Goal: Obtain resource: Download file/media

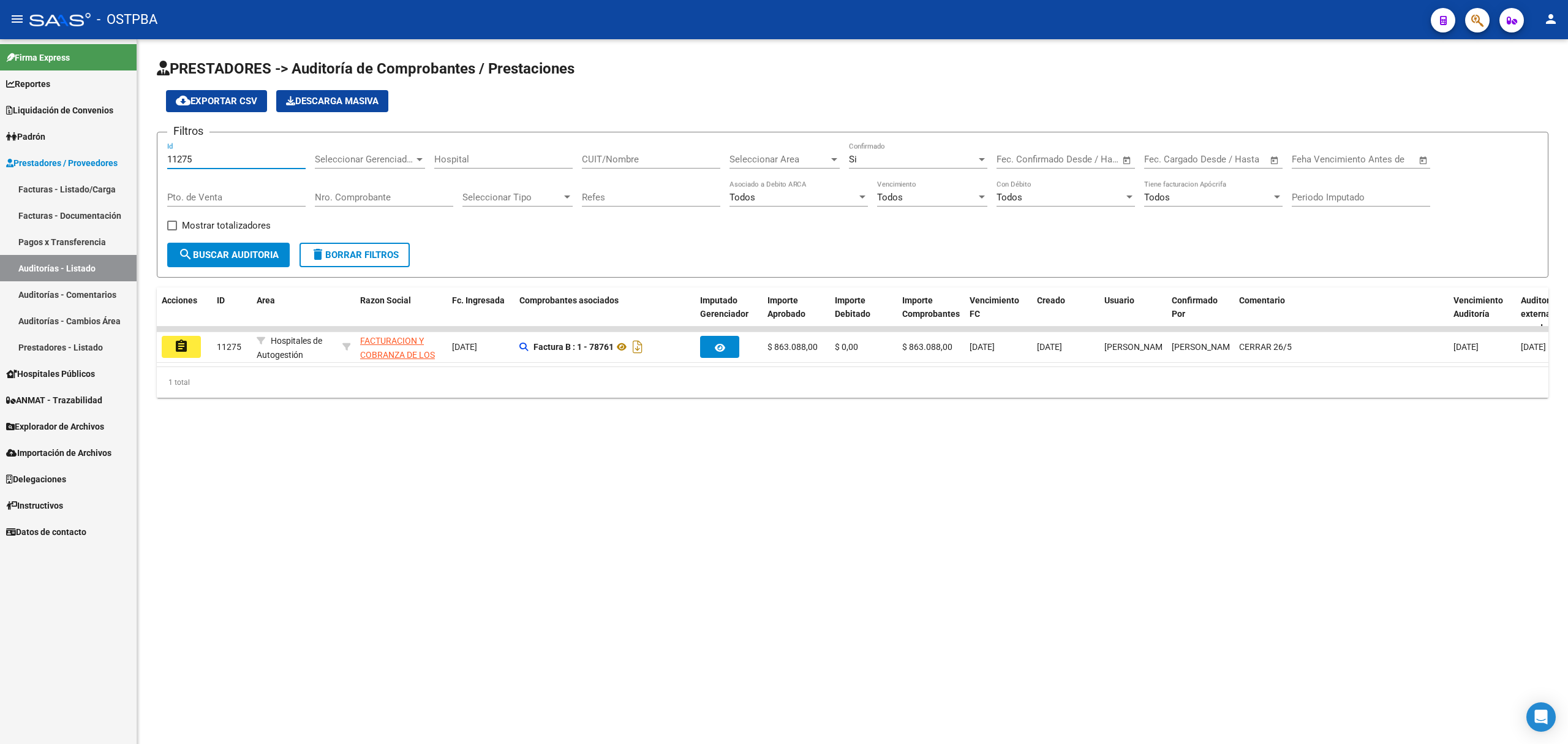
drag, startPoint x: 203, startPoint y: 158, endPoint x: 126, endPoint y: 157, distance: 77.0
click at [126, 157] on mat-sidenav-container "Firma Express Reportes Ingresos Devengados Detalles por CUIL RG Detalles - MT/P…" at bounding box center [784, 392] width 1568 height 704
type input "11282"
click at [207, 255] on span "search Buscar Auditoria" at bounding box center [228, 255] width 101 height 11
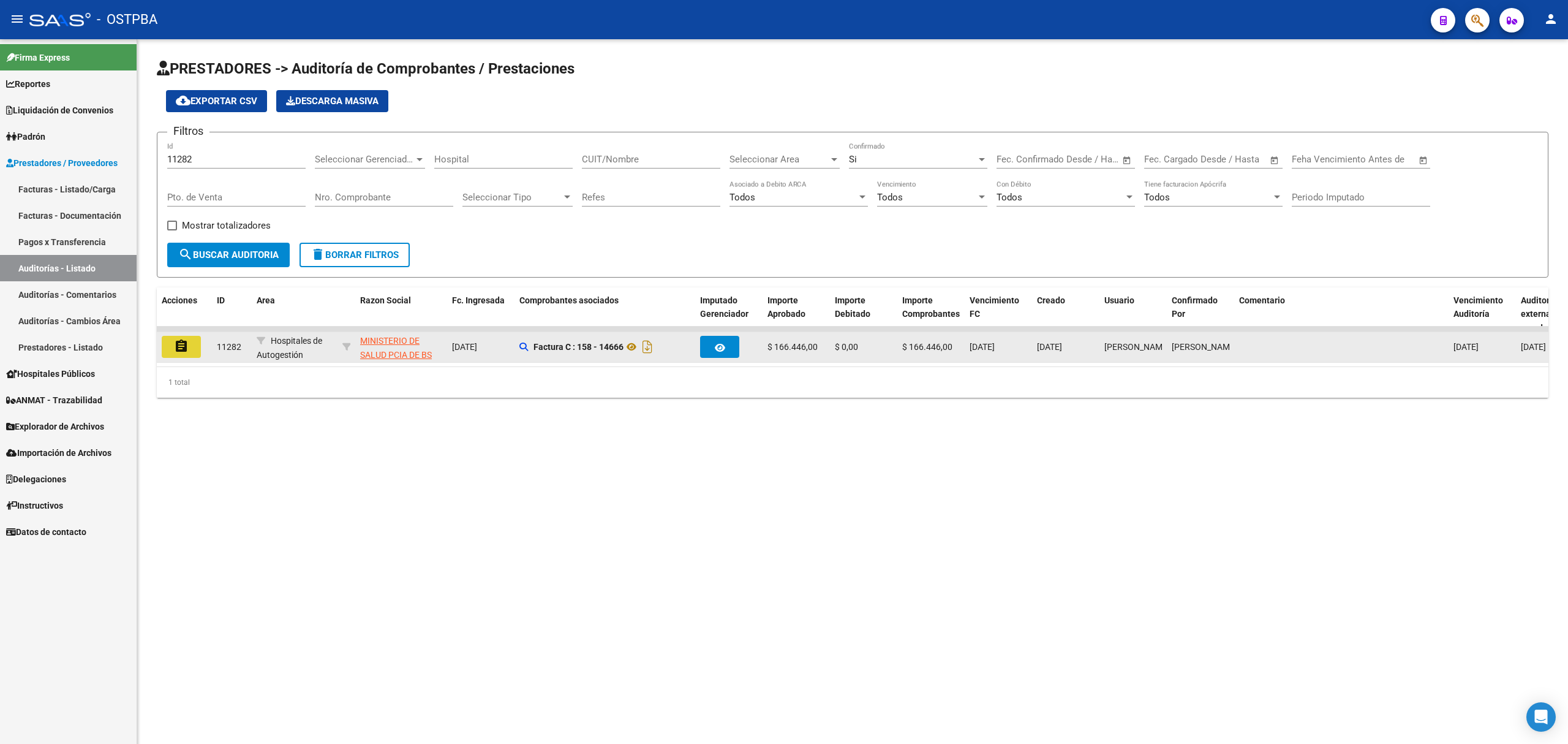
click at [182, 350] on mat-icon "assignment" at bounding box center [181, 346] width 14 height 14
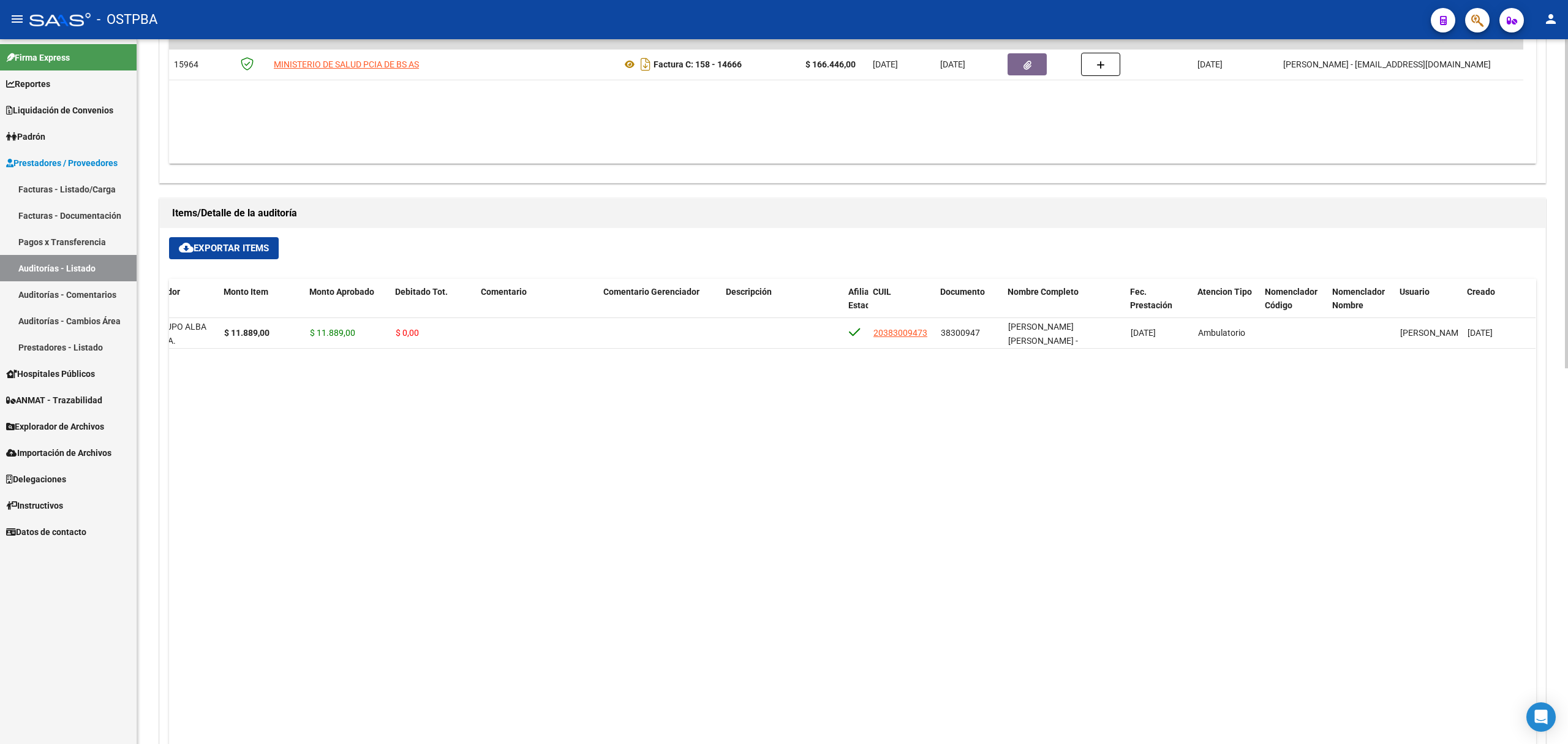
scroll to position [398, 0]
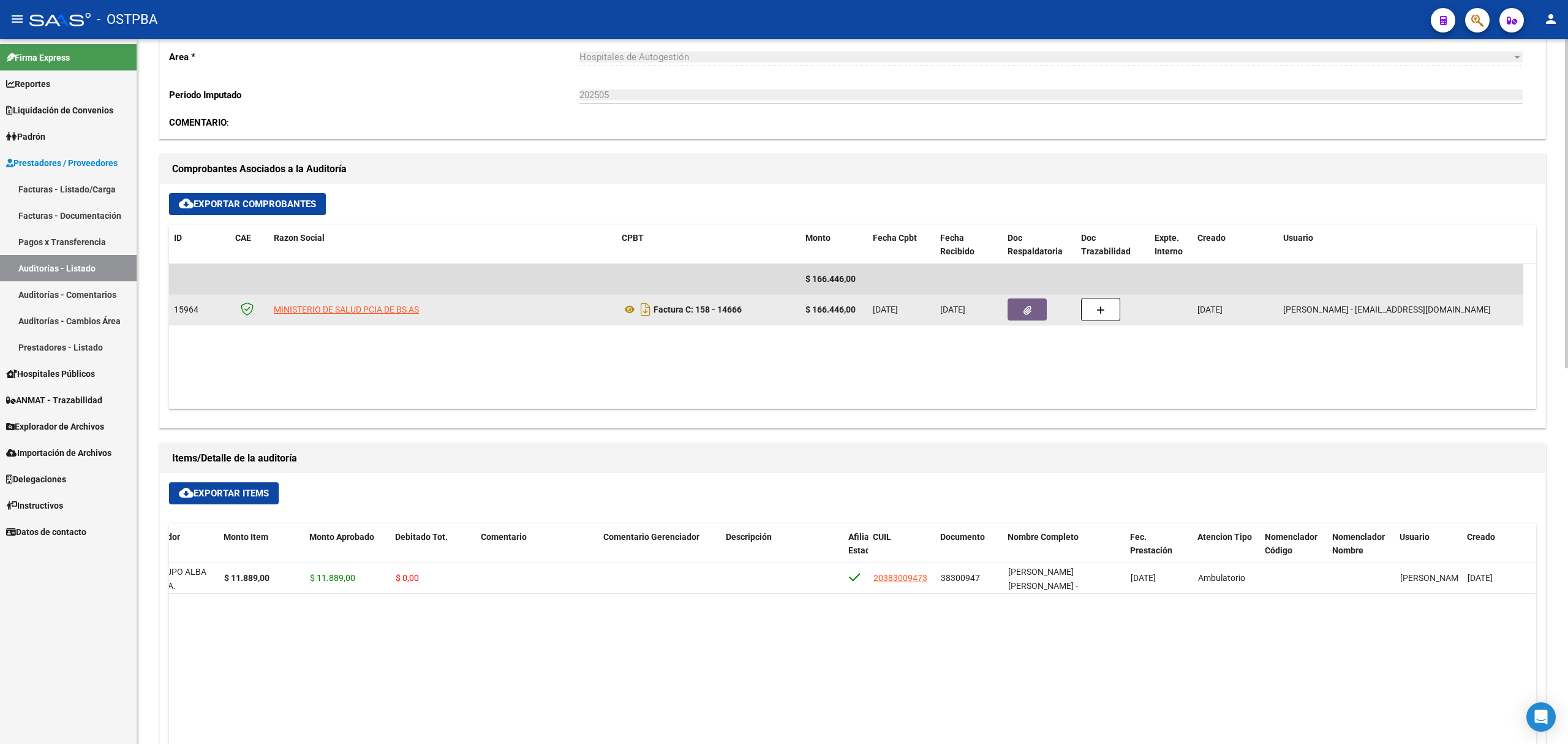
click at [1023, 310] on button "button" at bounding box center [1027, 309] width 39 height 22
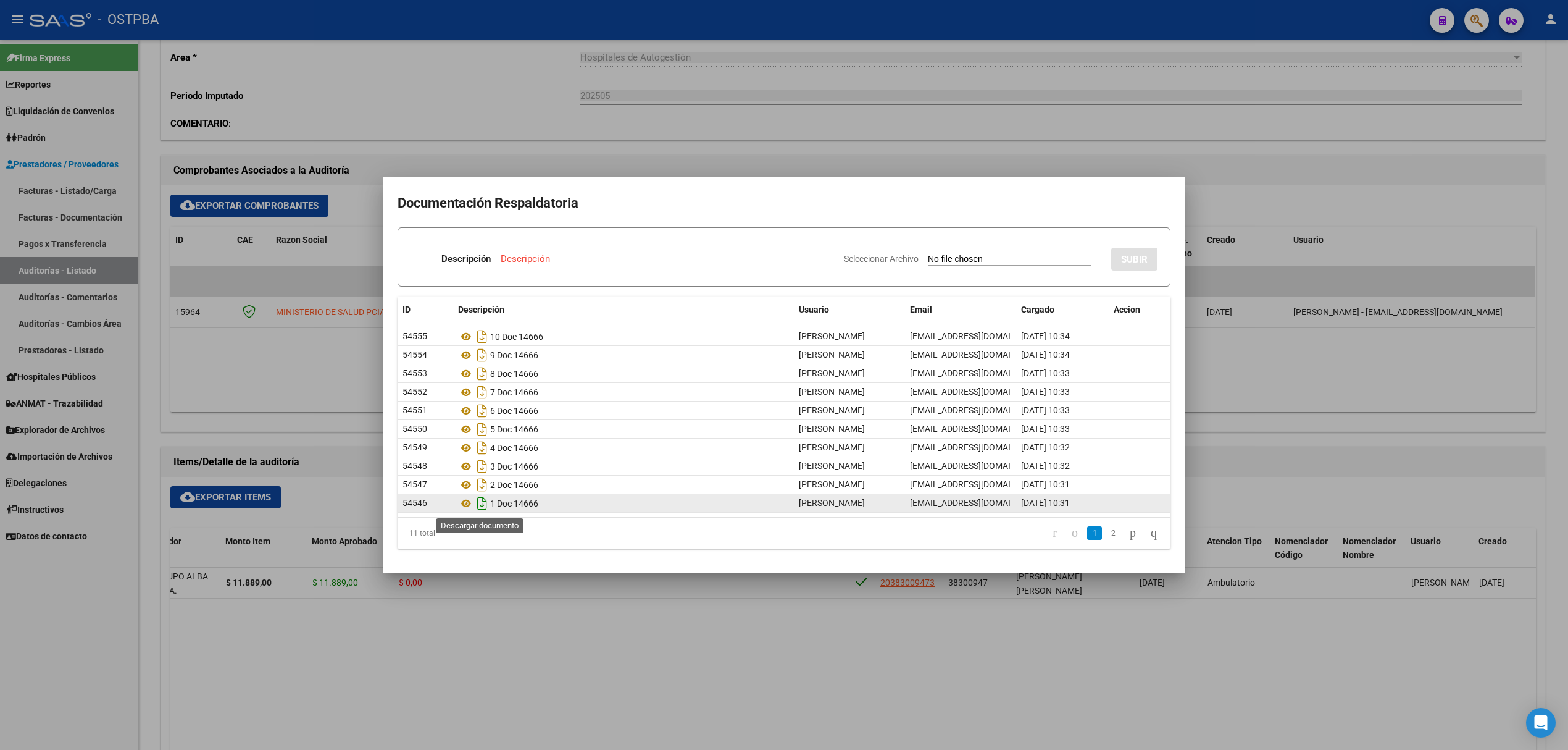
click at [477, 504] on icon "Descargar documento" at bounding box center [482, 504] width 16 height 20
click at [292, 354] on div at bounding box center [784, 375] width 1568 height 750
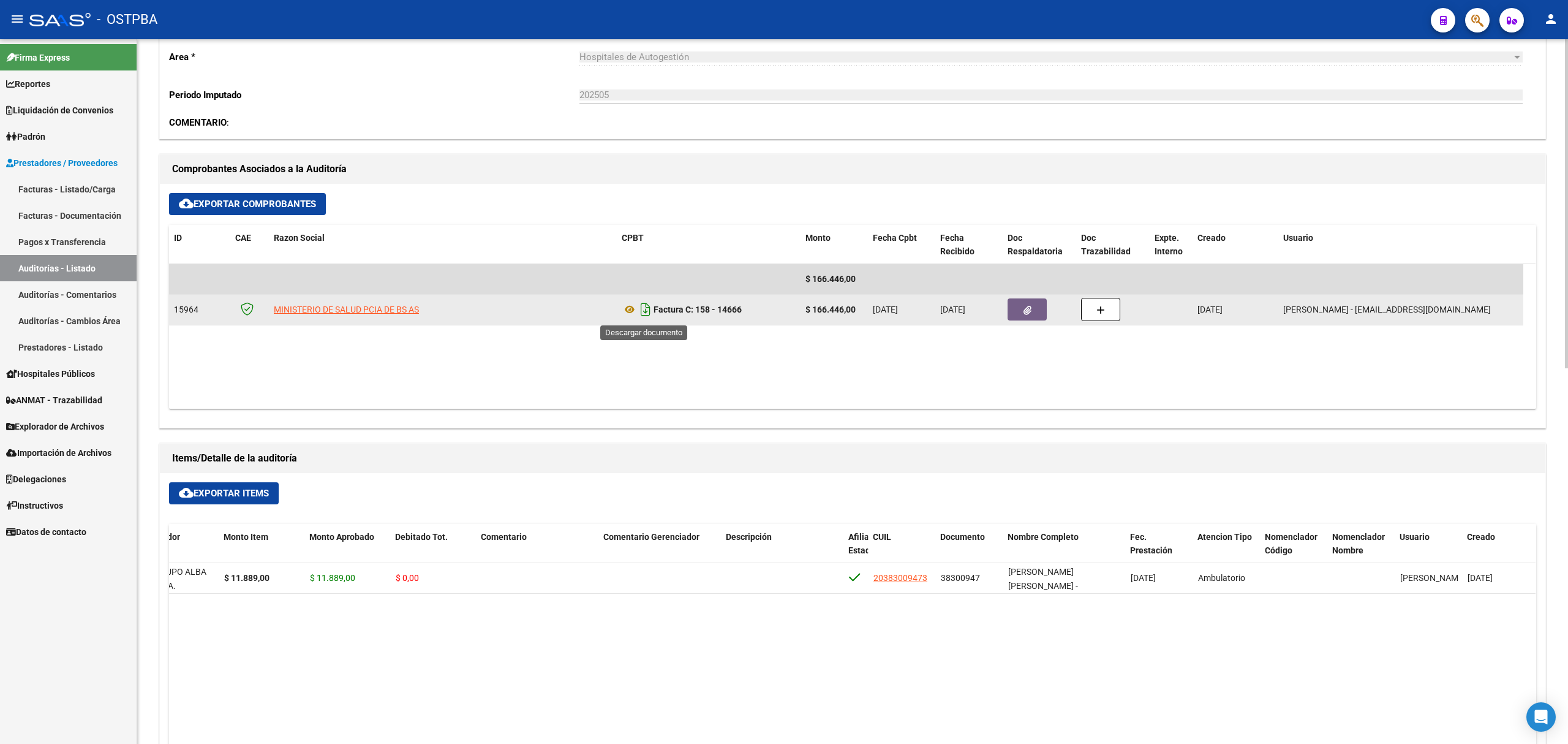
click at [645, 313] on icon "Descargar documento" at bounding box center [645, 309] width 16 height 20
drag, startPoint x: 45, startPoint y: 269, endPoint x: 74, endPoint y: 273, distance: 29.3
click at [45, 269] on link "Auditorías - Listado" at bounding box center [68, 268] width 137 height 26
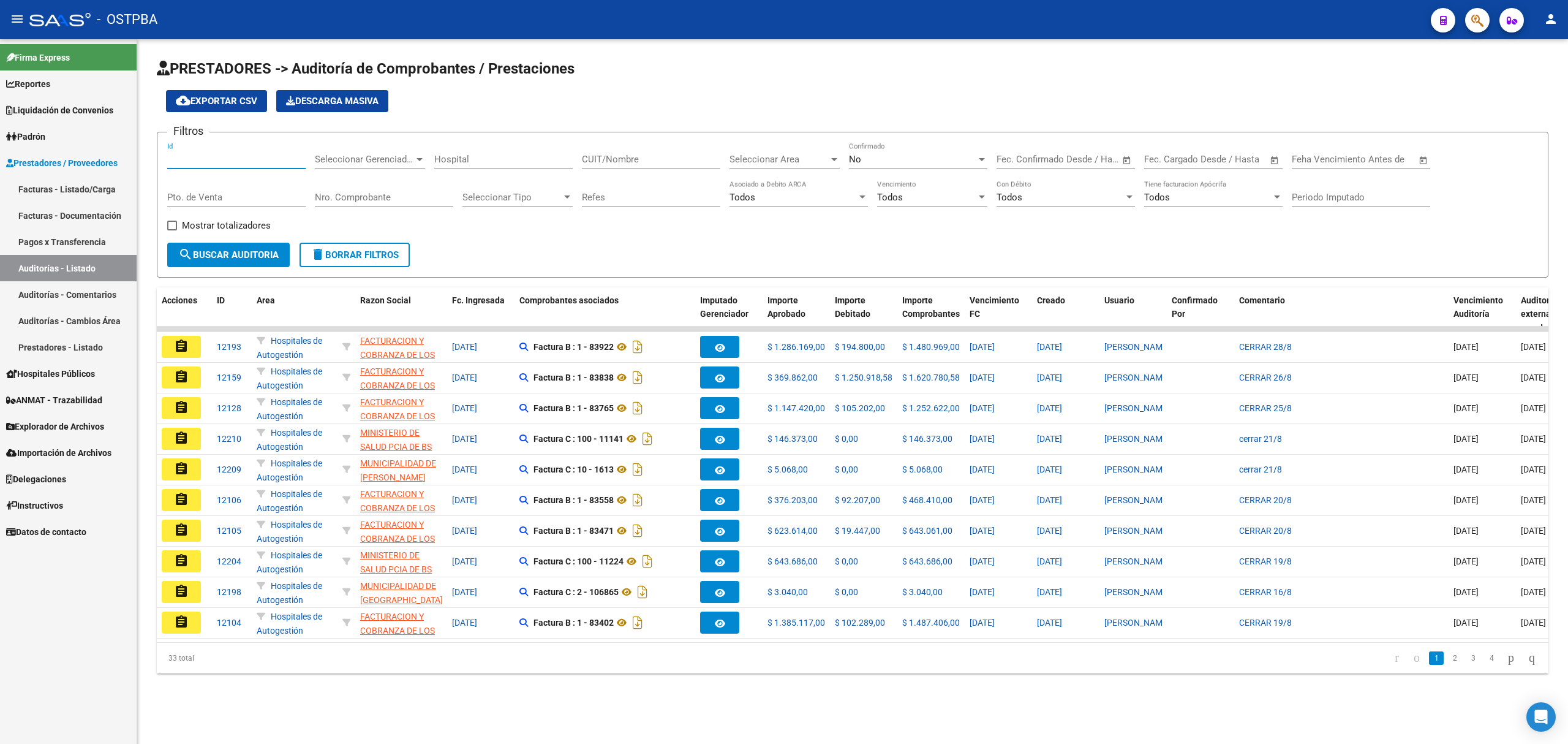
drag, startPoint x: 205, startPoint y: 160, endPoint x: 147, endPoint y: 168, distance: 58.5
click at [147, 168] on div "PRESTADORES -> Auditoría de Comprobantes / Prestaciones cloud_download Exportar…" at bounding box center [853, 376] width 1430 height 674
type input "11311"
click at [900, 164] on div "No" at bounding box center [913, 159] width 128 height 11
click at [873, 128] on span "Si" at bounding box center [918, 132] width 138 height 28
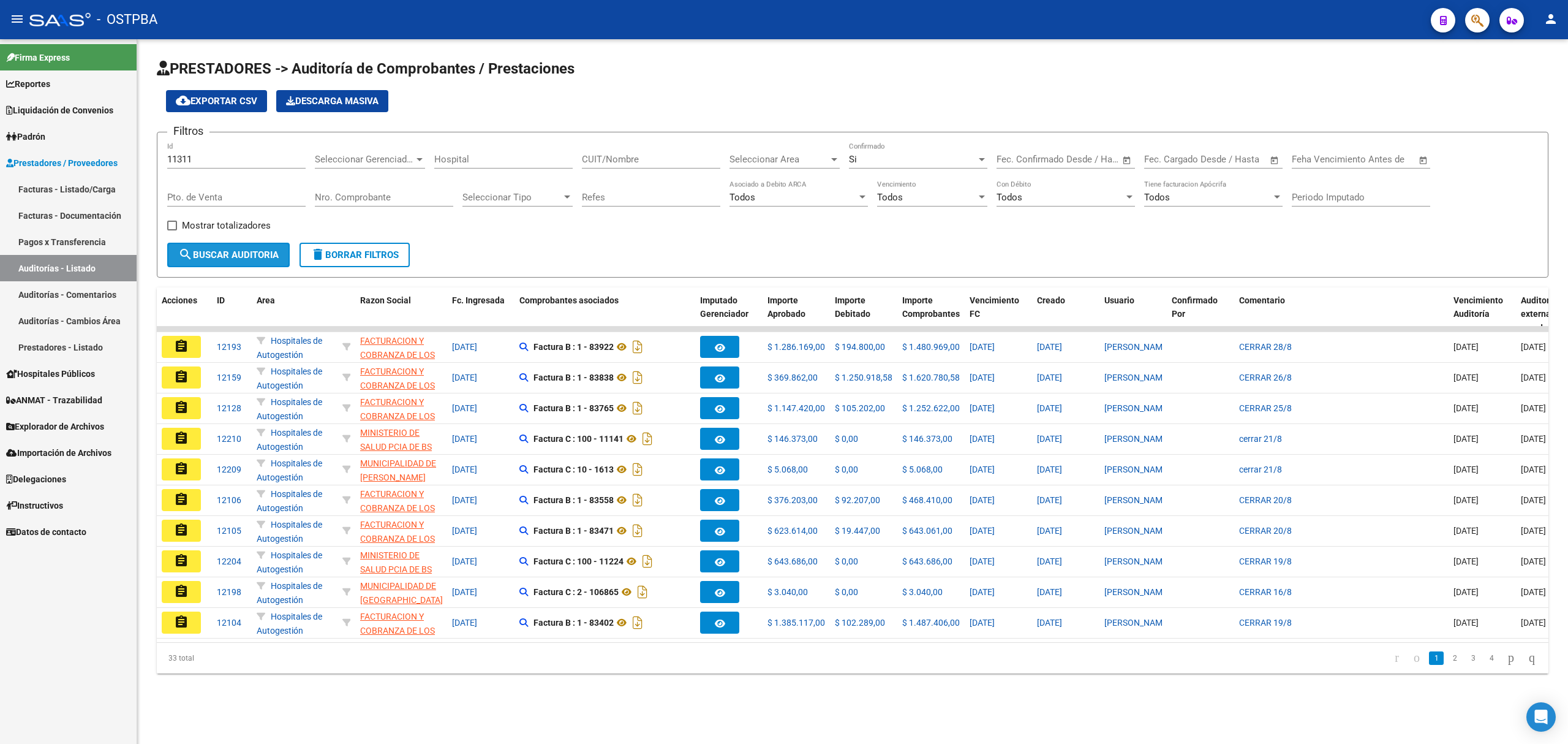
click at [270, 253] on span "search Buscar Auditoria" at bounding box center [228, 255] width 101 height 11
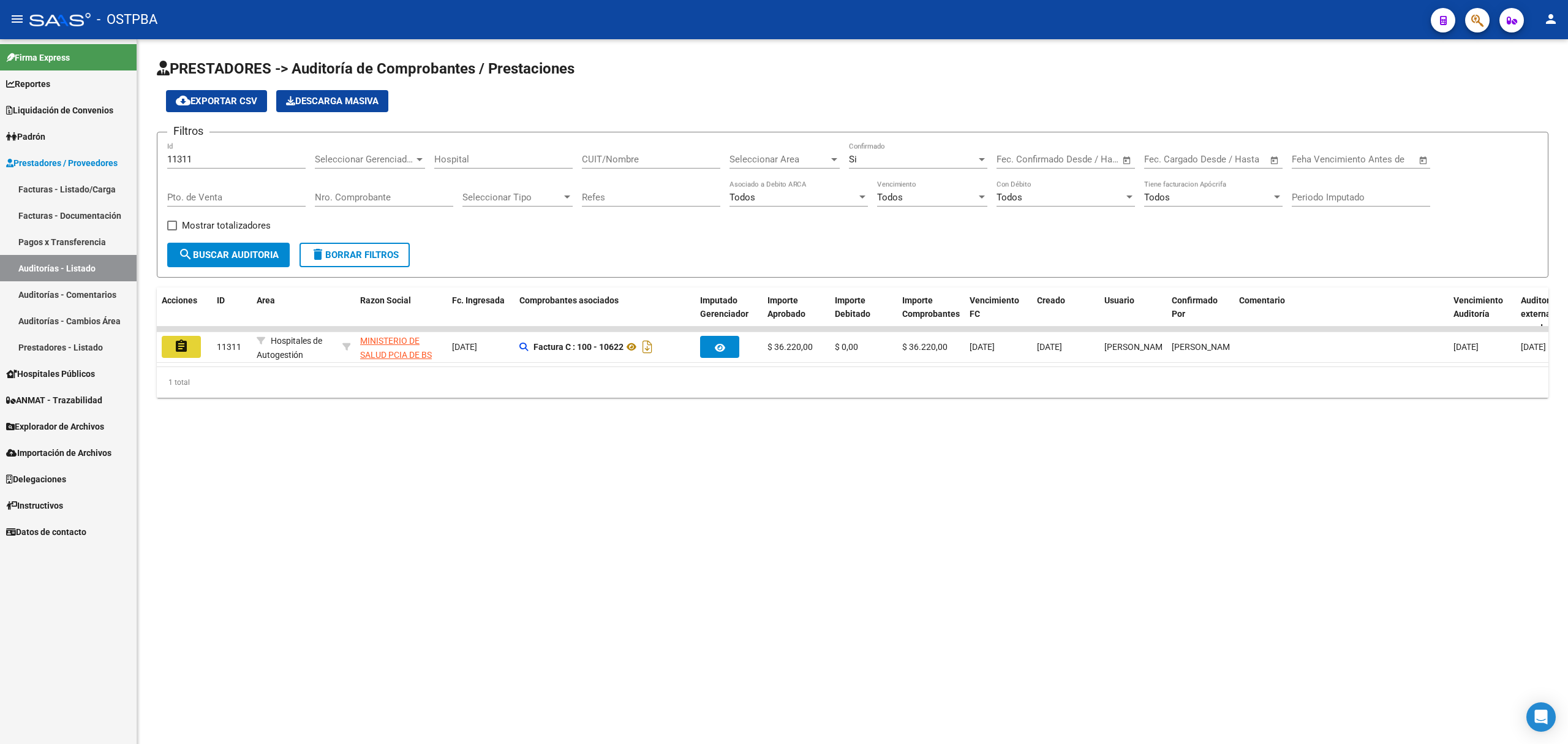
drag, startPoint x: 178, startPoint y: 346, endPoint x: 645, endPoint y: 444, distance: 477.2
click at [182, 344] on mat-icon "assignment" at bounding box center [181, 346] width 14 height 14
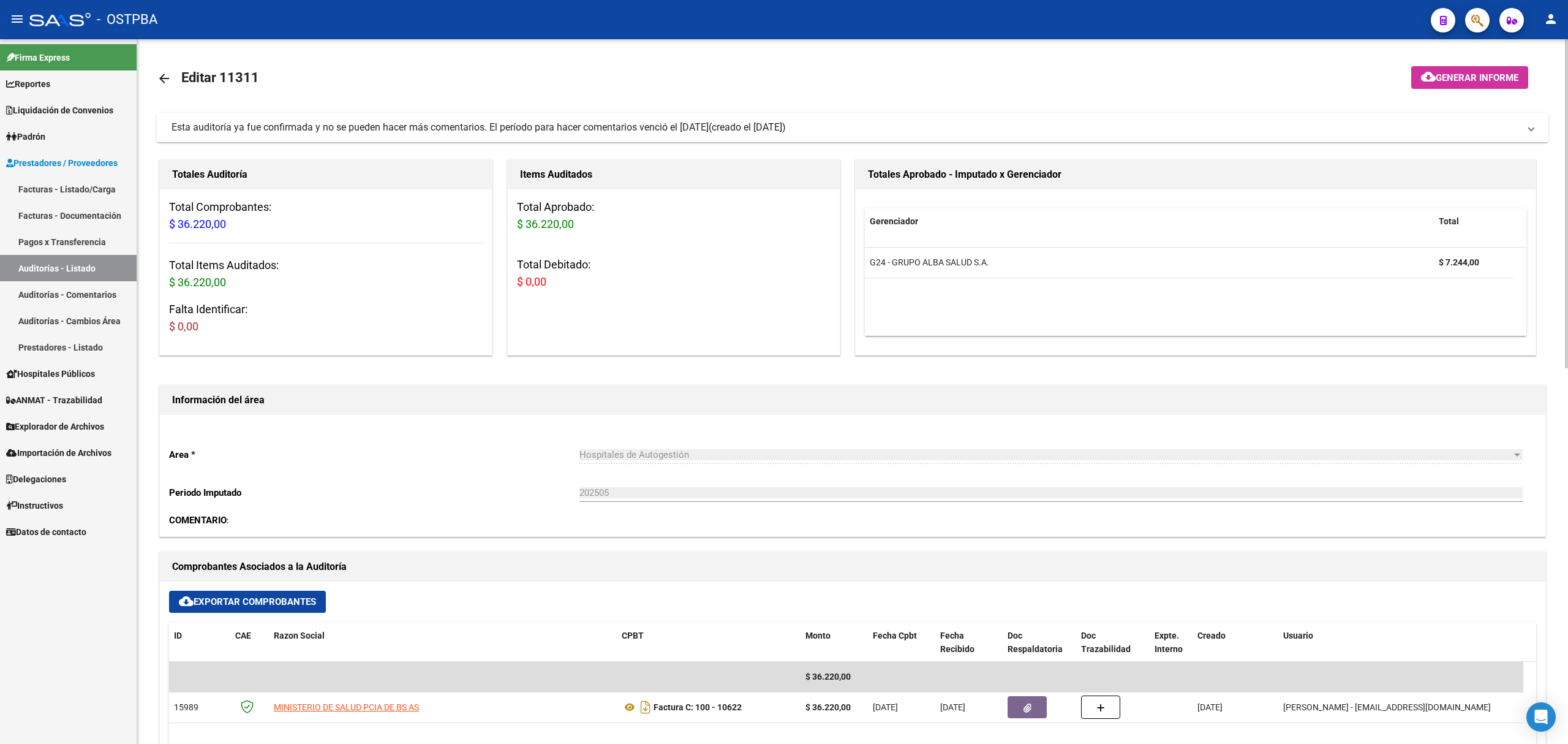
scroll to position [163, 0]
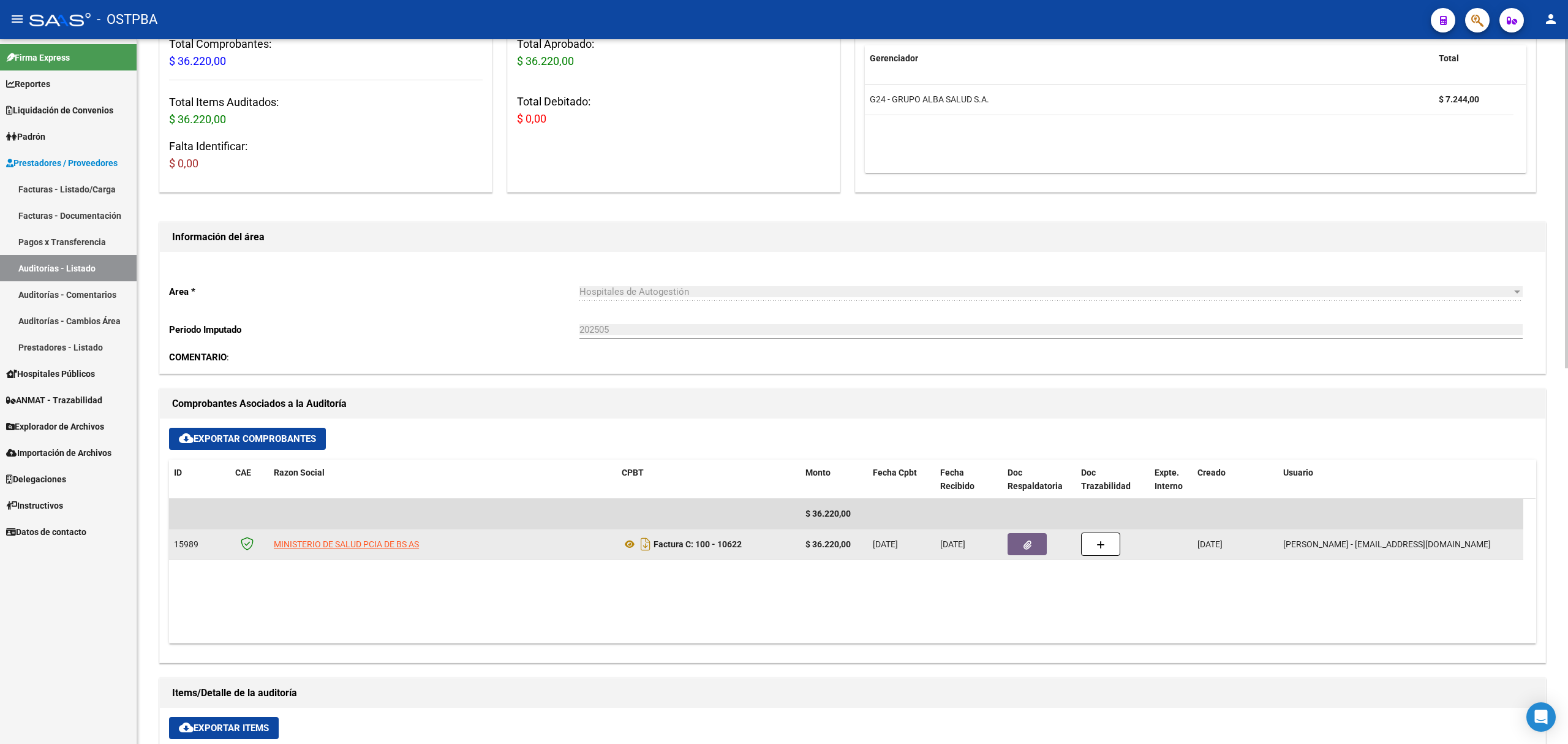
click at [1024, 545] on icon "button" at bounding box center [1027, 545] width 8 height 9
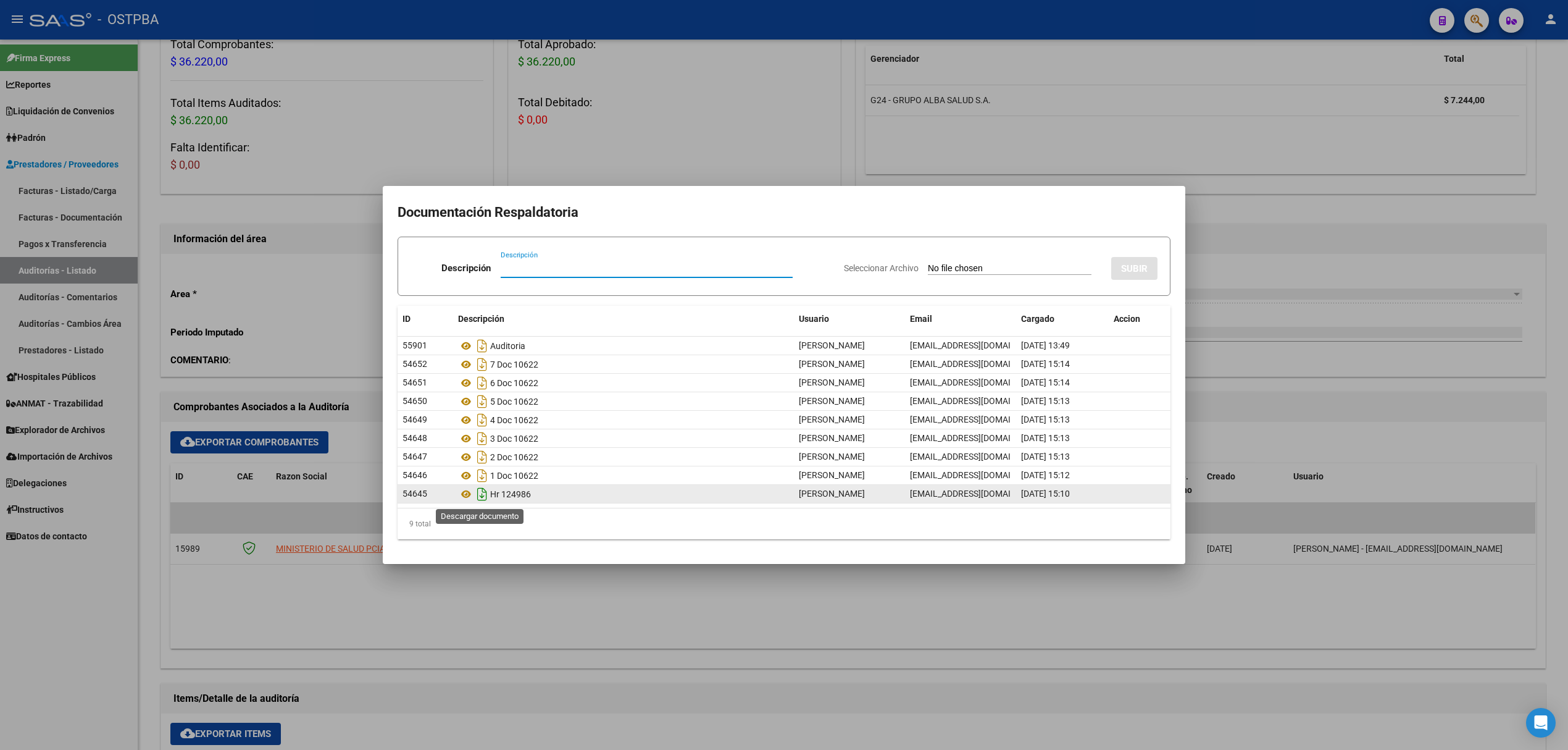
click at [474, 492] on icon "Descargar documento" at bounding box center [482, 494] width 16 height 20
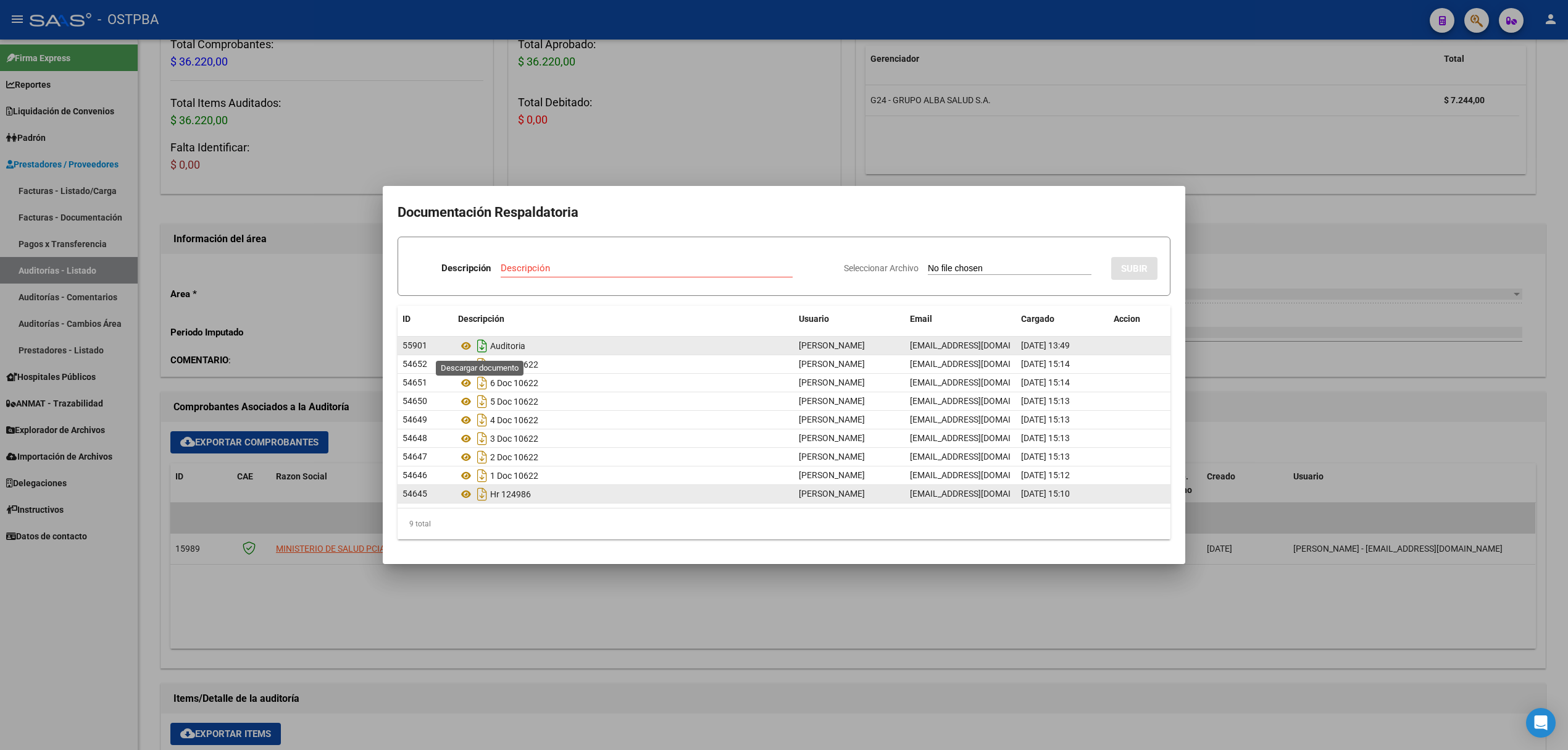
click at [482, 346] on icon "Descargar documento" at bounding box center [482, 346] width 16 height 20
click at [462, 344] on icon at bounding box center [466, 346] width 16 height 15
click at [496, 151] on div at bounding box center [784, 375] width 1568 height 750
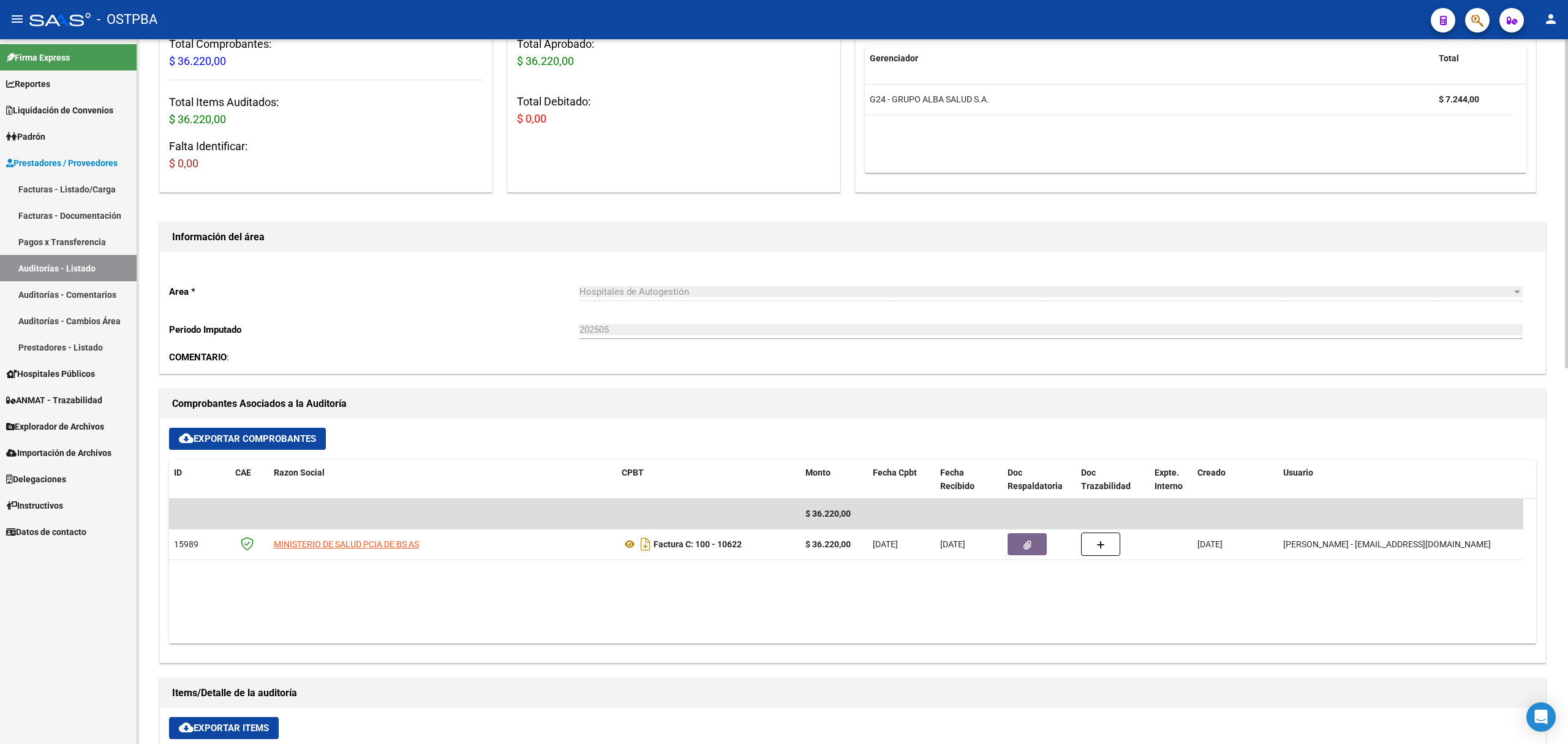
scroll to position [491, 0]
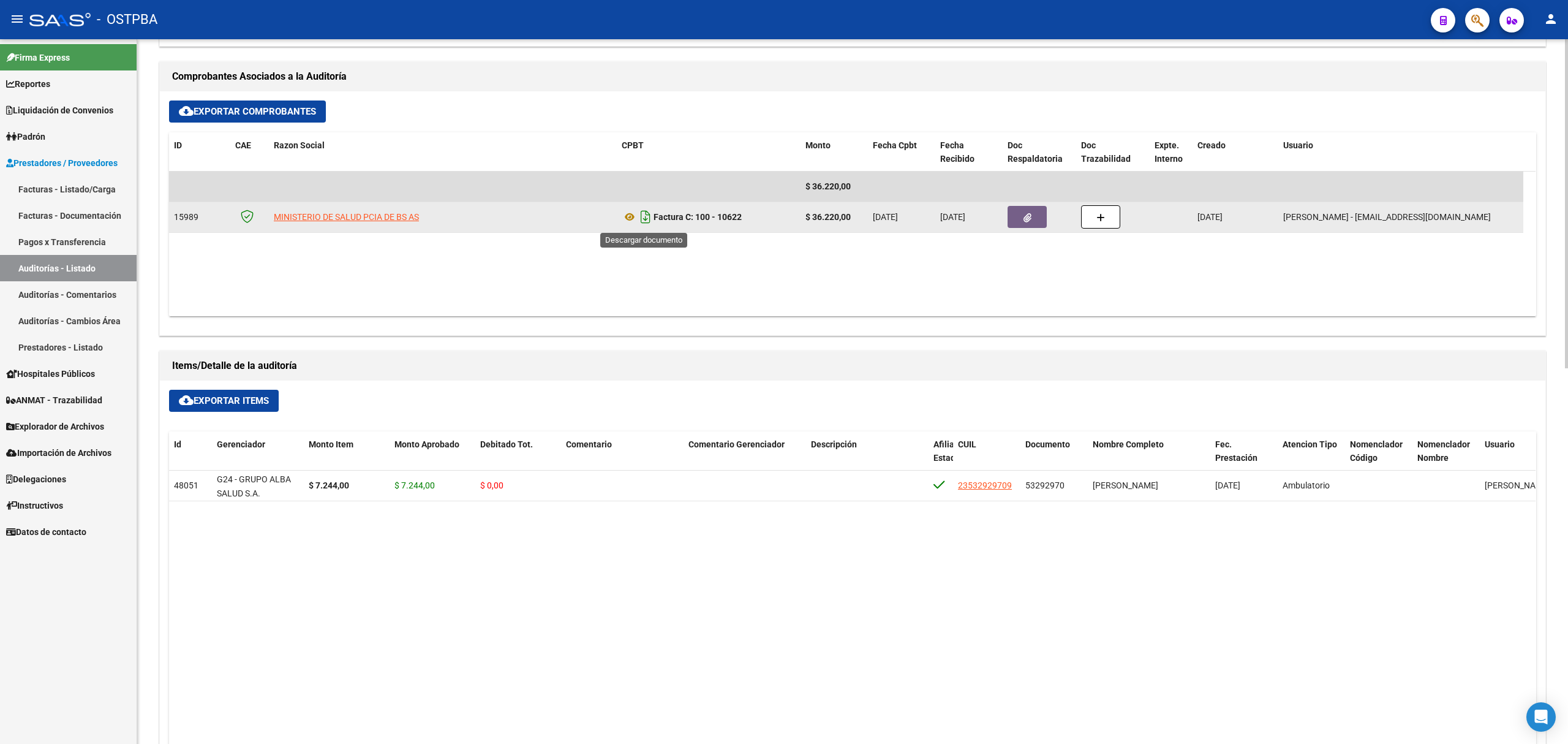
click at [645, 219] on icon "Descargar documento" at bounding box center [645, 217] width 16 height 20
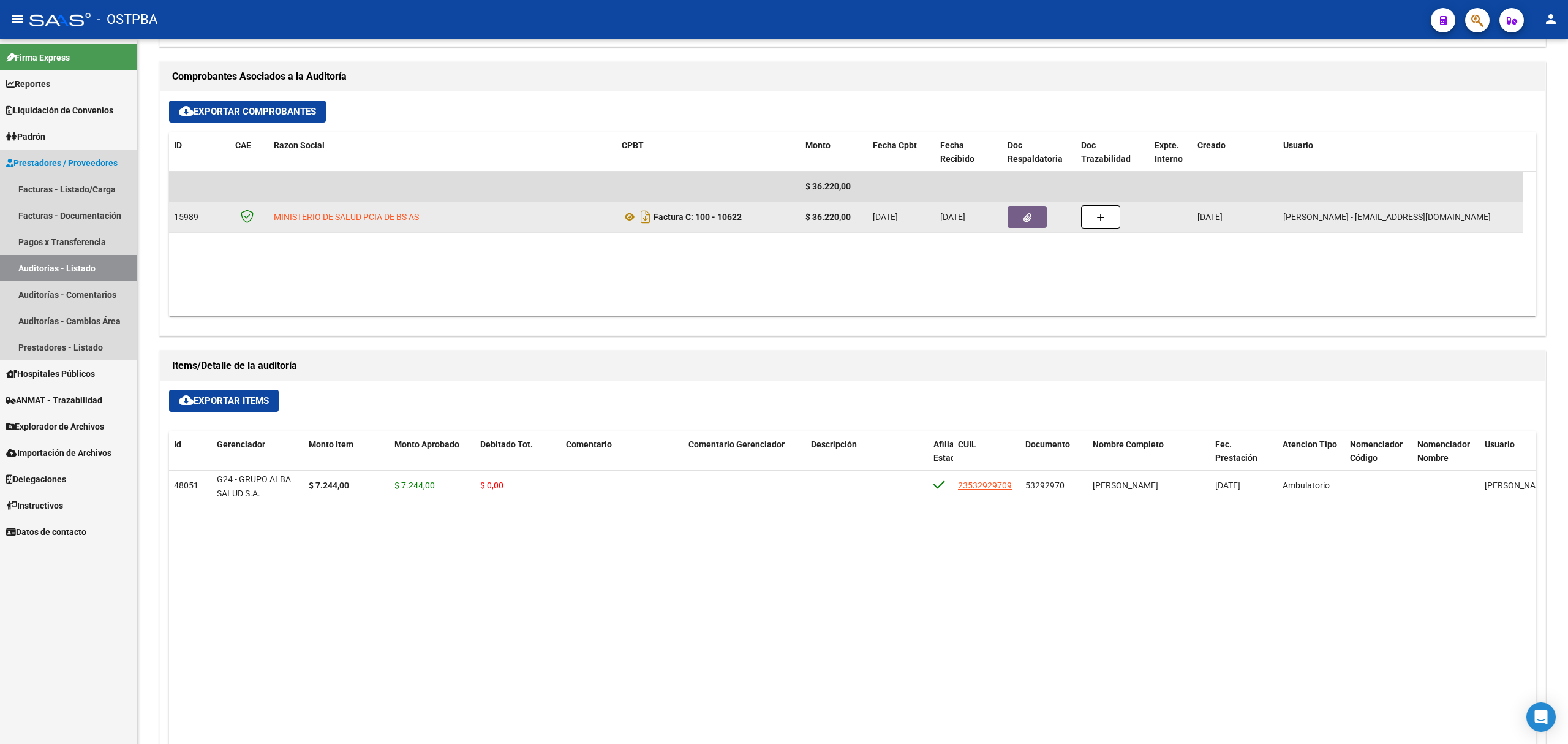
click at [84, 270] on link "Auditorías - Listado" at bounding box center [68, 268] width 137 height 26
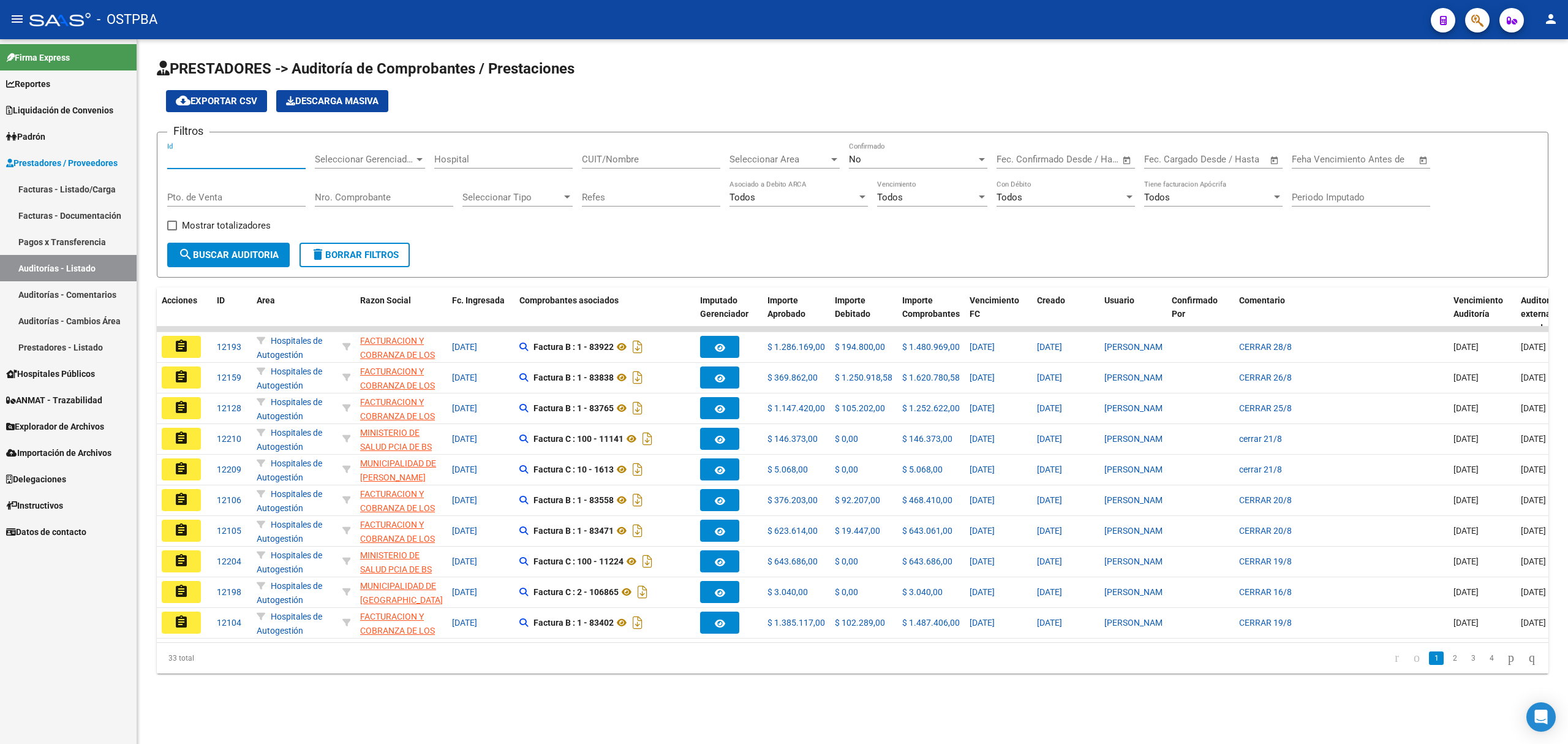
drag, startPoint x: 202, startPoint y: 157, endPoint x: 113, endPoint y: 165, distance: 89.4
click at [113, 165] on mat-sidenav-container "Firma Express Reportes Ingresos Devengados Detalles por CUIL RG Detalles - MT/P…" at bounding box center [784, 392] width 1568 height 704
type input "11326"
click at [899, 159] on div "No" at bounding box center [913, 159] width 128 height 11
drag, startPoint x: 863, startPoint y: 133, endPoint x: 653, endPoint y: 236, distance: 233.9
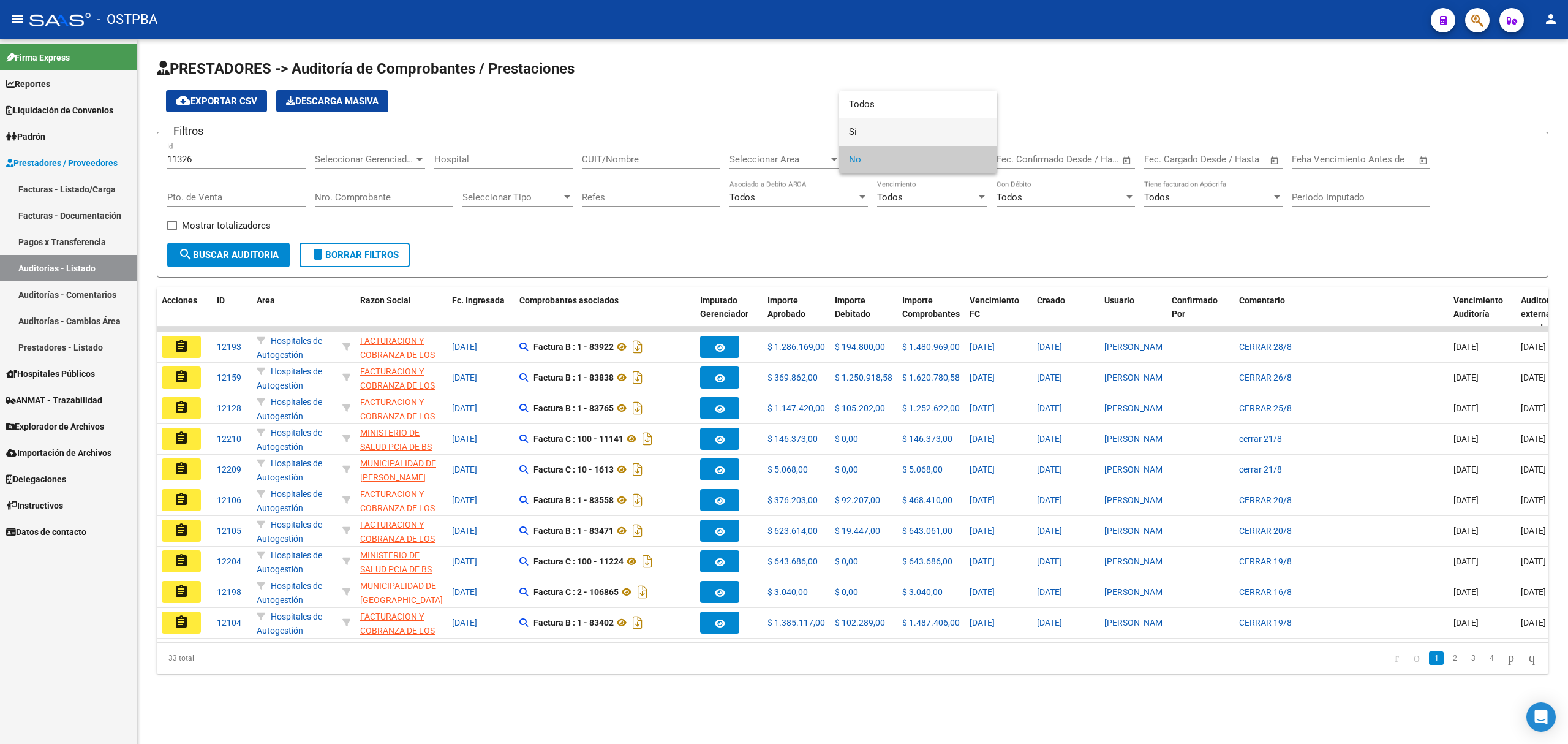
click at [847, 138] on mat-option "Si" at bounding box center [918, 132] width 158 height 28
click at [207, 257] on span "search Buscar Auditoria" at bounding box center [228, 255] width 101 height 11
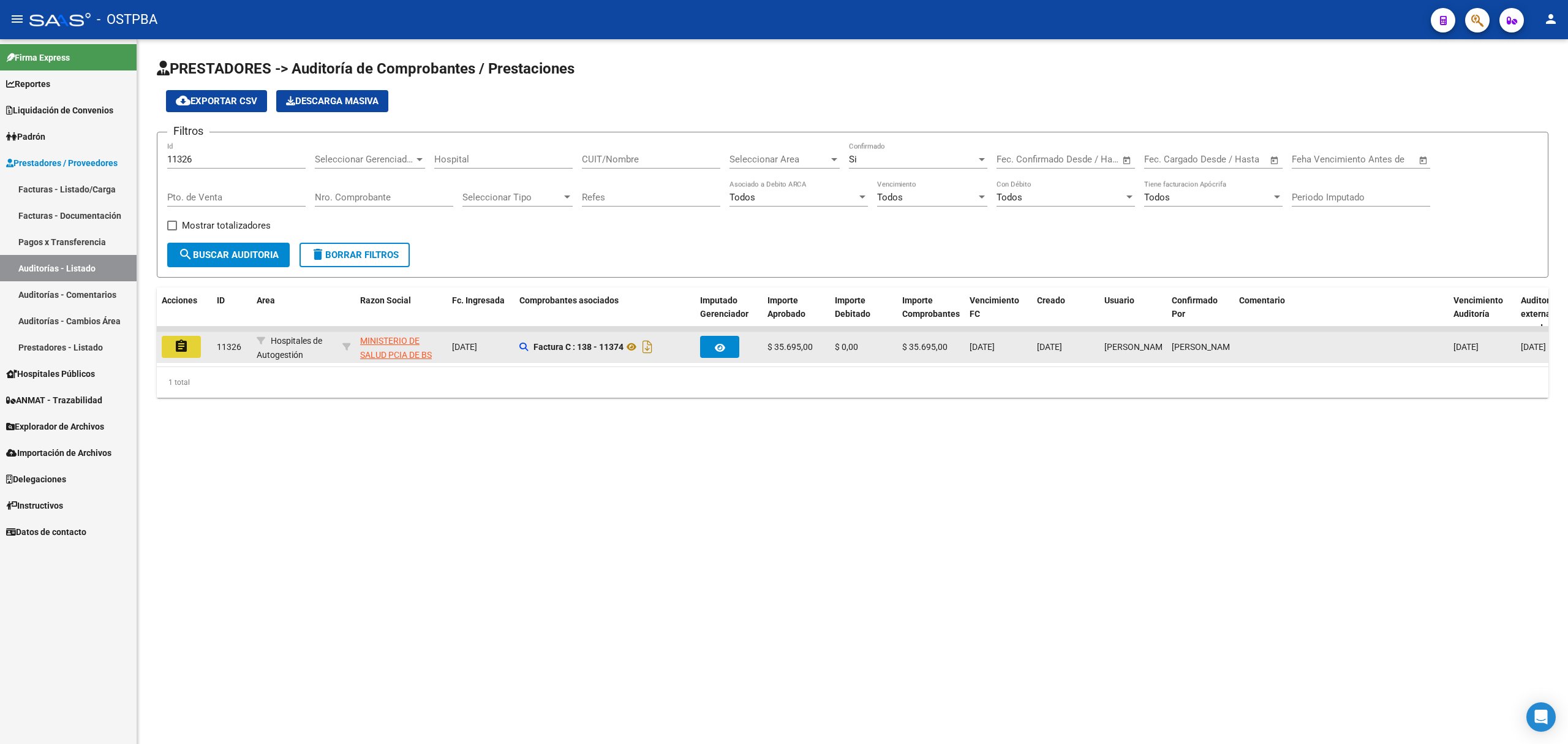
click at [180, 344] on mat-icon "assignment" at bounding box center [181, 346] width 14 height 14
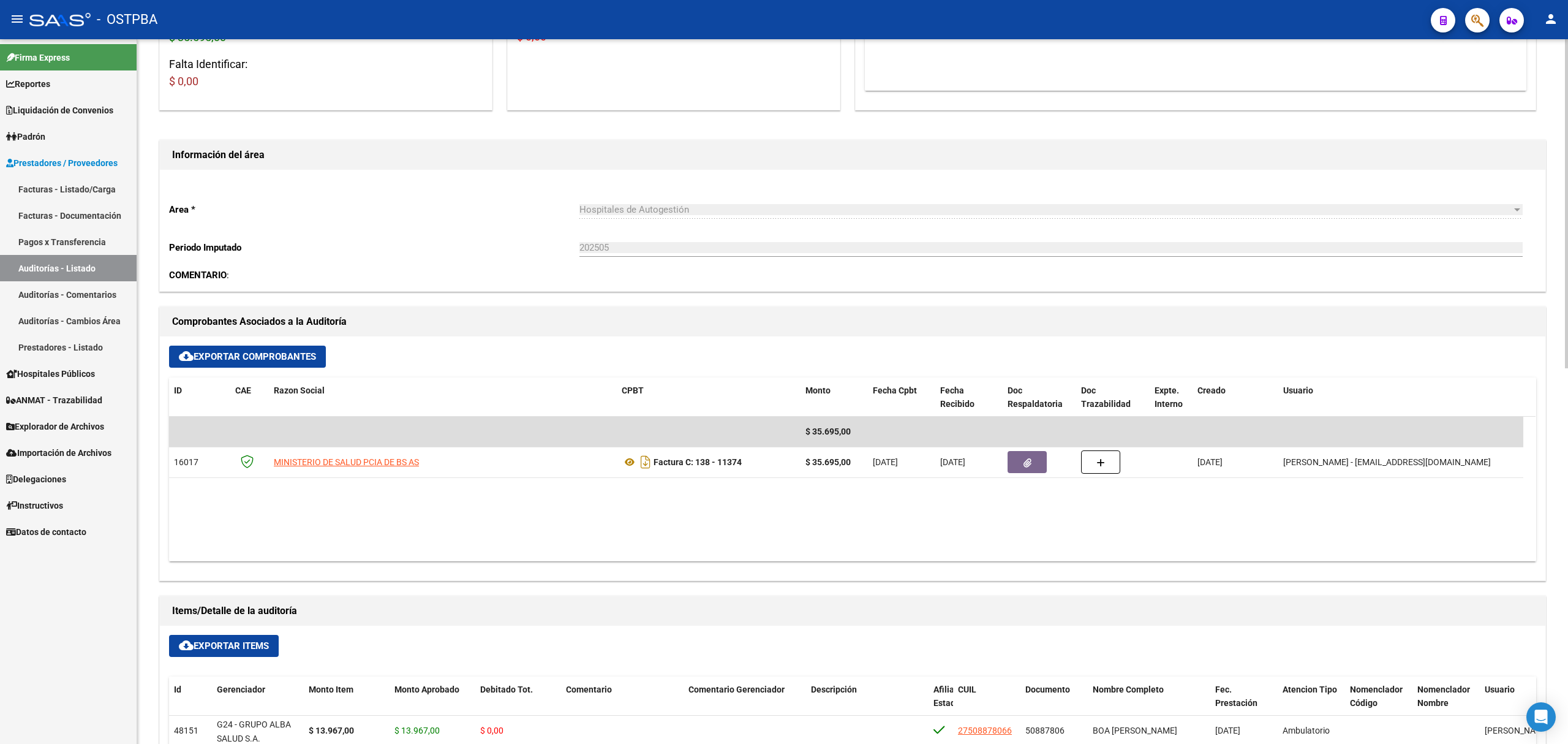
scroll to position [491, 0]
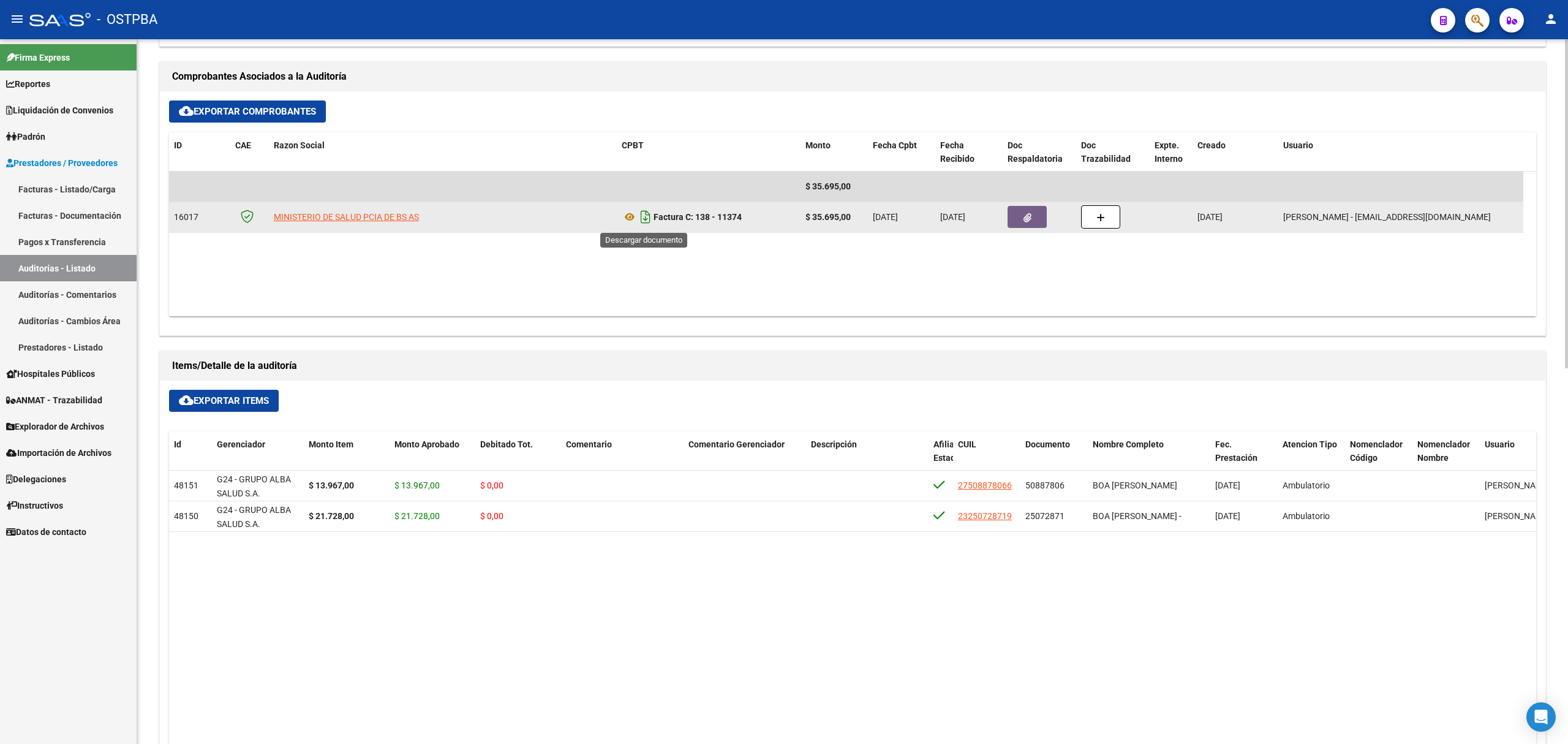
click at [645, 221] on icon "Descargar documento" at bounding box center [645, 217] width 16 height 20
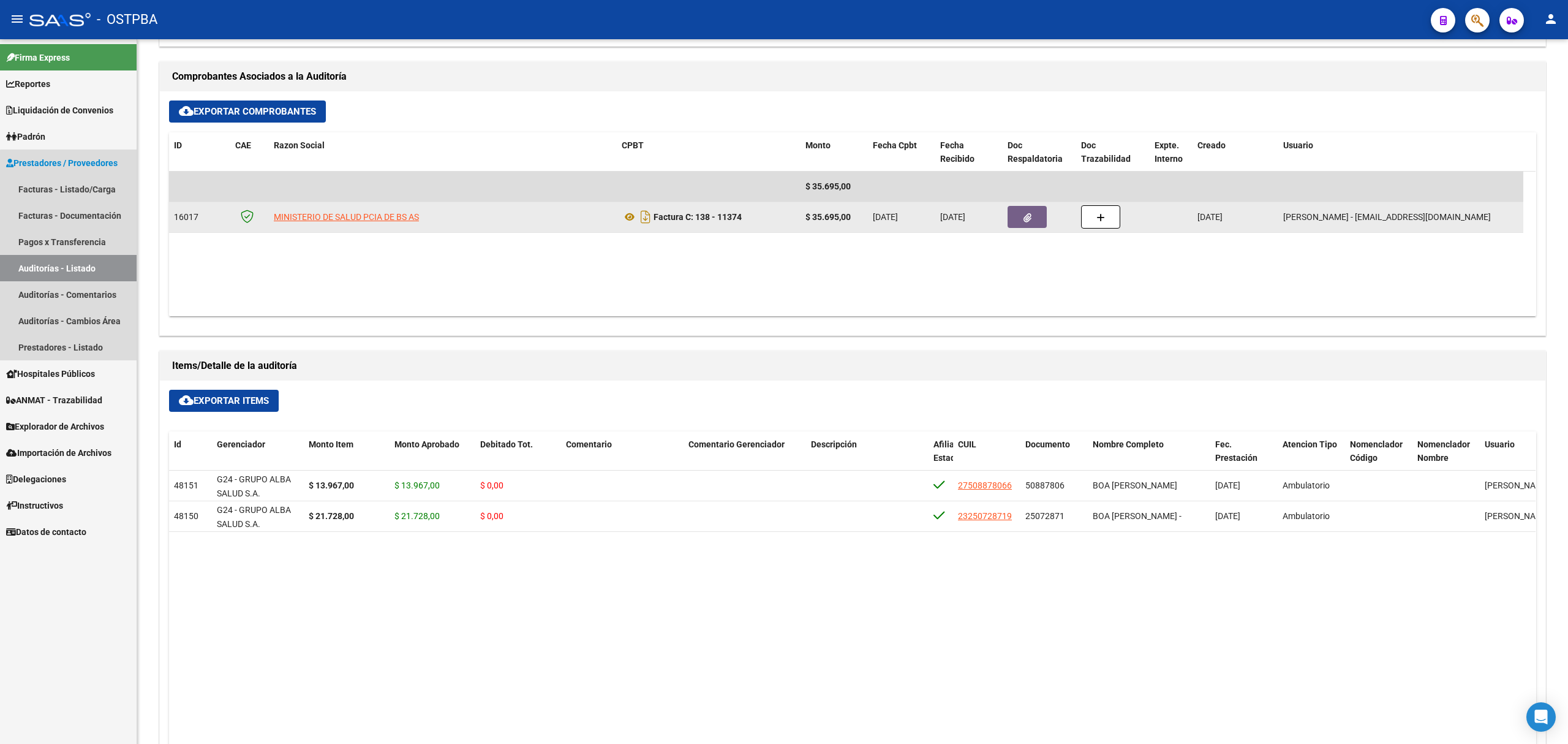
click at [81, 266] on link "Auditorías - Listado" at bounding box center [68, 268] width 137 height 26
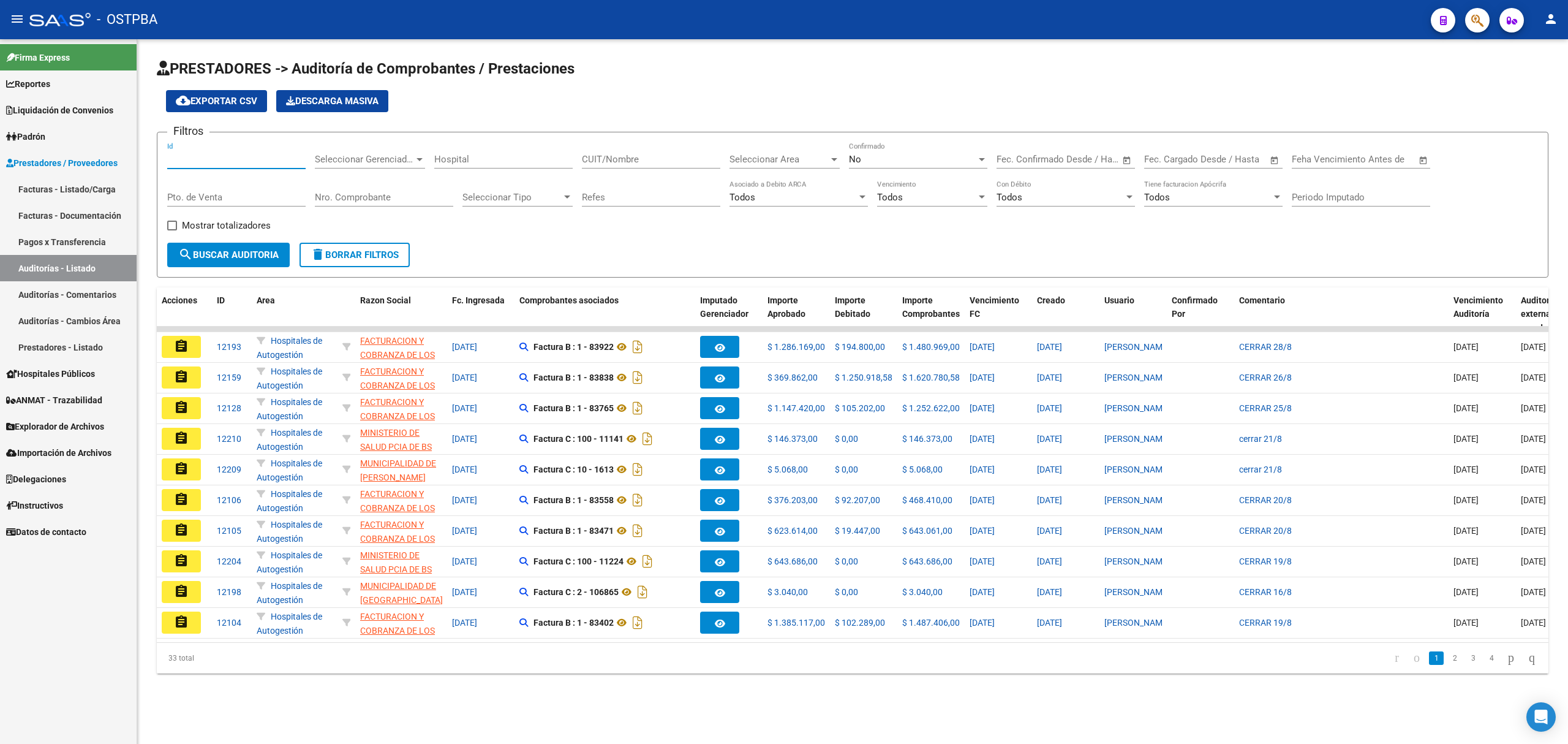
drag, startPoint x: 197, startPoint y: 162, endPoint x: 111, endPoint y: 158, distance: 86.1
click at [111, 158] on mat-sidenav-container "Firma Express Reportes Ingresos Devengados Detalles por CUIL RG Detalles - MT/P…" at bounding box center [784, 392] width 1568 height 704
type input "11331"
click at [939, 165] on div "No Confirmado" at bounding box center [918, 155] width 138 height 26
drag, startPoint x: 861, startPoint y: 134, endPoint x: 799, endPoint y: 235, distance: 118.5
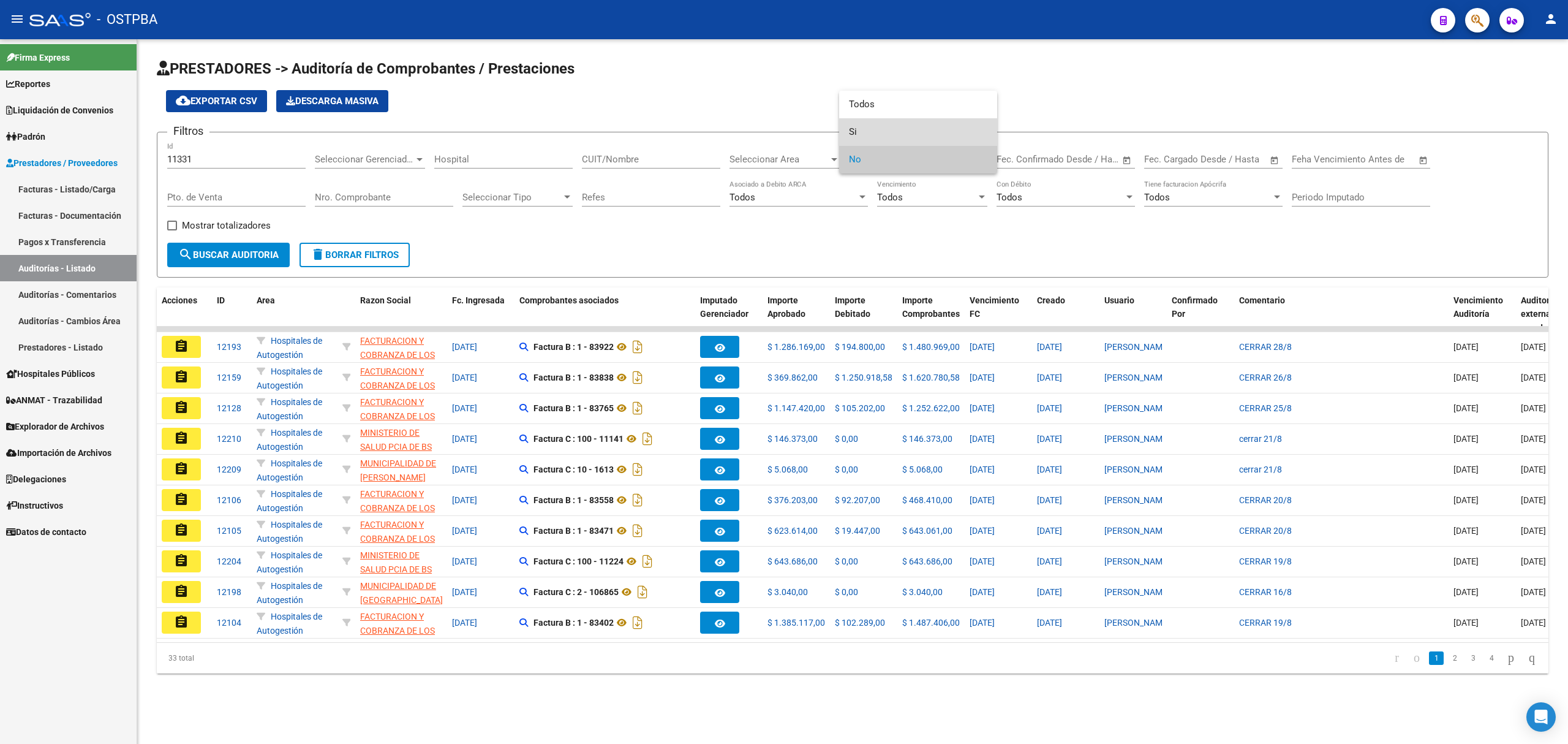
click at [861, 134] on span "Si" at bounding box center [918, 132] width 138 height 28
click at [226, 251] on span "search Buscar Auditoria" at bounding box center [228, 255] width 101 height 11
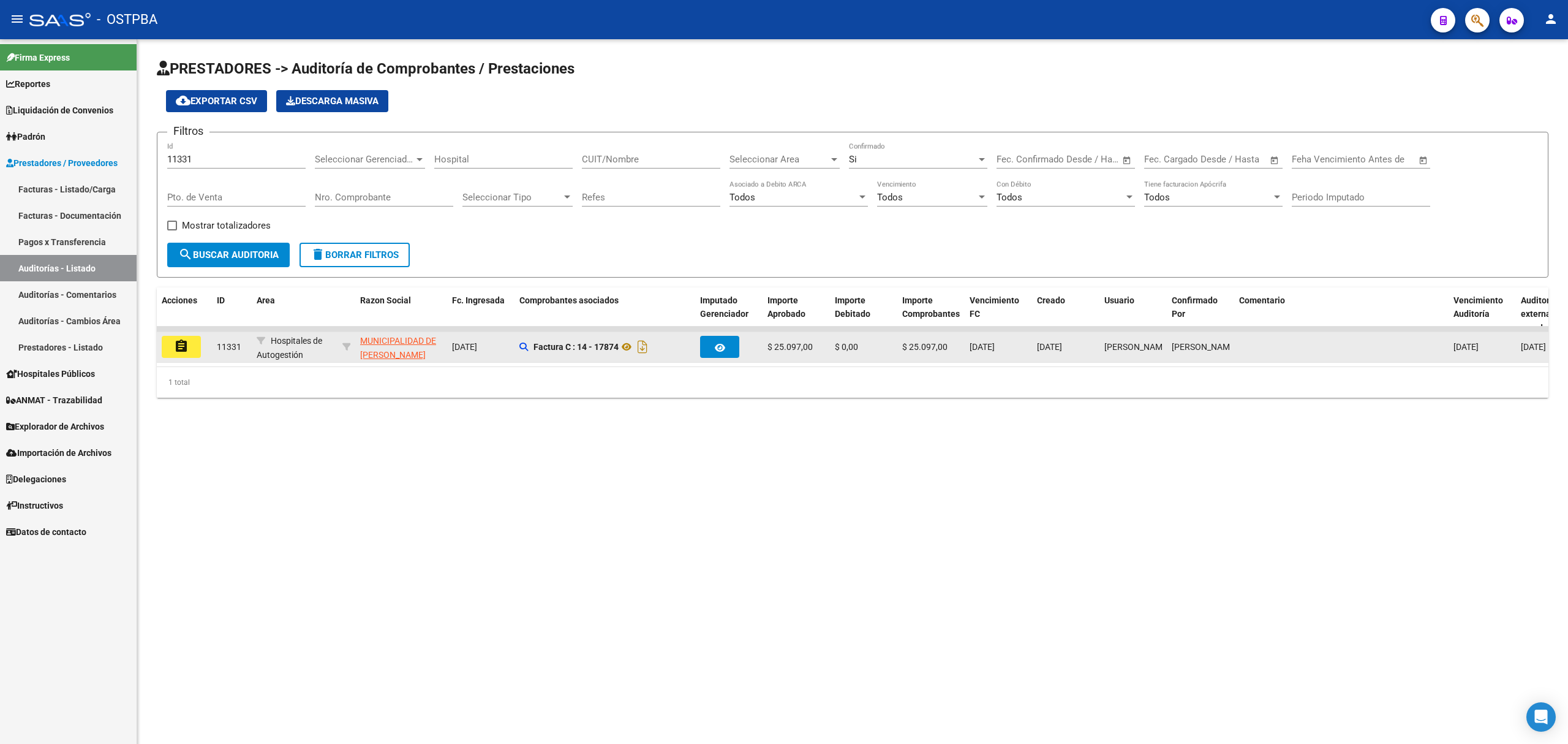
click at [174, 348] on mat-icon "assignment" at bounding box center [181, 346] width 14 height 14
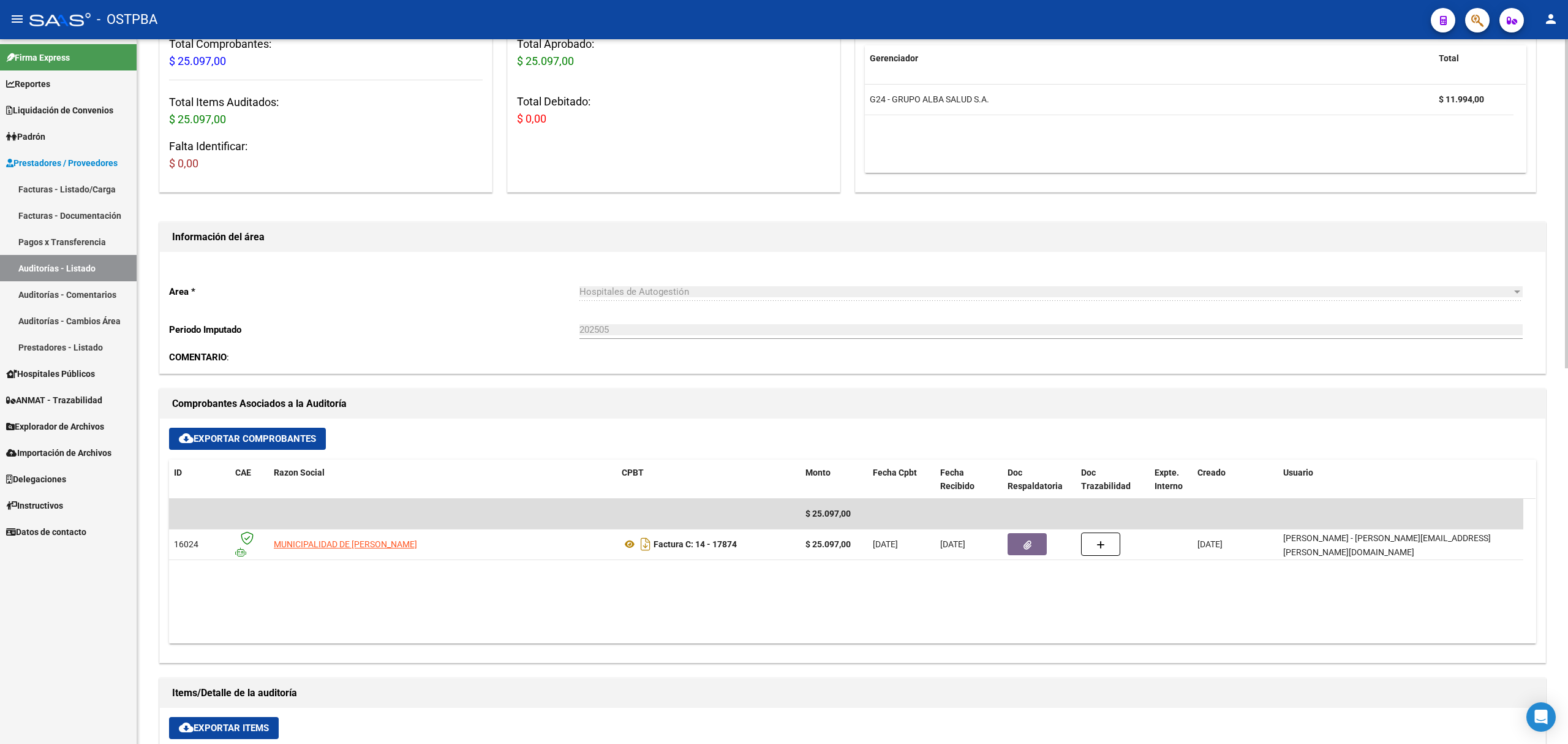
scroll to position [408, 0]
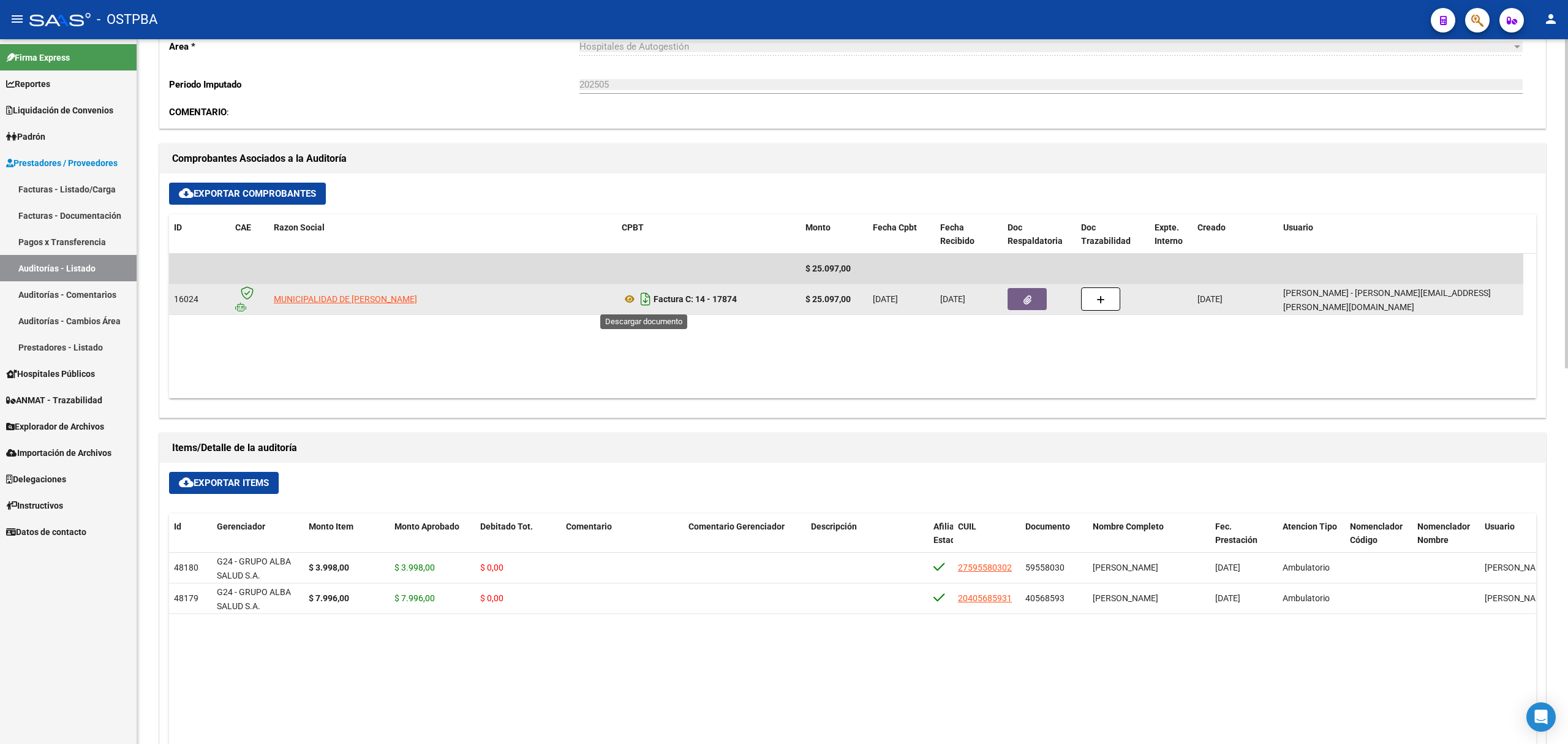
click at [644, 304] on icon "Descargar documento" at bounding box center [645, 299] width 16 height 20
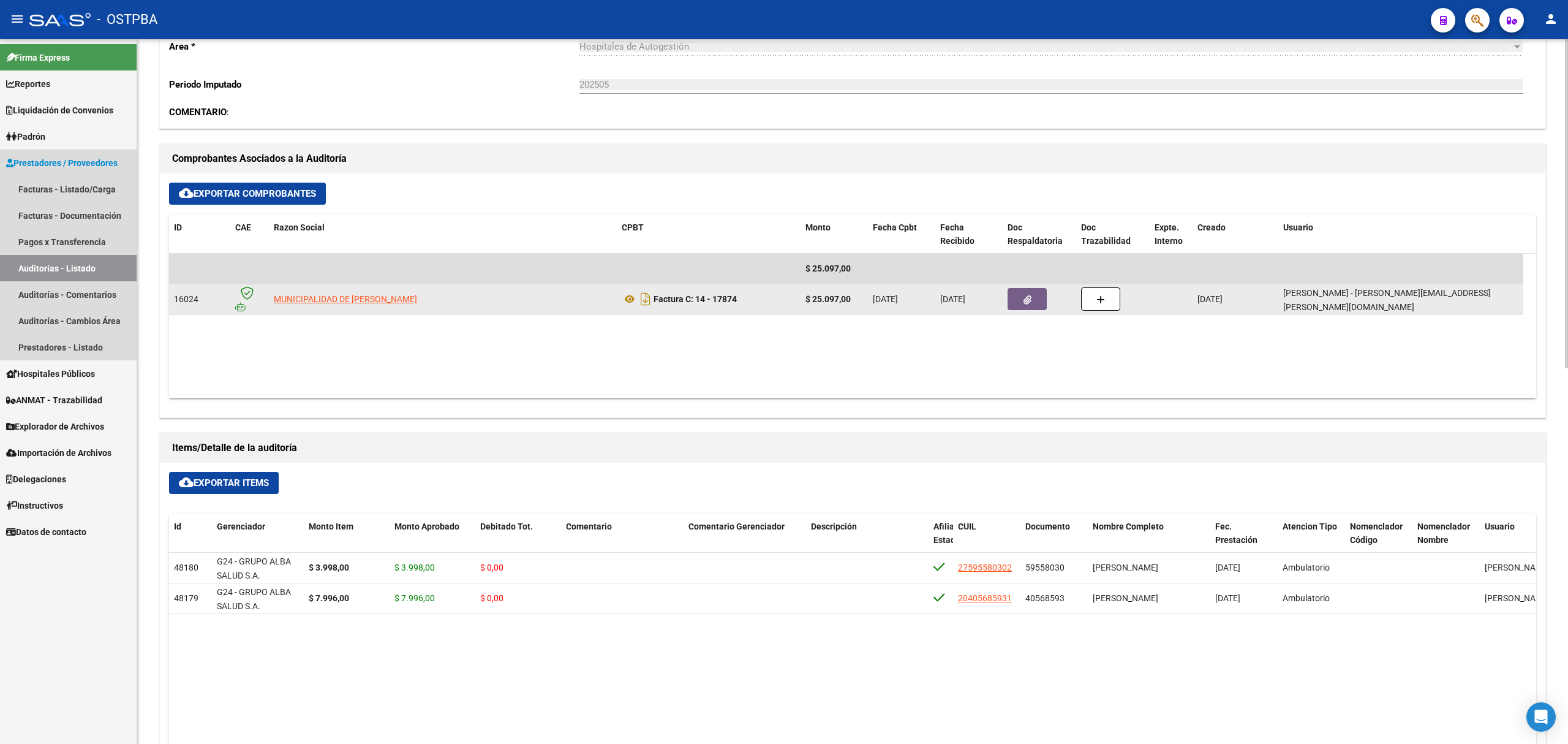
click at [72, 268] on link "Auditorías - Listado" at bounding box center [68, 268] width 137 height 26
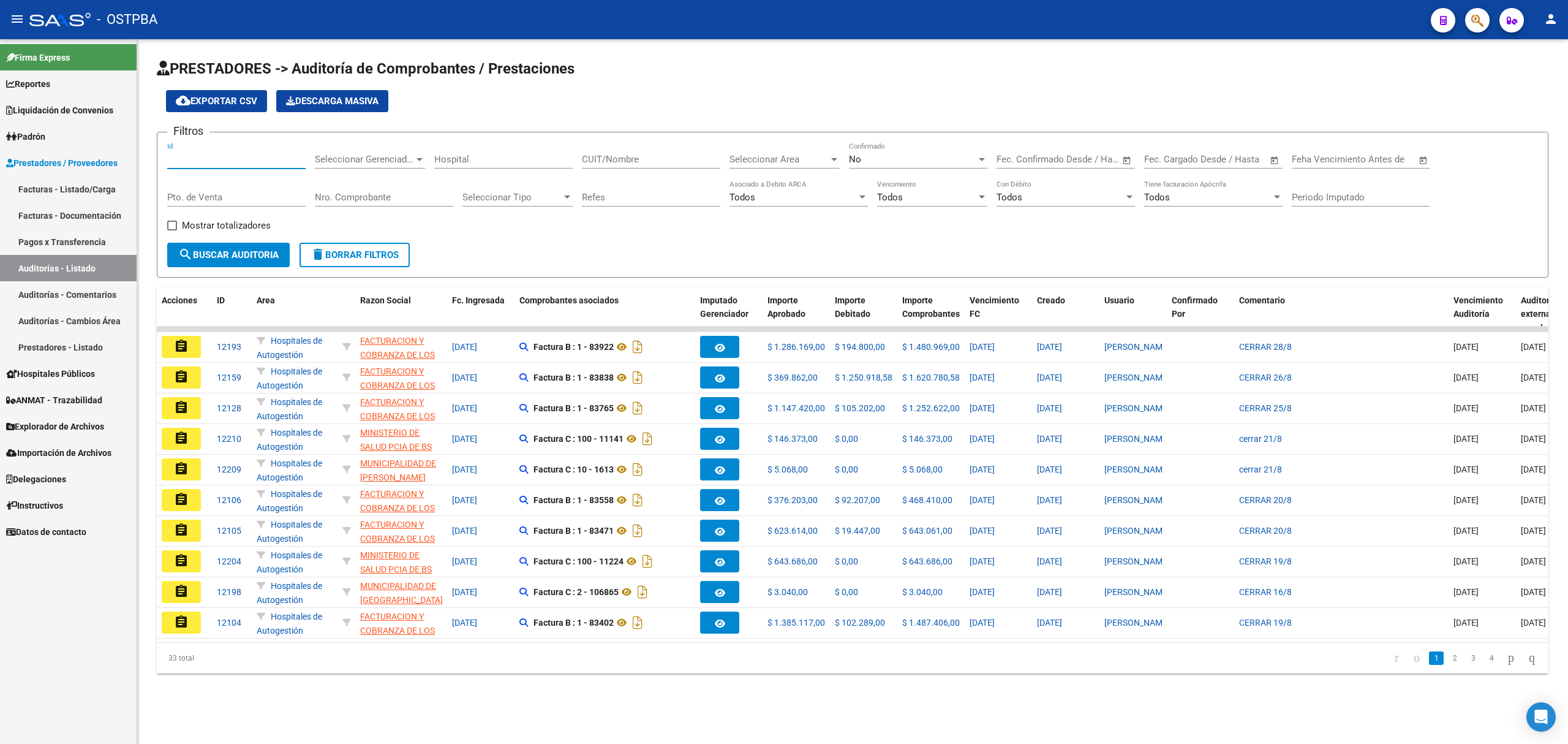
click at [174, 162] on input "Id" at bounding box center [236, 159] width 138 height 11
type input "11340"
click at [873, 165] on div "No Confirmado" at bounding box center [918, 155] width 138 height 26
click at [855, 130] on span "Si" at bounding box center [918, 132] width 138 height 28
click at [224, 251] on span "search Buscar Auditoria" at bounding box center [228, 255] width 101 height 11
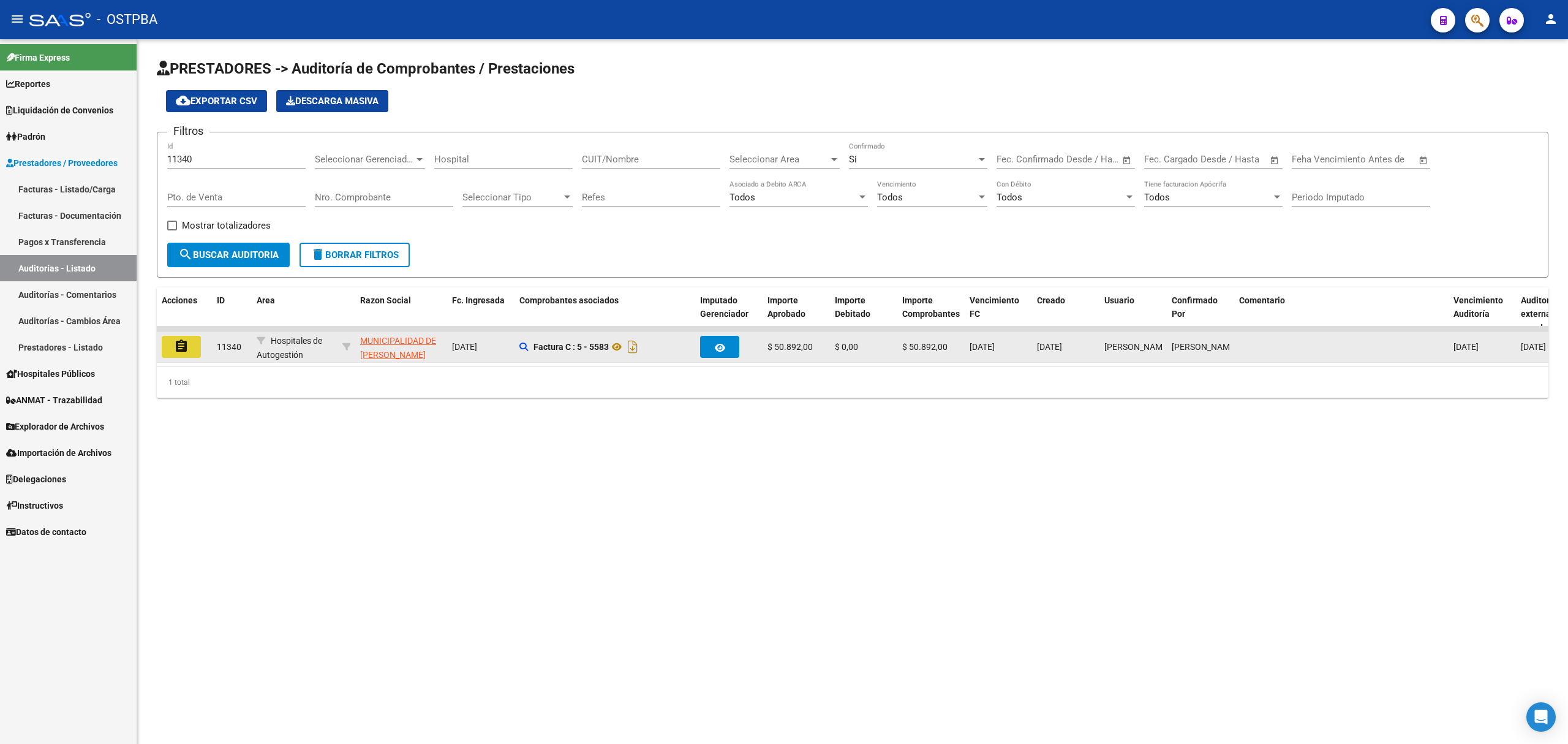
click at [180, 347] on mat-icon "assignment" at bounding box center [181, 346] width 14 height 14
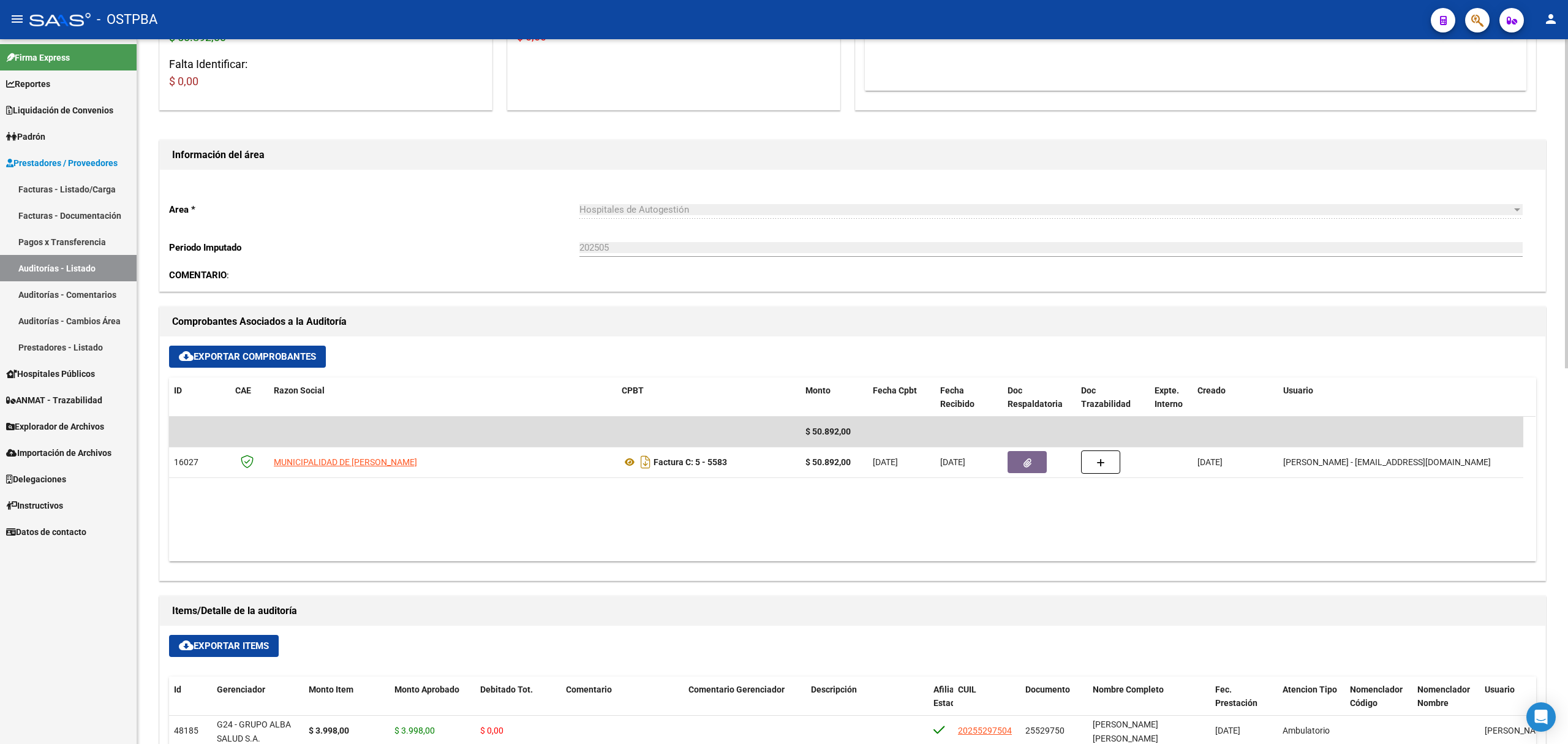
scroll to position [408, 0]
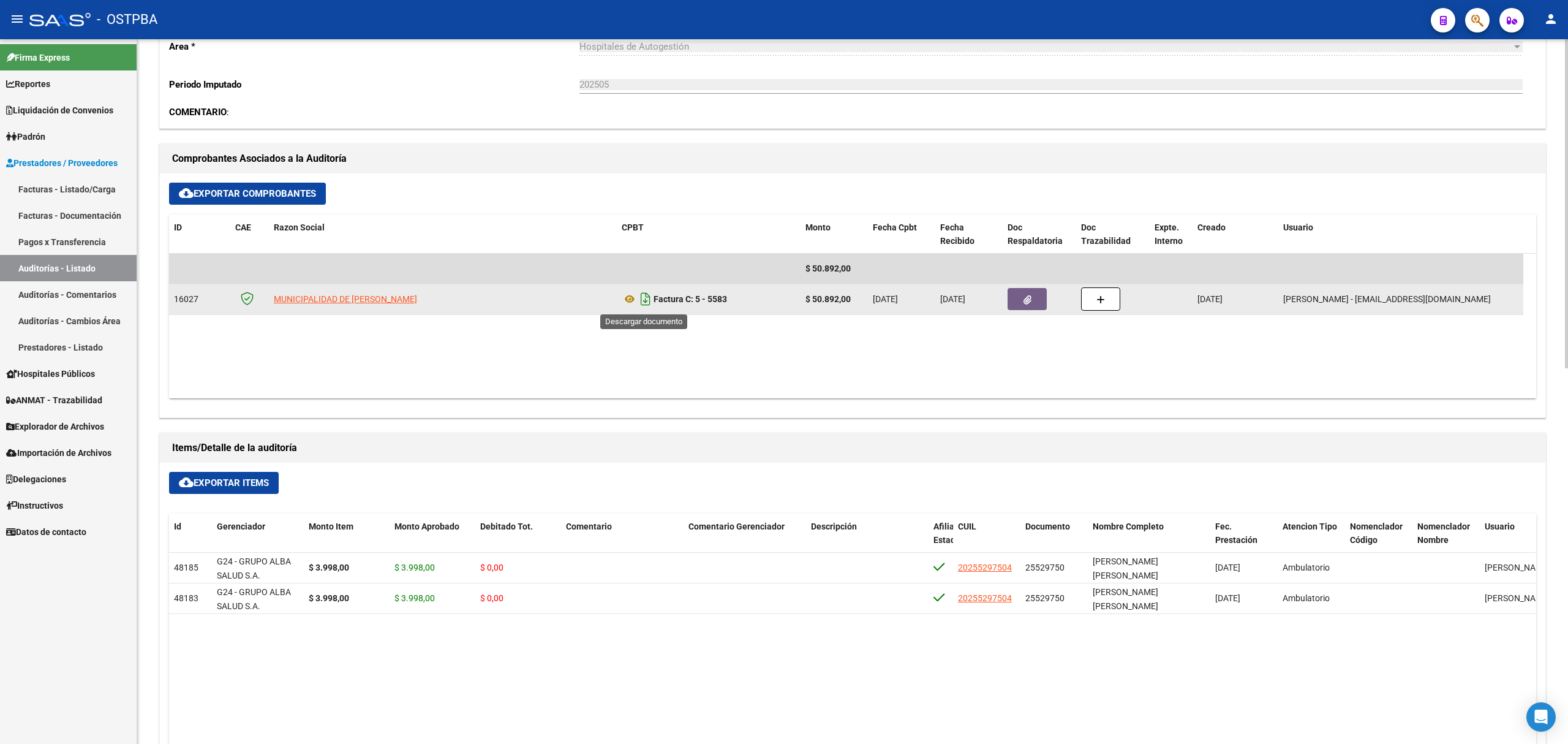
click at [643, 302] on icon "Descargar documento" at bounding box center [645, 299] width 16 height 20
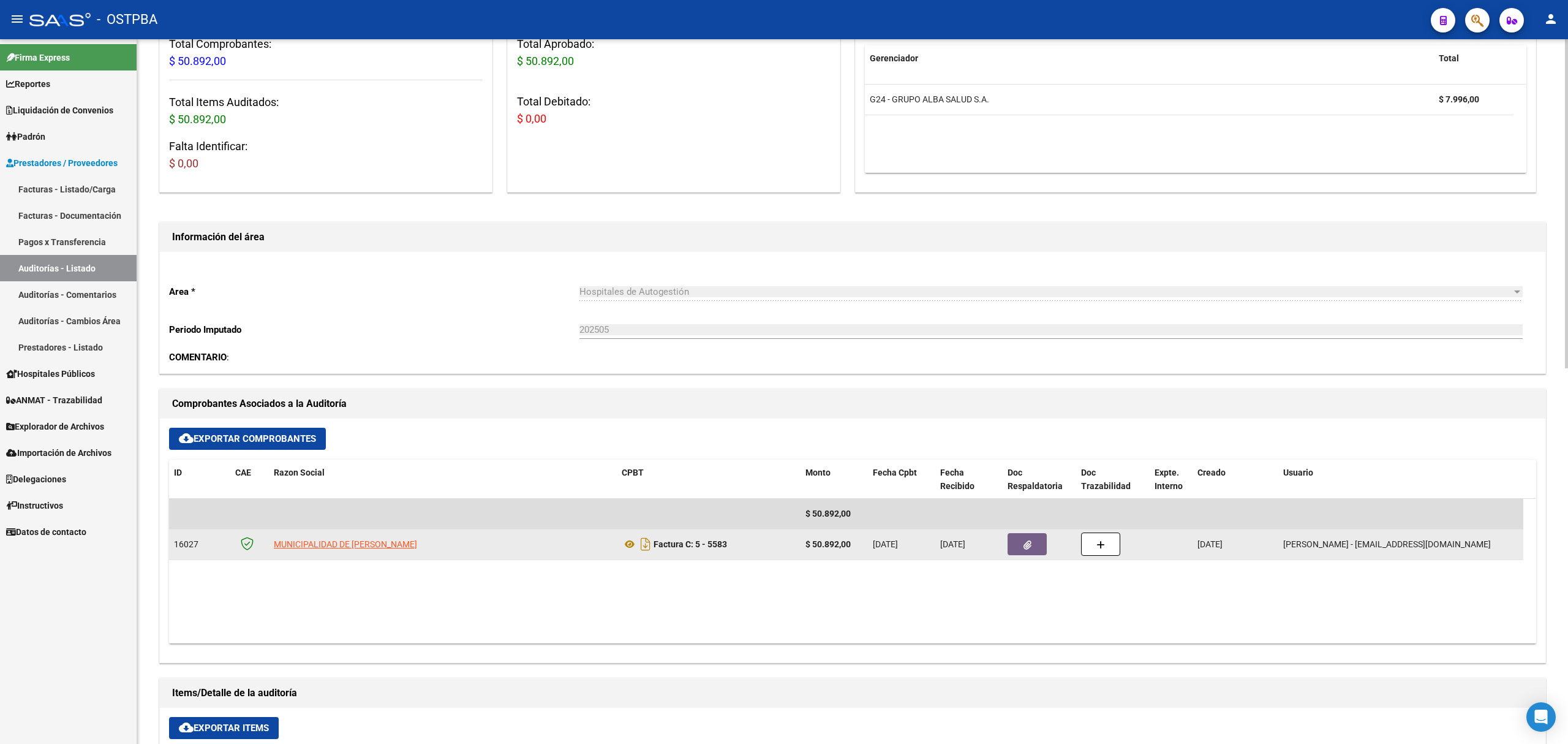
scroll to position [0, 0]
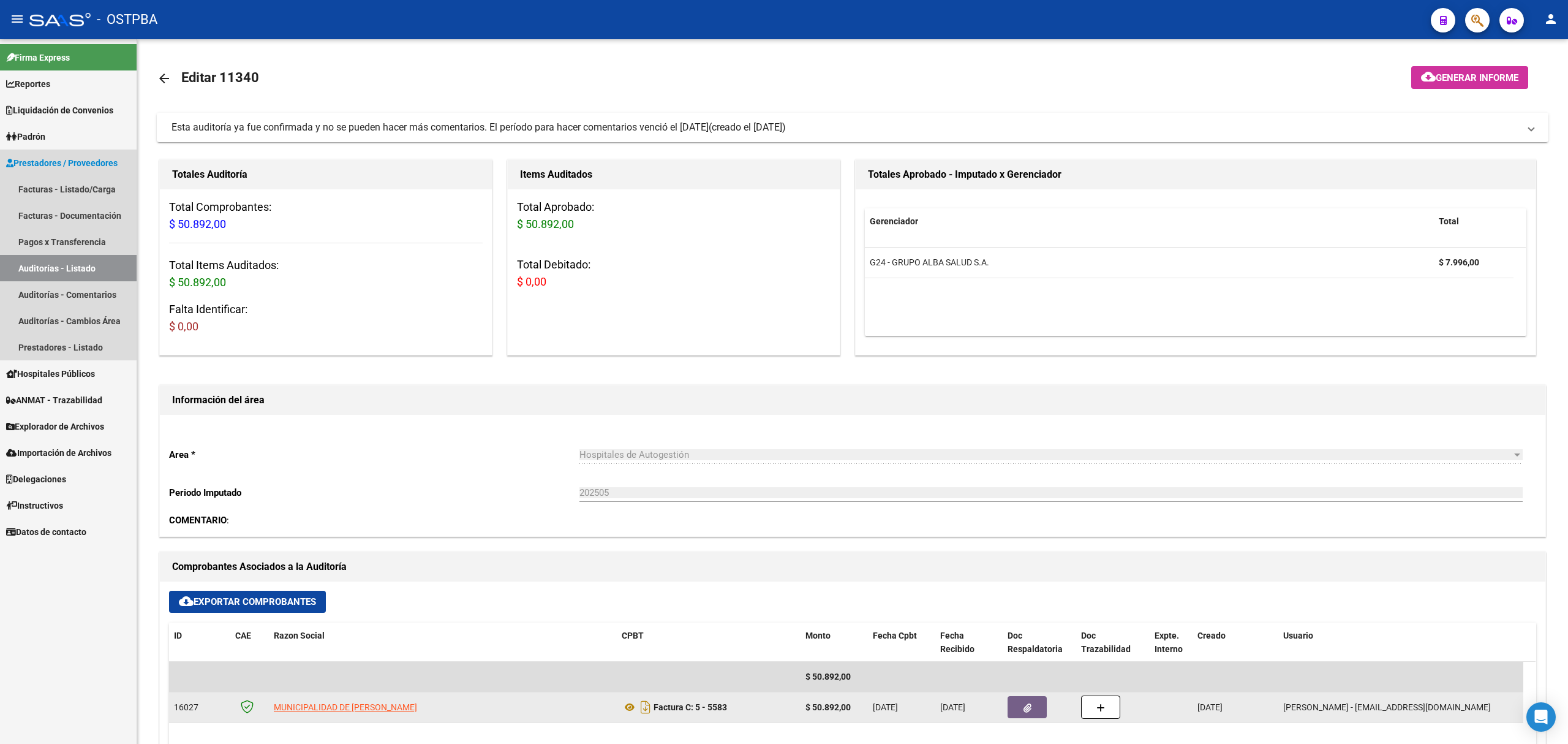
click at [37, 267] on link "Auditorías - Listado" at bounding box center [68, 268] width 137 height 26
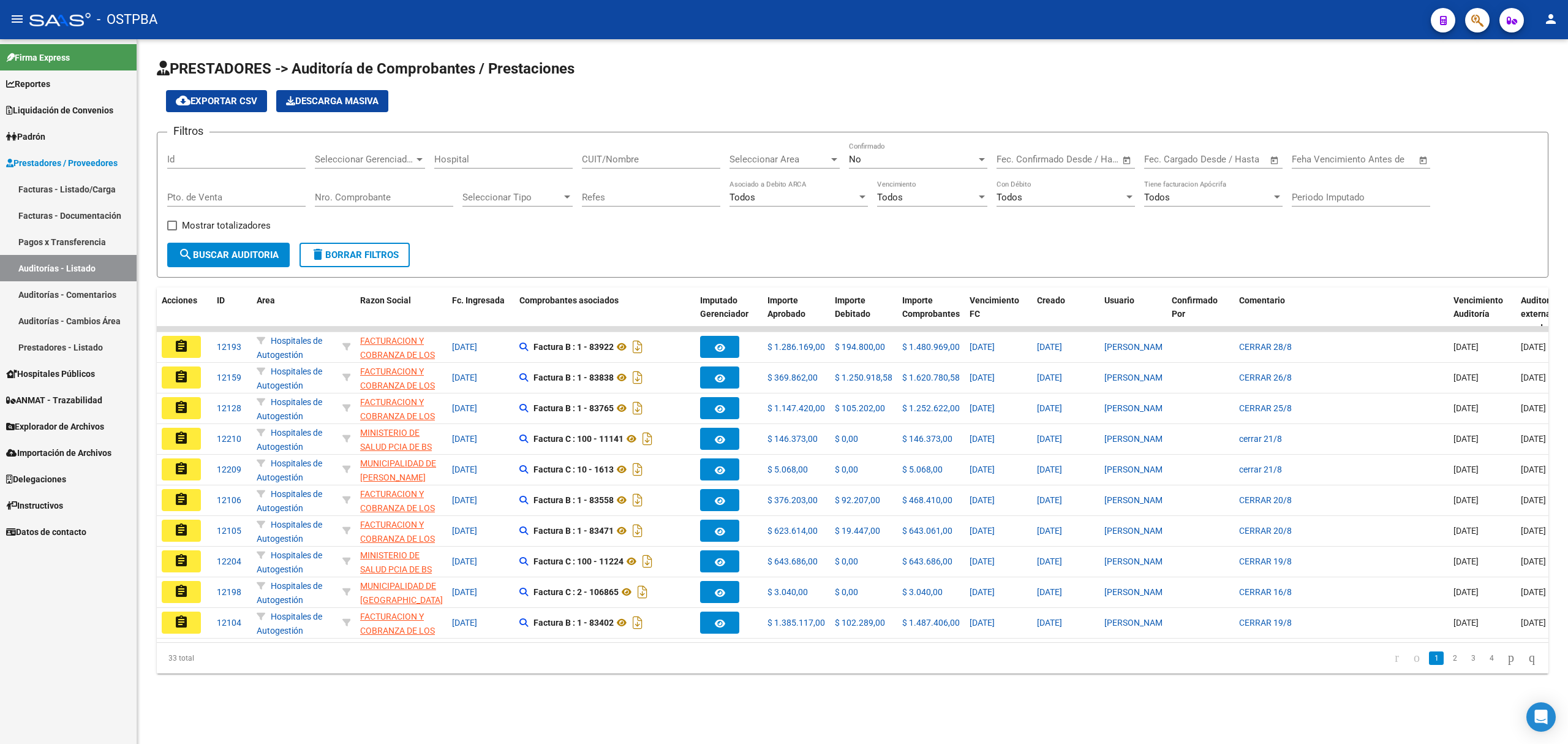
click at [178, 157] on input "Id" at bounding box center [236, 159] width 138 height 11
type input "11344"
click at [902, 162] on div "No" at bounding box center [913, 159] width 128 height 11
click at [871, 126] on span "Si" at bounding box center [918, 132] width 138 height 28
click at [224, 256] on span "search Buscar Auditoria" at bounding box center [228, 255] width 101 height 11
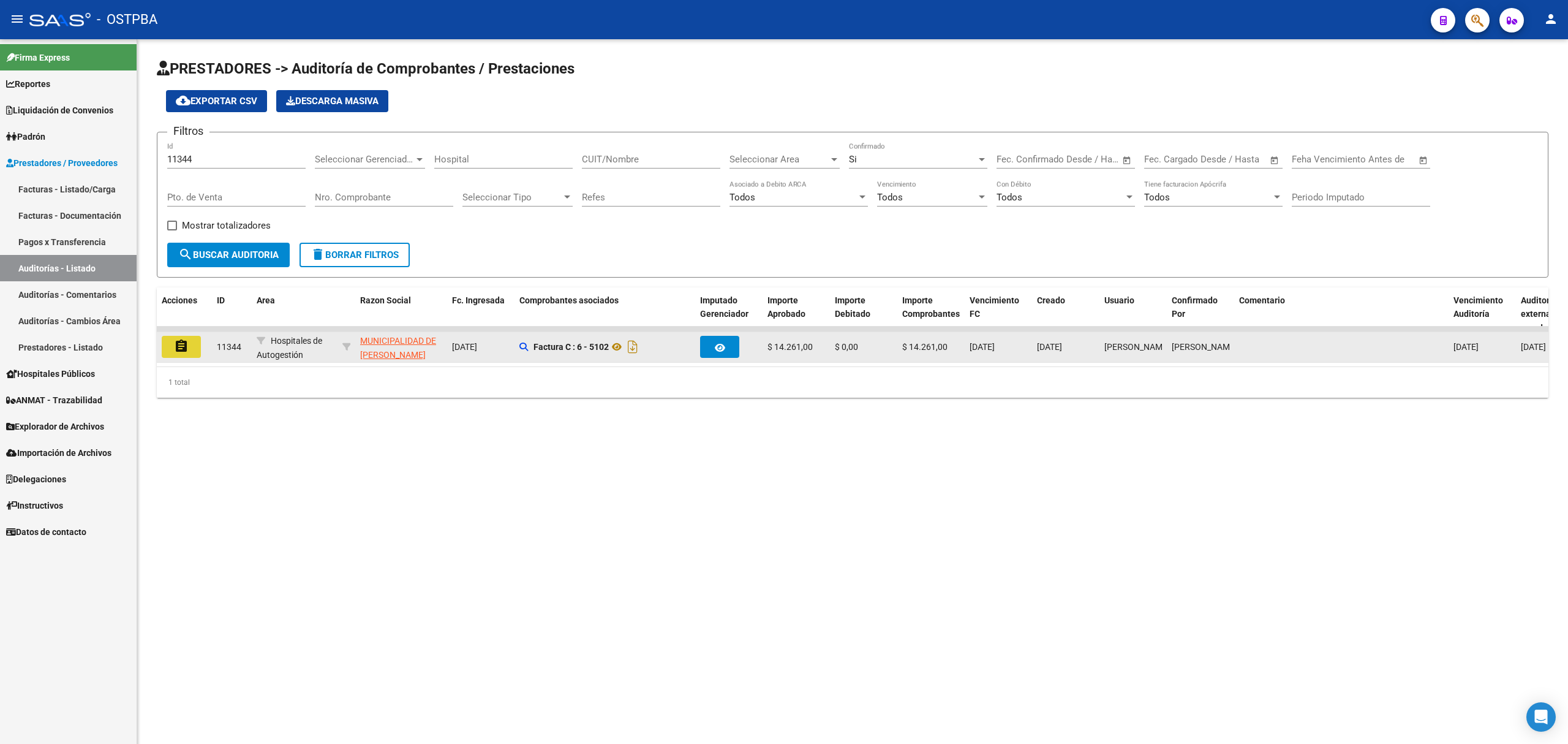
click at [184, 344] on mat-icon "assignment" at bounding box center [181, 346] width 14 height 14
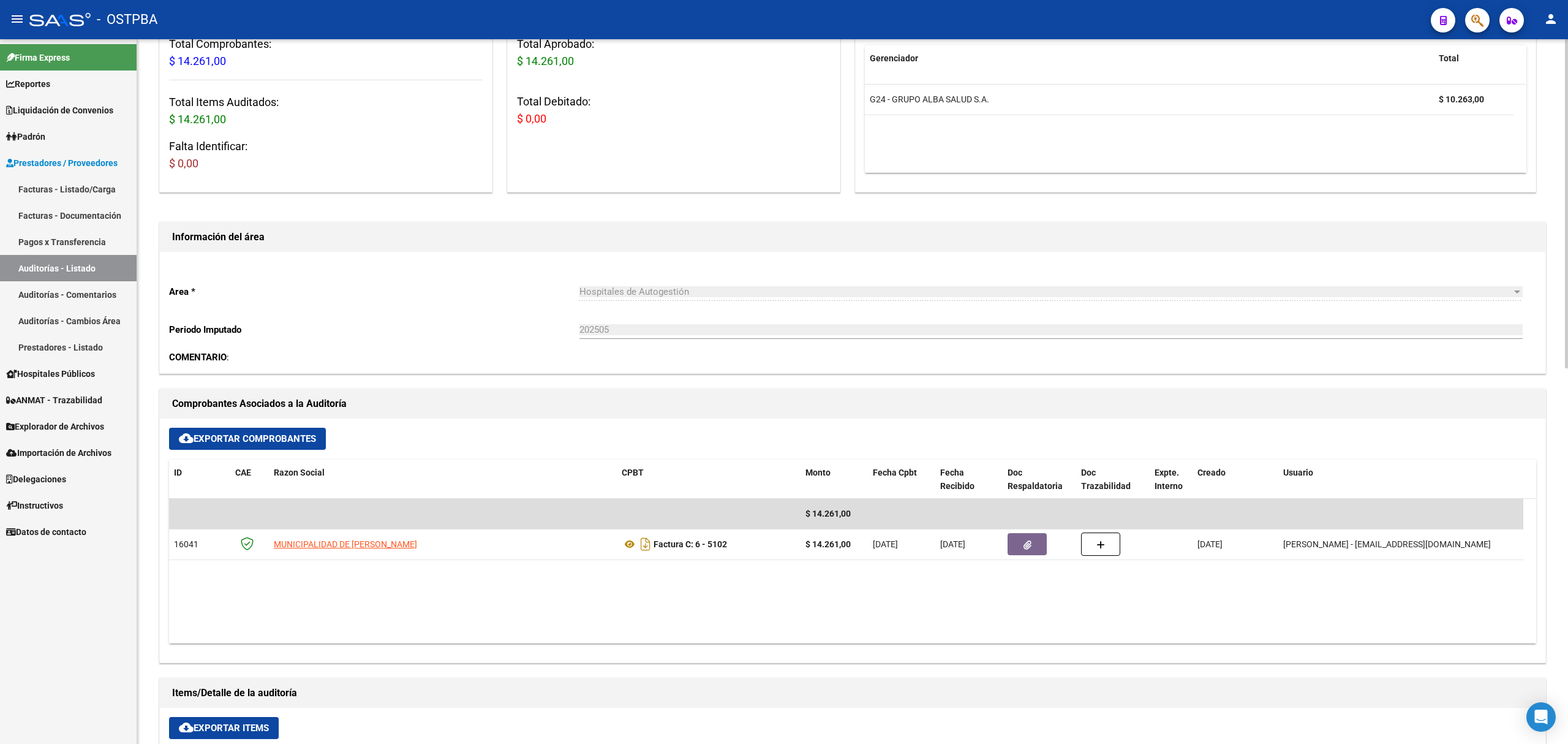
scroll to position [408, 0]
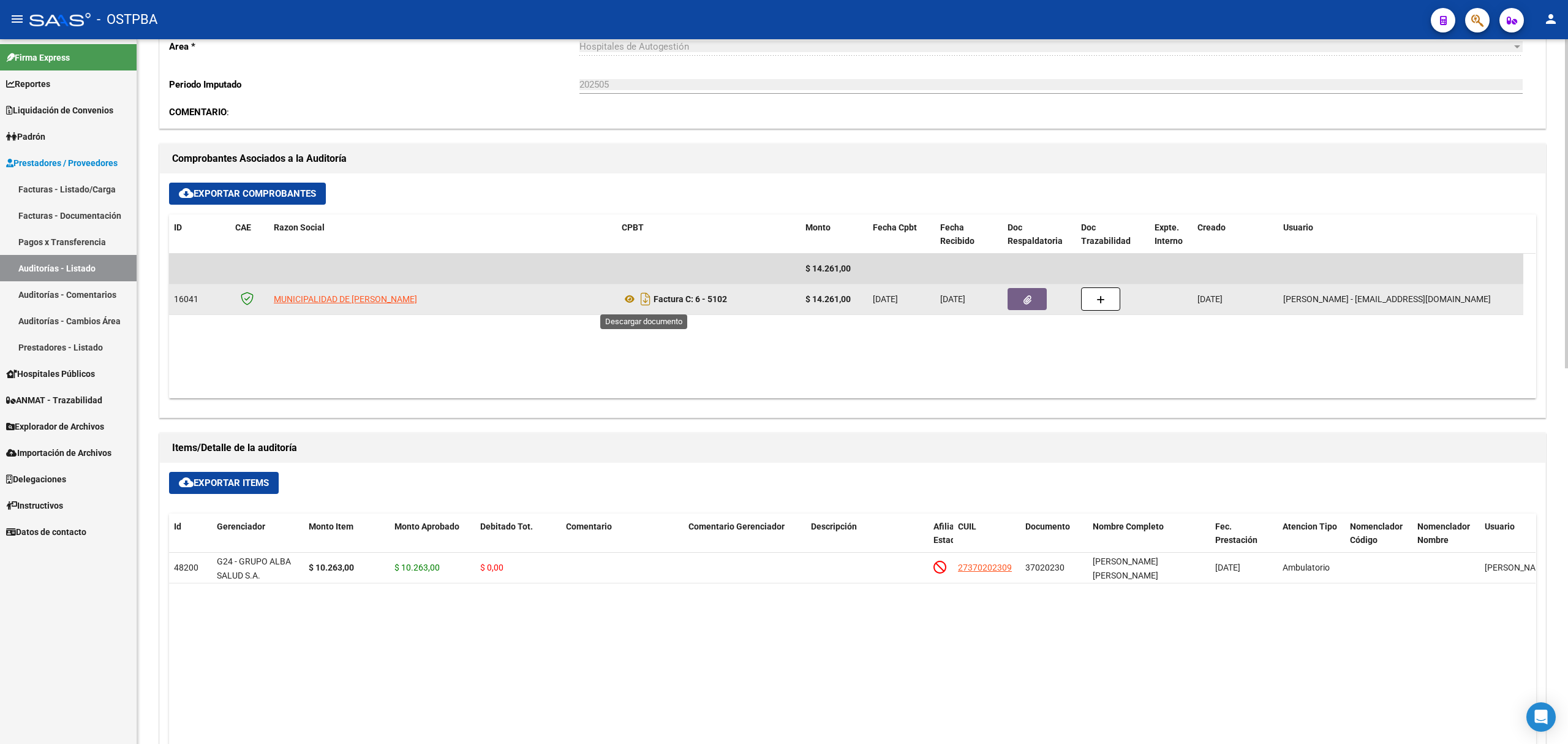
click at [640, 306] on icon "Descargar documento" at bounding box center [645, 299] width 16 height 20
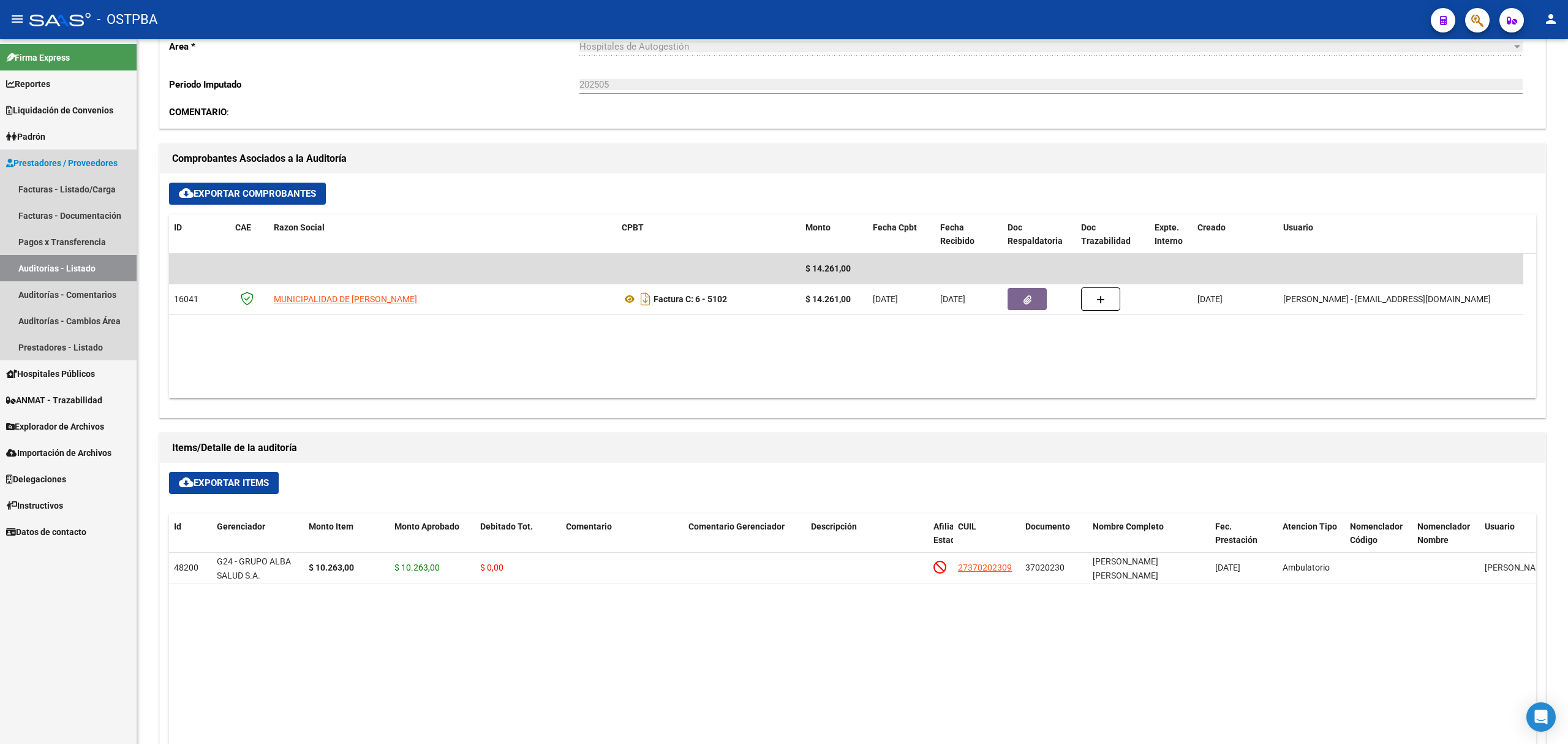
click at [41, 266] on link "Auditorías - Listado" at bounding box center [68, 268] width 137 height 26
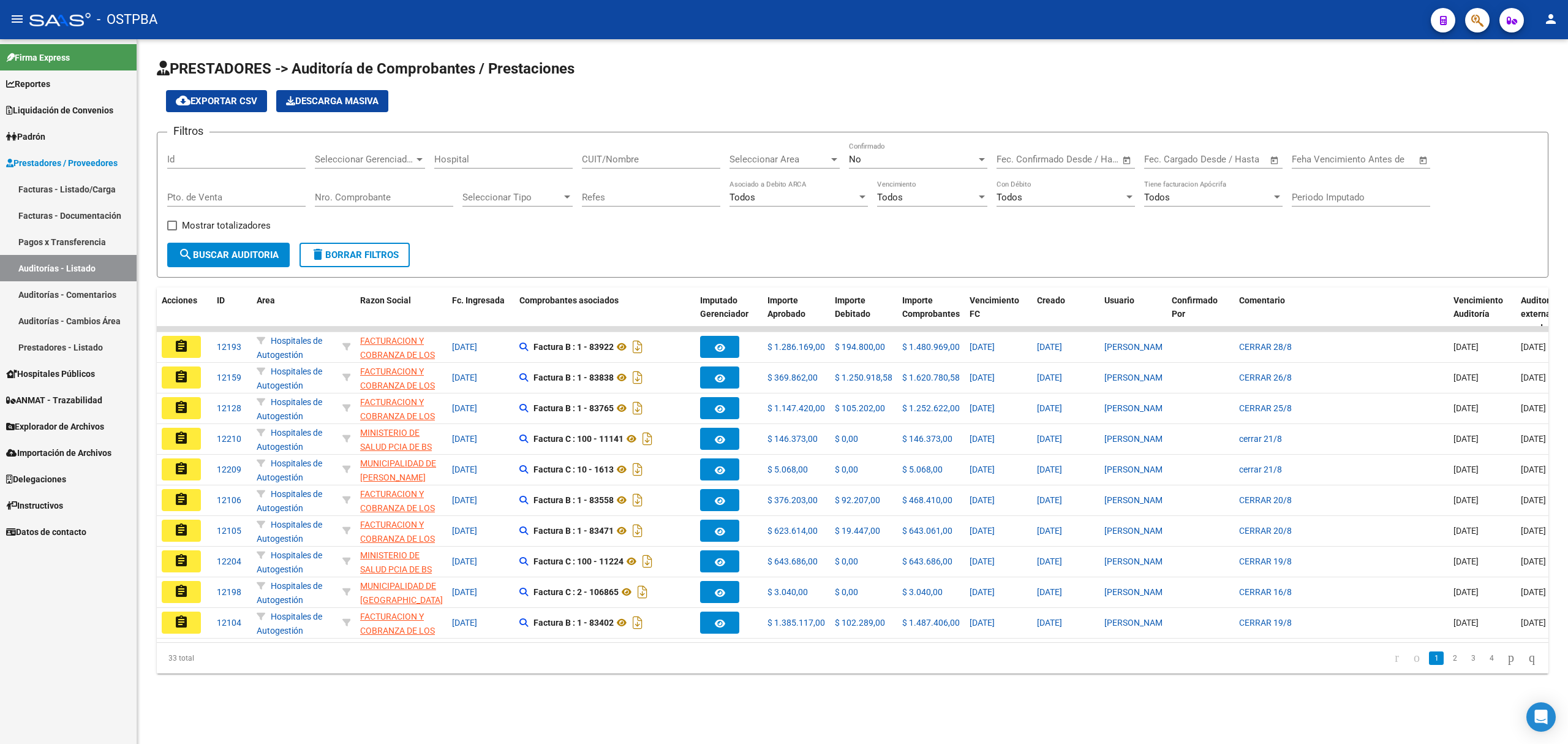
click at [165, 161] on form "Filtros Id Seleccionar Gerenciador Seleccionar Gerenciador Hospital CUIT/Nombre…" at bounding box center [852, 205] width 1392 height 146
click at [899, 162] on div "No" at bounding box center [913, 159] width 128 height 11
click at [853, 124] on span "Si" at bounding box center [918, 132] width 138 height 28
click at [211, 258] on span "search Buscar Auditoria" at bounding box center [228, 255] width 101 height 11
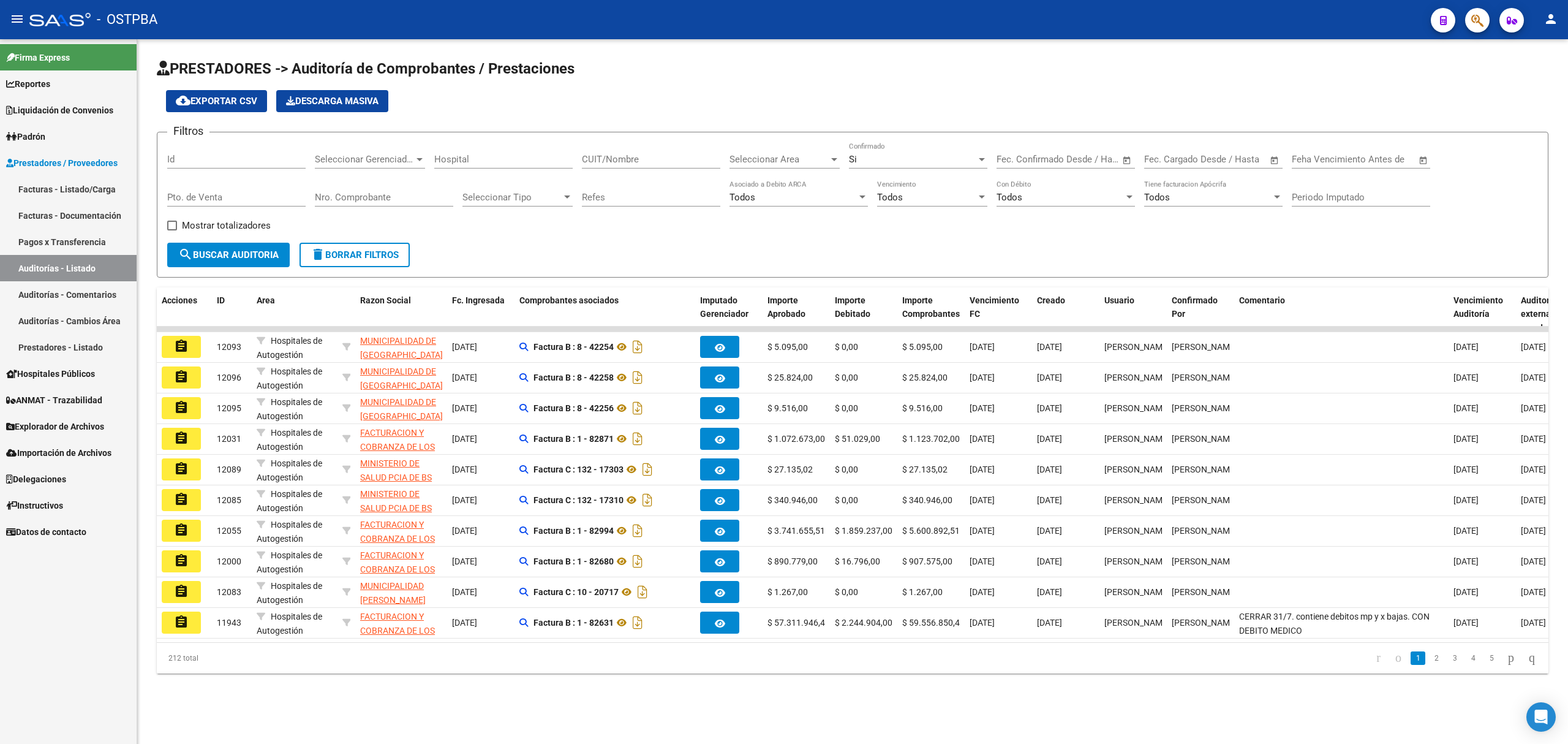
click at [191, 150] on div "Id" at bounding box center [236, 155] width 138 height 26
type input "11364"
click at [193, 251] on span "search Buscar Auditoria" at bounding box center [228, 255] width 101 height 11
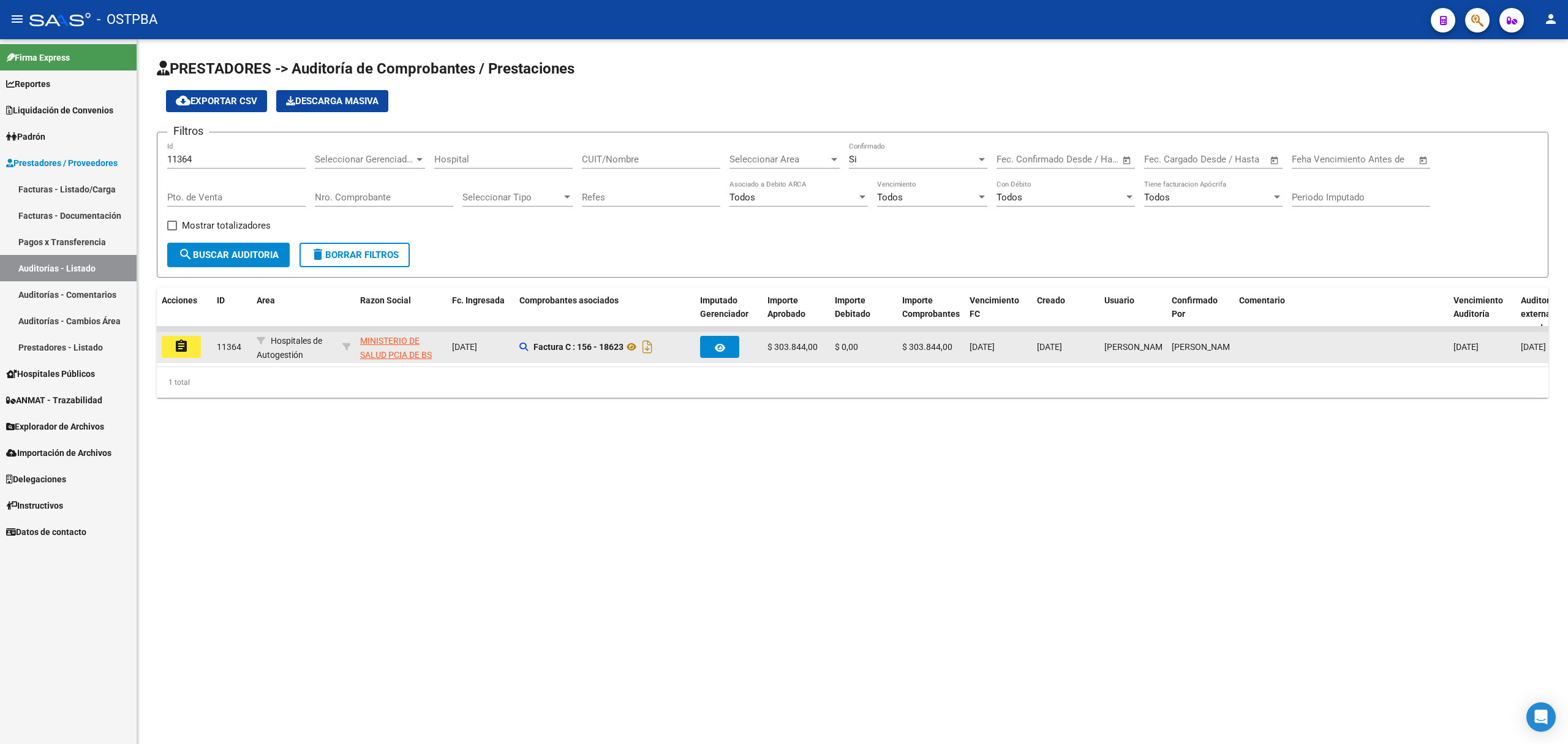
click at [179, 348] on mat-icon "assignment" at bounding box center [181, 346] width 14 height 14
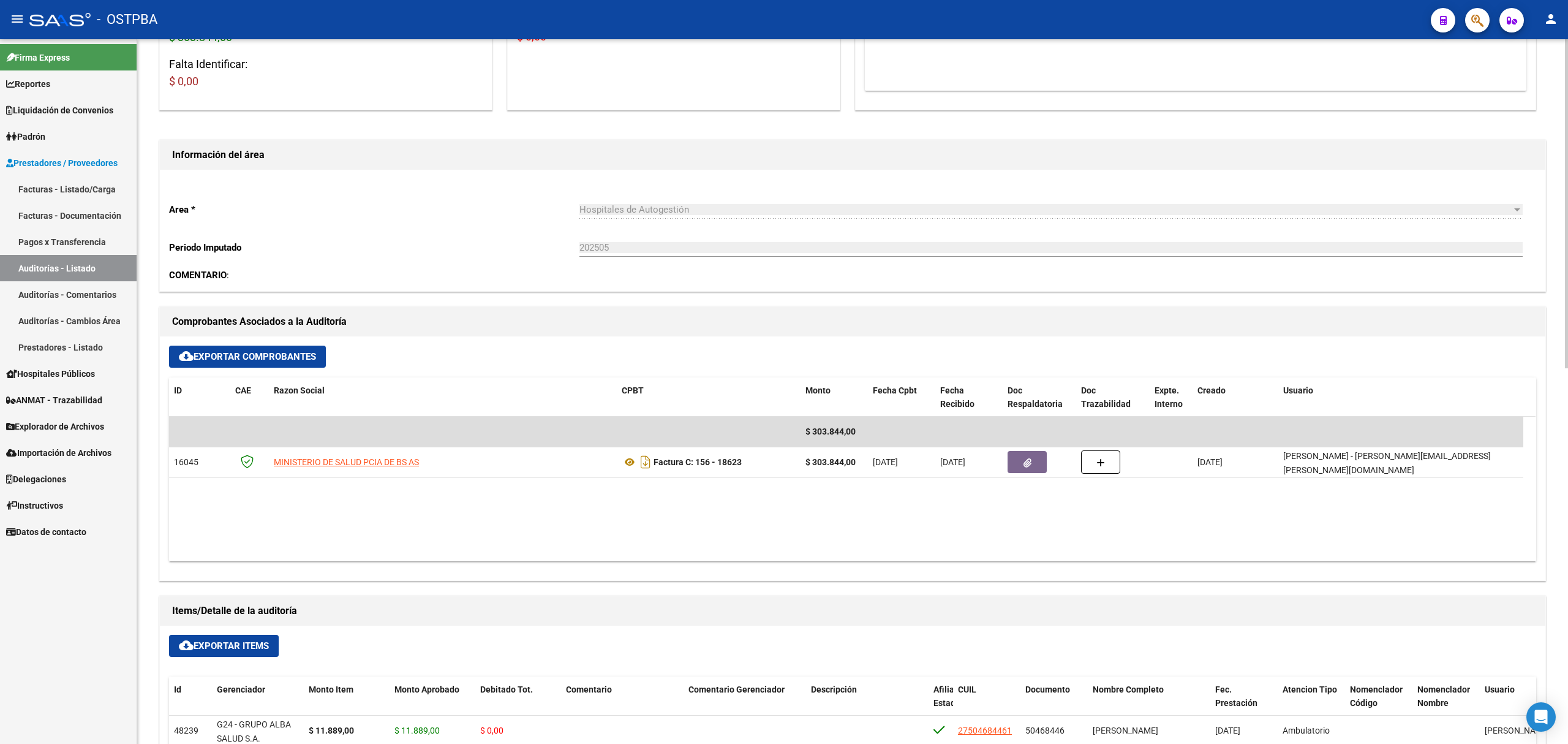
scroll to position [327, 0]
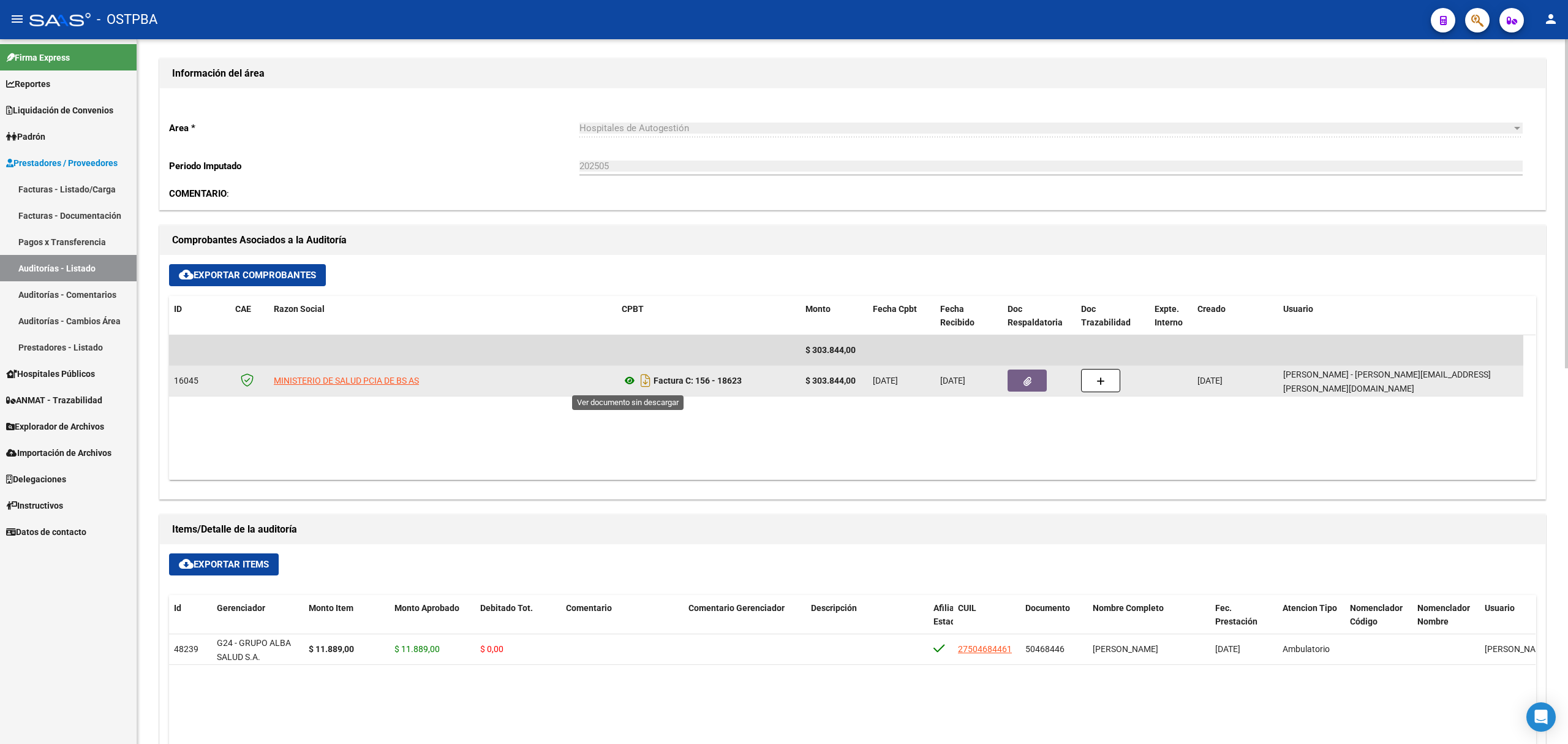
click at [635, 385] on icon at bounding box center [630, 381] width 16 height 14
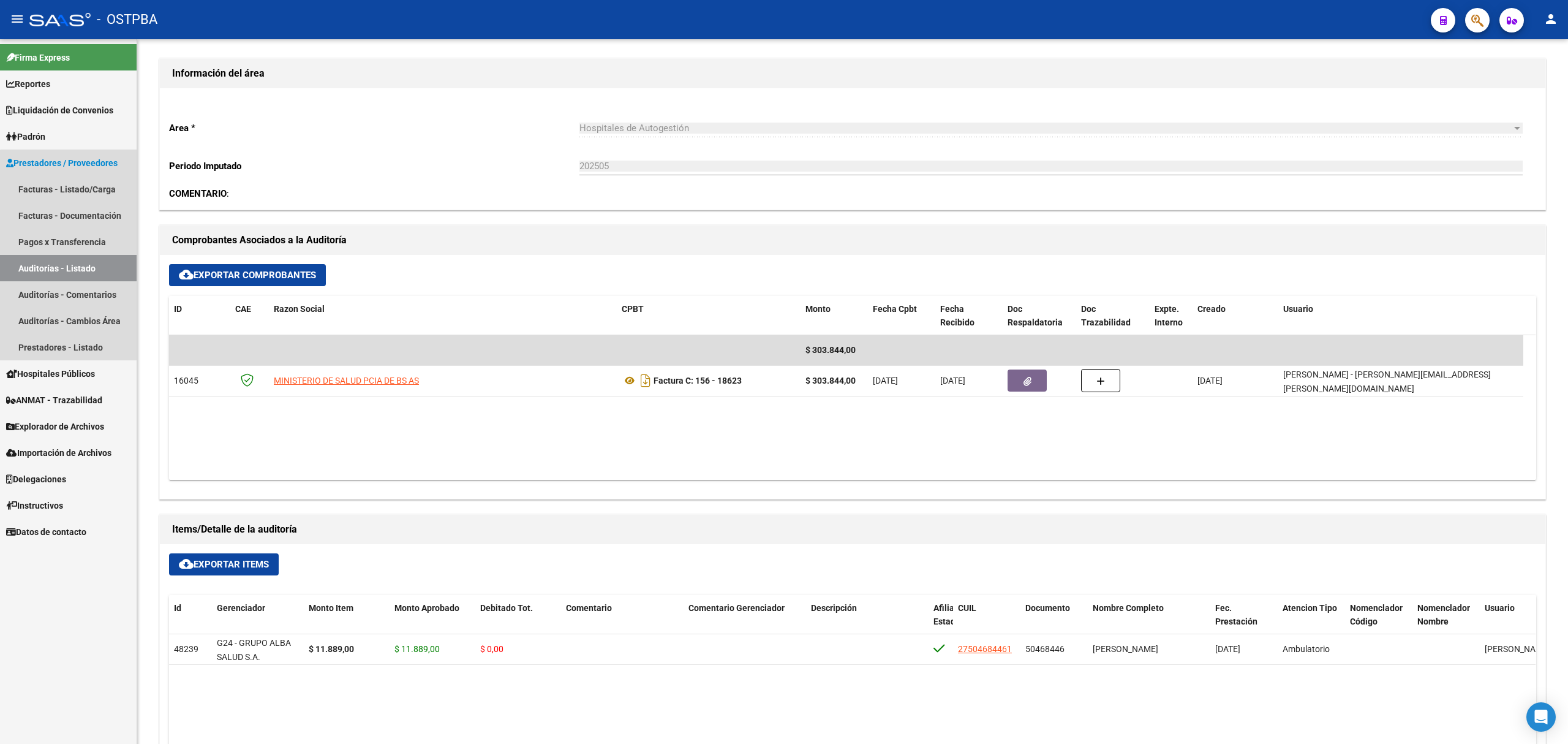
click at [71, 271] on link "Auditorías - Listado" at bounding box center [68, 268] width 137 height 26
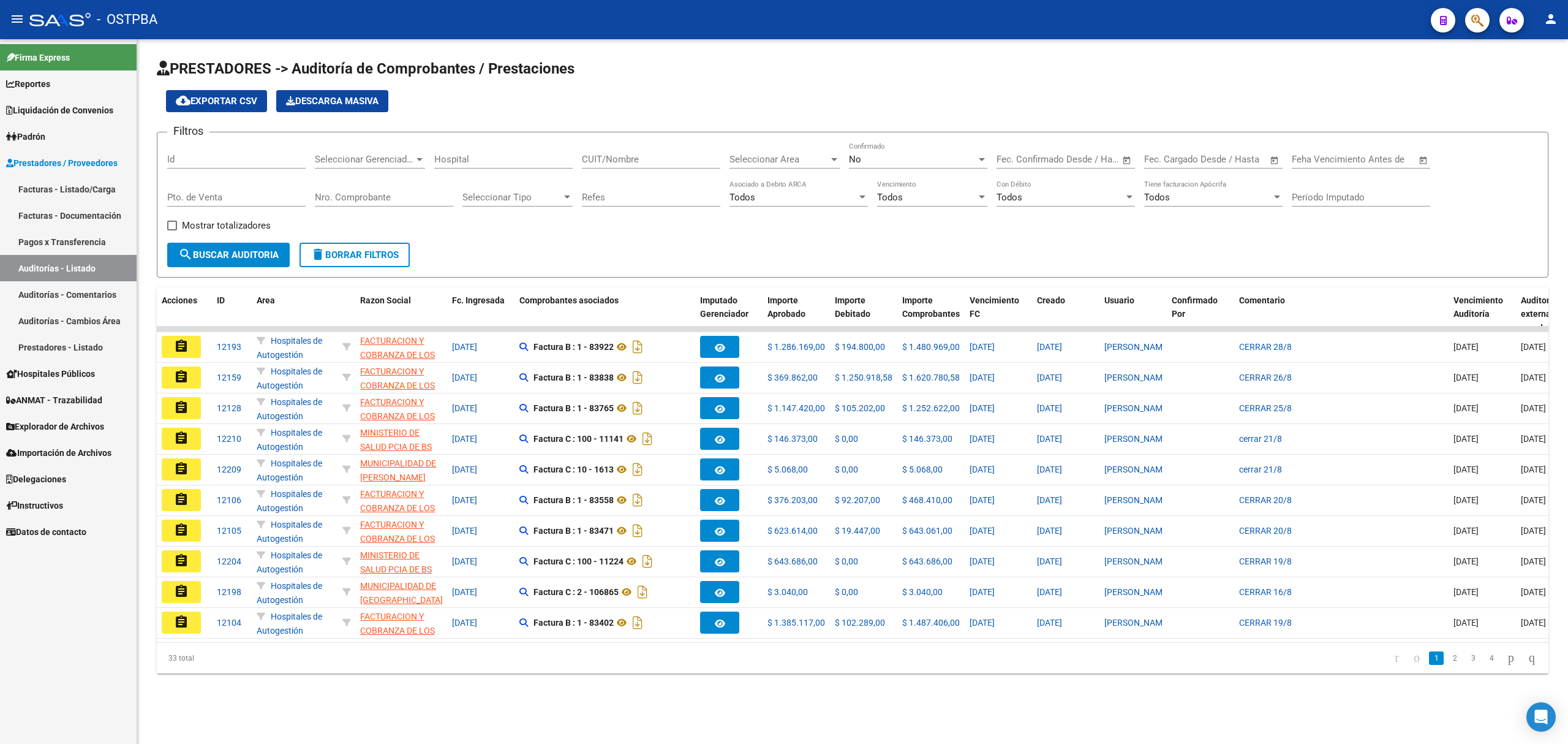
click at [201, 165] on div "Id" at bounding box center [236, 155] width 138 height 26
type input "11370"
click at [907, 160] on div "No" at bounding box center [913, 159] width 128 height 11
click at [882, 132] on span "Si" at bounding box center [918, 132] width 138 height 28
click at [236, 253] on span "search Buscar Auditoria" at bounding box center [228, 255] width 101 height 11
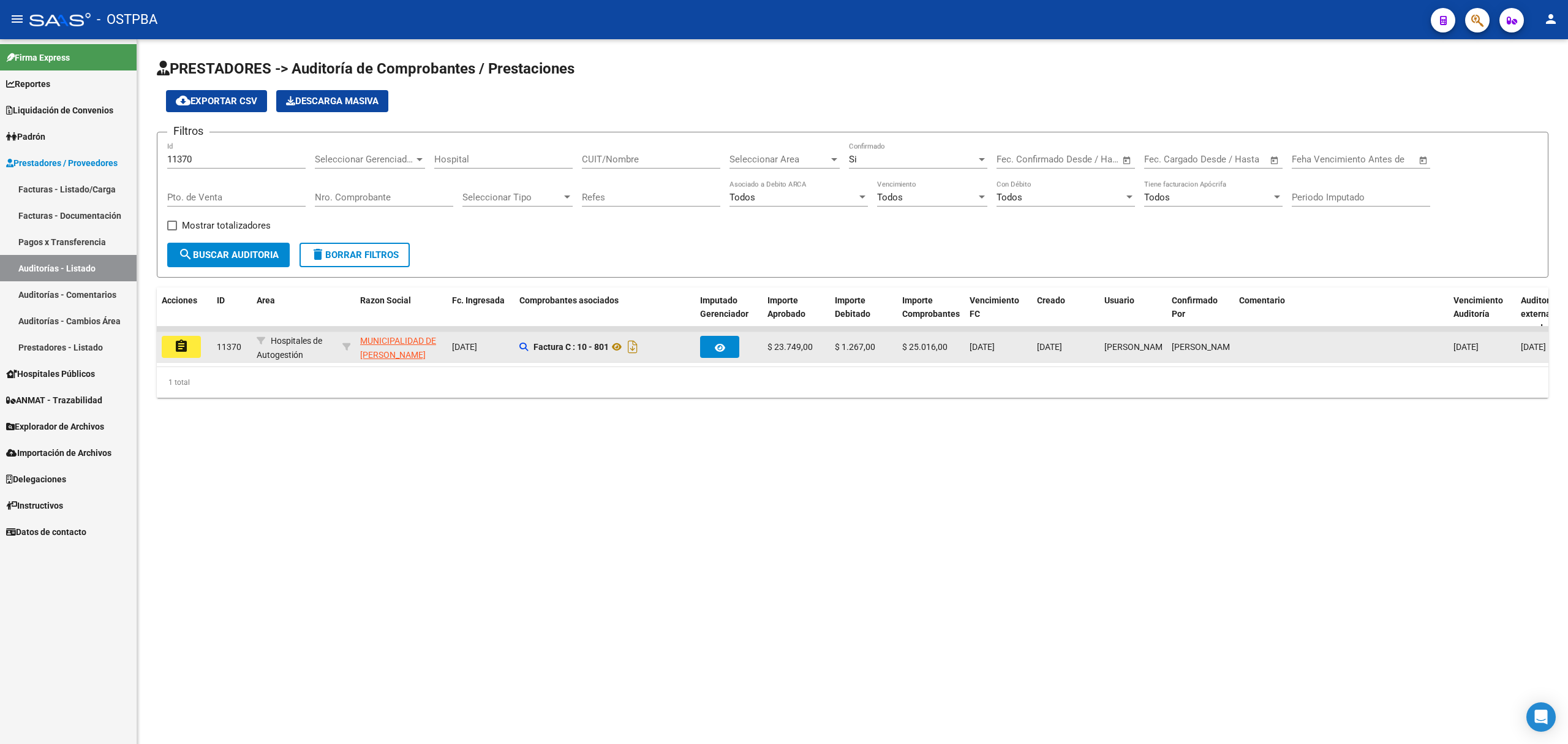
click at [182, 347] on mat-icon "assignment" at bounding box center [181, 346] width 14 height 14
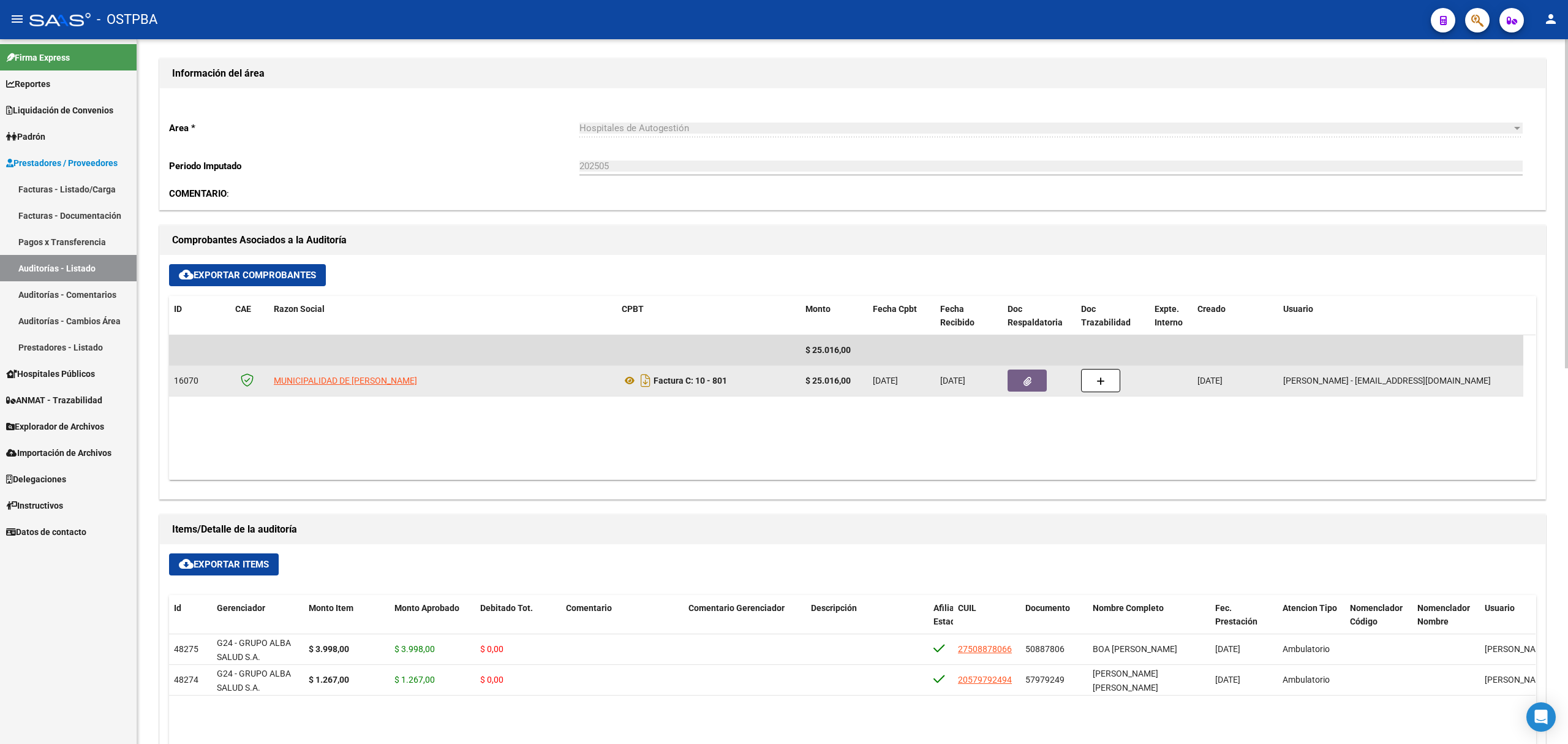
scroll to position [408, 0]
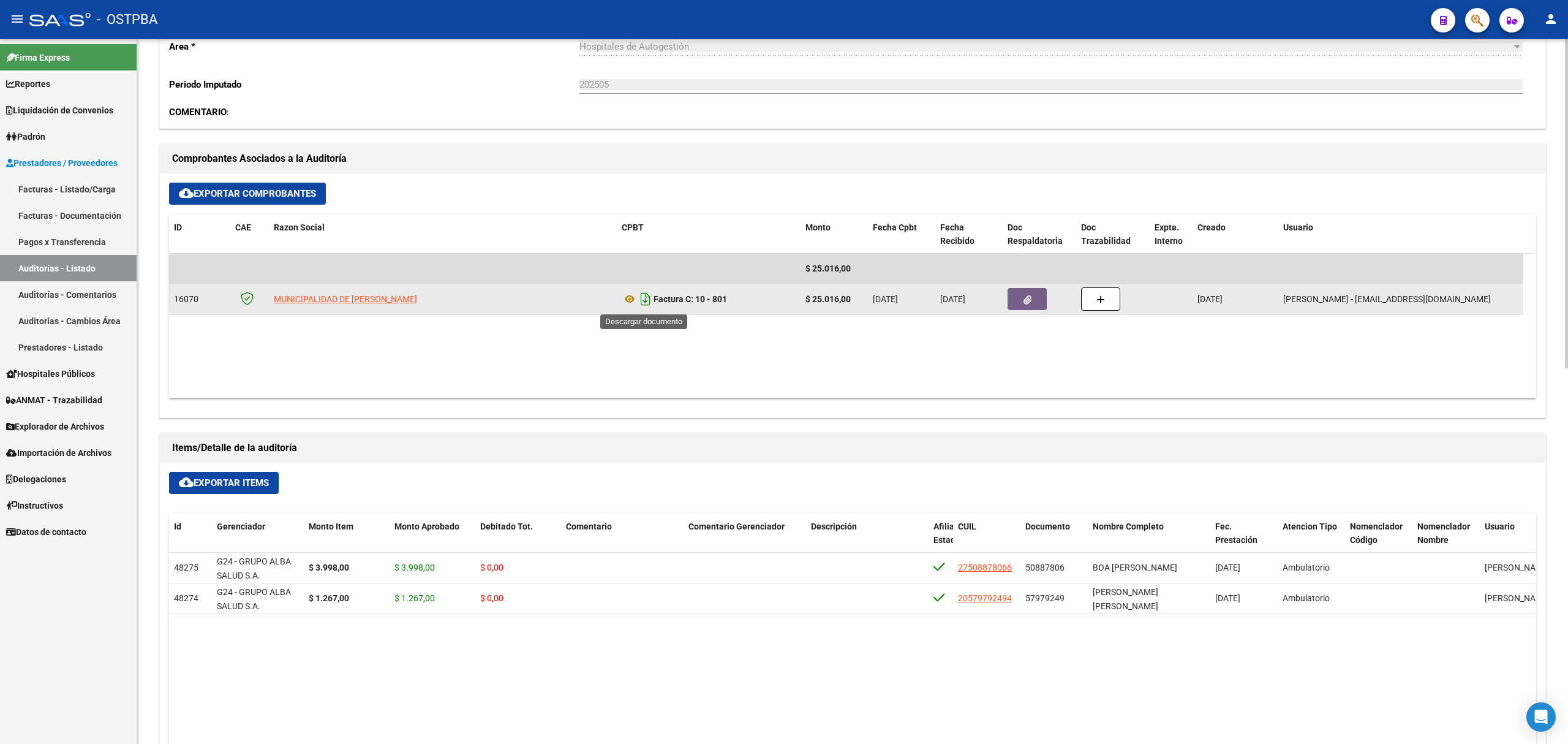
click at [645, 303] on icon "Descargar documento" at bounding box center [645, 299] width 16 height 20
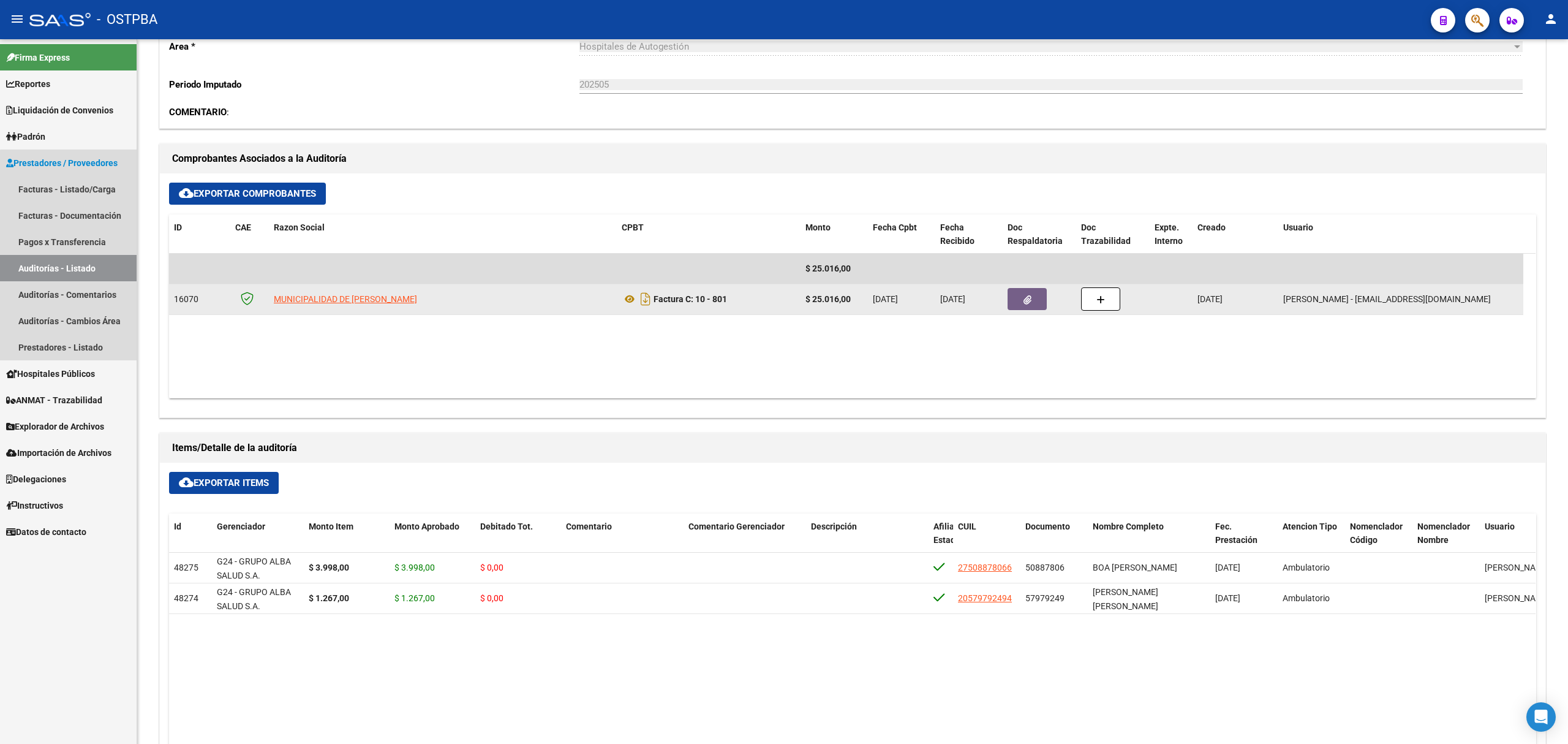
click at [80, 272] on link "Auditorías - Listado" at bounding box center [68, 268] width 137 height 26
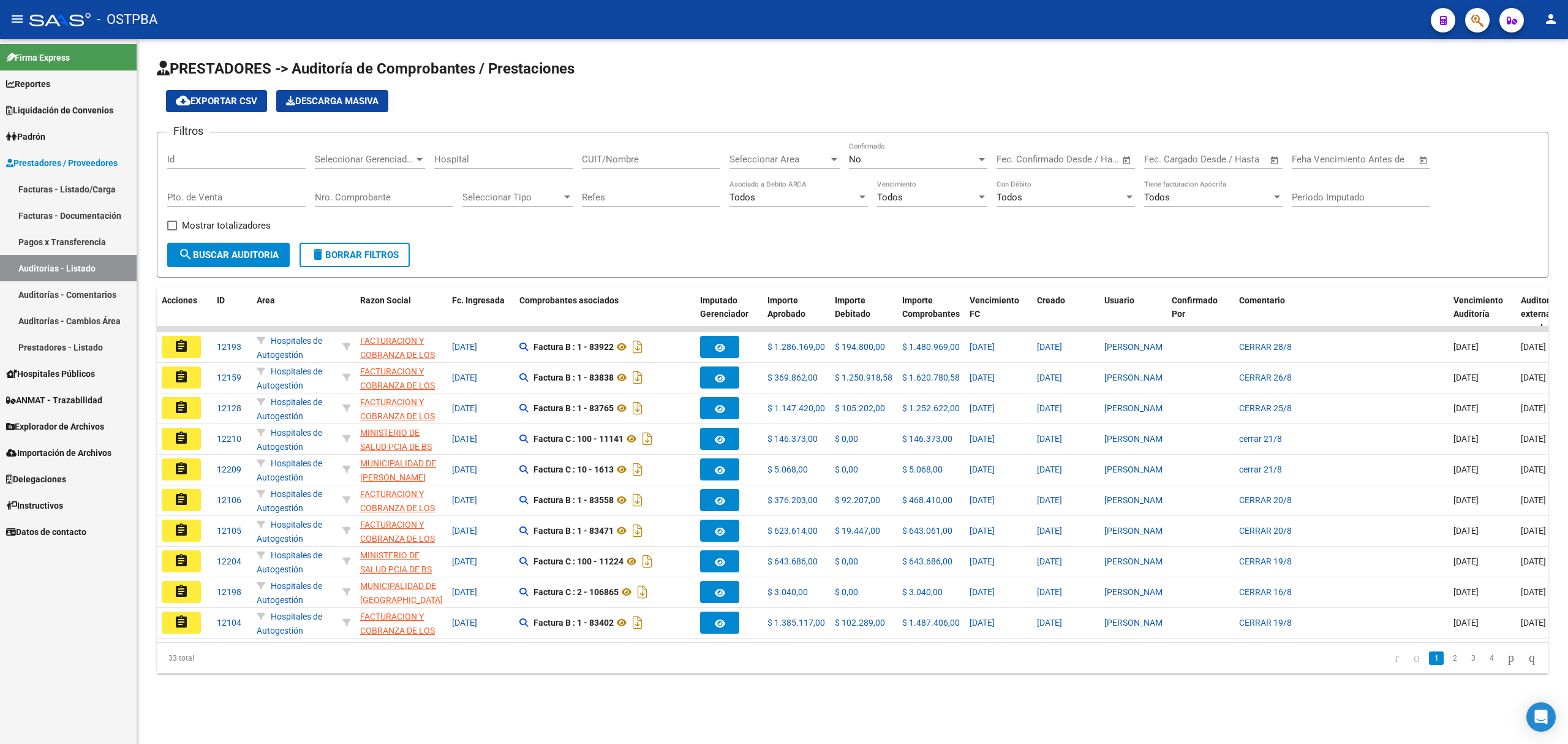
click at [207, 160] on input "Id" at bounding box center [236, 159] width 138 height 11
type input "11432"
click at [868, 163] on div "No" at bounding box center [913, 159] width 128 height 11
click at [865, 132] on span "Si" at bounding box center [918, 132] width 138 height 28
click at [191, 255] on mat-icon "search" at bounding box center [186, 254] width 14 height 14
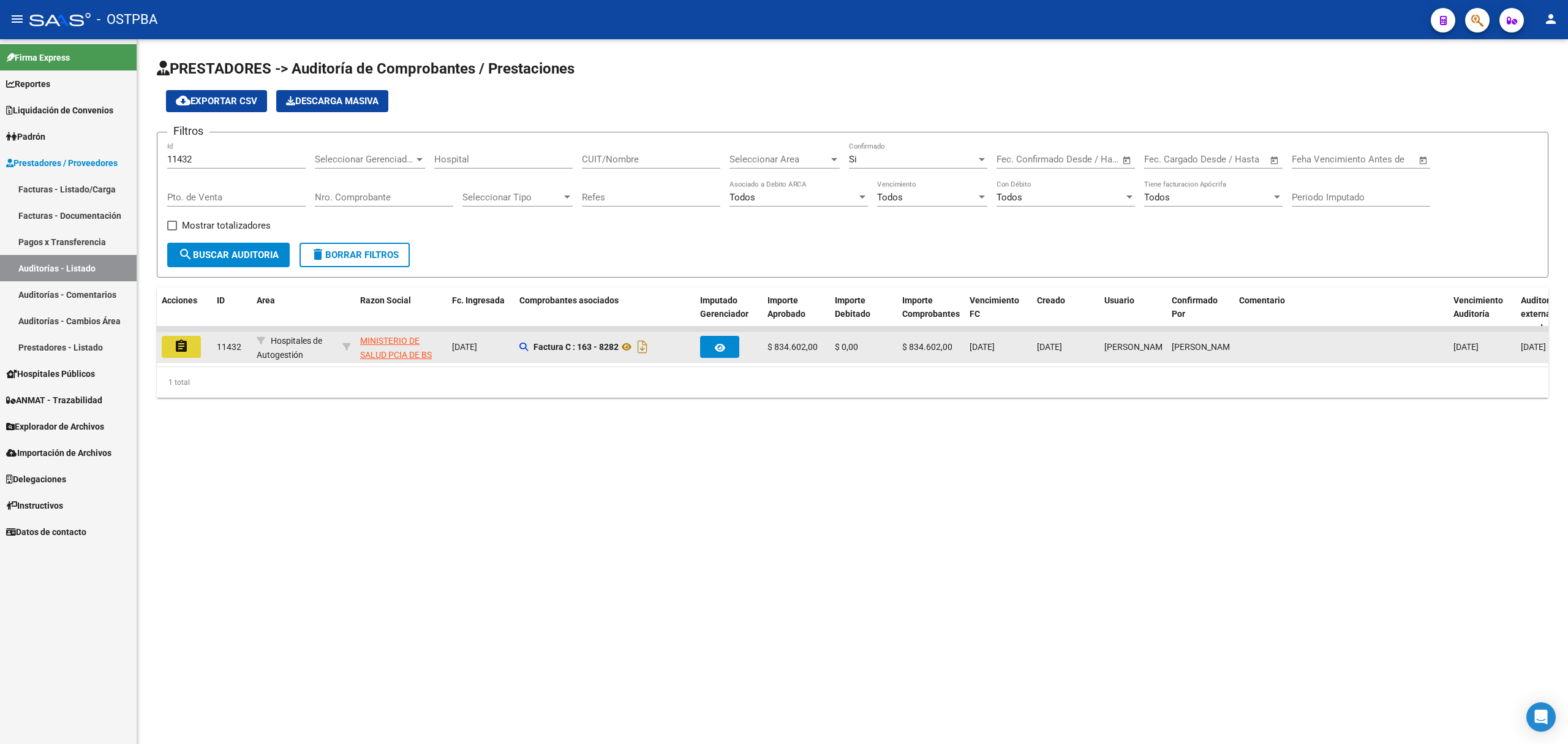
click at [179, 342] on mat-icon "assignment" at bounding box center [181, 346] width 14 height 14
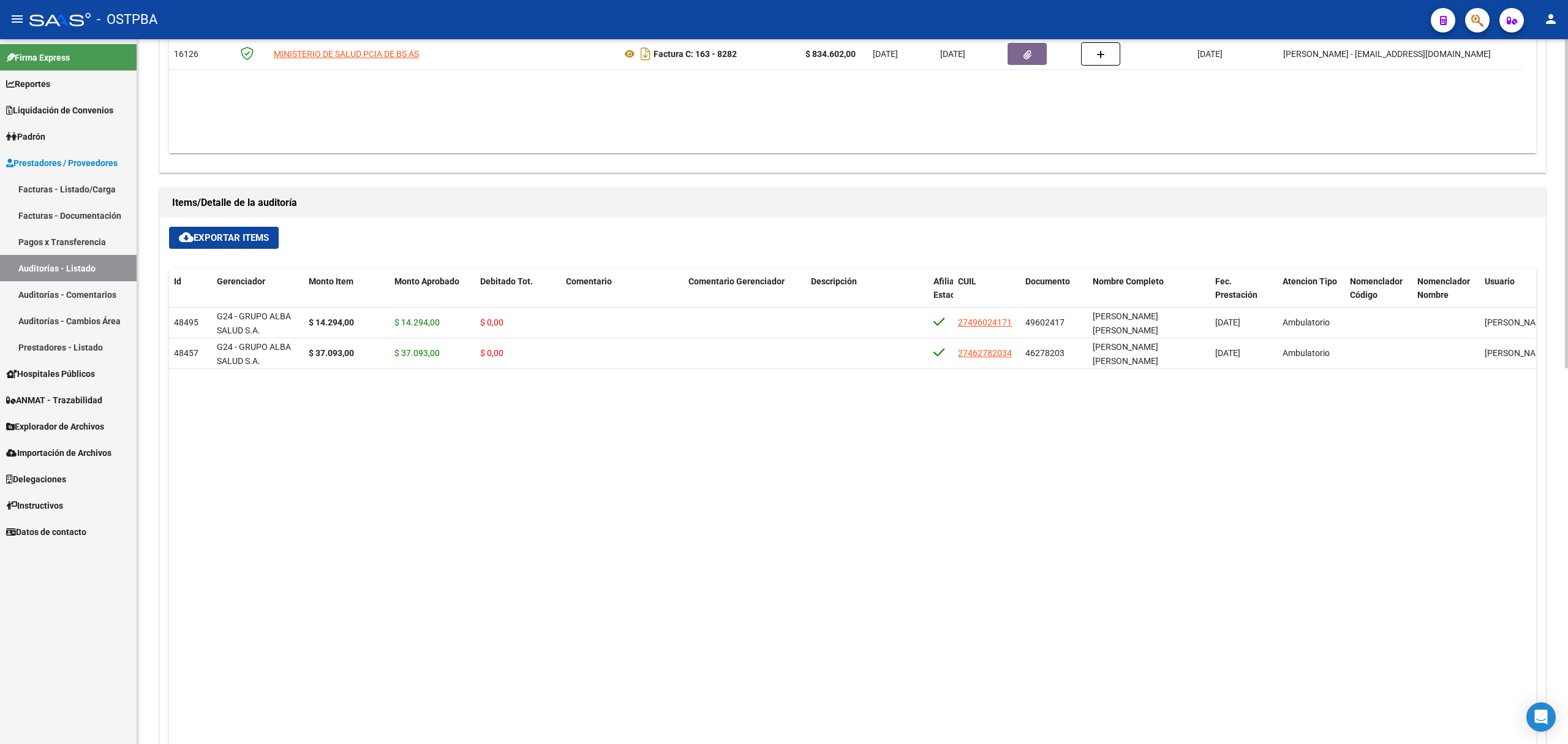
scroll to position [491, 0]
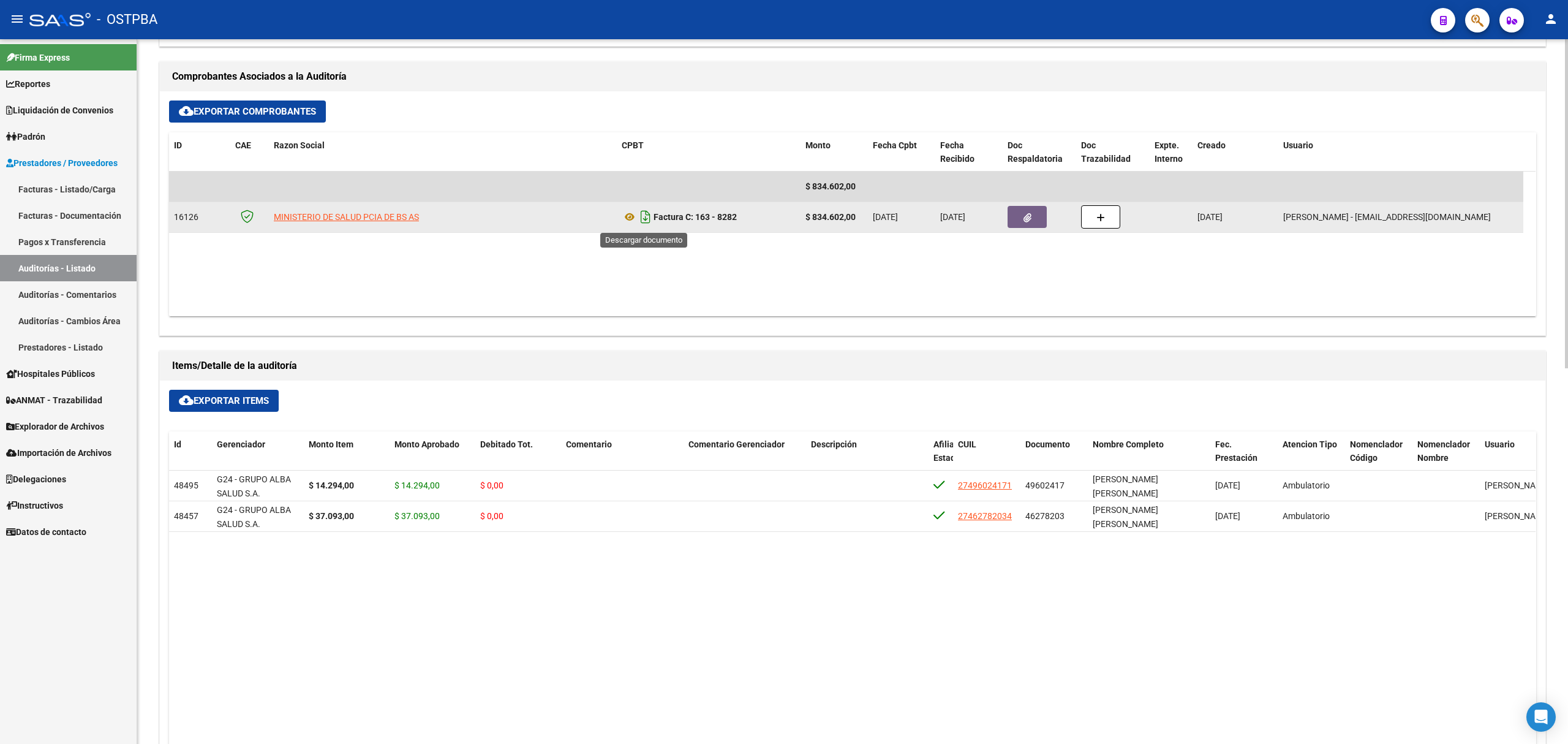
click at [640, 216] on icon "Descargar documento" at bounding box center [645, 217] width 16 height 20
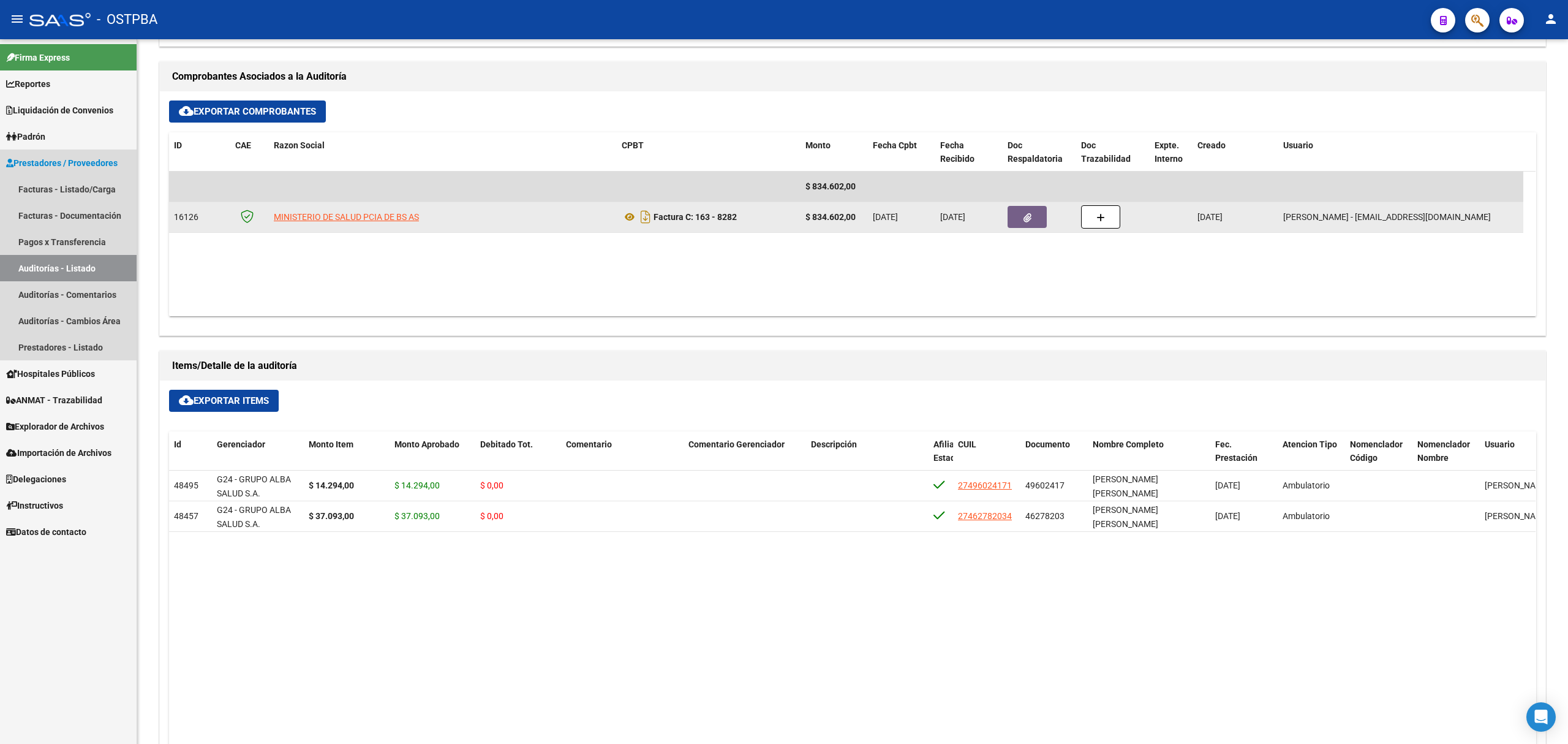
click at [68, 265] on link "Auditorías - Listado" at bounding box center [68, 268] width 137 height 26
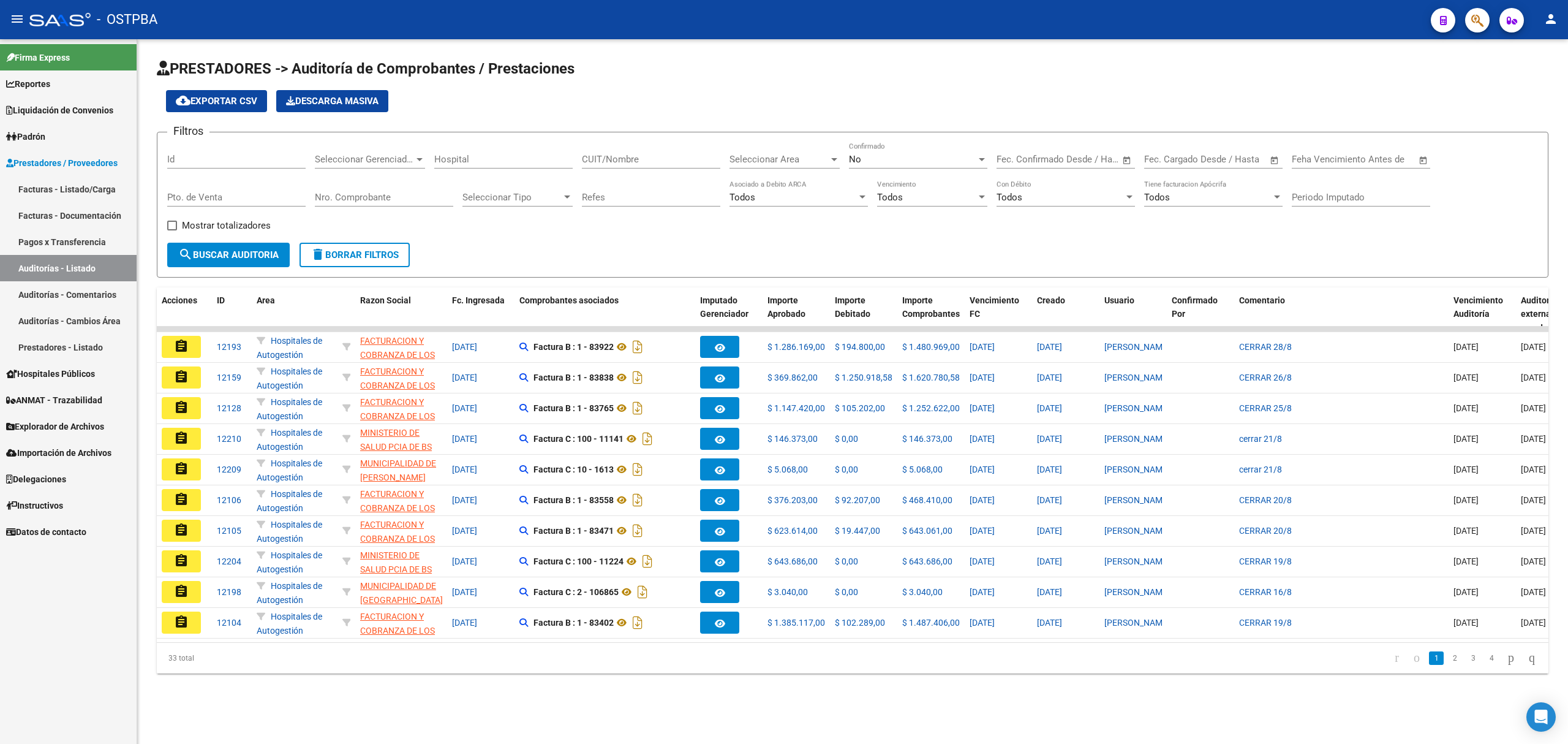
click at [195, 165] on div "Id" at bounding box center [236, 155] width 138 height 26
type input "11434"
click at [859, 169] on div "No Confirmado" at bounding box center [918, 161] width 138 height 38
click at [867, 155] on div "No" at bounding box center [913, 159] width 128 height 11
click at [861, 120] on span "Si" at bounding box center [918, 132] width 138 height 28
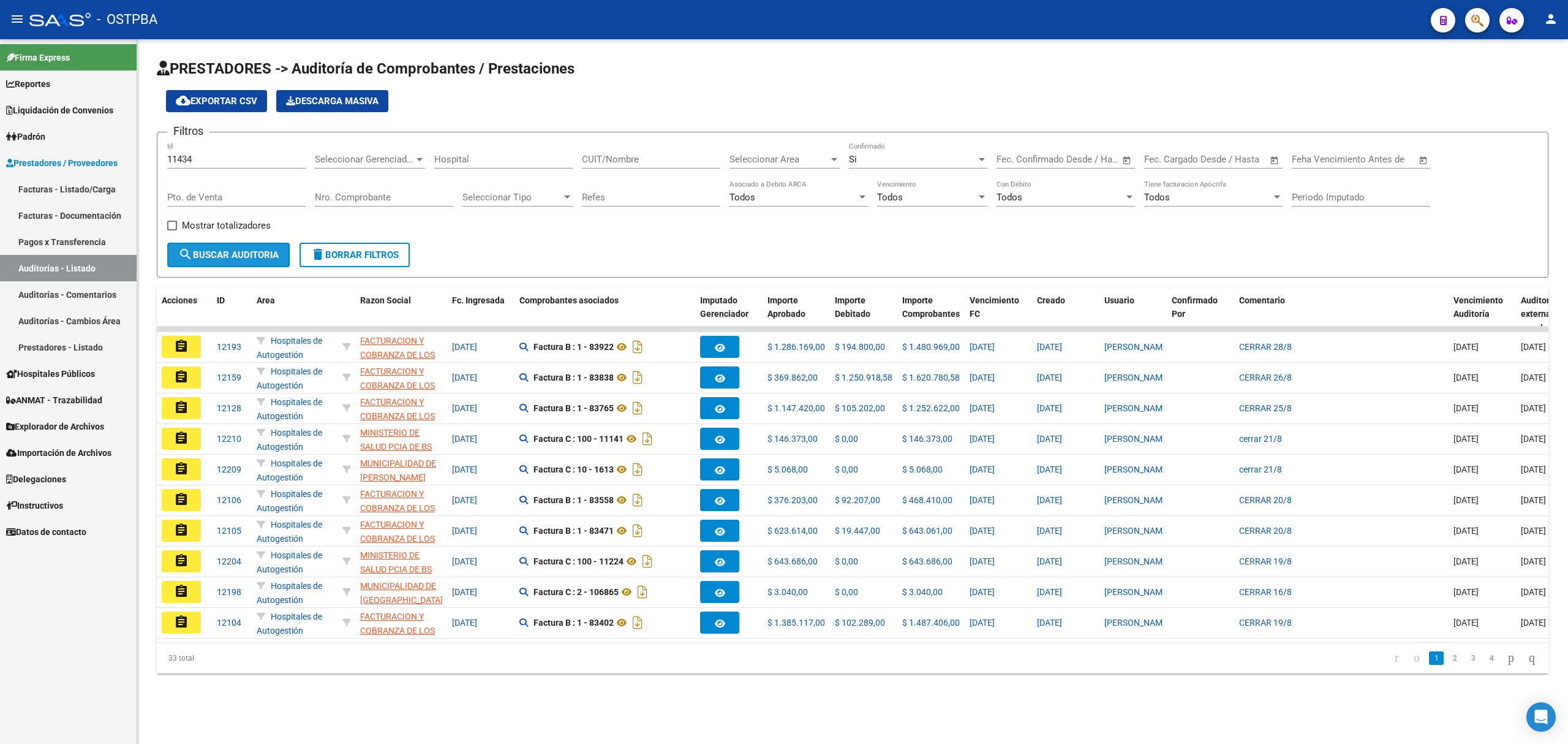
click at [197, 255] on span "search Buscar Auditoria" at bounding box center [228, 255] width 101 height 11
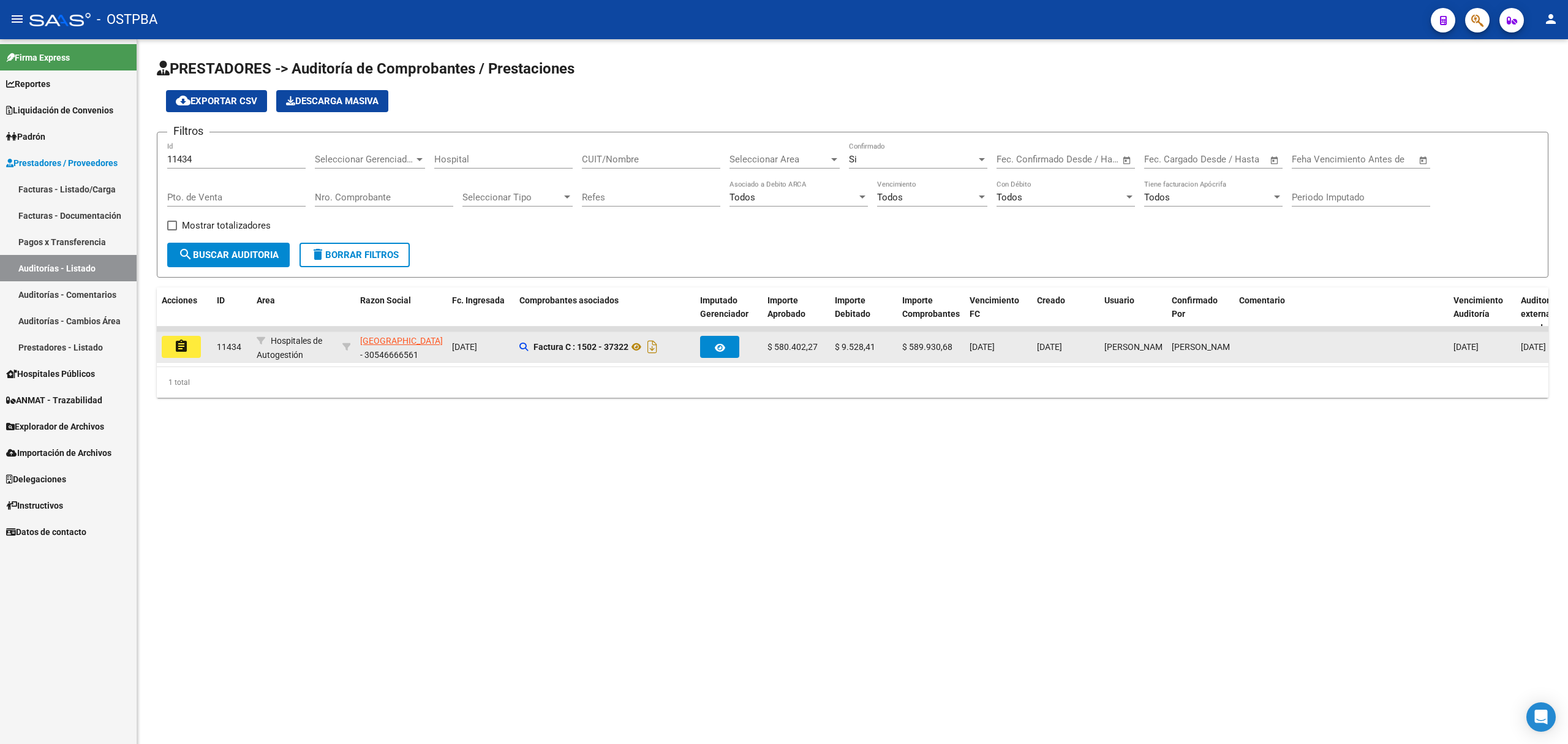
click at [180, 350] on mat-icon "assignment" at bounding box center [181, 346] width 14 height 14
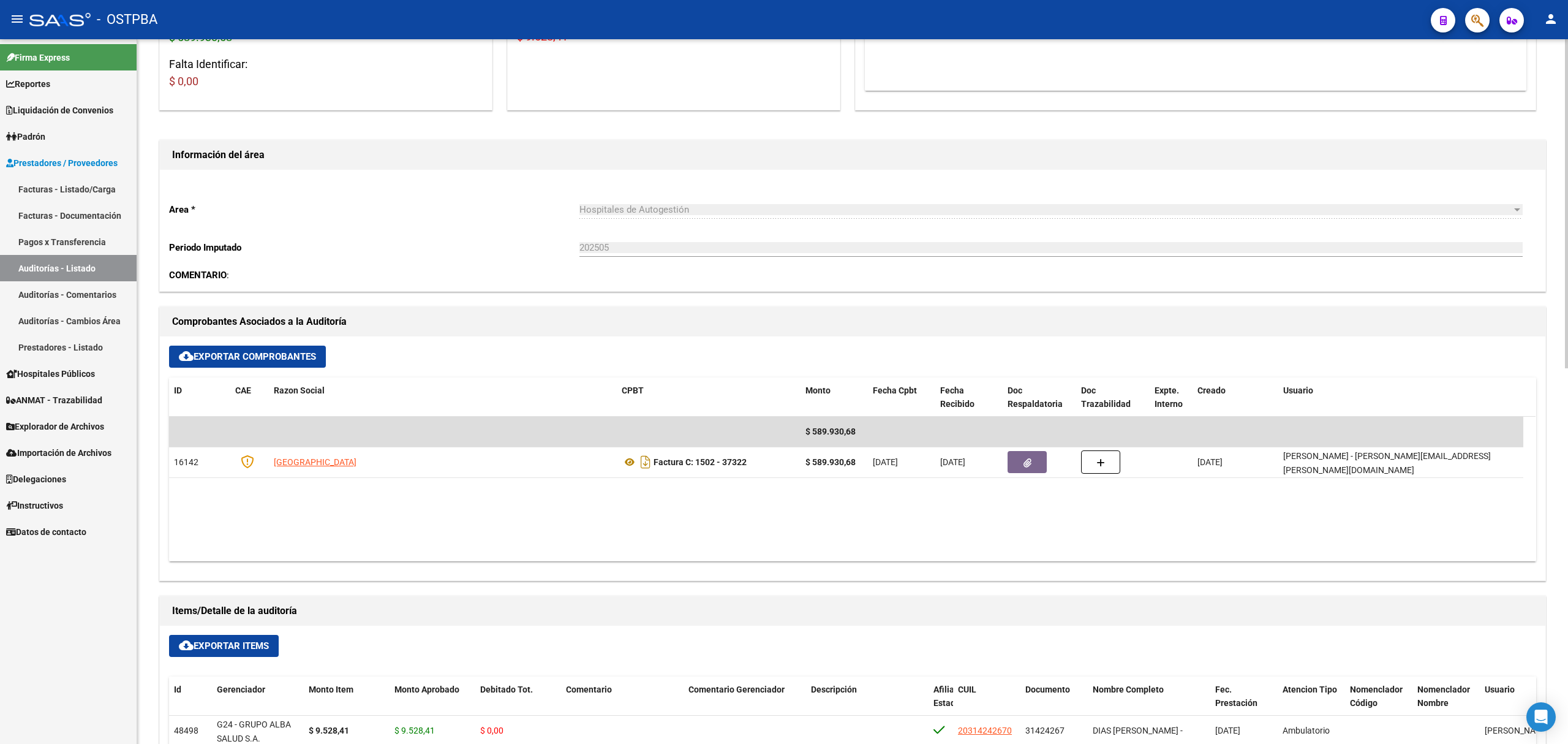
scroll to position [491, 0]
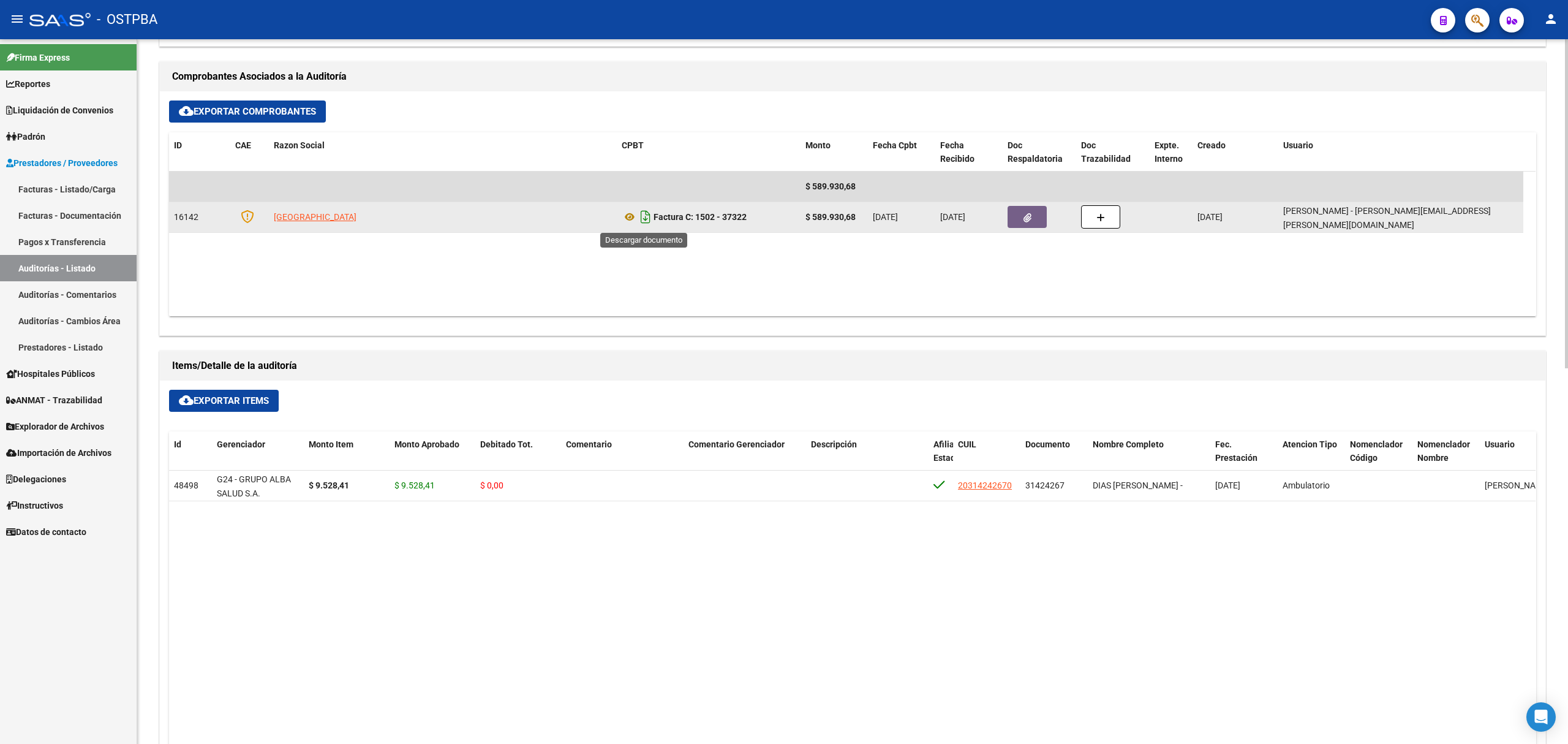
click at [644, 211] on icon "Descargar documento" at bounding box center [645, 217] width 16 height 20
click at [70, 270] on link "Auditorías - Listado" at bounding box center [68, 268] width 137 height 26
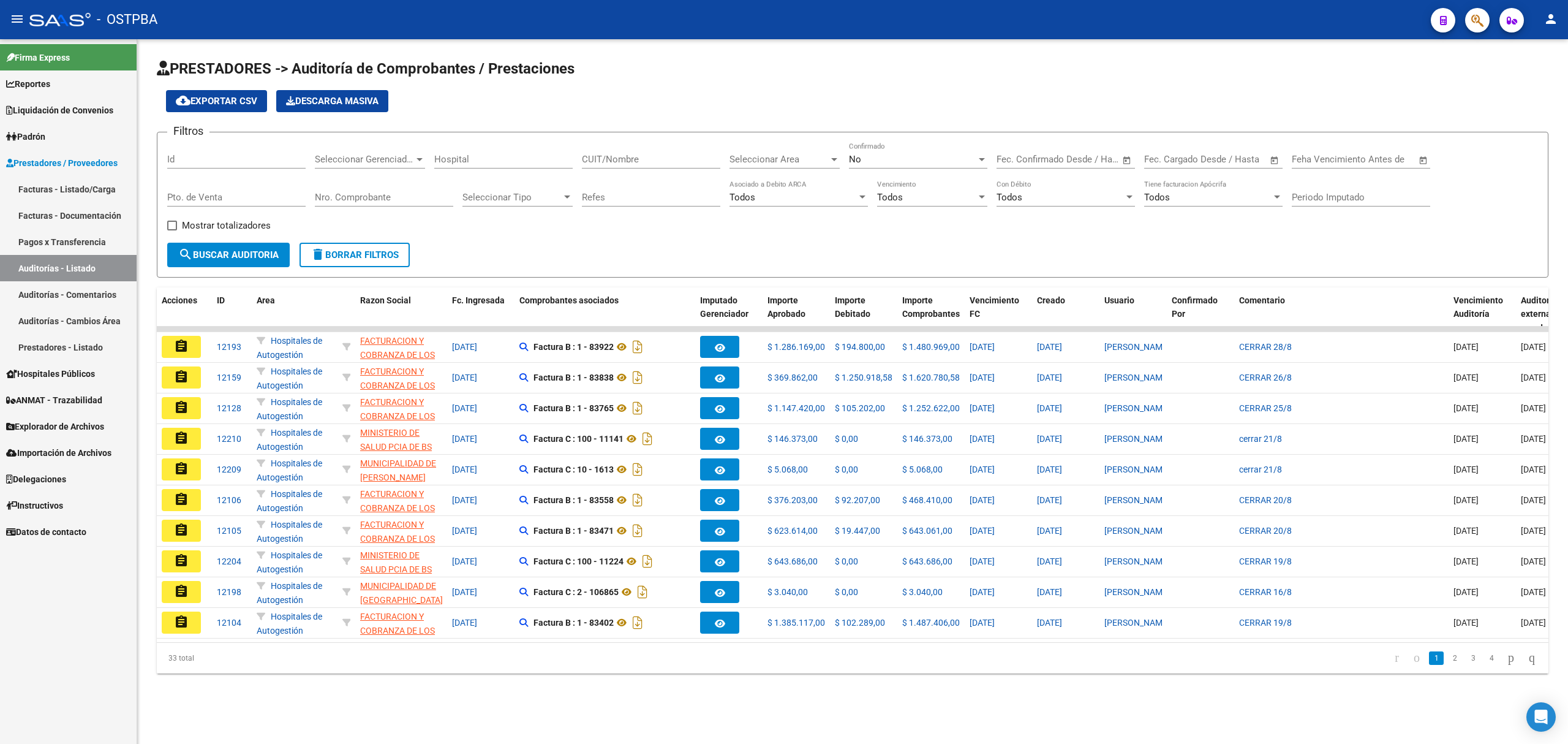
click at [172, 159] on input "Id" at bounding box center [236, 159] width 138 height 11
type input "4"
type input "11450"
click at [877, 157] on div "No" at bounding box center [913, 159] width 128 height 11
click at [853, 126] on span "Si" at bounding box center [918, 132] width 138 height 28
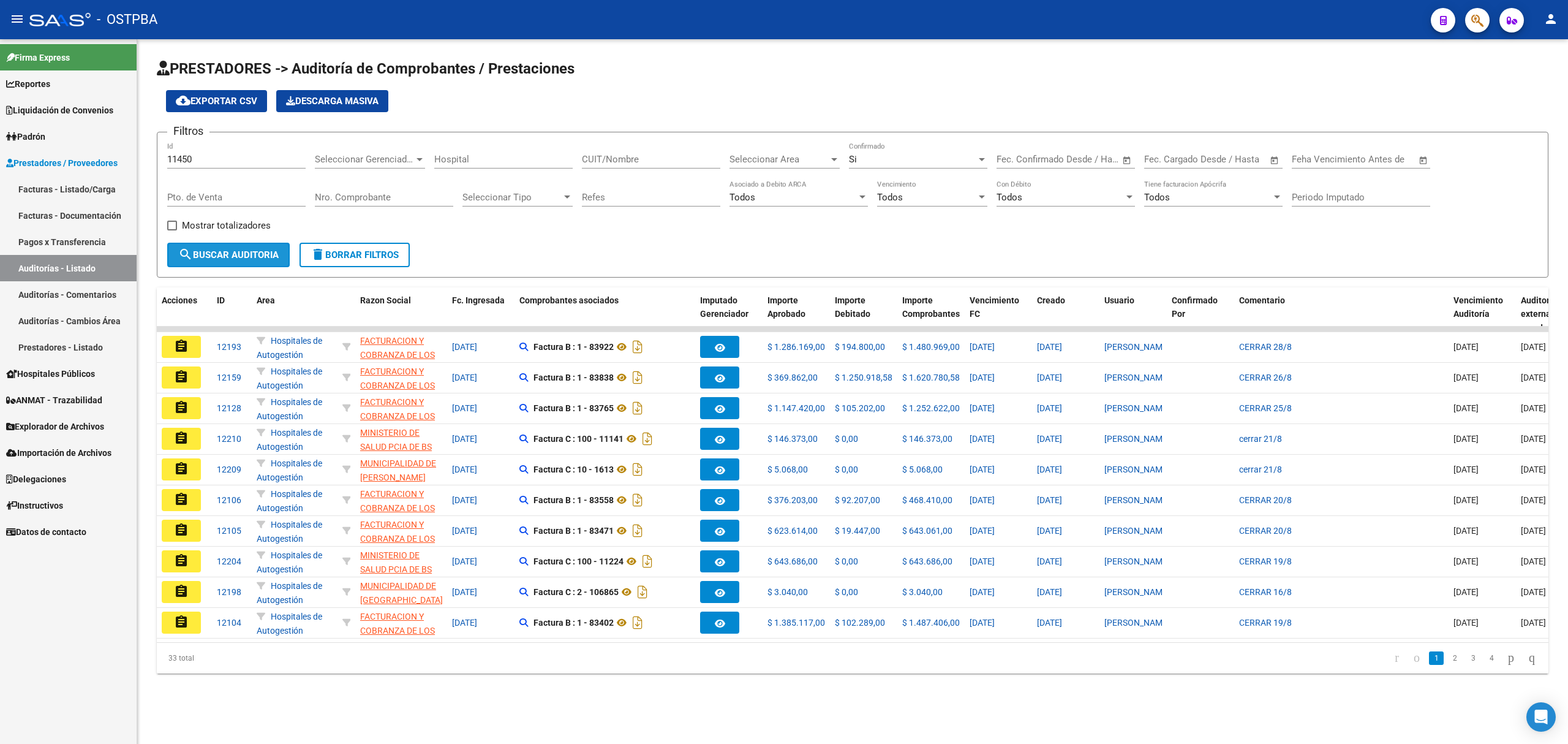
click at [207, 257] on span "search Buscar Auditoria" at bounding box center [228, 255] width 101 height 11
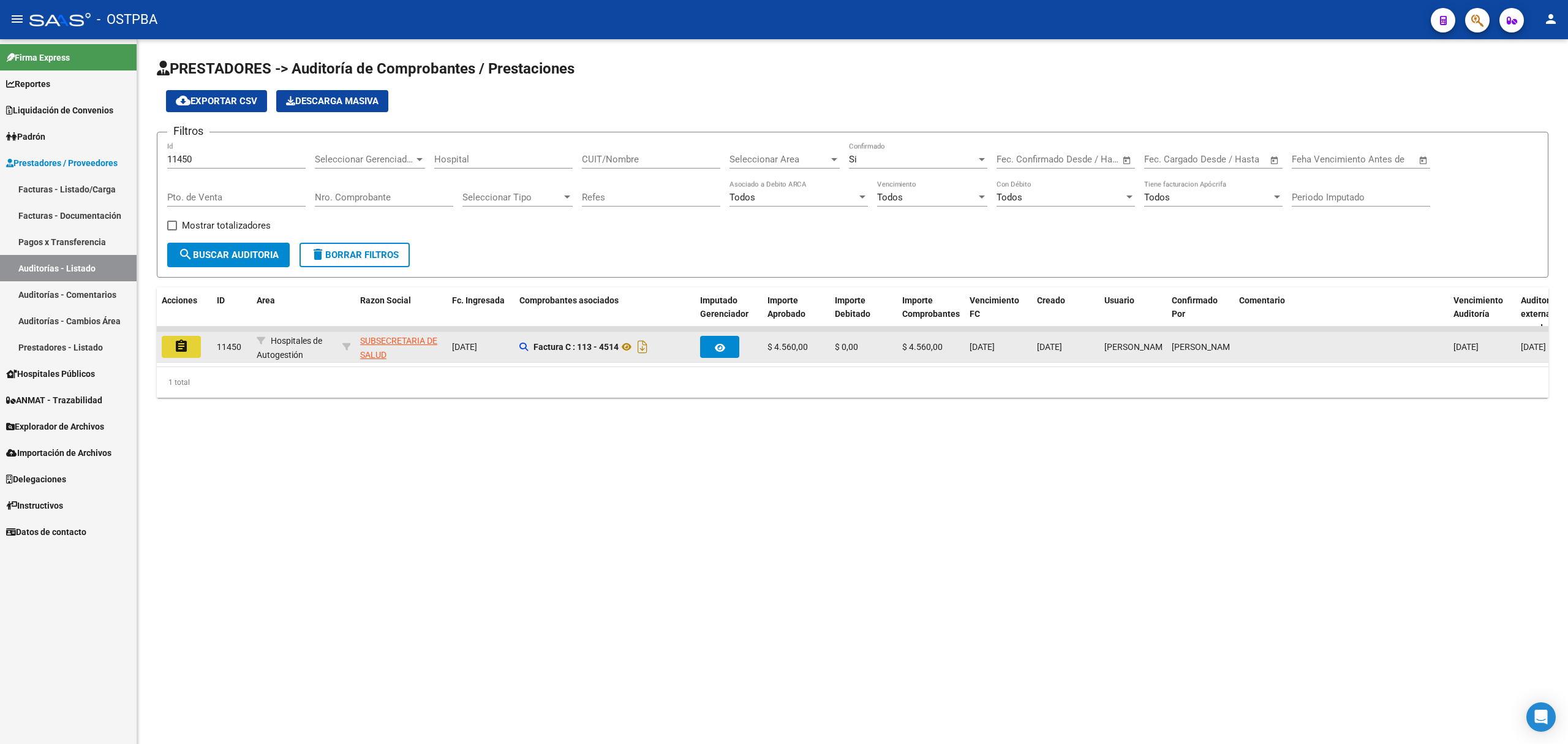
click at [174, 348] on mat-icon "assignment" at bounding box center [181, 346] width 14 height 14
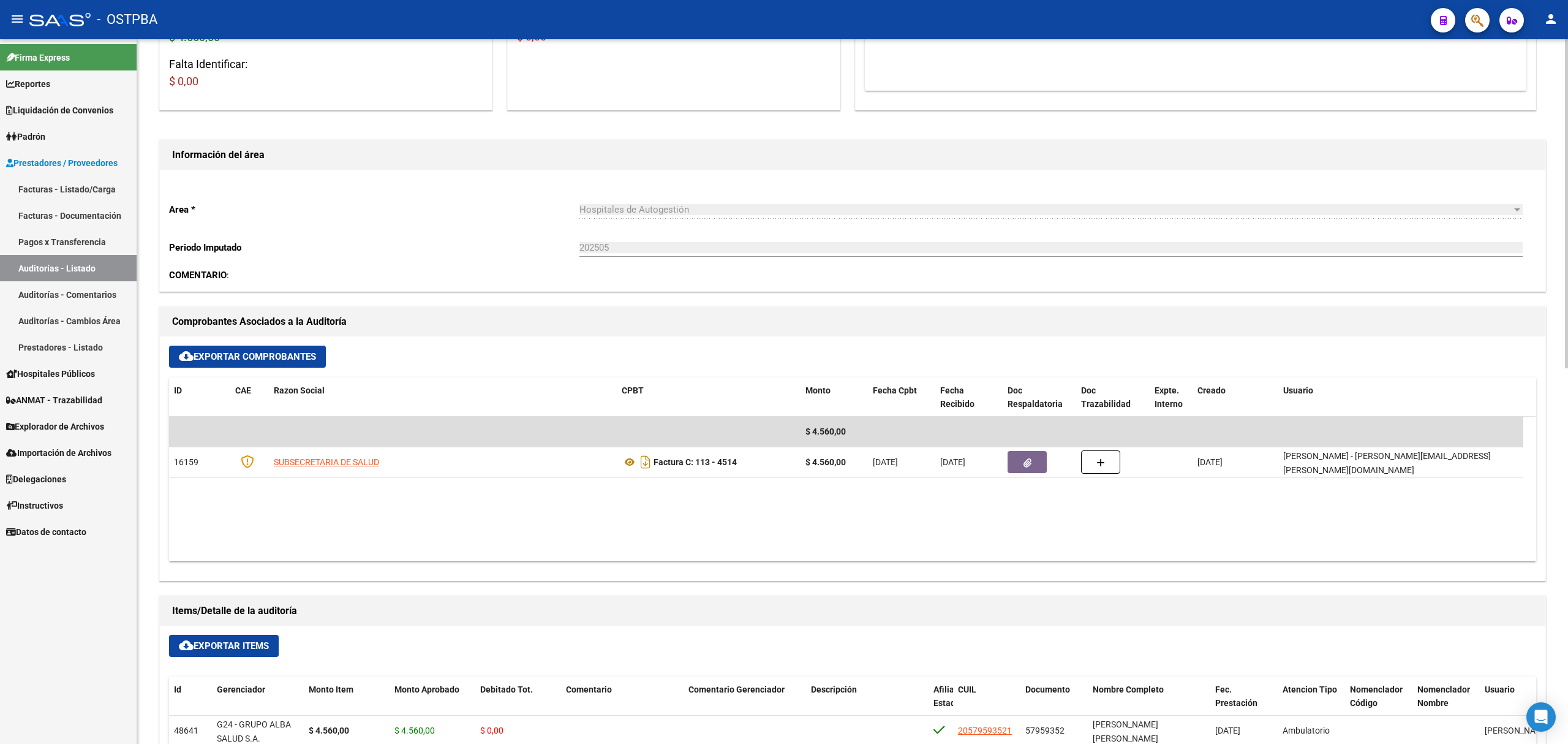
scroll to position [408, 0]
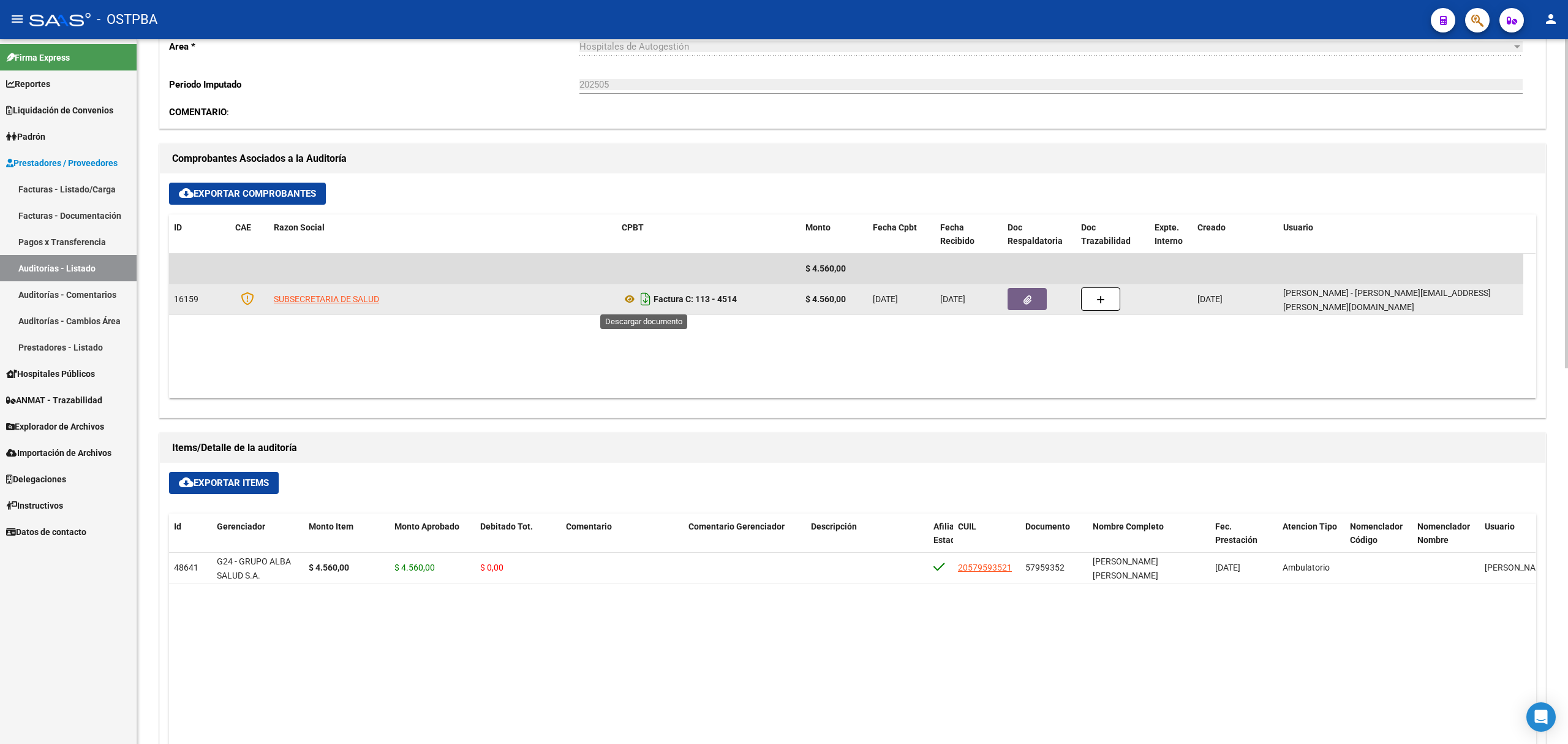
click at [649, 300] on icon "Descargar documento" at bounding box center [645, 299] width 16 height 20
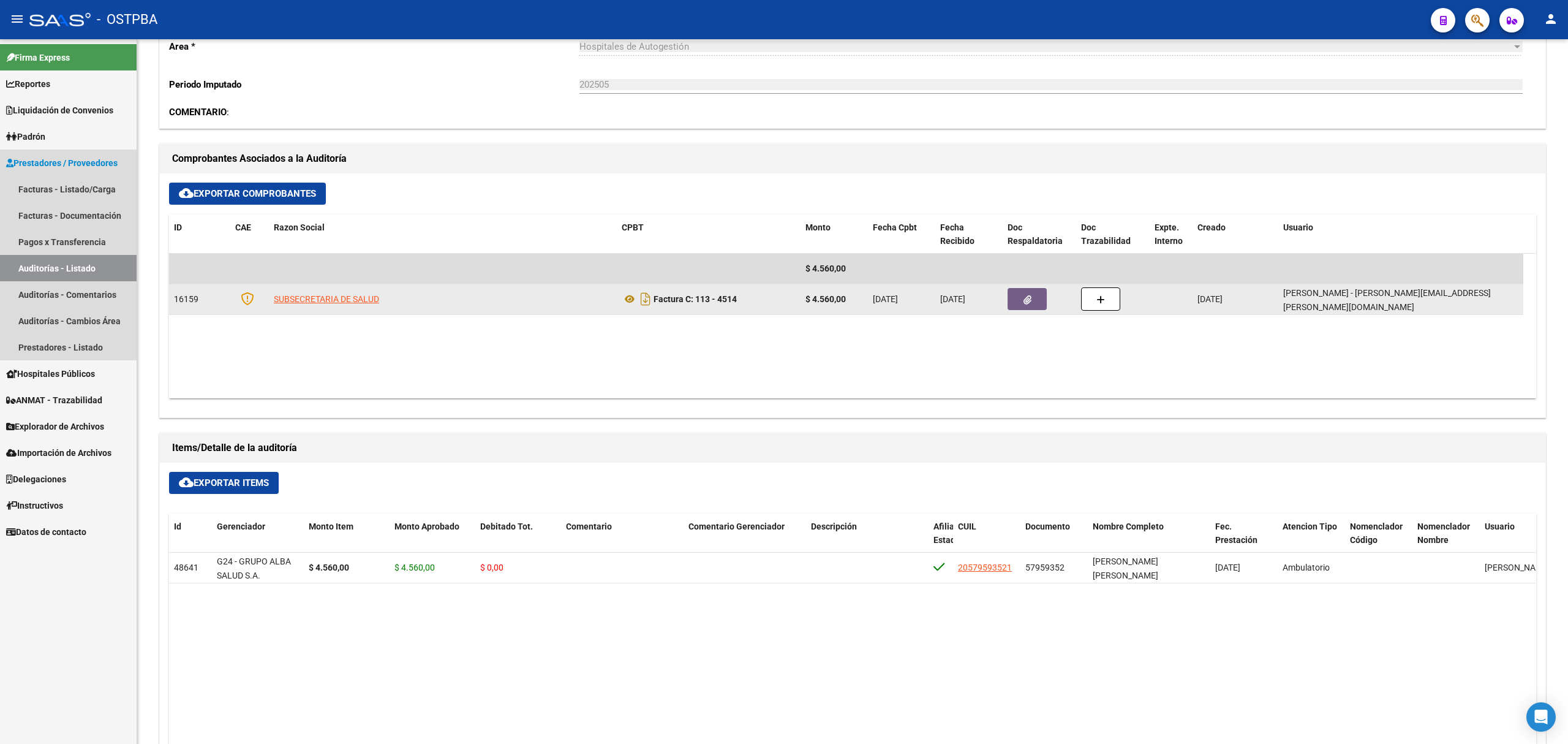
click at [64, 269] on link "Auditorías - Listado" at bounding box center [68, 268] width 137 height 26
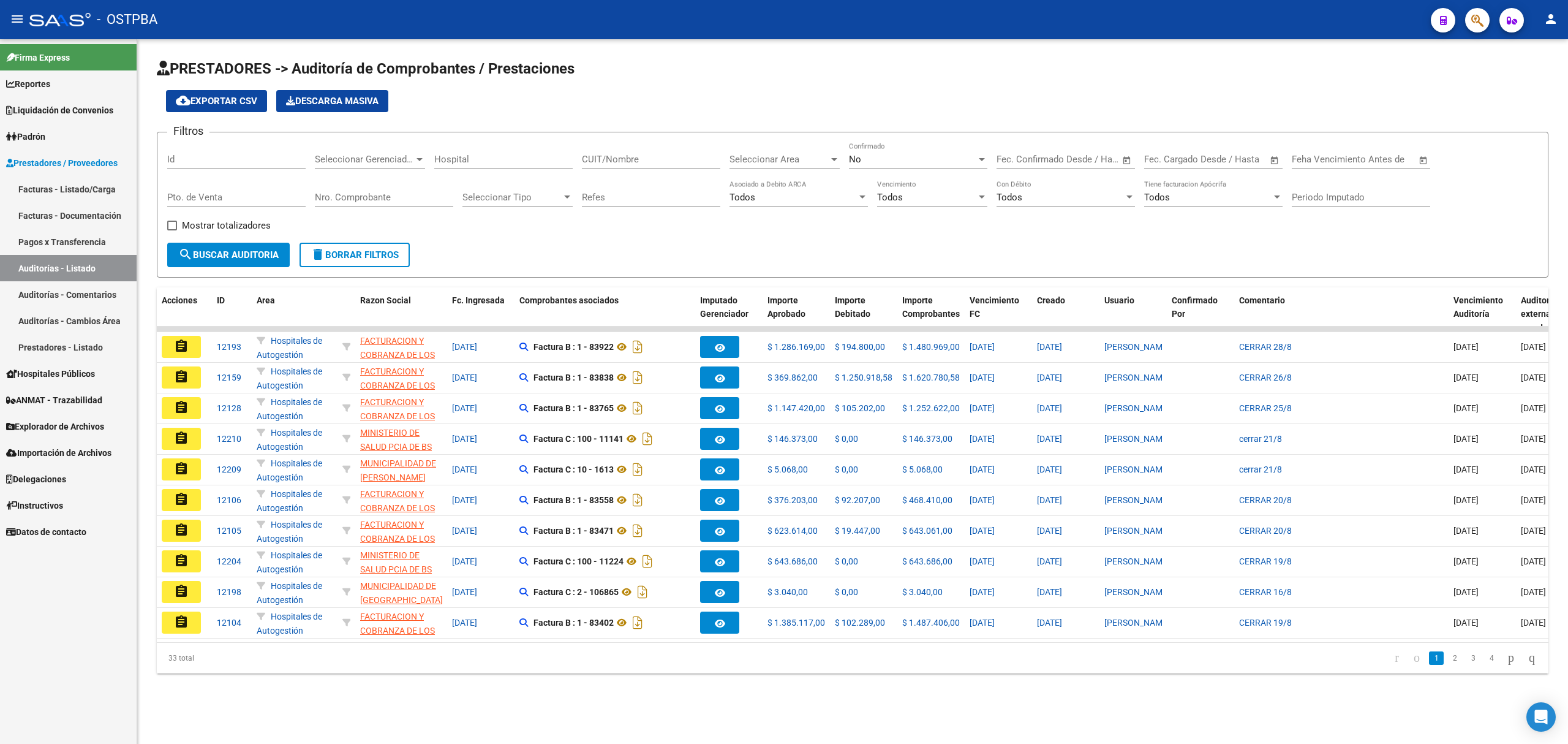
drag, startPoint x: 215, startPoint y: 165, endPoint x: 209, endPoint y: 143, distance: 22.8
click at [209, 146] on div "Id" at bounding box center [236, 155] width 138 height 26
click at [209, 143] on div "Id" at bounding box center [236, 155] width 138 height 26
type input "11454"
click at [883, 160] on div "No" at bounding box center [913, 159] width 128 height 11
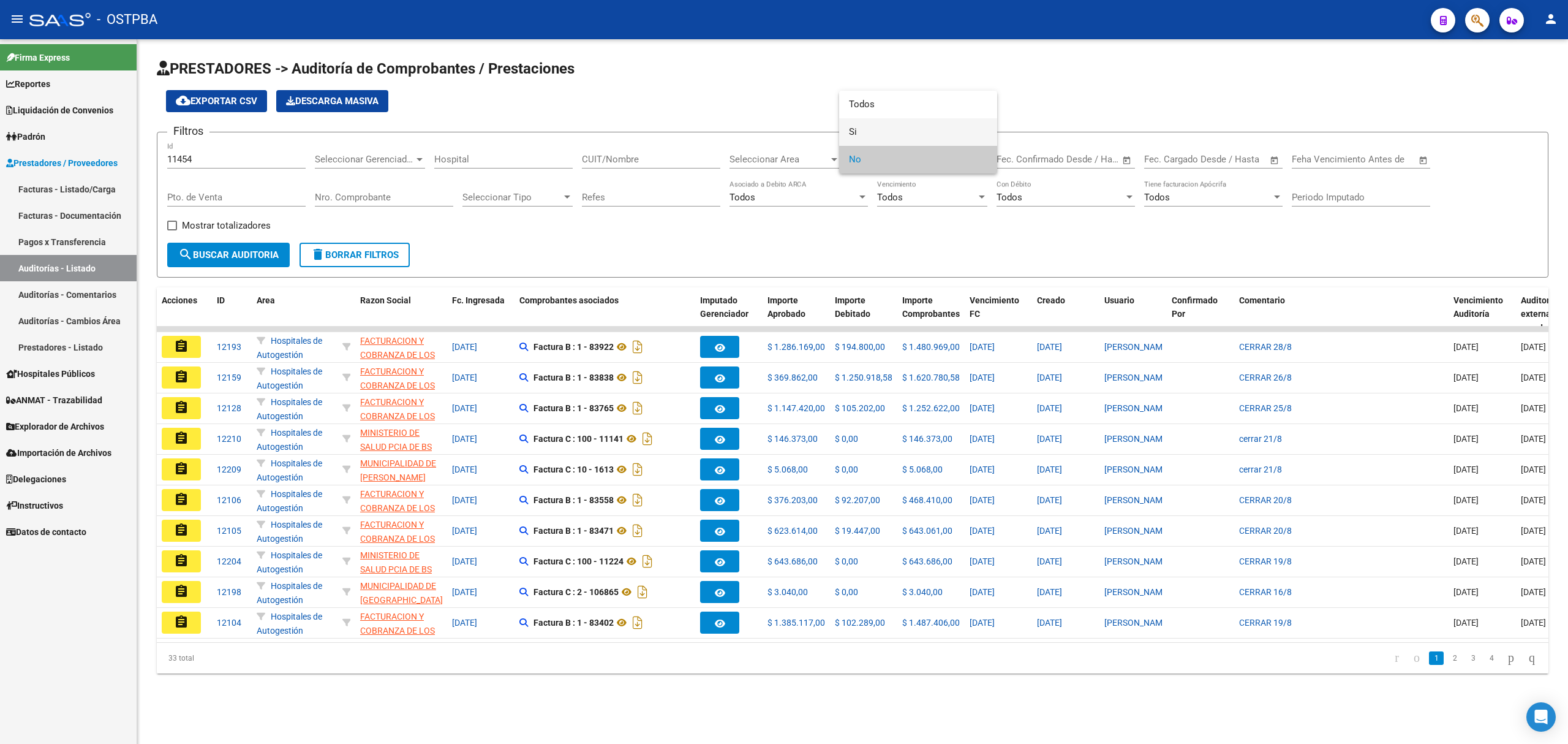
click at [869, 125] on span "Si" at bounding box center [918, 132] width 138 height 28
click at [215, 251] on span "search Buscar Auditoria" at bounding box center [228, 255] width 101 height 11
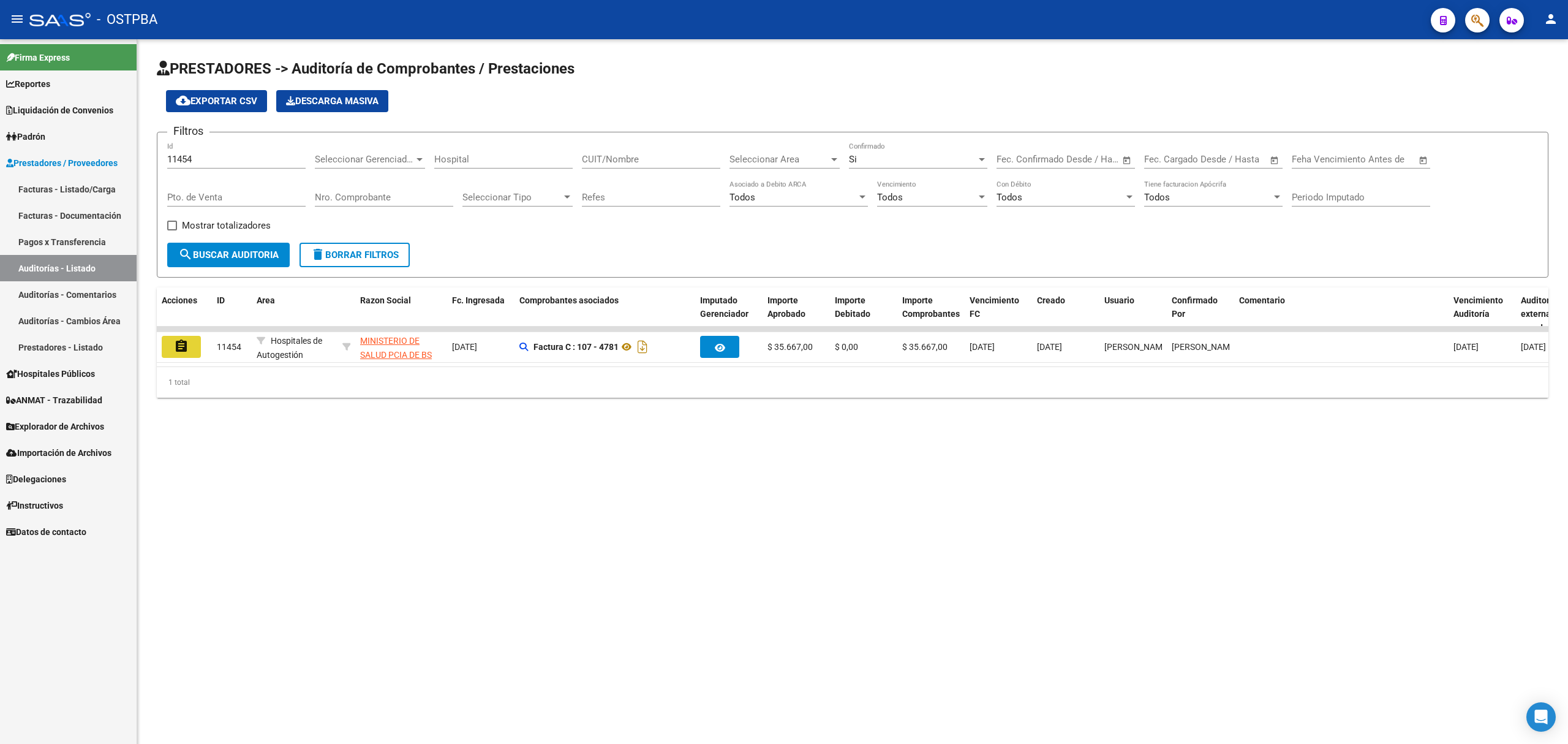
click at [182, 344] on mat-icon "assignment" at bounding box center [181, 346] width 14 height 14
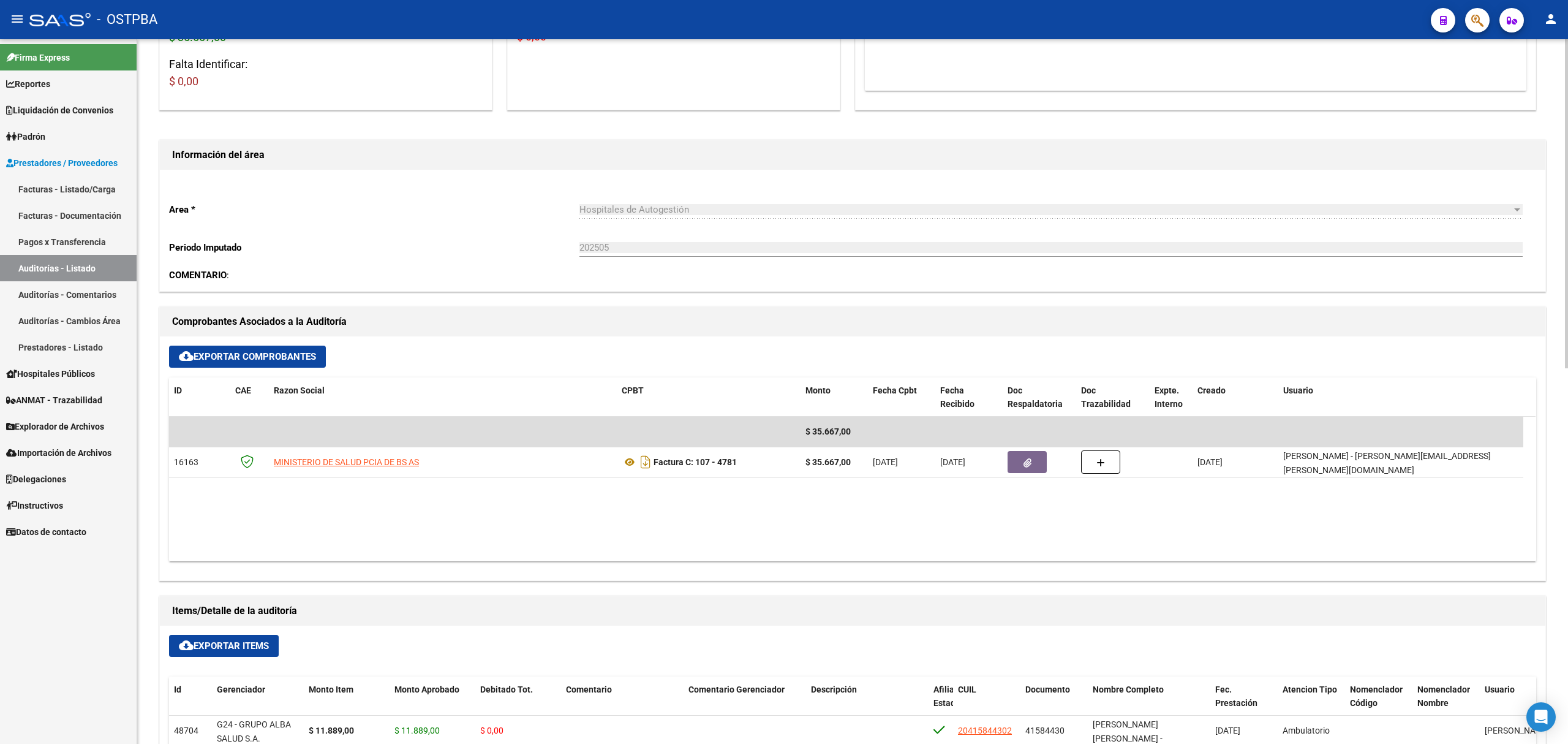
scroll to position [571, 0]
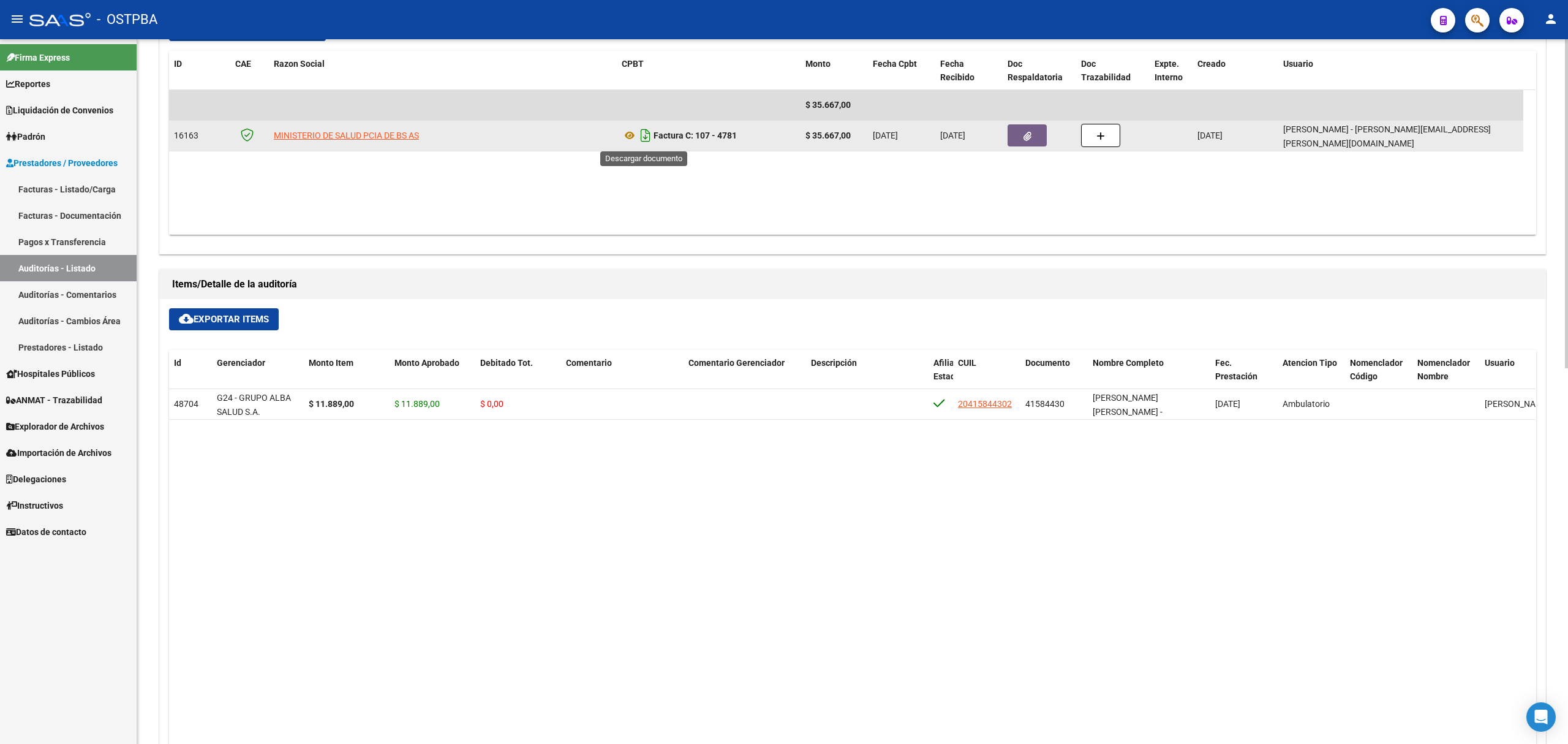
click at [642, 134] on icon "Descargar documento" at bounding box center [645, 136] width 16 height 20
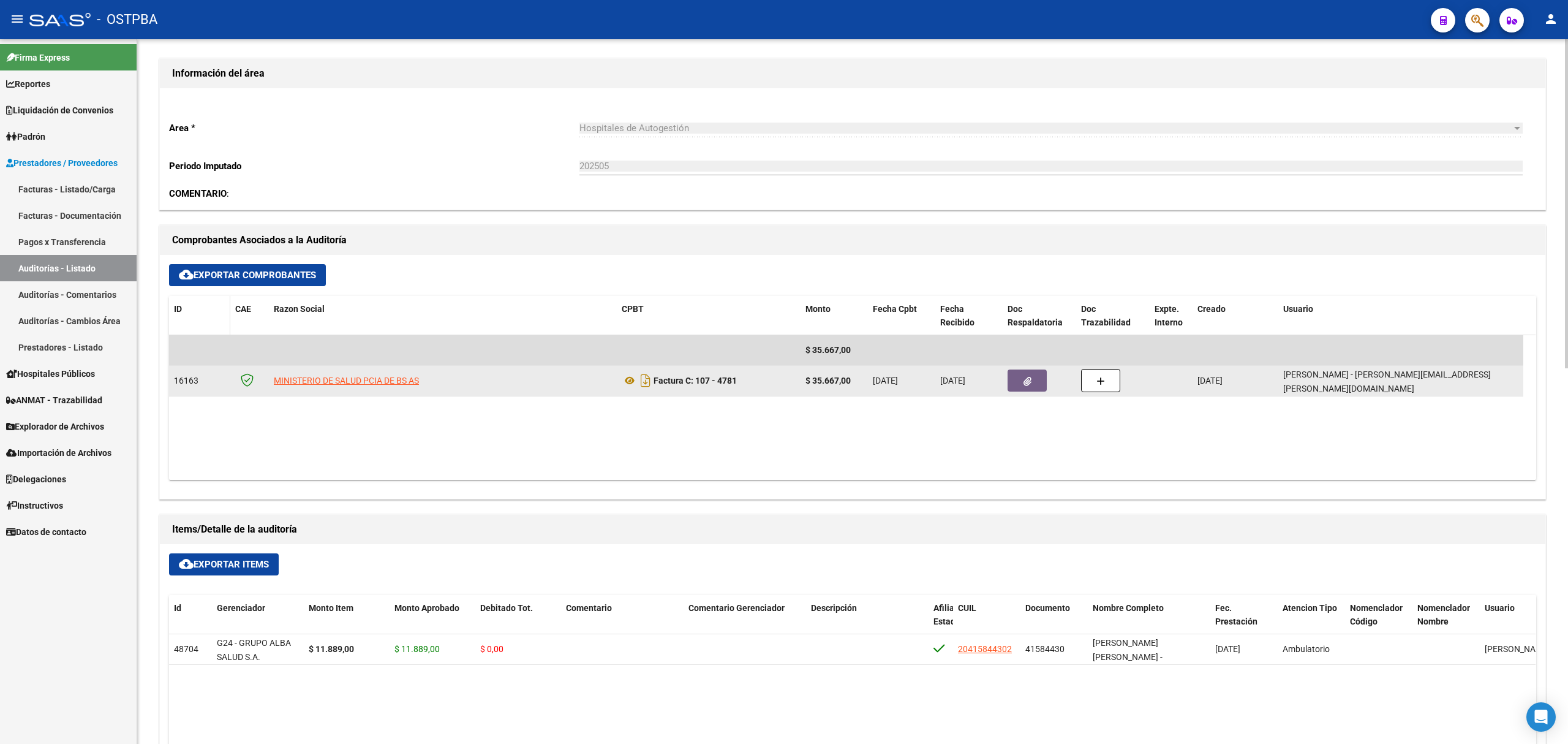
scroll to position [245, 0]
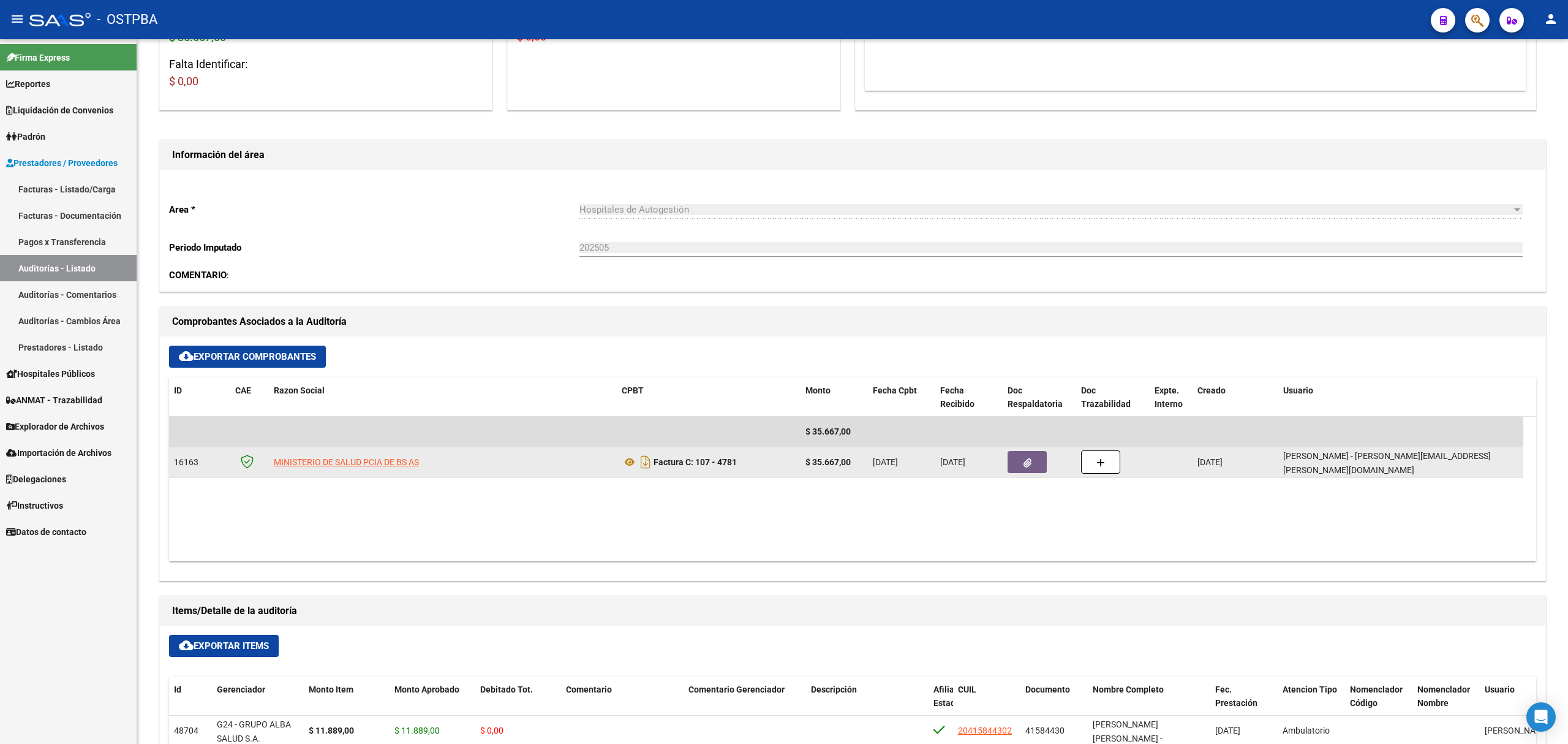
click at [51, 268] on link "Auditorías - Listado" at bounding box center [68, 268] width 137 height 26
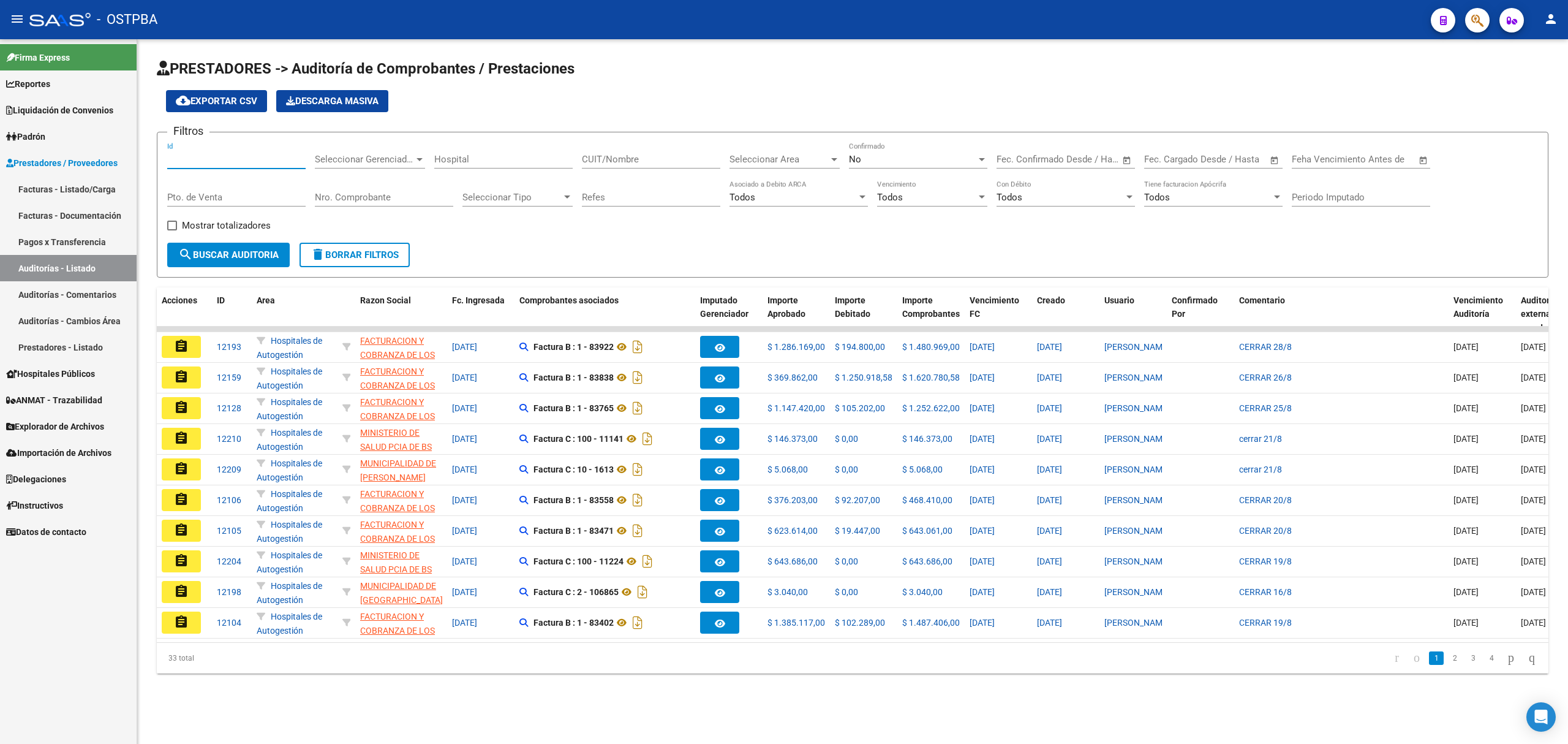
click at [203, 157] on input "Id" at bounding box center [236, 159] width 138 height 11
type input "11455"
click at [851, 155] on span "No" at bounding box center [855, 159] width 13 height 11
click at [874, 131] on span "Si" at bounding box center [918, 132] width 138 height 28
click at [251, 255] on span "search Buscar Auditoria" at bounding box center [228, 255] width 101 height 11
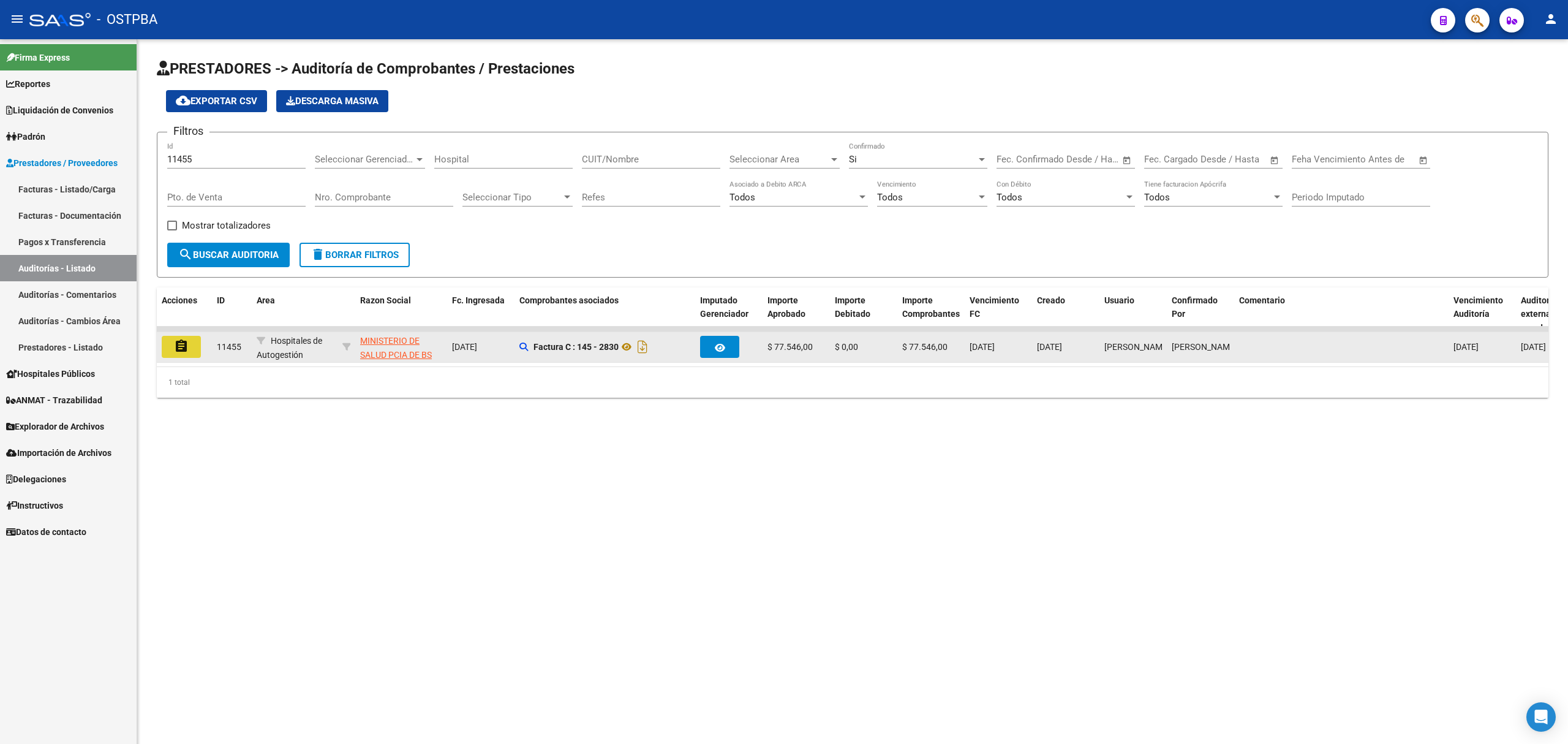
click at [172, 348] on button "assignment" at bounding box center [182, 347] width 39 height 22
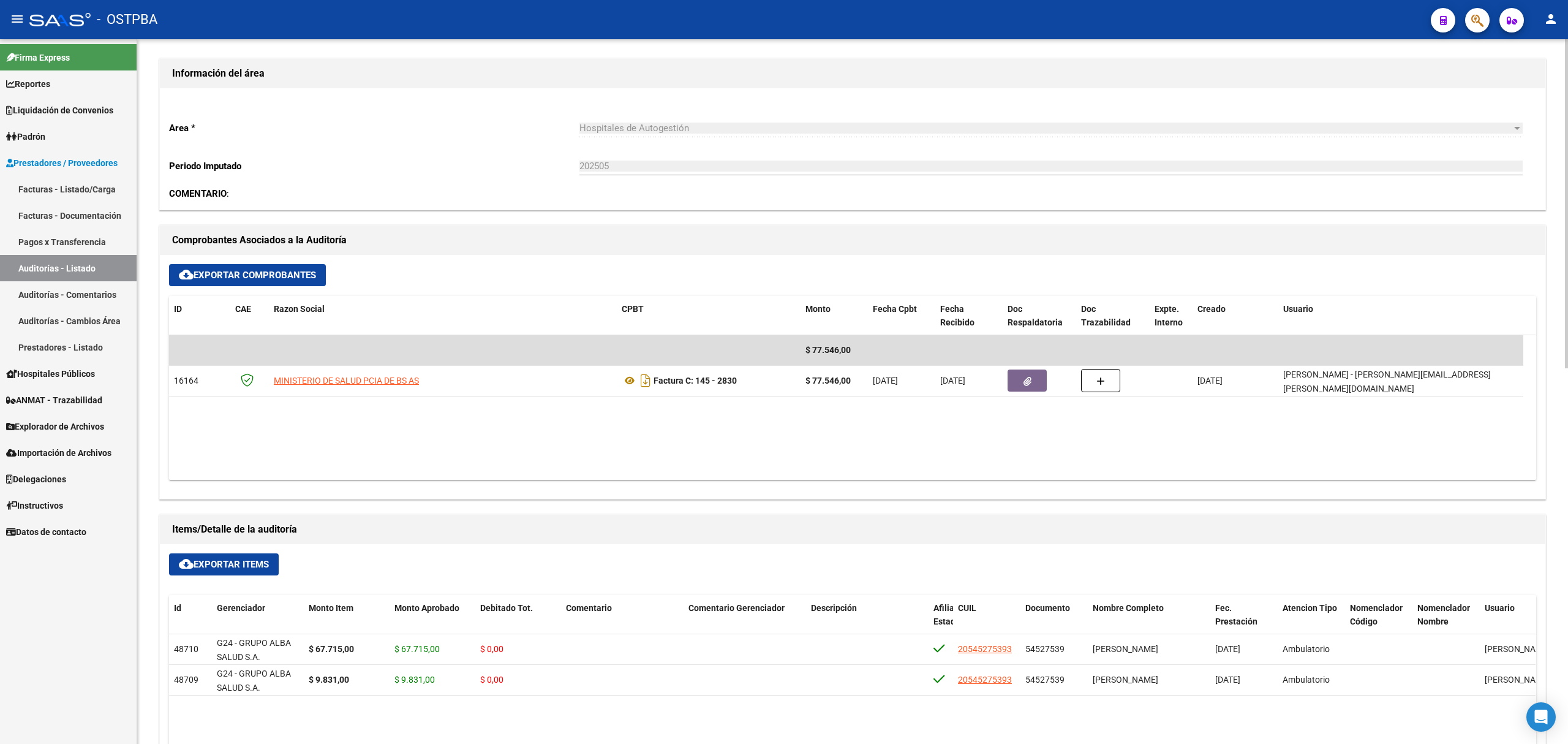
scroll to position [491, 0]
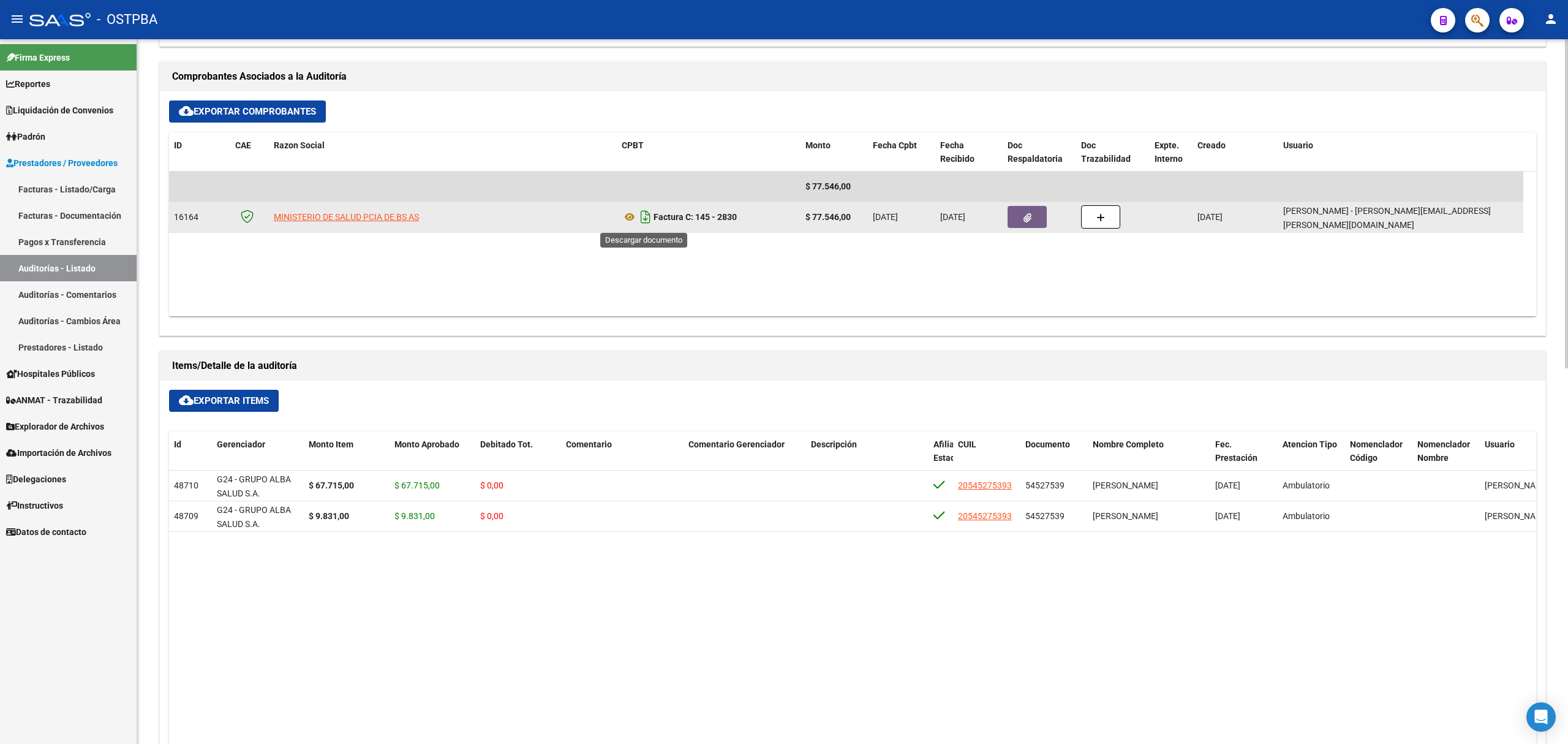
click at [643, 219] on icon "Descargar documento" at bounding box center [645, 217] width 16 height 20
drag, startPoint x: 71, startPoint y: 267, endPoint x: 87, endPoint y: 269, distance: 16.1
click at [71, 266] on link "Auditorías - Listado" at bounding box center [68, 268] width 137 height 26
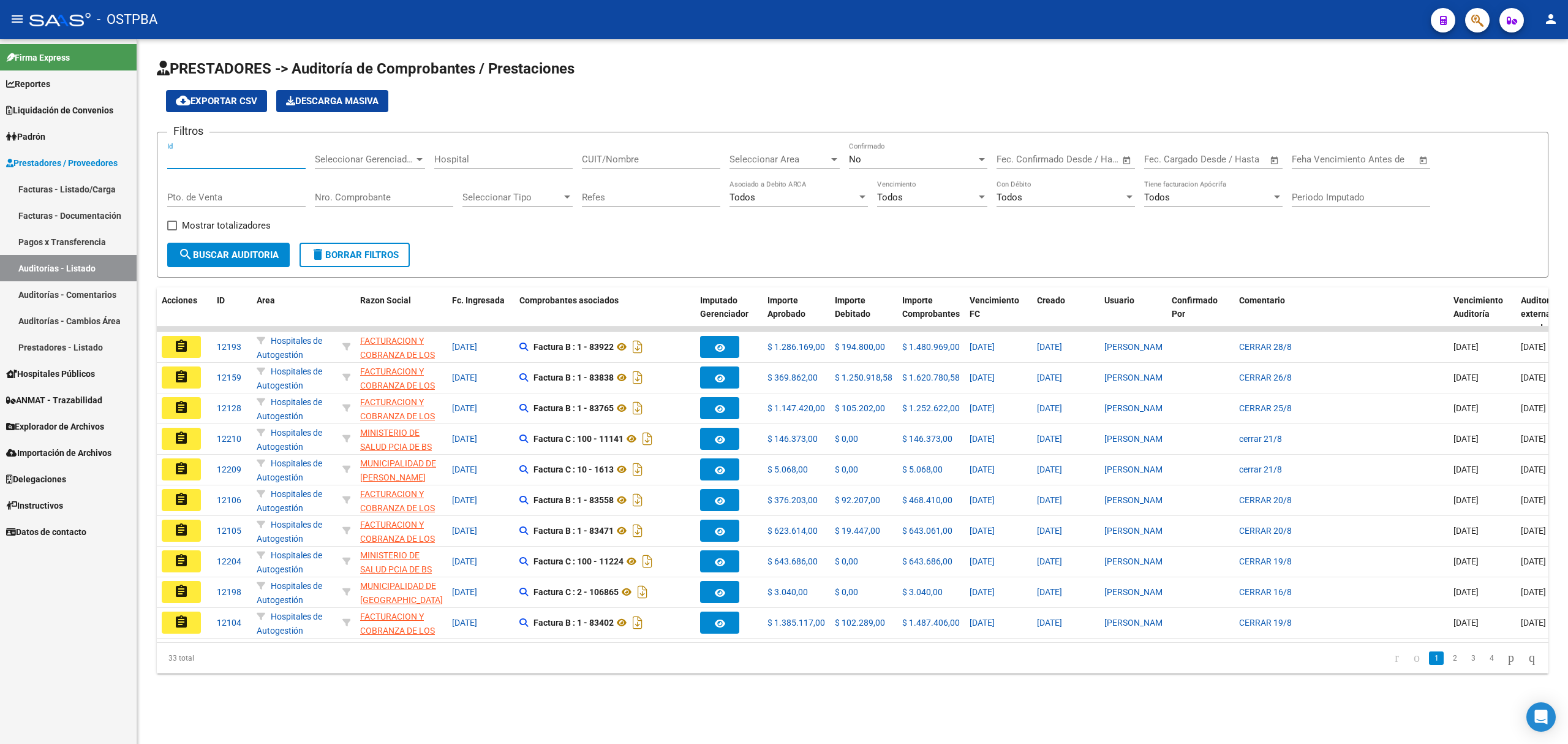
click at [182, 158] on input "Id" at bounding box center [236, 159] width 138 height 11
type input "11457"
click at [897, 162] on div "No" at bounding box center [913, 159] width 128 height 11
click at [863, 130] on span "Si" at bounding box center [918, 132] width 138 height 28
click at [226, 256] on span "search Buscar Auditoria" at bounding box center [228, 255] width 101 height 11
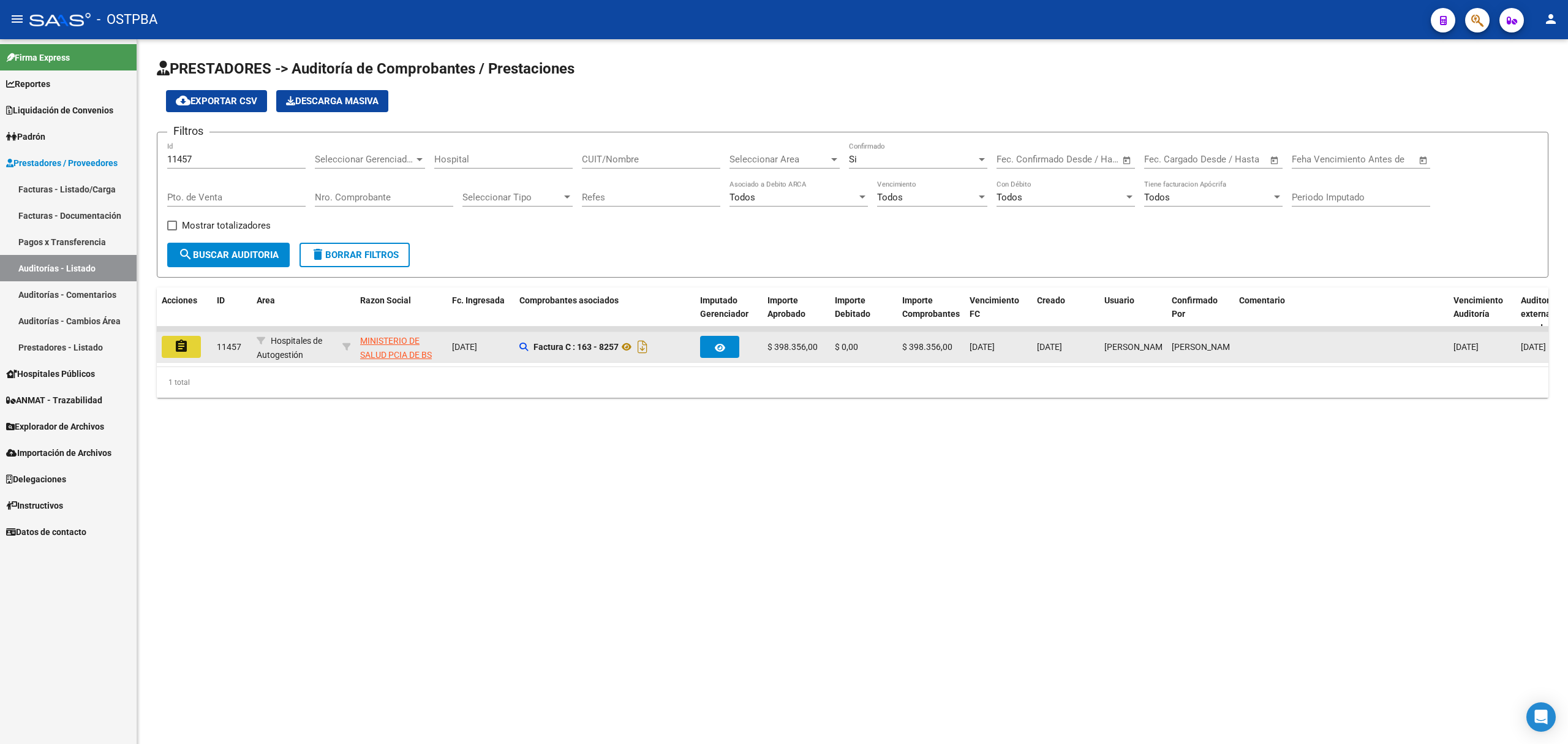
click at [172, 341] on button "assignment" at bounding box center [182, 347] width 39 height 22
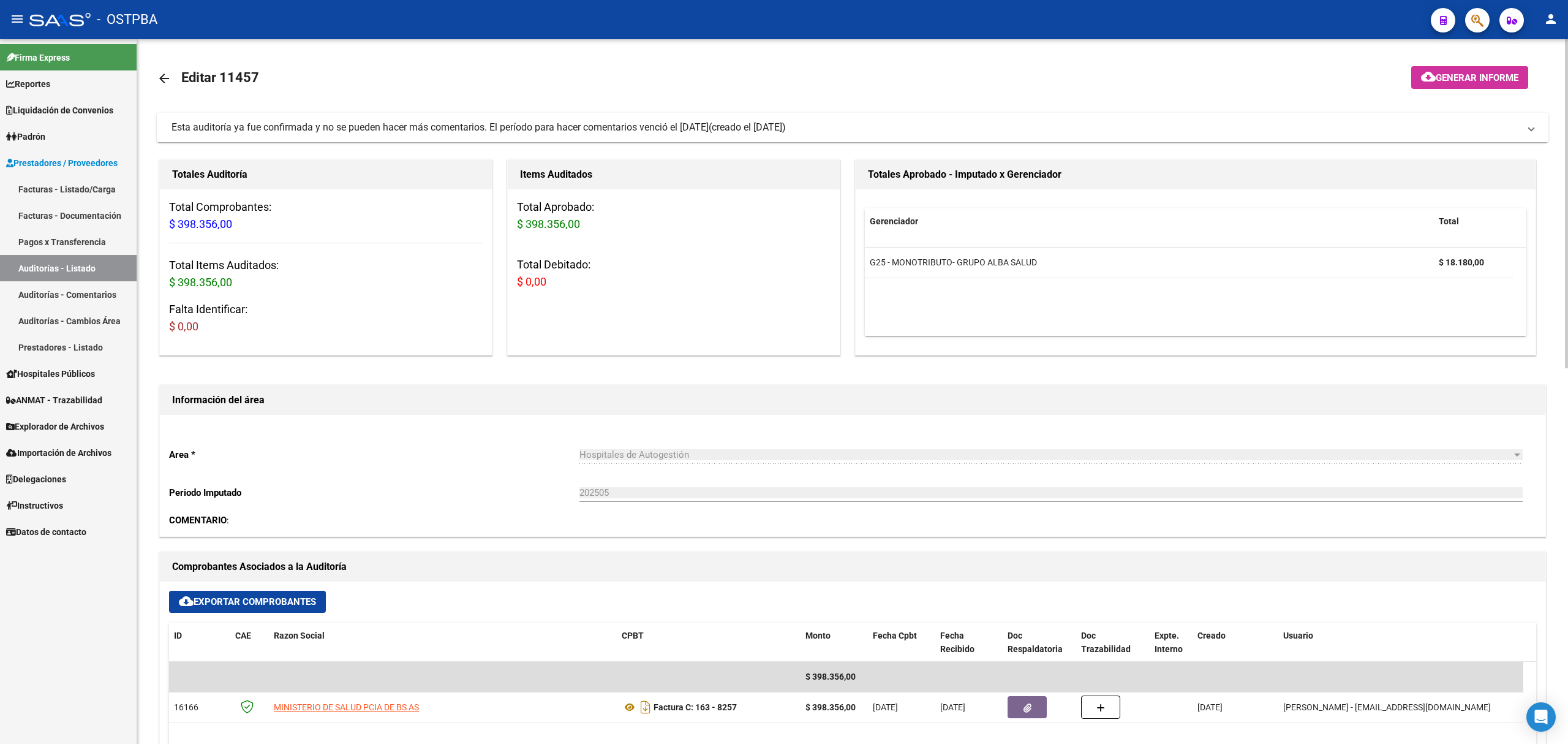
scroll to position [327, 0]
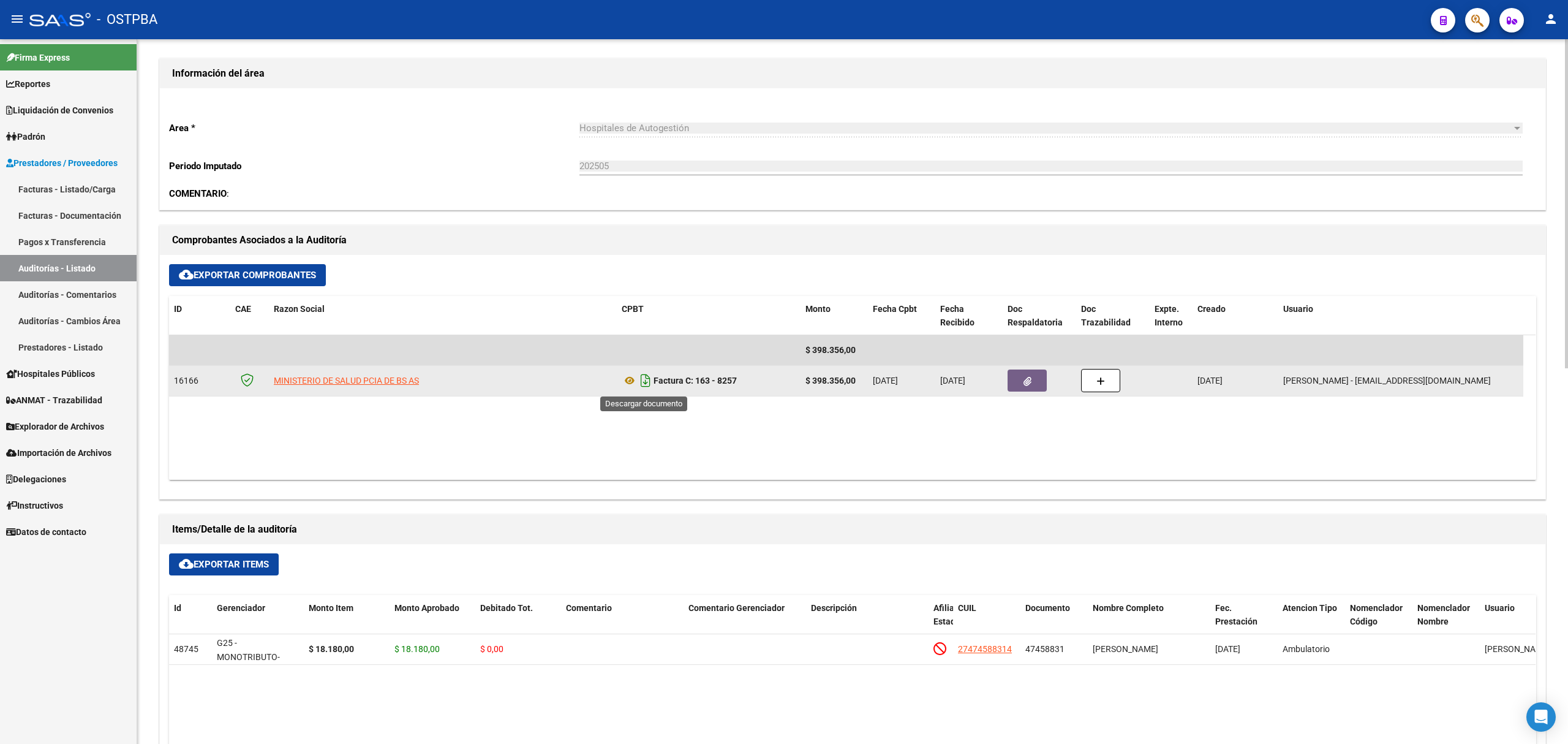
click at [644, 383] on icon "Descargar documento" at bounding box center [645, 381] width 16 height 20
click at [78, 263] on link "Auditorías - Listado" at bounding box center [68, 268] width 137 height 26
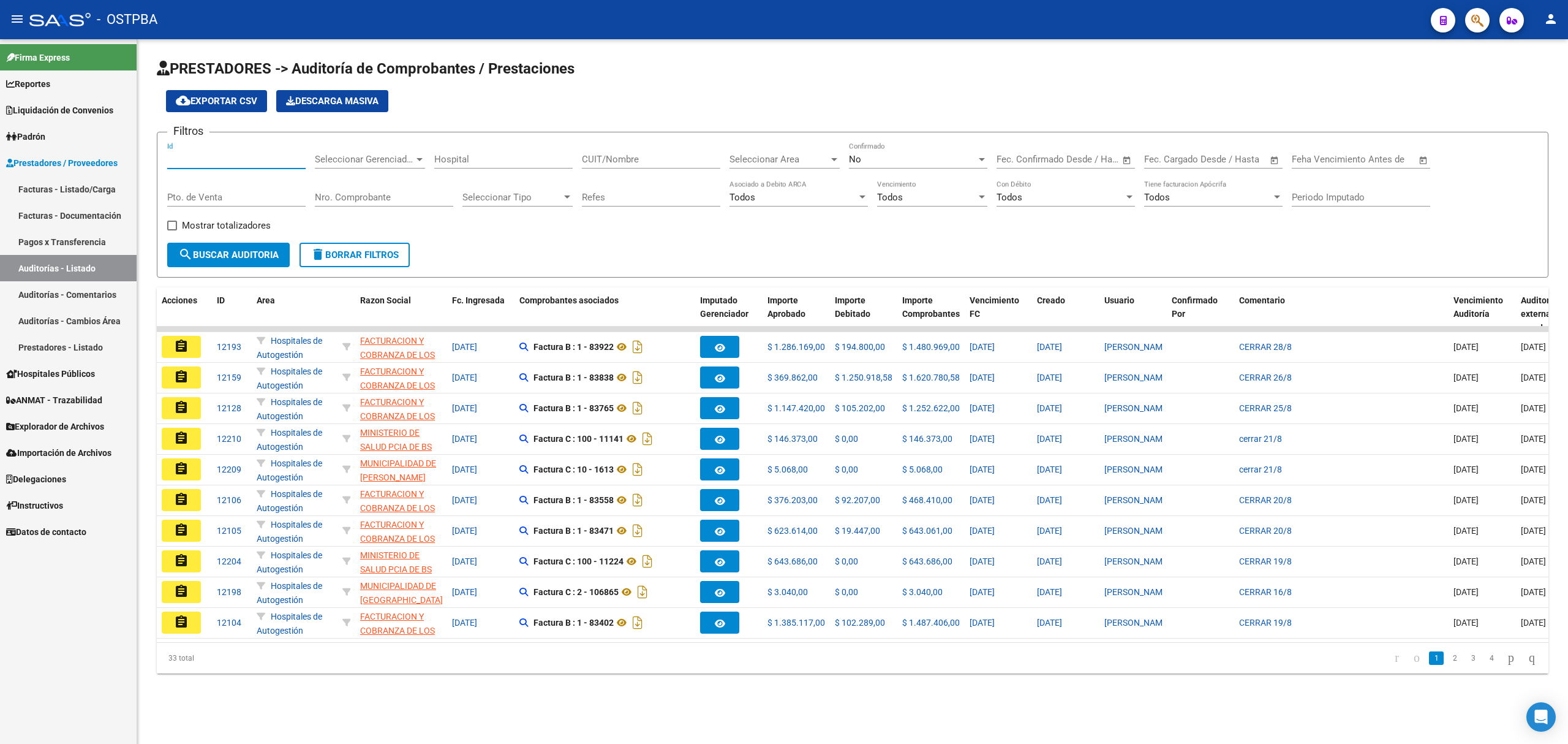
click at [219, 159] on input "Id" at bounding box center [236, 159] width 138 height 11
type input "11466"
click at [856, 163] on span "No" at bounding box center [855, 159] width 13 height 11
click at [870, 135] on span "Si" at bounding box center [918, 132] width 138 height 28
click at [239, 253] on span "search Buscar Auditoria" at bounding box center [228, 255] width 101 height 11
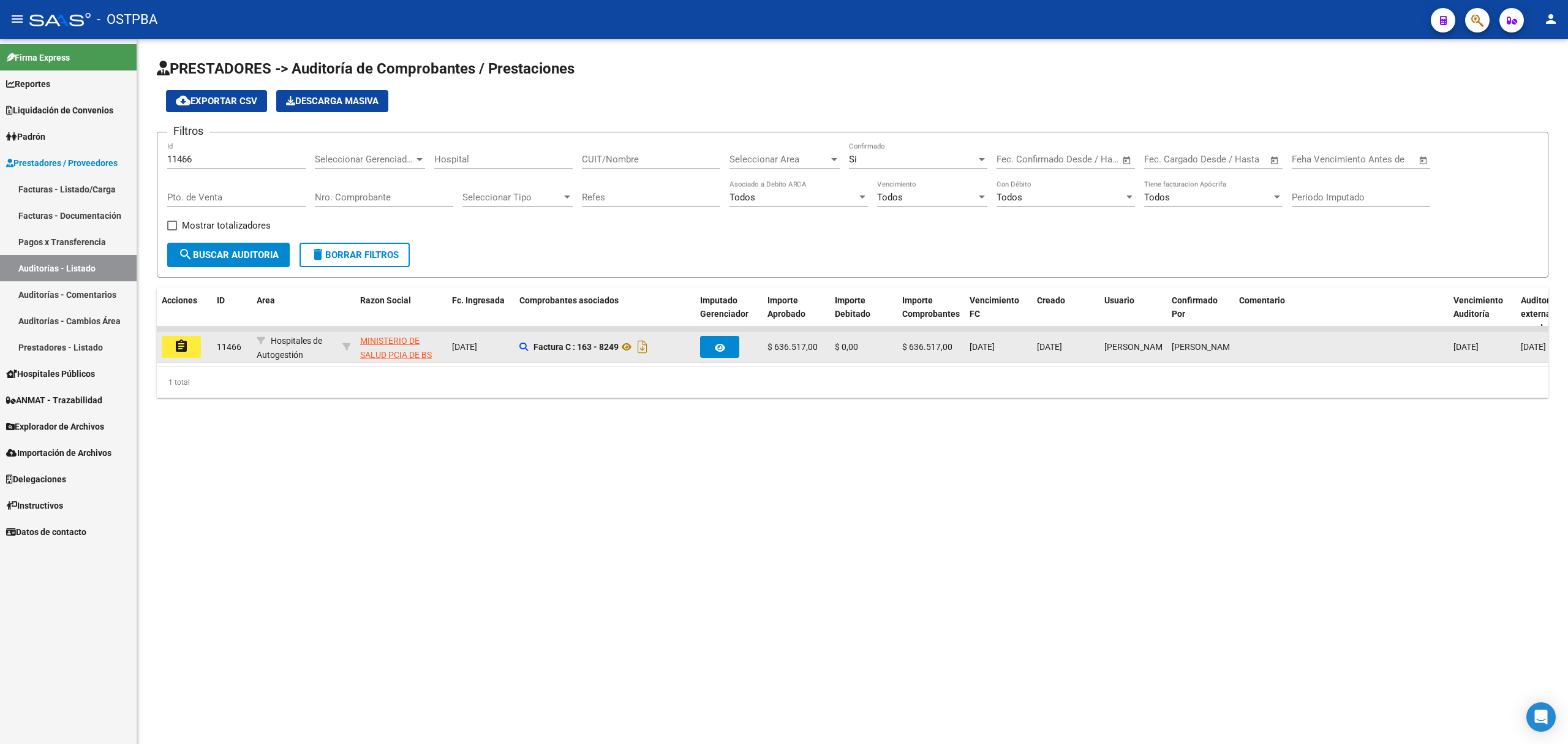
click at [187, 346] on mat-icon "assignment" at bounding box center [181, 346] width 14 height 14
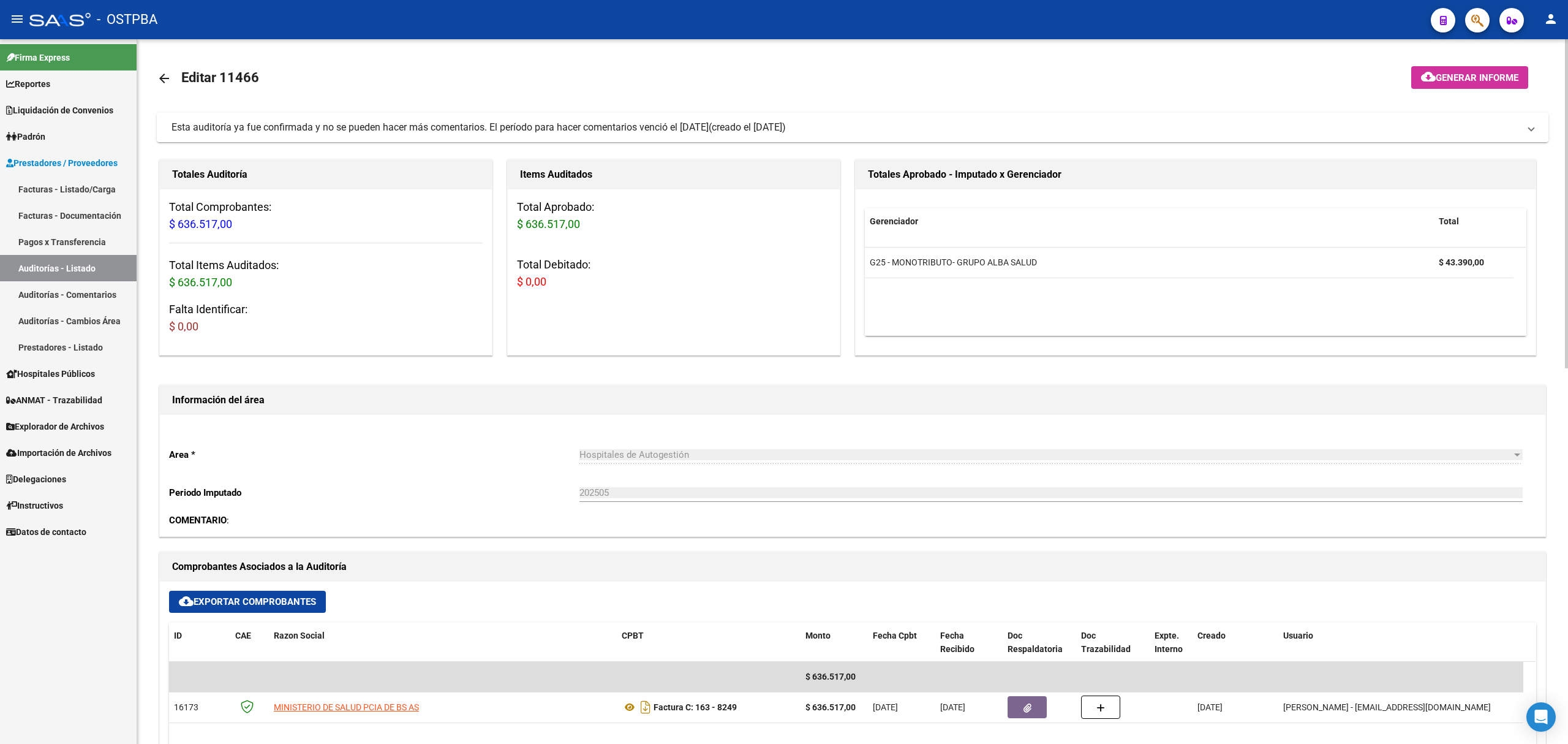
scroll to position [408, 0]
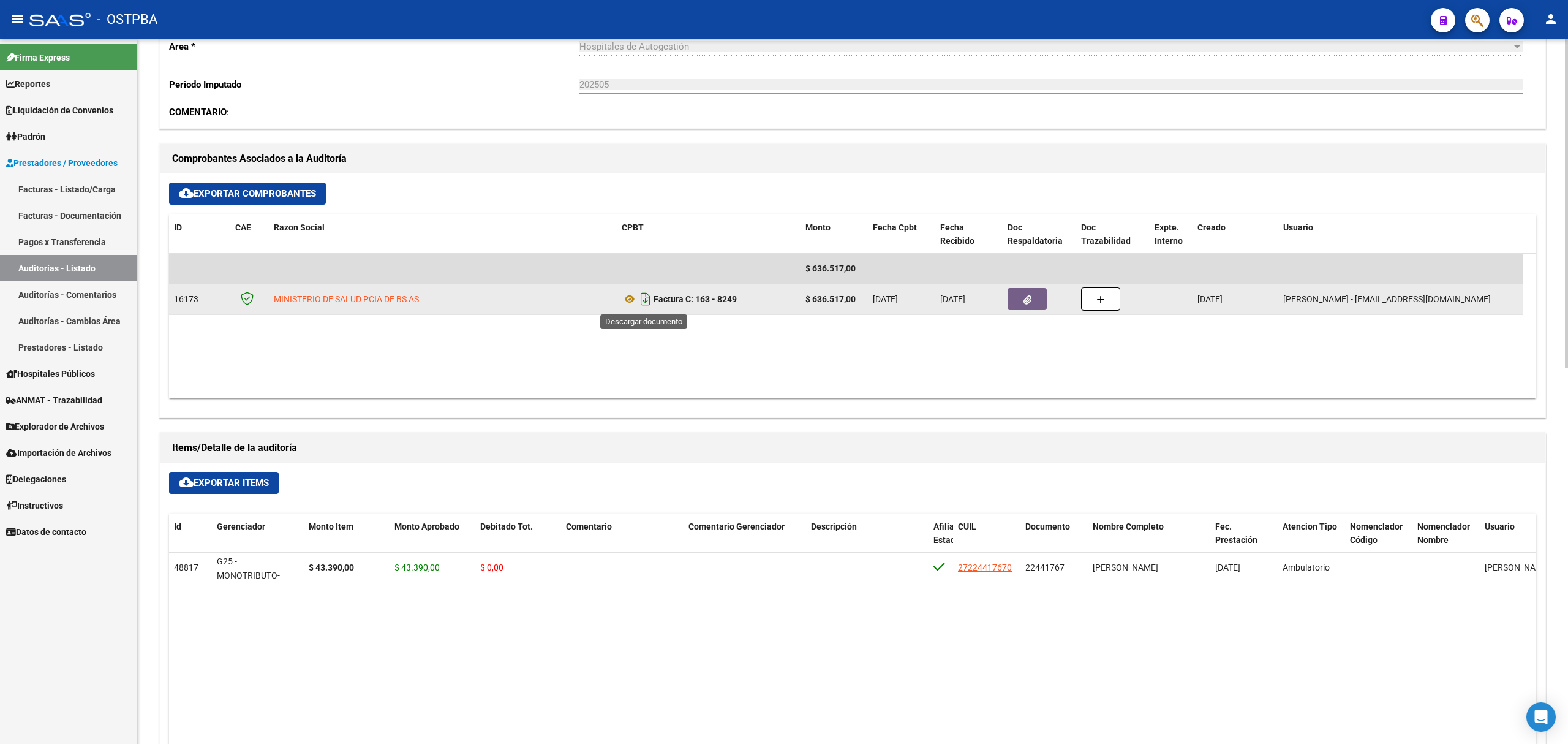
click at [644, 300] on icon "Descargar documento" at bounding box center [645, 299] width 16 height 20
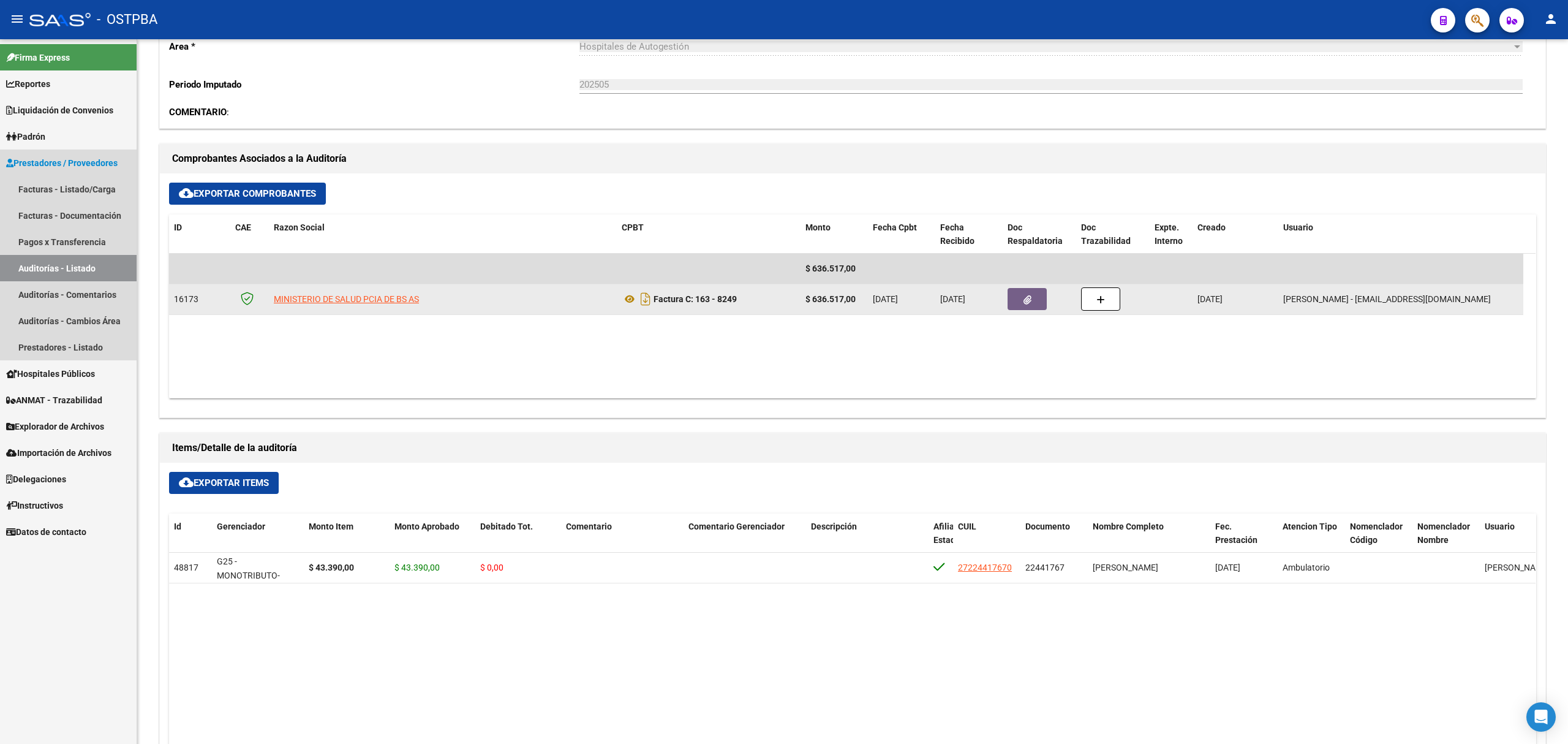
click at [67, 271] on link "Auditorías - Listado" at bounding box center [68, 268] width 137 height 26
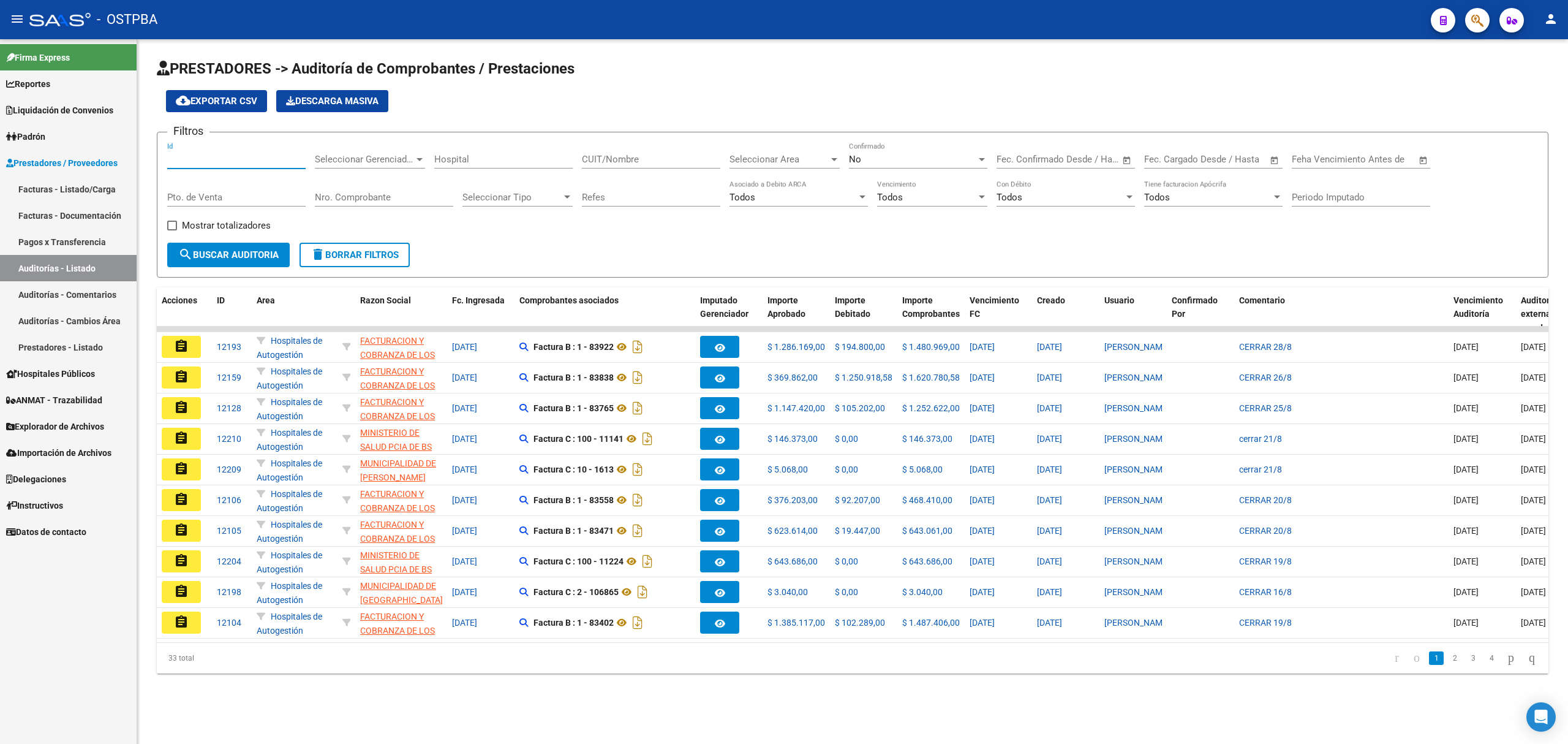
click at [182, 162] on input "Id" at bounding box center [236, 159] width 138 height 11
type input "11467"
click at [892, 155] on div "No" at bounding box center [913, 159] width 128 height 11
click at [876, 128] on span "Si" at bounding box center [918, 132] width 138 height 28
click at [240, 257] on span "search Buscar Auditoria" at bounding box center [228, 255] width 101 height 11
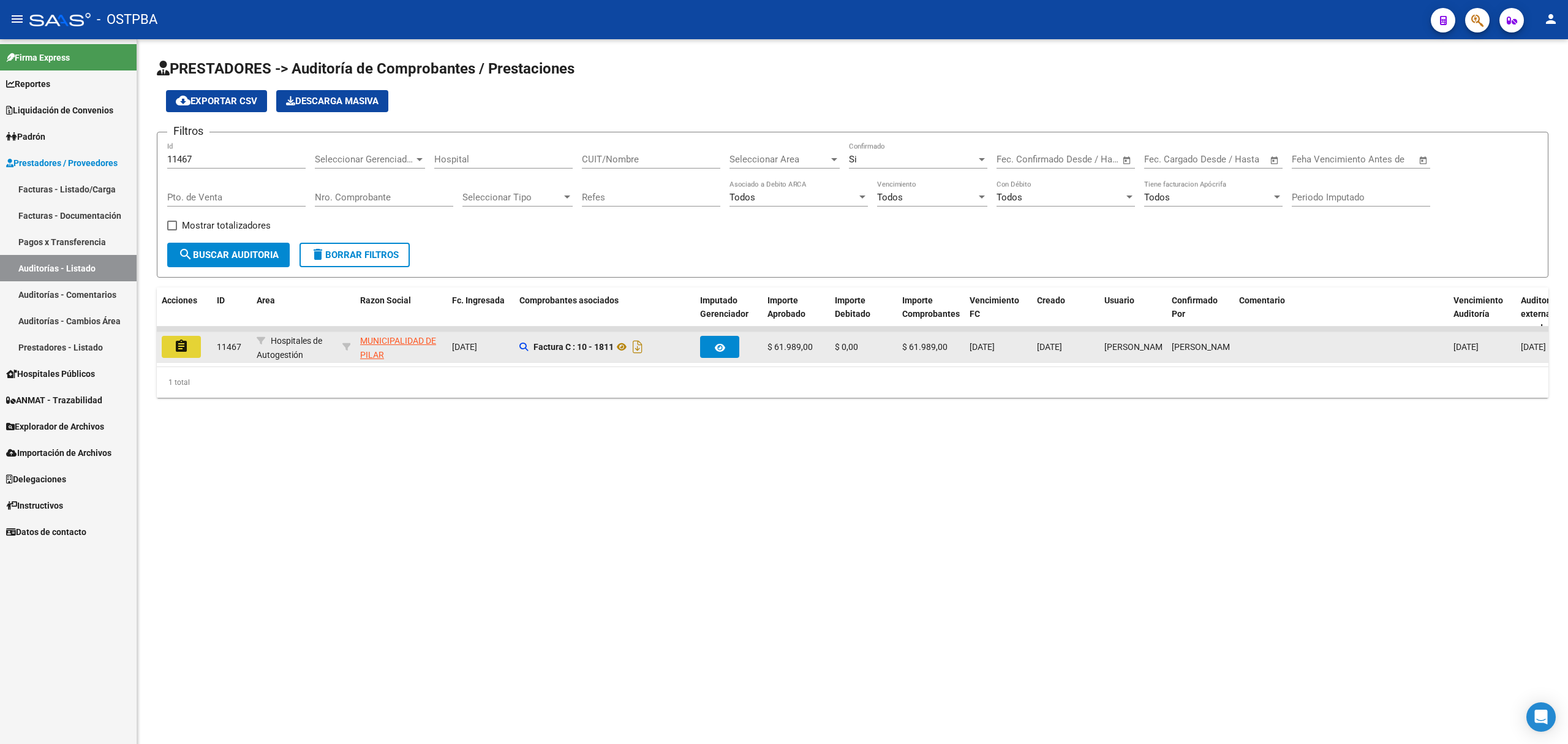
click at [185, 344] on mat-icon "assignment" at bounding box center [181, 346] width 14 height 14
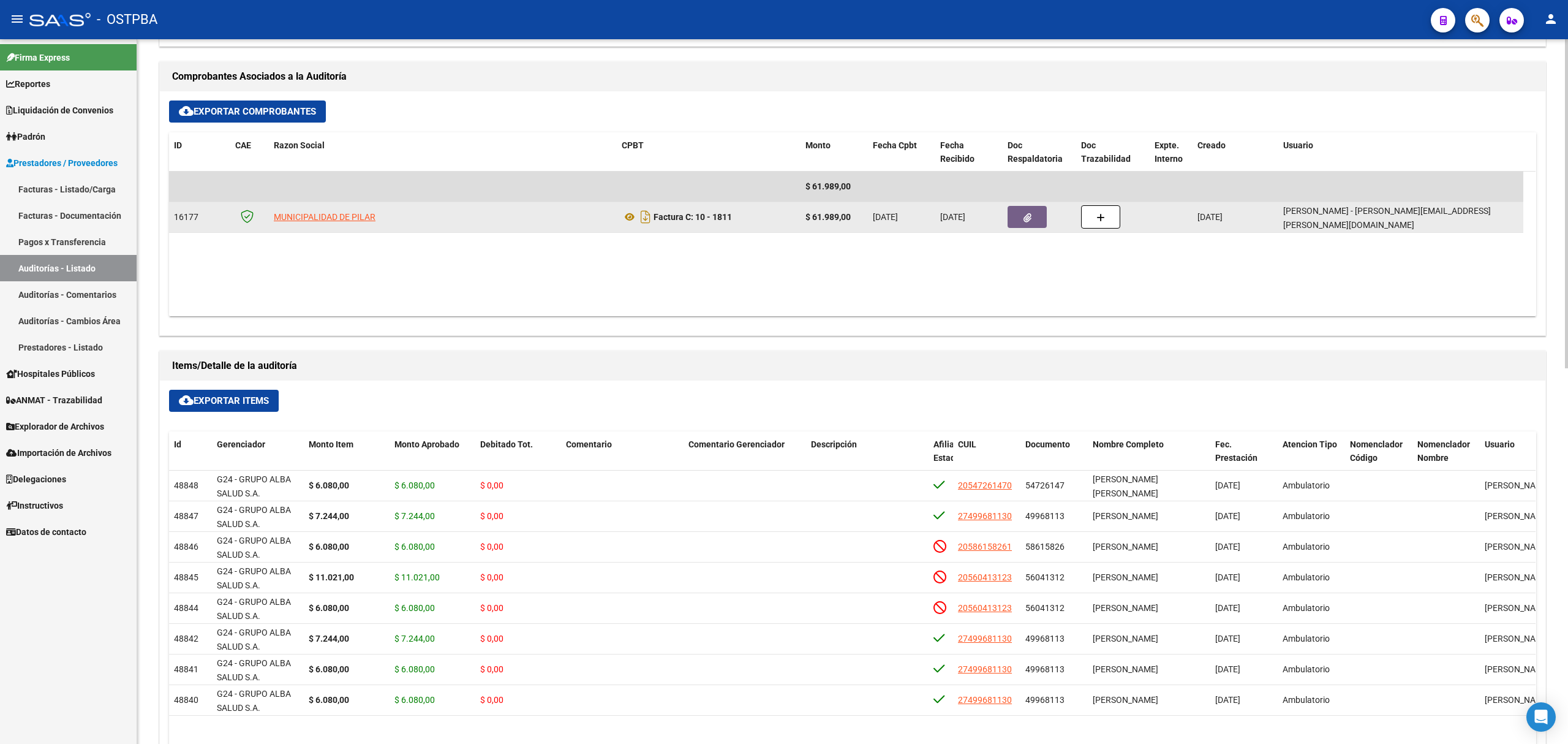
scroll to position [571, 0]
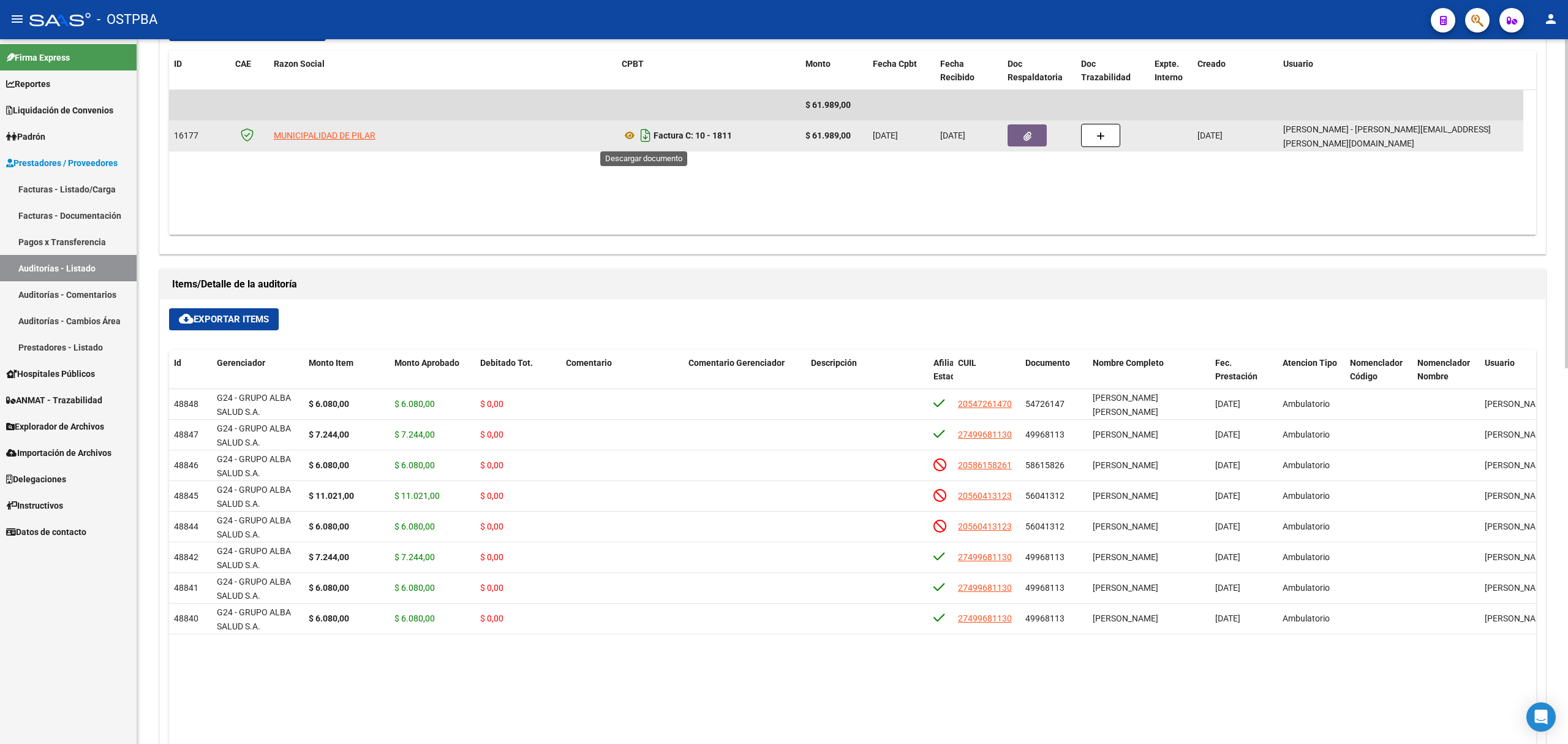
click at [643, 134] on icon "Descargar documento" at bounding box center [645, 136] width 16 height 20
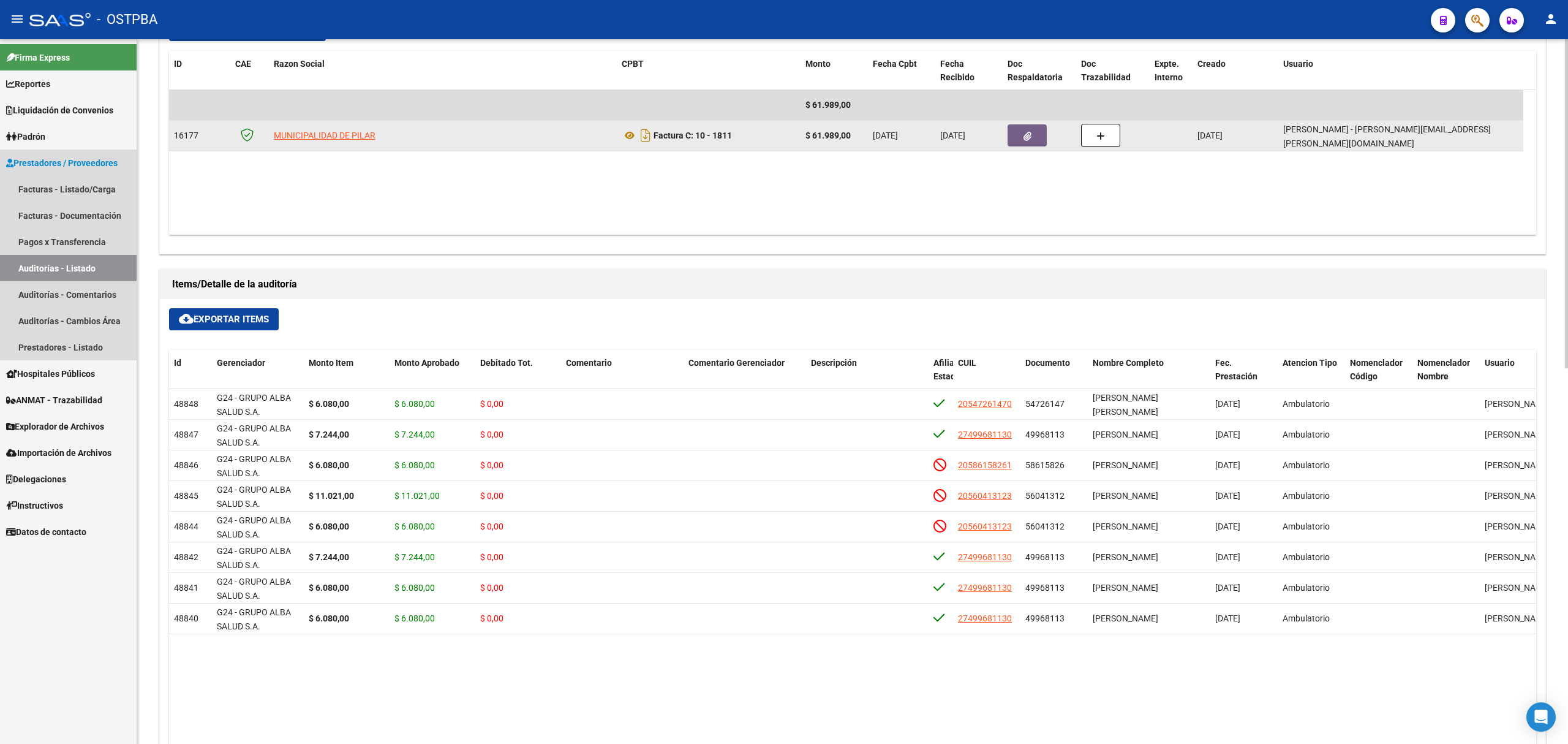
click at [54, 267] on link "Auditorías - Listado" at bounding box center [68, 268] width 137 height 26
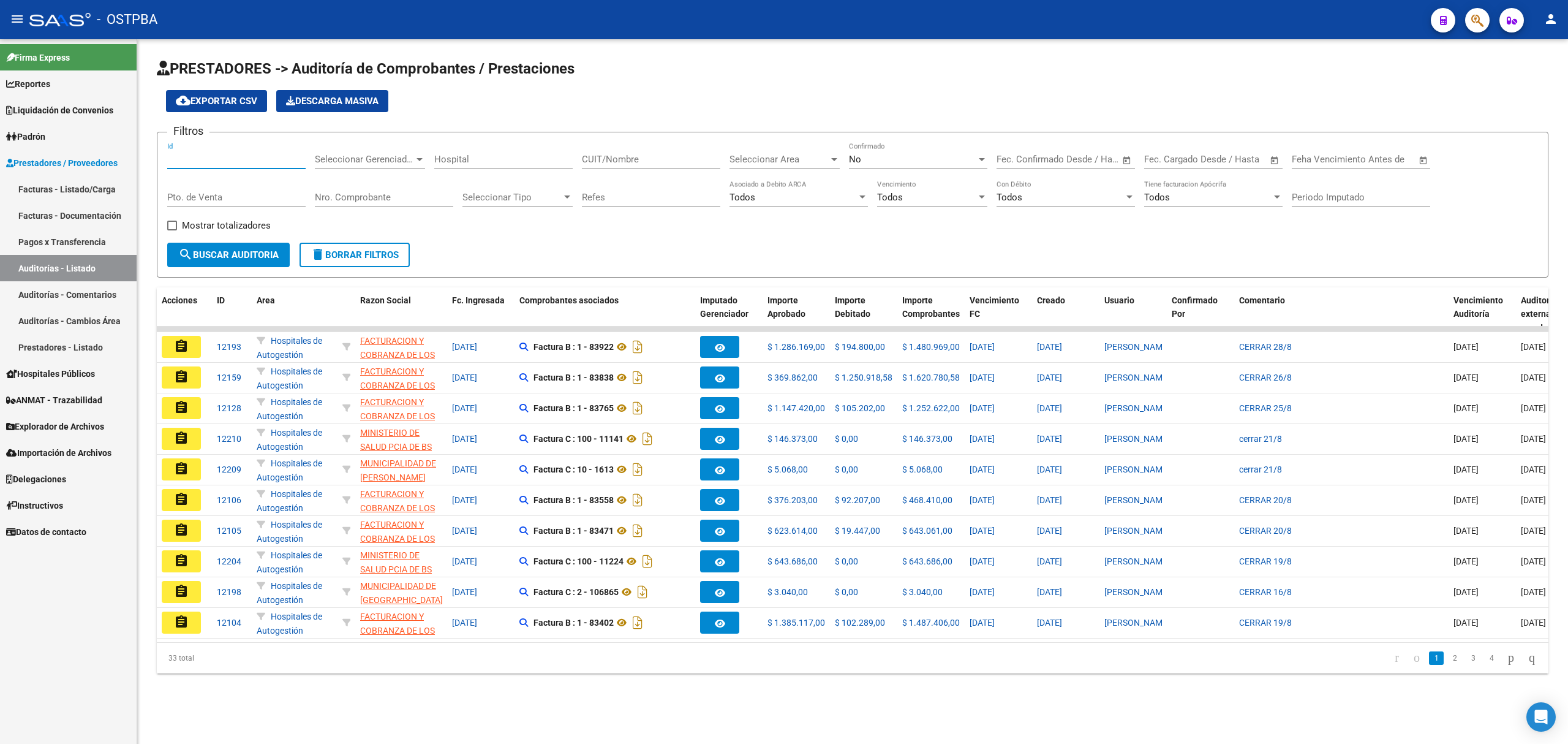
click at [184, 154] on input "Id" at bounding box center [236, 159] width 138 height 11
type input "11469"
click at [873, 158] on div "No" at bounding box center [913, 159] width 128 height 11
click at [863, 134] on span "Si" at bounding box center [918, 132] width 138 height 28
click at [258, 253] on span "search Buscar Auditoria" at bounding box center [228, 255] width 101 height 11
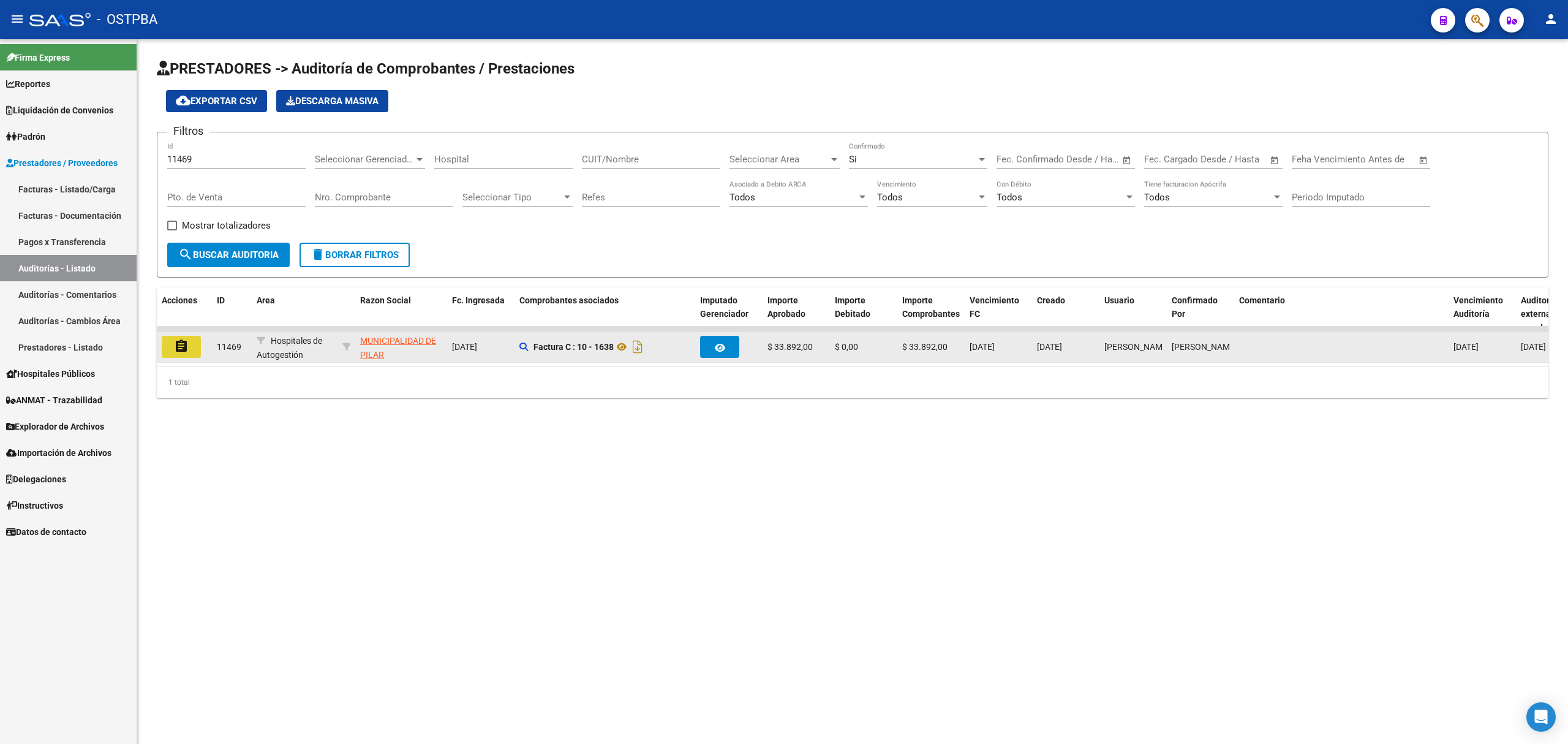
click at [180, 344] on mat-icon "assignment" at bounding box center [181, 346] width 14 height 14
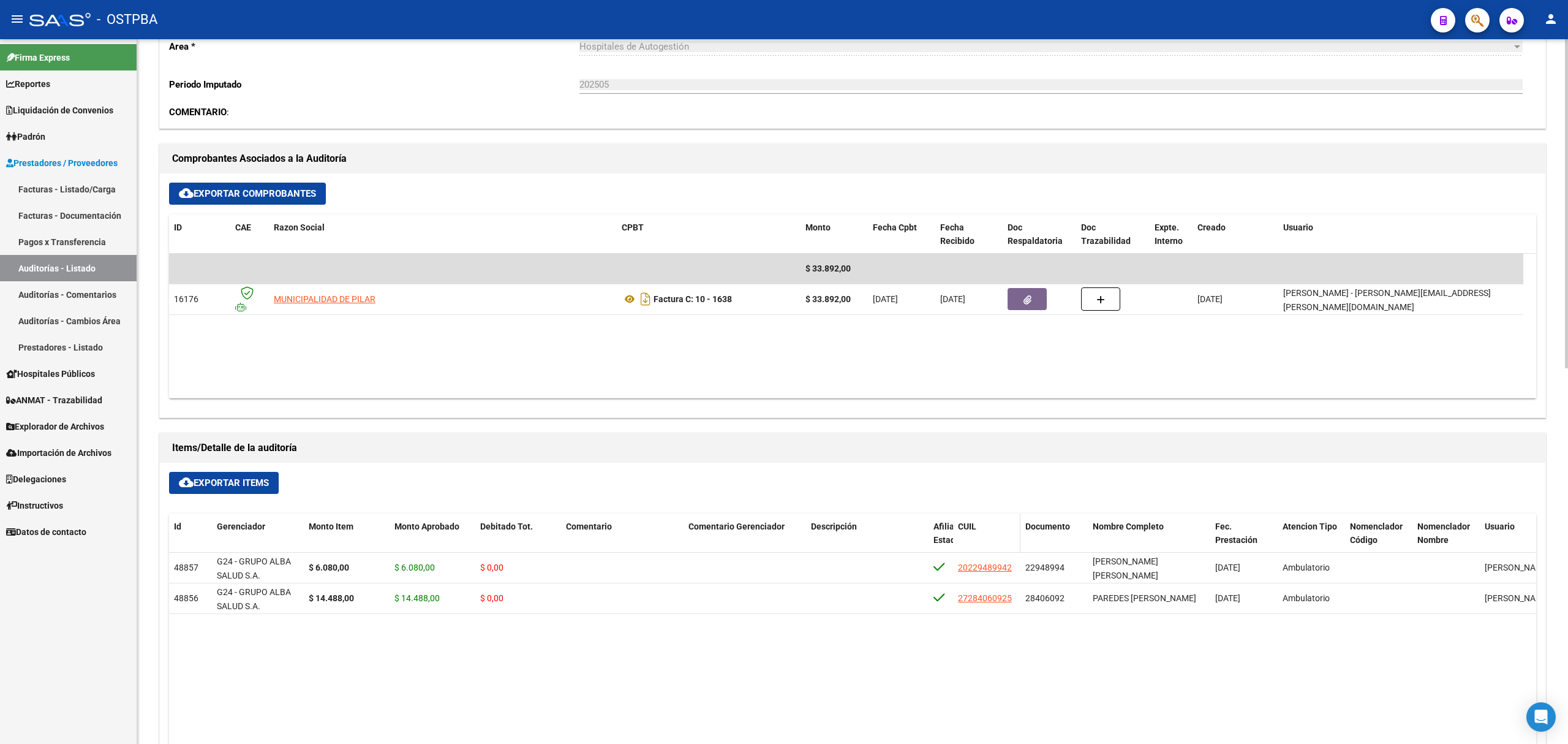
scroll to position [491, 0]
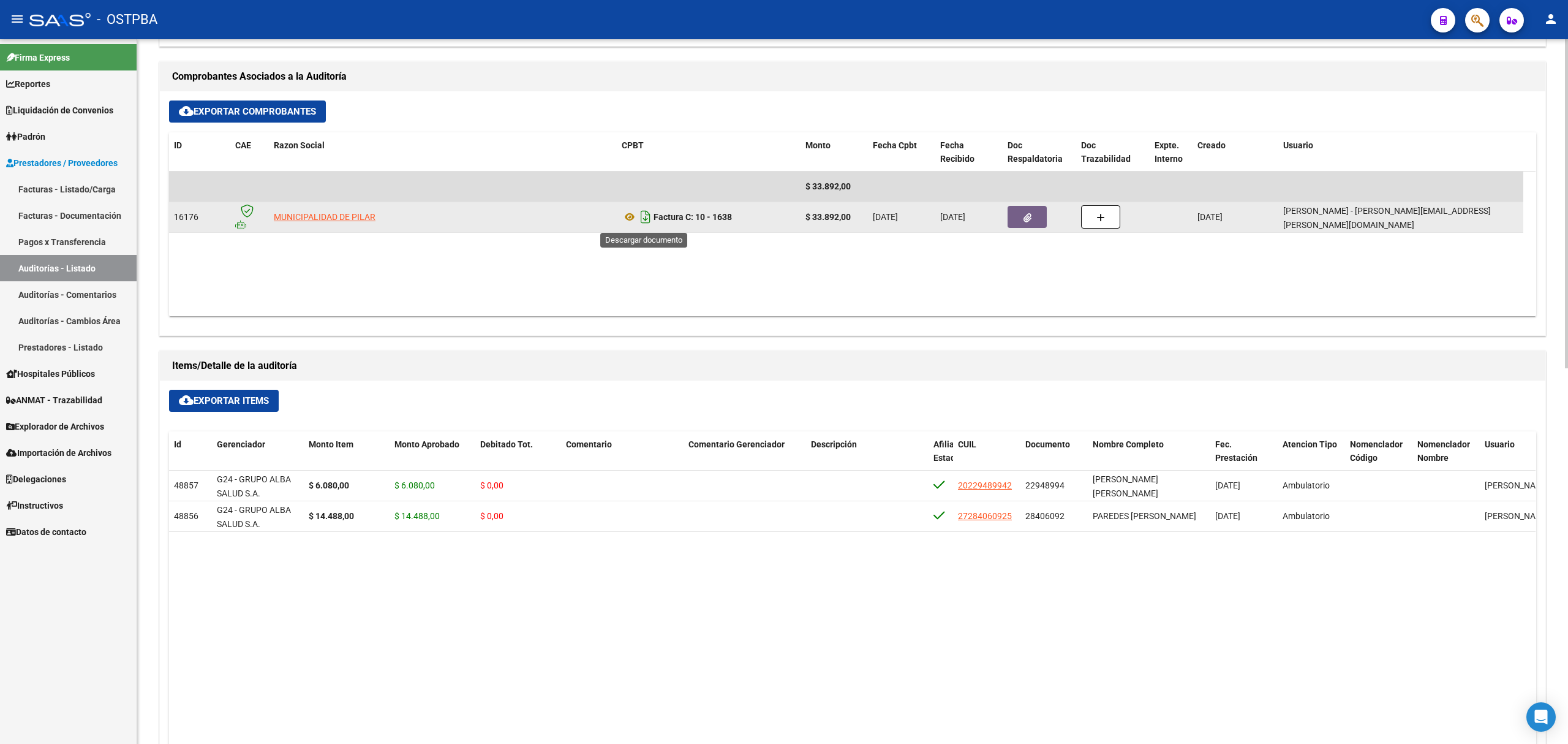
click at [644, 217] on icon "Descargar documento" at bounding box center [645, 217] width 16 height 20
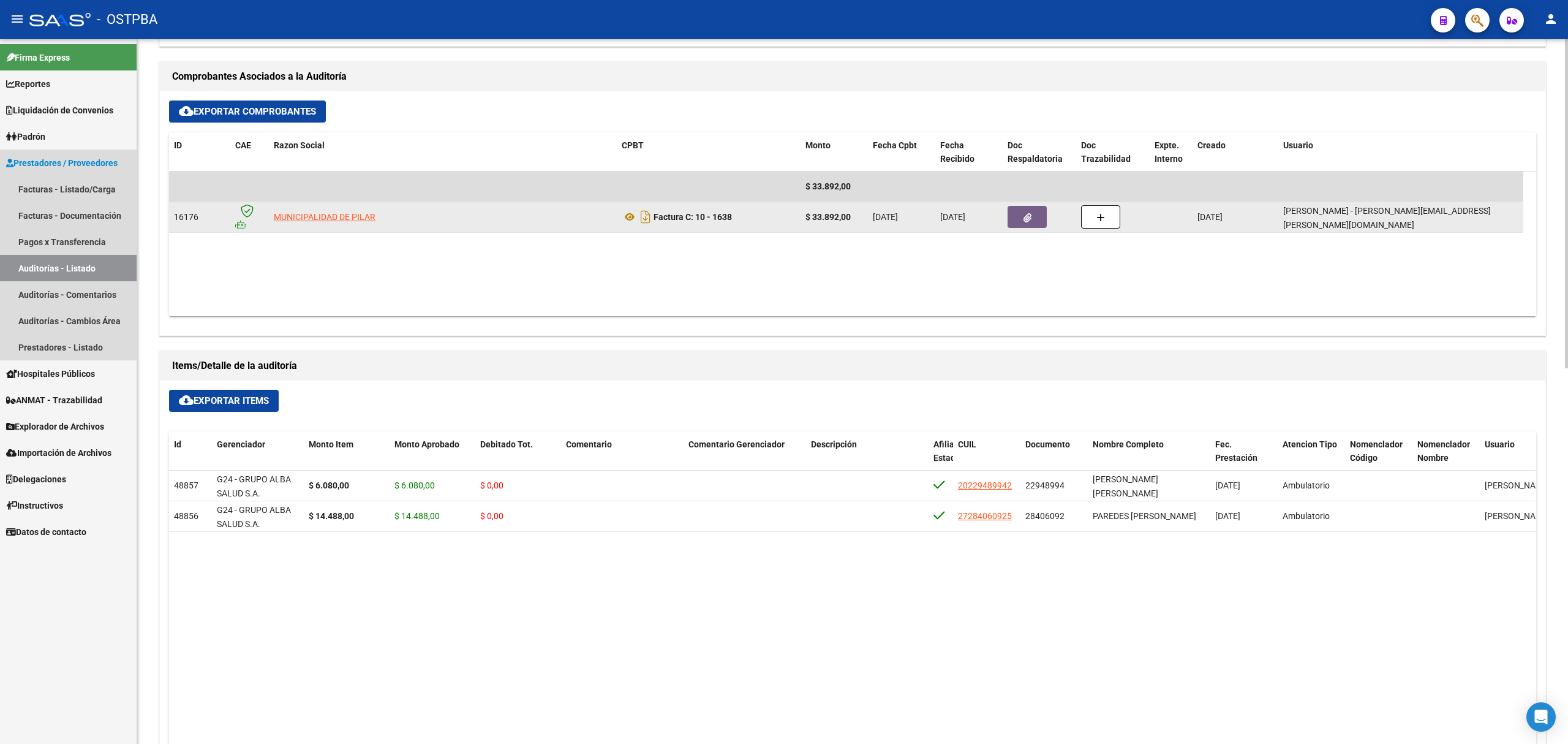
click at [68, 273] on link "Auditorías - Listado" at bounding box center [68, 268] width 137 height 26
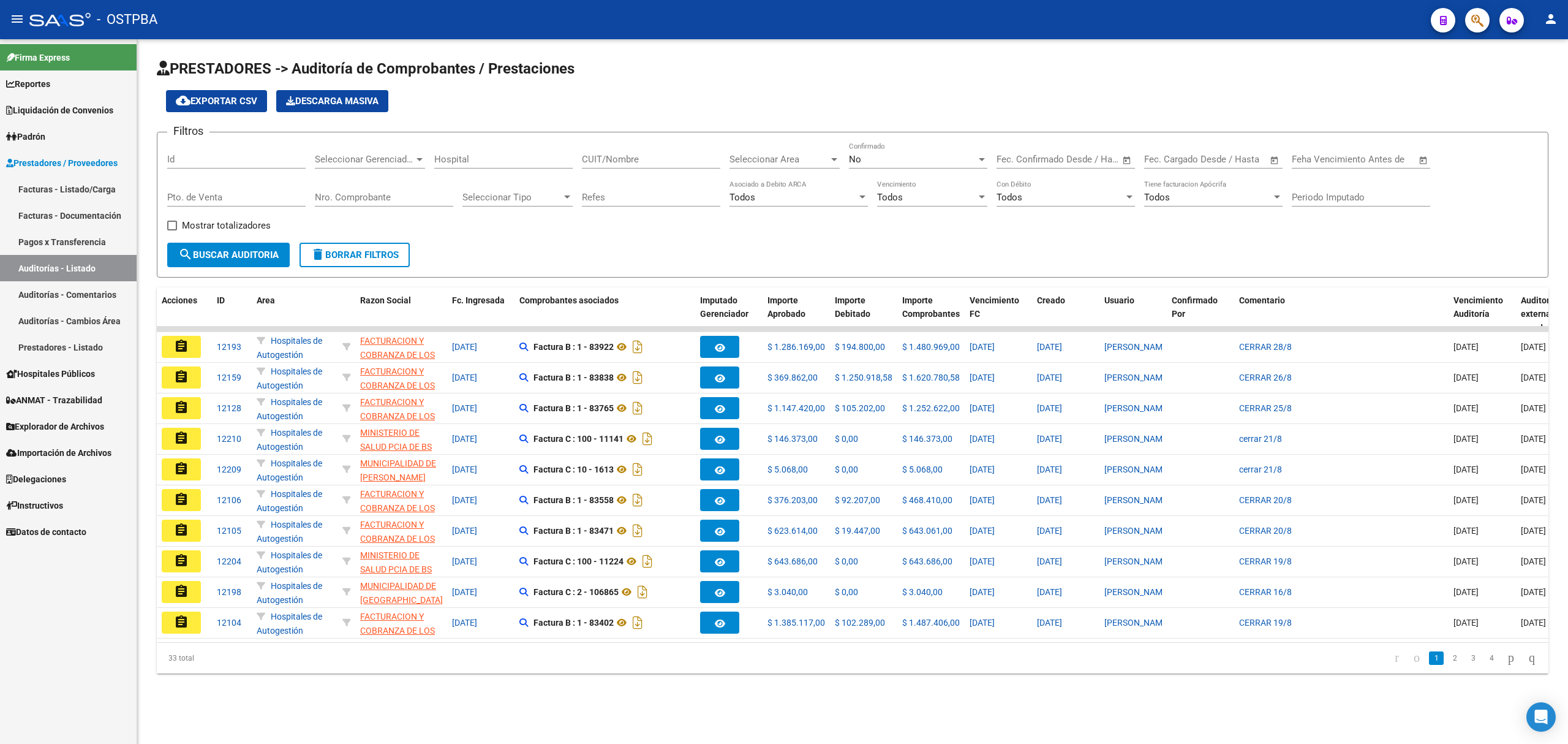
click at [191, 153] on div "Id" at bounding box center [236, 155] width 138 height 26
type input "11532"
click at [873, 159] on div "No" at bounding box center [913, 159] width 128 height 11
click at [865, 131] on span "Si" at bounding box center [918, 132] width 138 height 28
click at [255, 253] on span "search Buscar Auditoria" at bounding box center [228, 255] width 101 height 11
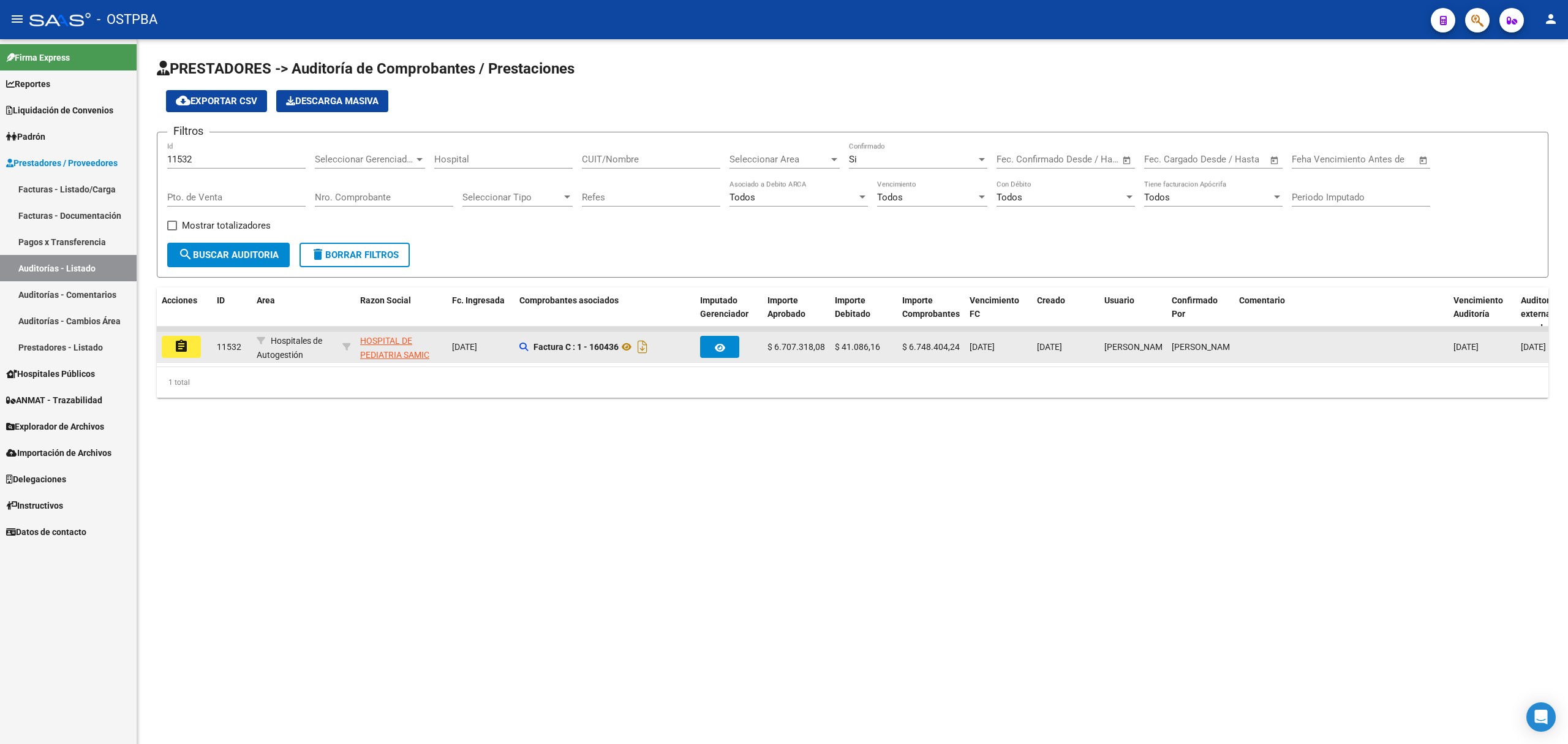
click at [184, 352] on mat-icon "assignment" at bounding box center [181, 346] width 14 height 14
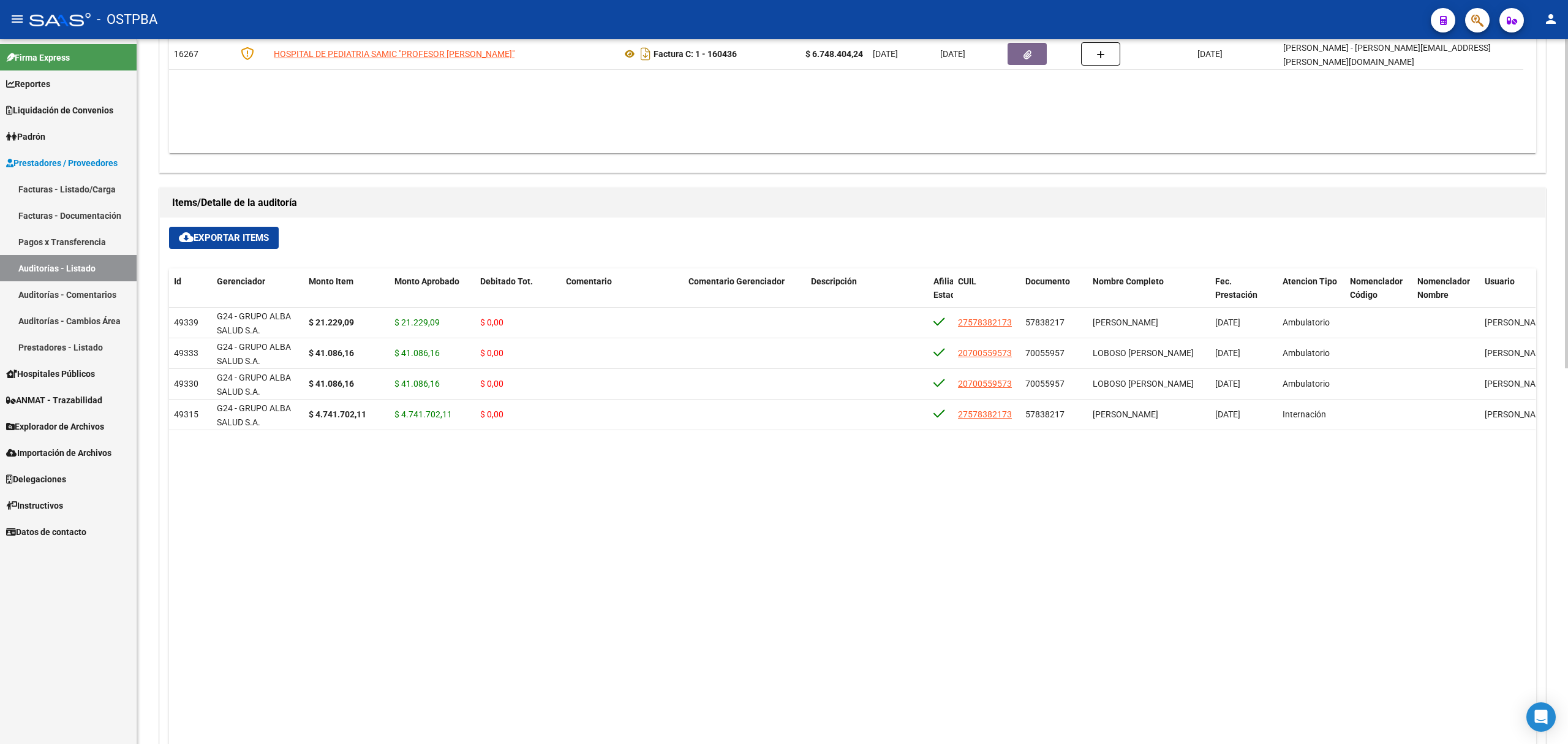
scroll to position [408, 0]
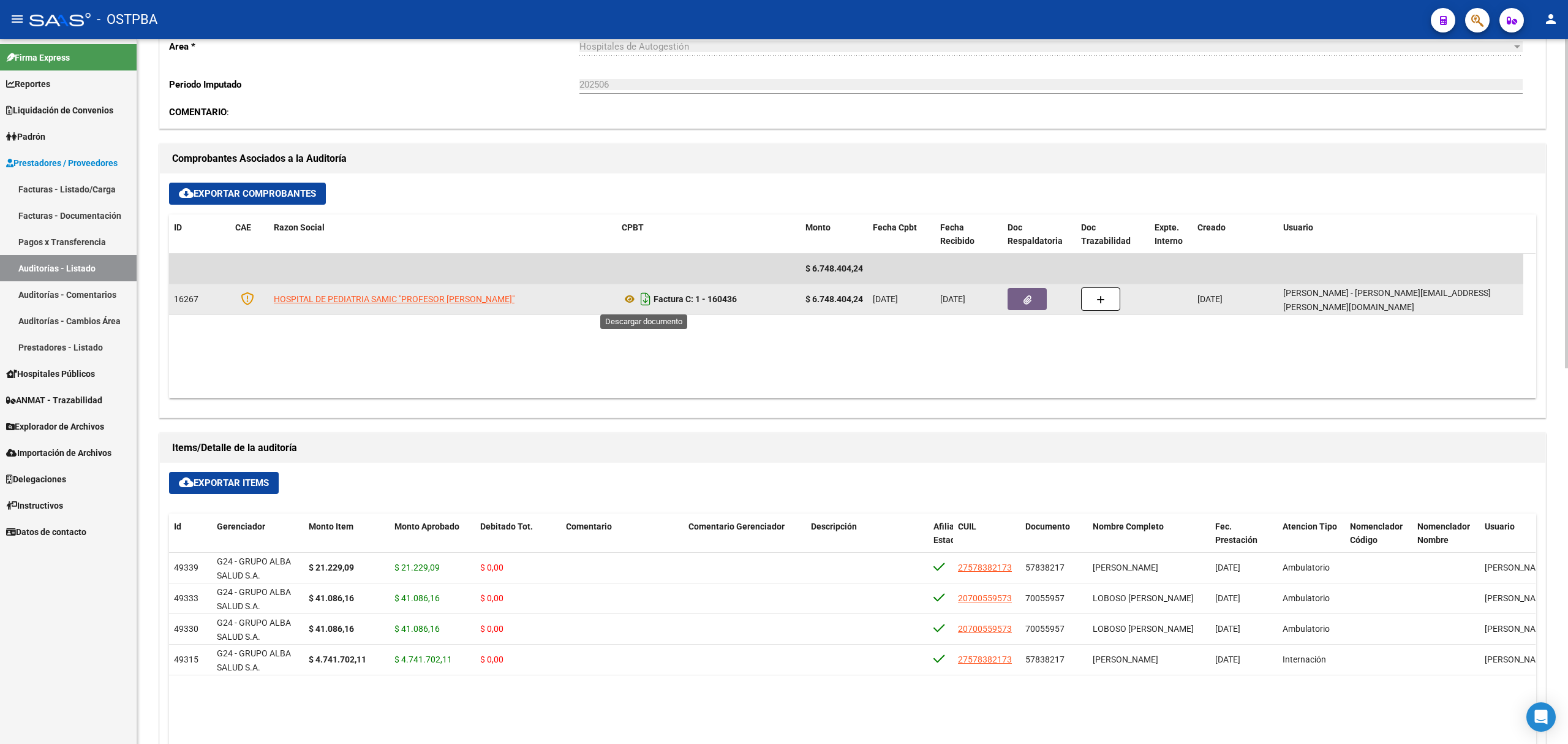
click at [647, 299] on icon "Descargar documento" at bounding box center [645, 299] width 16 height 20
click at [633, 300] on icon at bounding box center [630, 299] width 16 height 14
click at [1032, 303] on button "button" at bounding box center [1027, 299] width 39 height 22
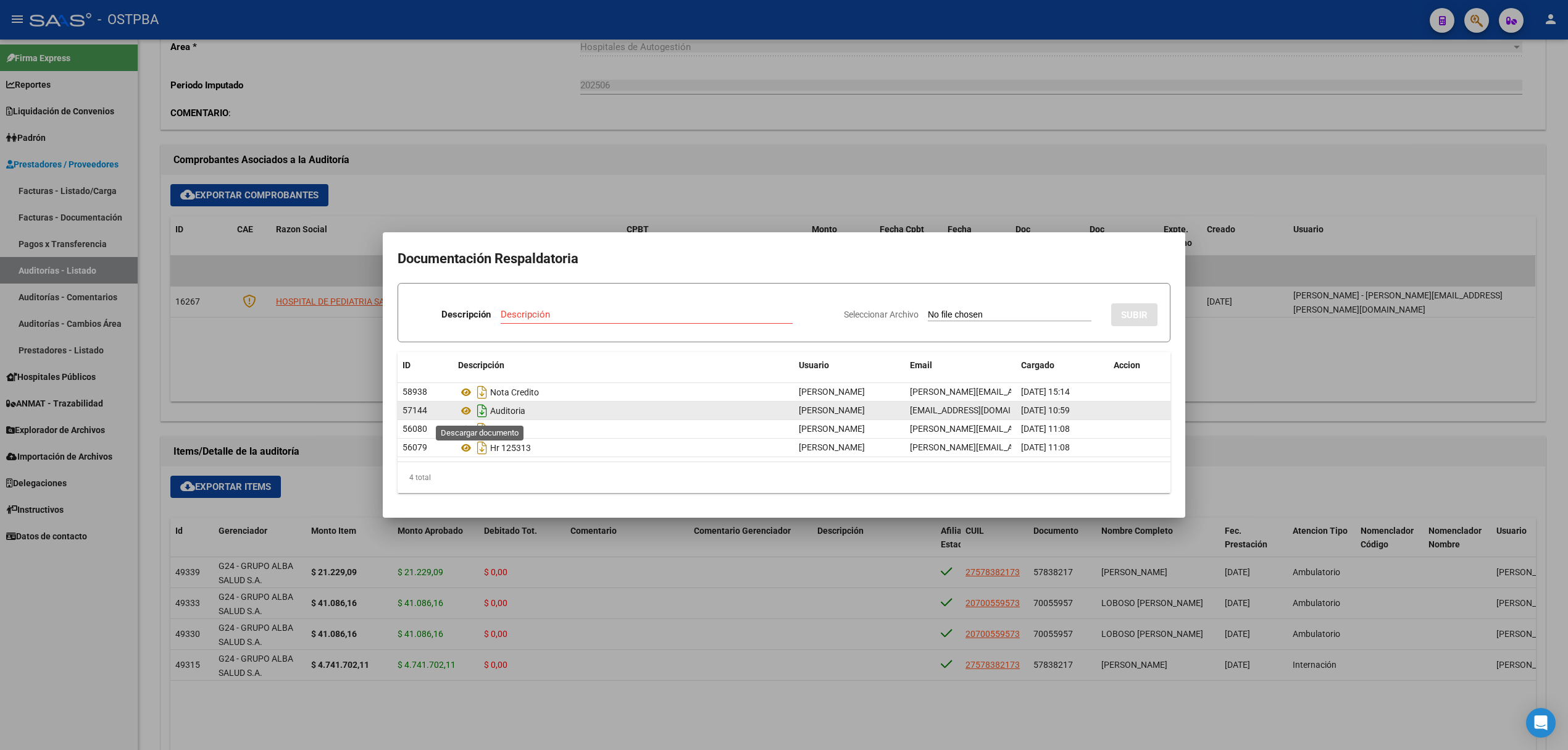
click at [482, 412] on icon "Descargar documento" at bounding box center [482, 411] width 16 height 20
click at [479, 429] on icon "Descargar documento" at bounding box center [482, 429] width 16 height 20
click at [482, 428] on icon "Descargar documento" at bounding box center [482, 429] width 16 height 20
click at [486, 426] on icon "Descargar documento" at bounding box center [482, 429] width 16 height 20
click at [771, 190] on div at bounding box center [784, 375] width 1568 height 750
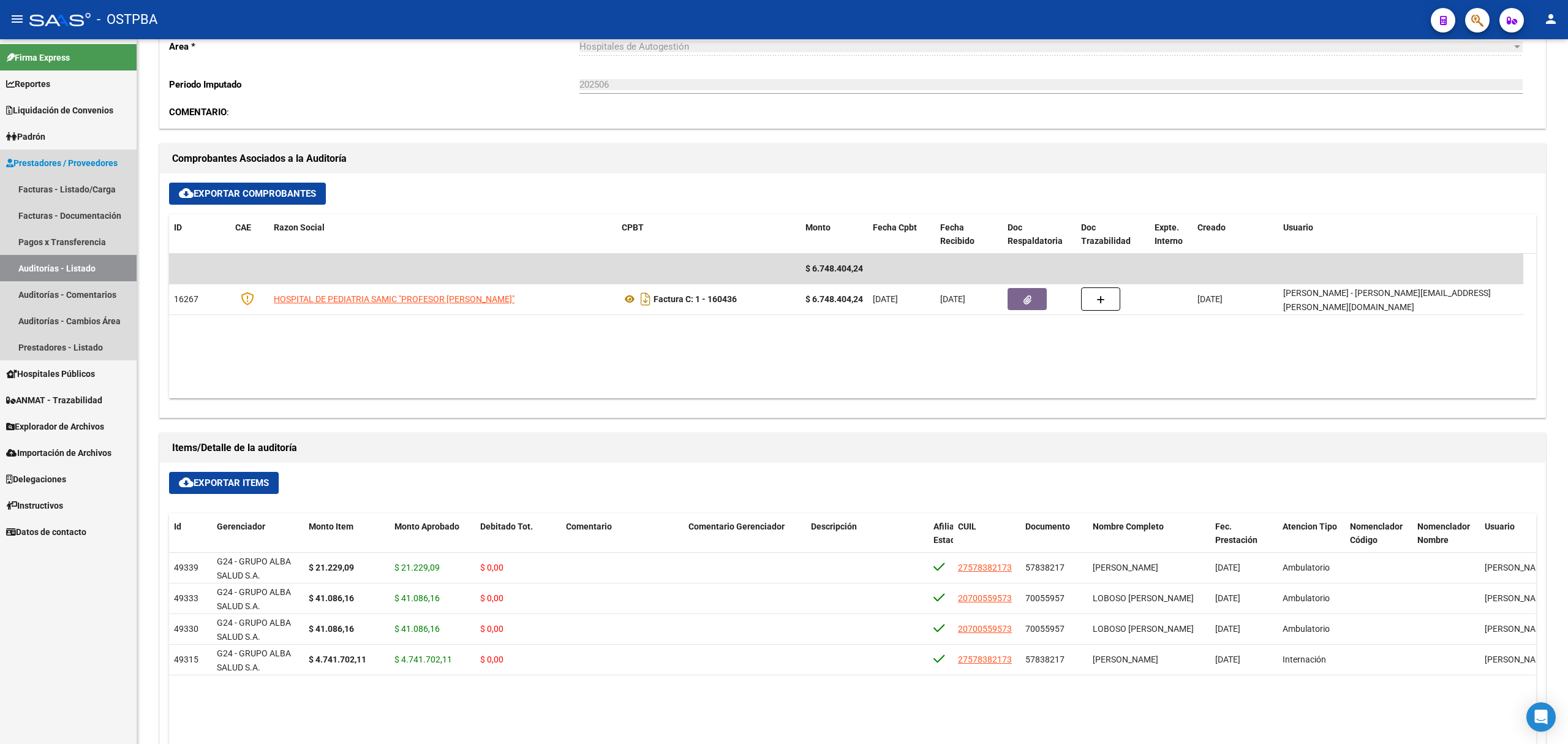
click at [72, 267] on link "Auditorías - Listado" at bounding box center [68, 268] width 137 height 26
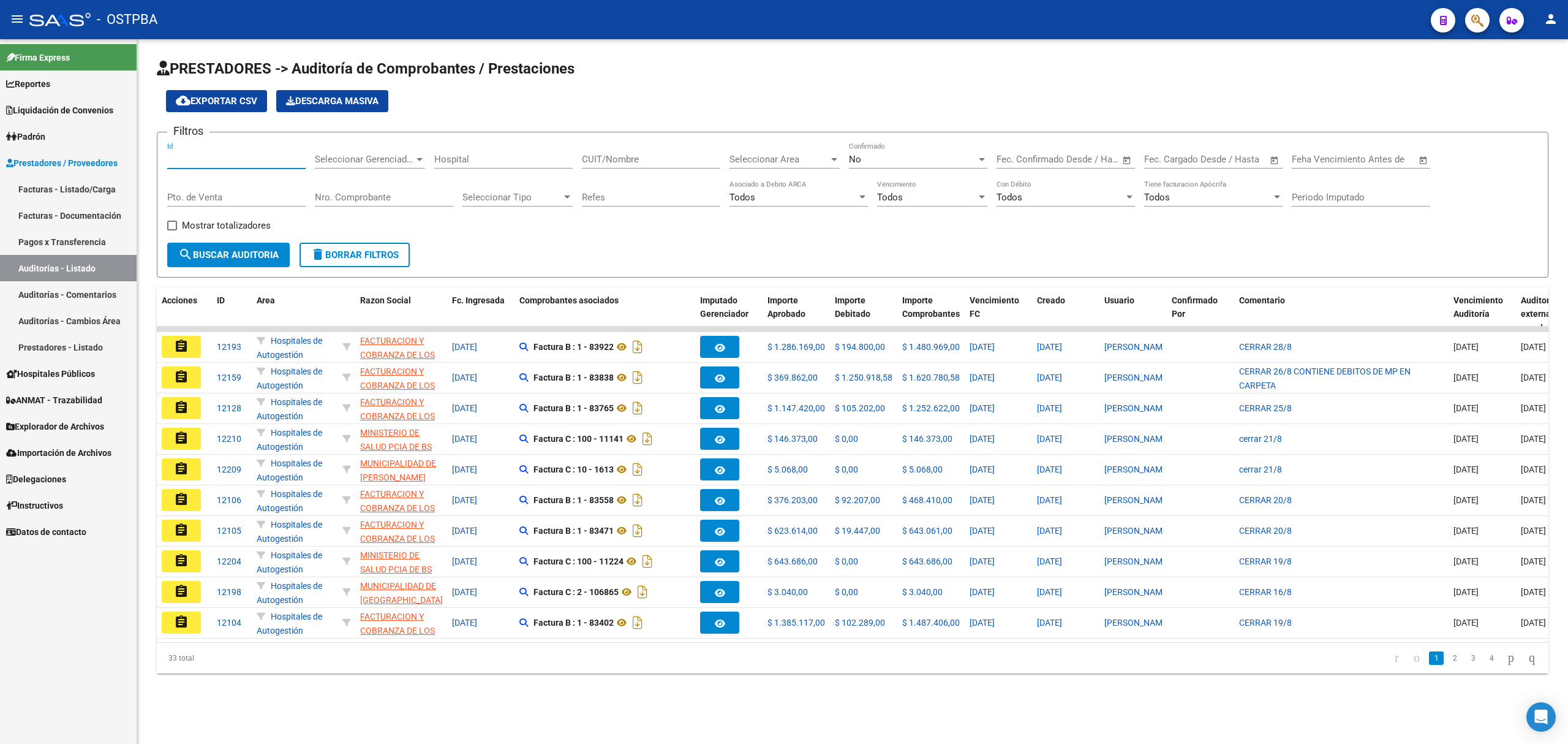
click at [174, 158] on input "Id" at bounding box center [236, 159] width 138 height 11
type input "11542"
click at [870, 155] on div "No" at bounding box center [913, 159] width 128 height 11
click at [857, 126] on span "Si" at bounding box center [918, 132] width 138 height 28
click at [215, 260] on span "search Buscar Auditoria" at bounding box center [228, 255] width 101 height 11
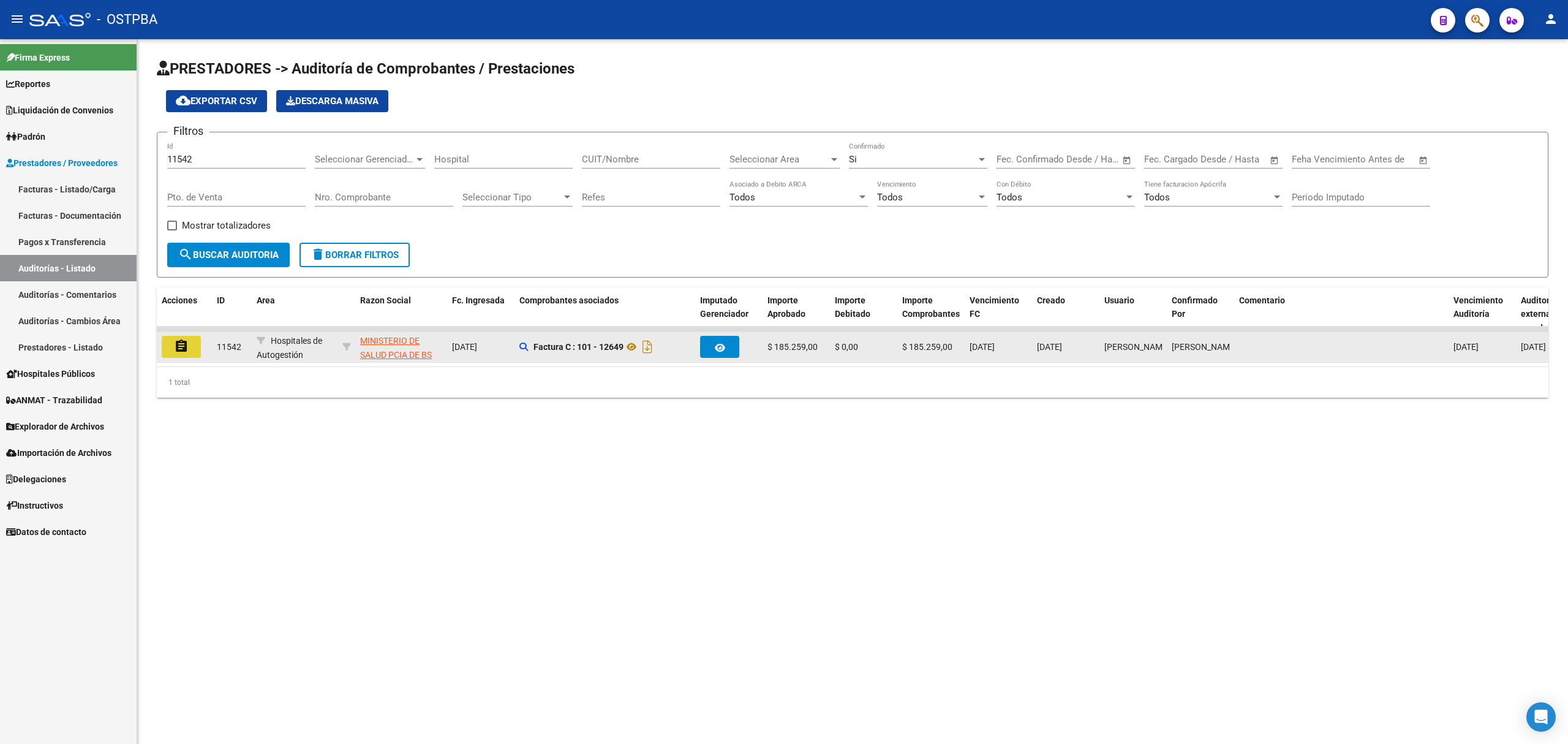
click at [188, 347] on mat-icon "assignment" at bounding box center [181, 346] width 14 height 14
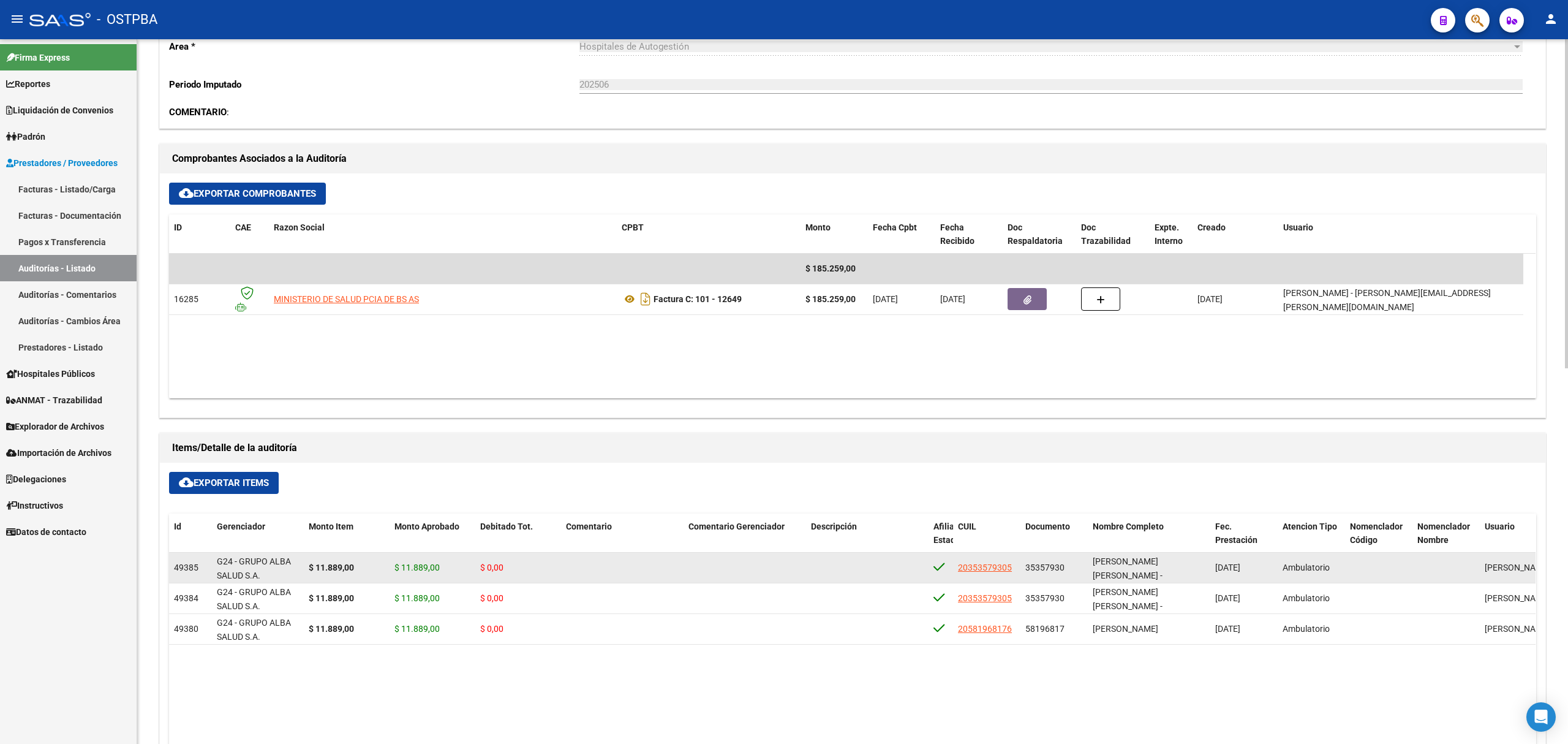
scroll to position [491, 0]
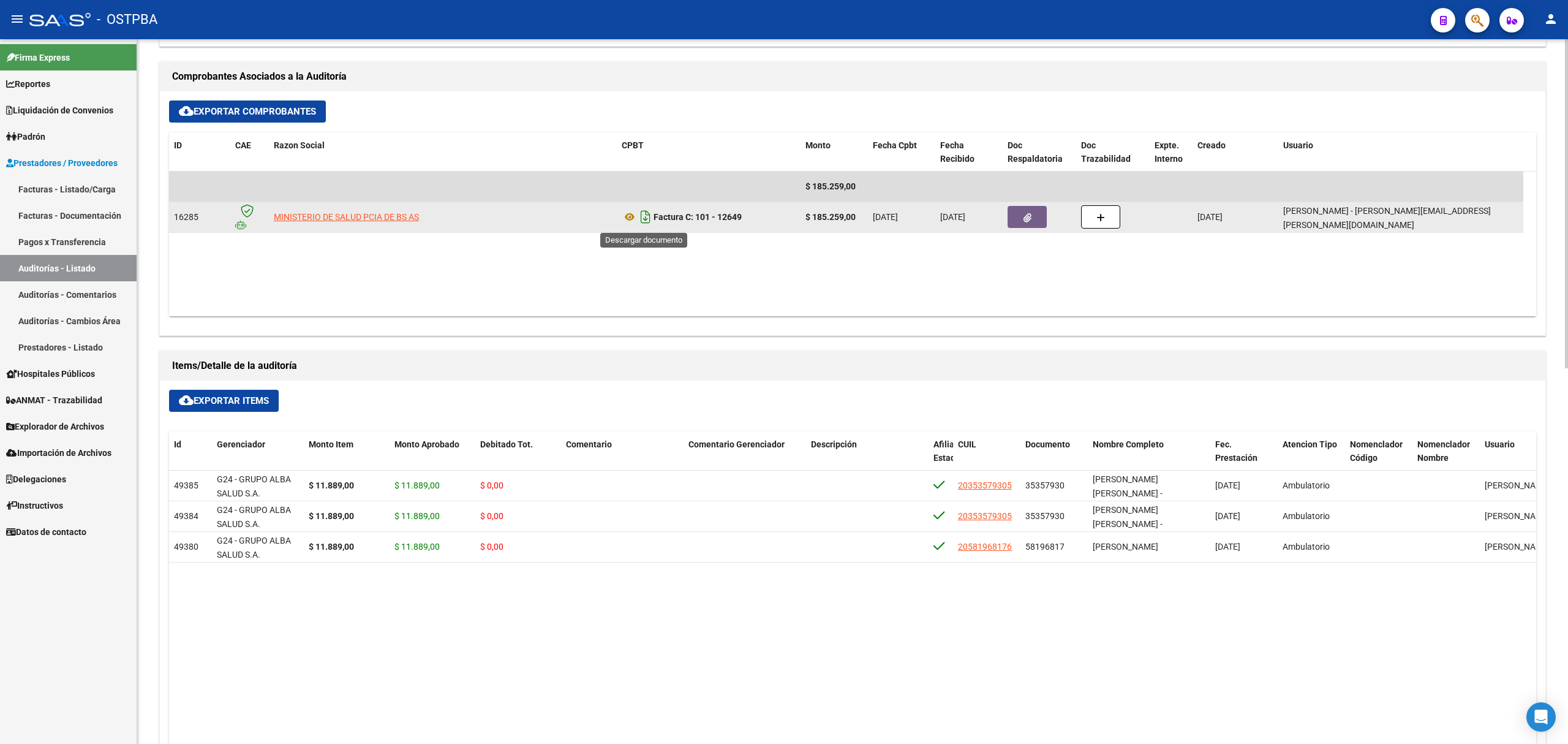
click at [640, 224] on icon "Descargar documento" at bounding box center [645, 217] width 16 height 20
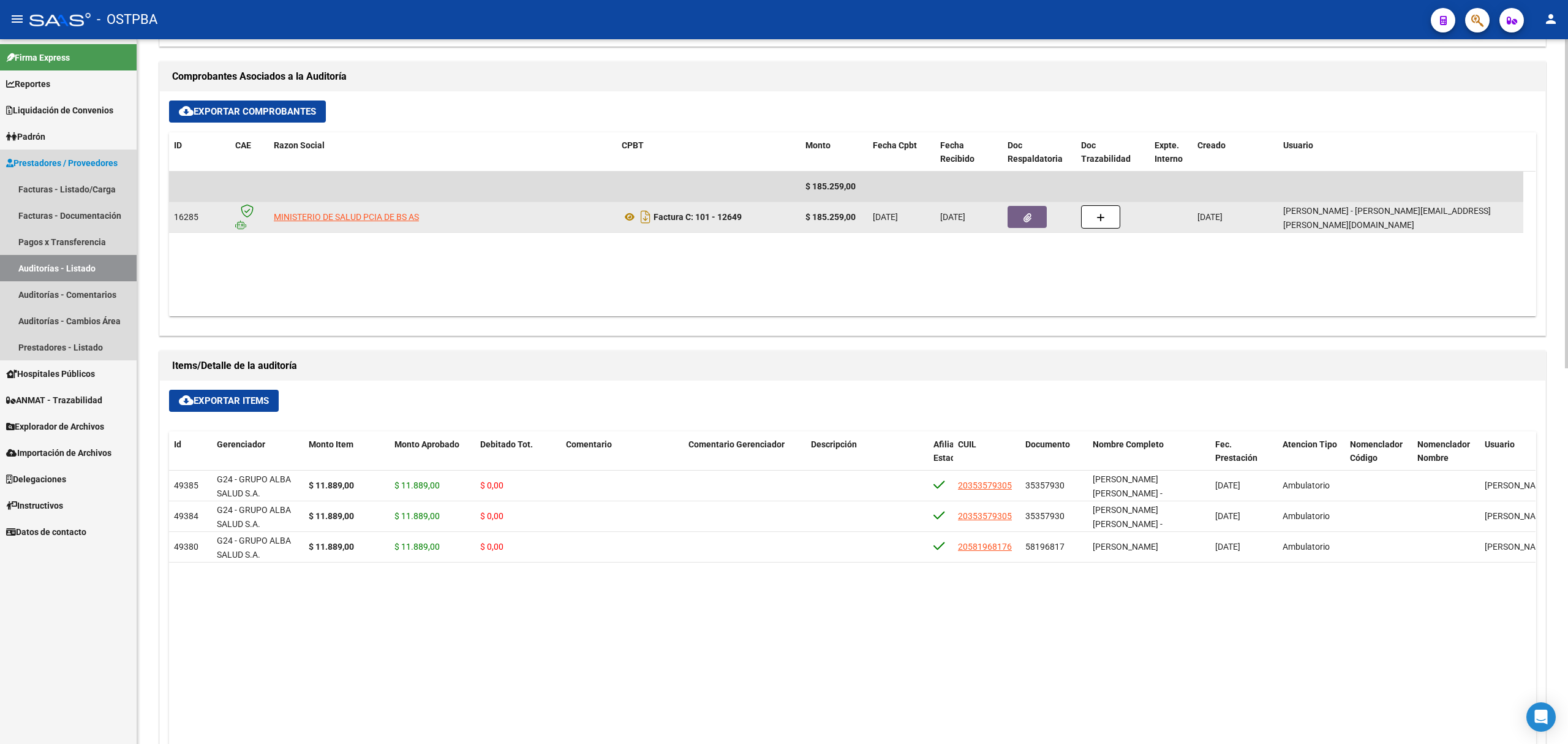
click at [52, 268] on link "Auditorías - Listado" at bounding box center [68, 268] width 137 height 26
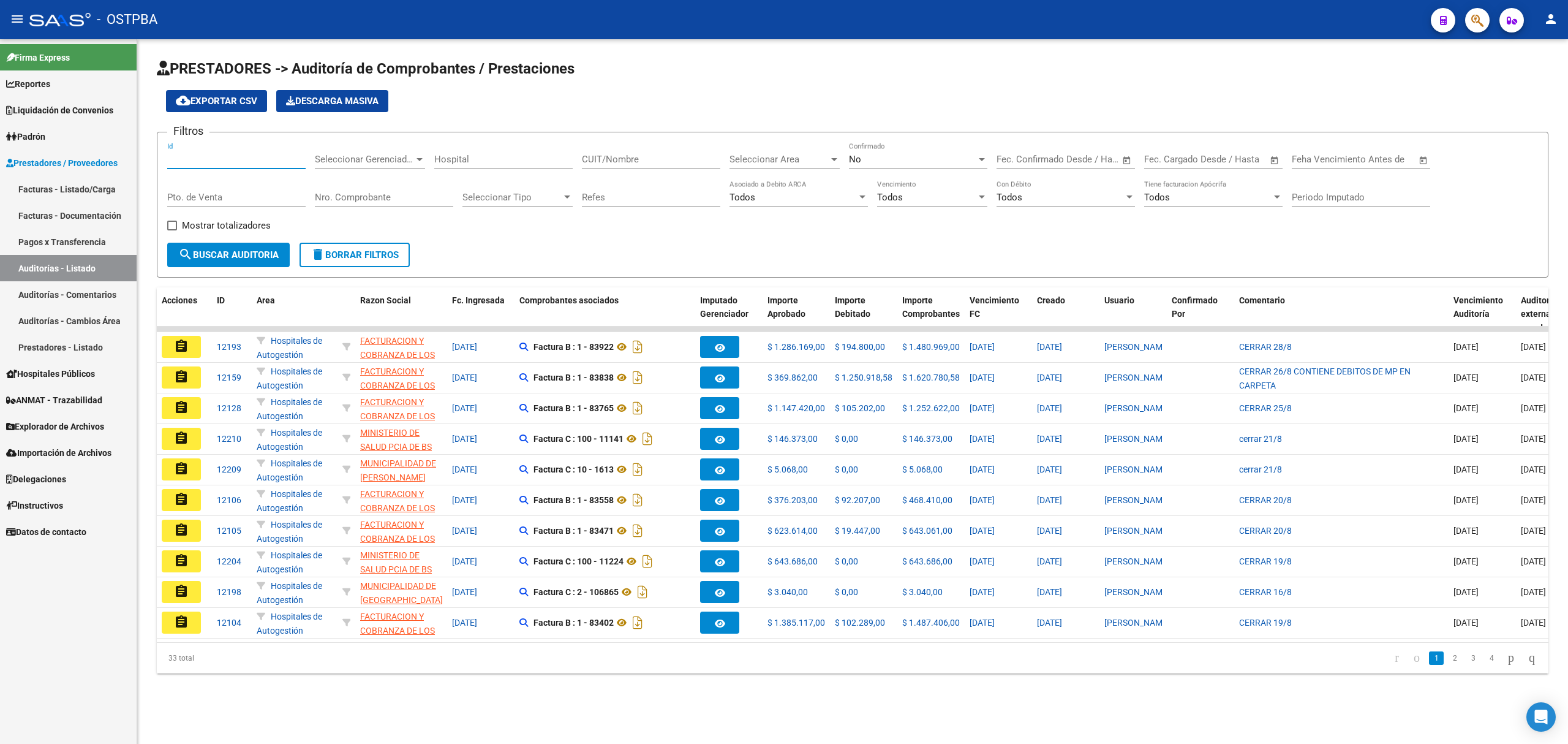
click at [202, 157] on input "Id" at bounding box center [236, 159] width 138 height 11
type input "11585"
click at [863, 152] on div "No Confirmado" at bounding box center [918, 155] width 138 height 26
drag, startPoint x: 859, startPoint y: 138, endPoint x: 846, endPoint y: 164, distance: 29.1
click at [859, 138] on span "Si" at bounding box center [918, 132] width 138 height 28
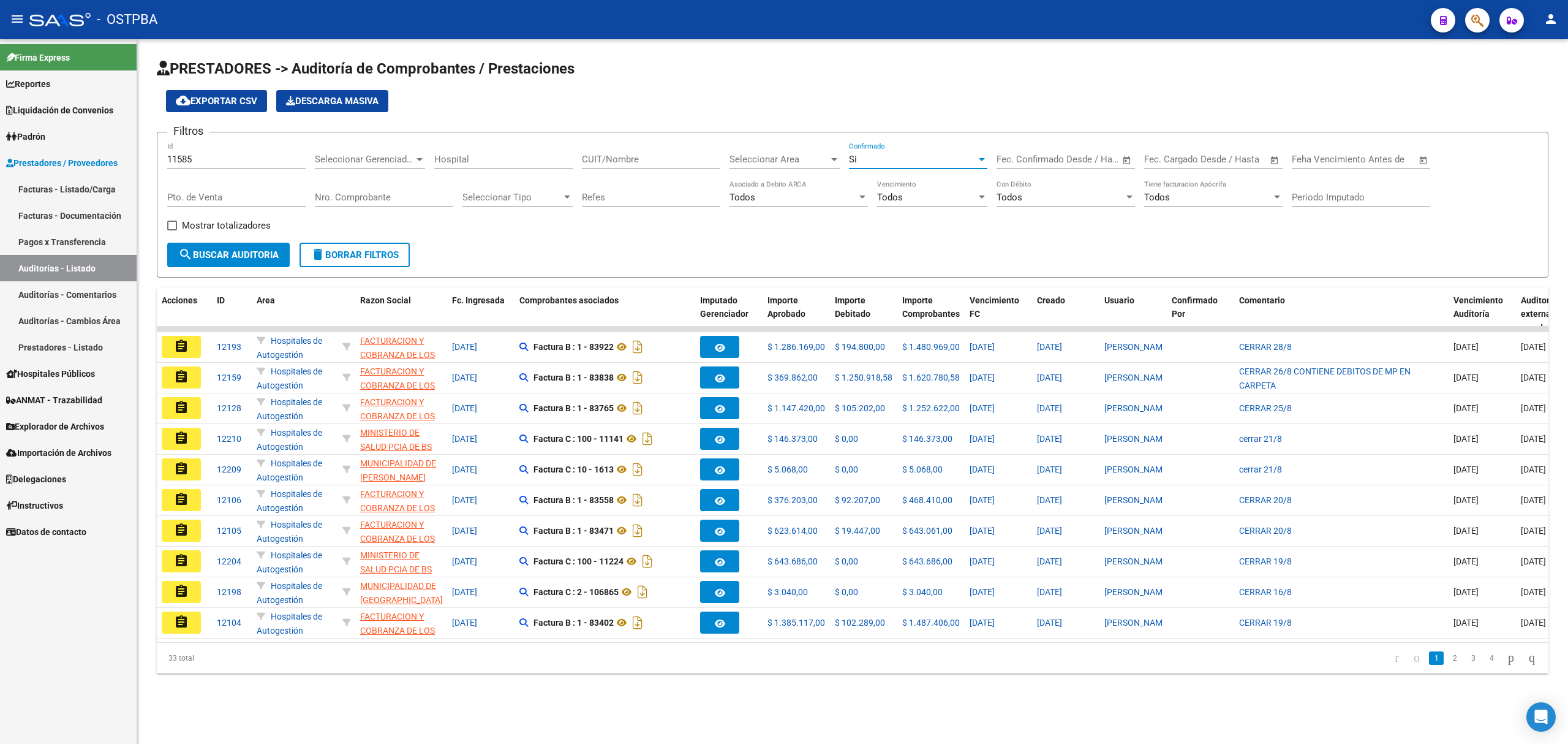
click at [236, 252] on span "search Buscar Auditoria" at bounding box center [228, 255] width 101 height 11
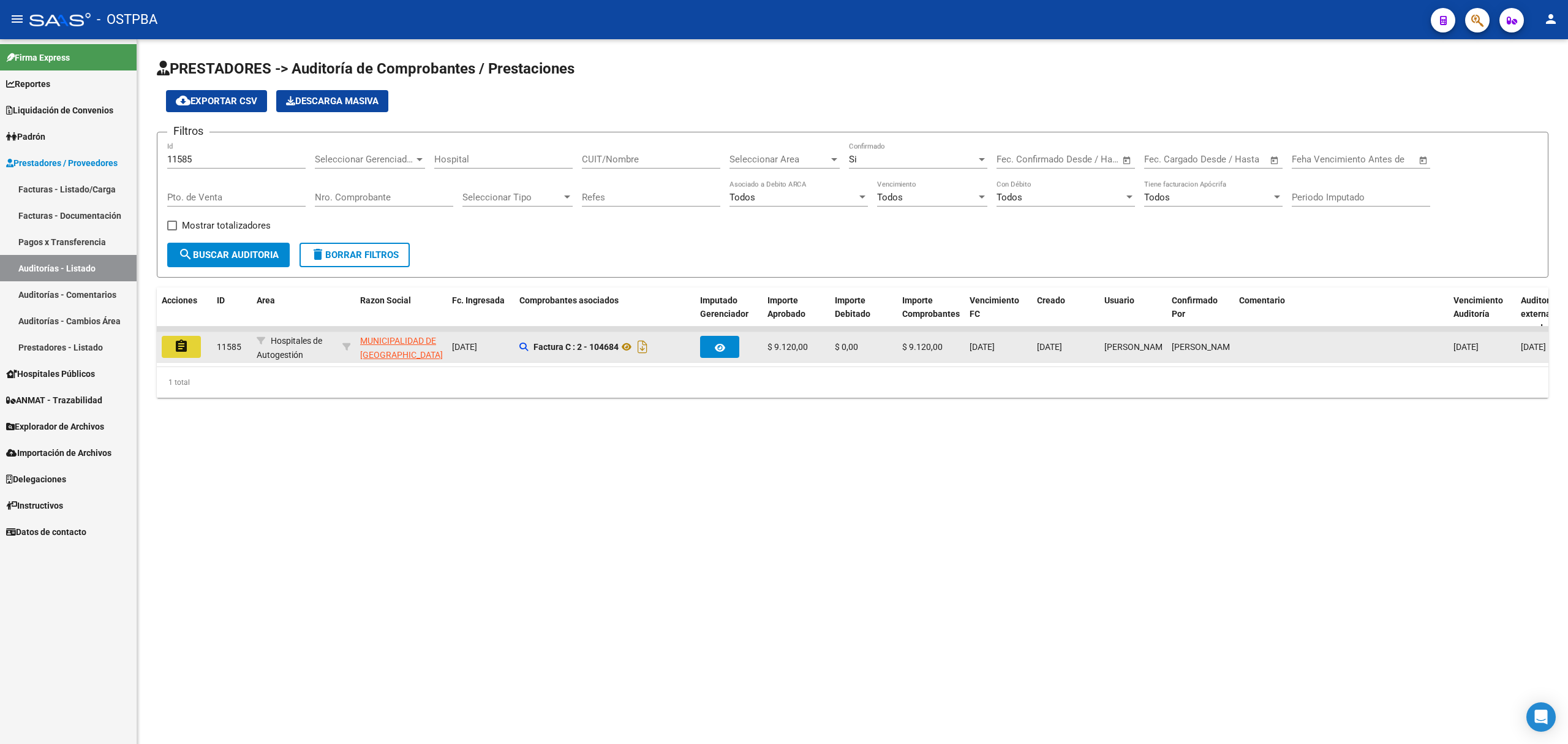
click at [189, 346] on button "assignment" at bounding box center [182, 347] width 39 height 22
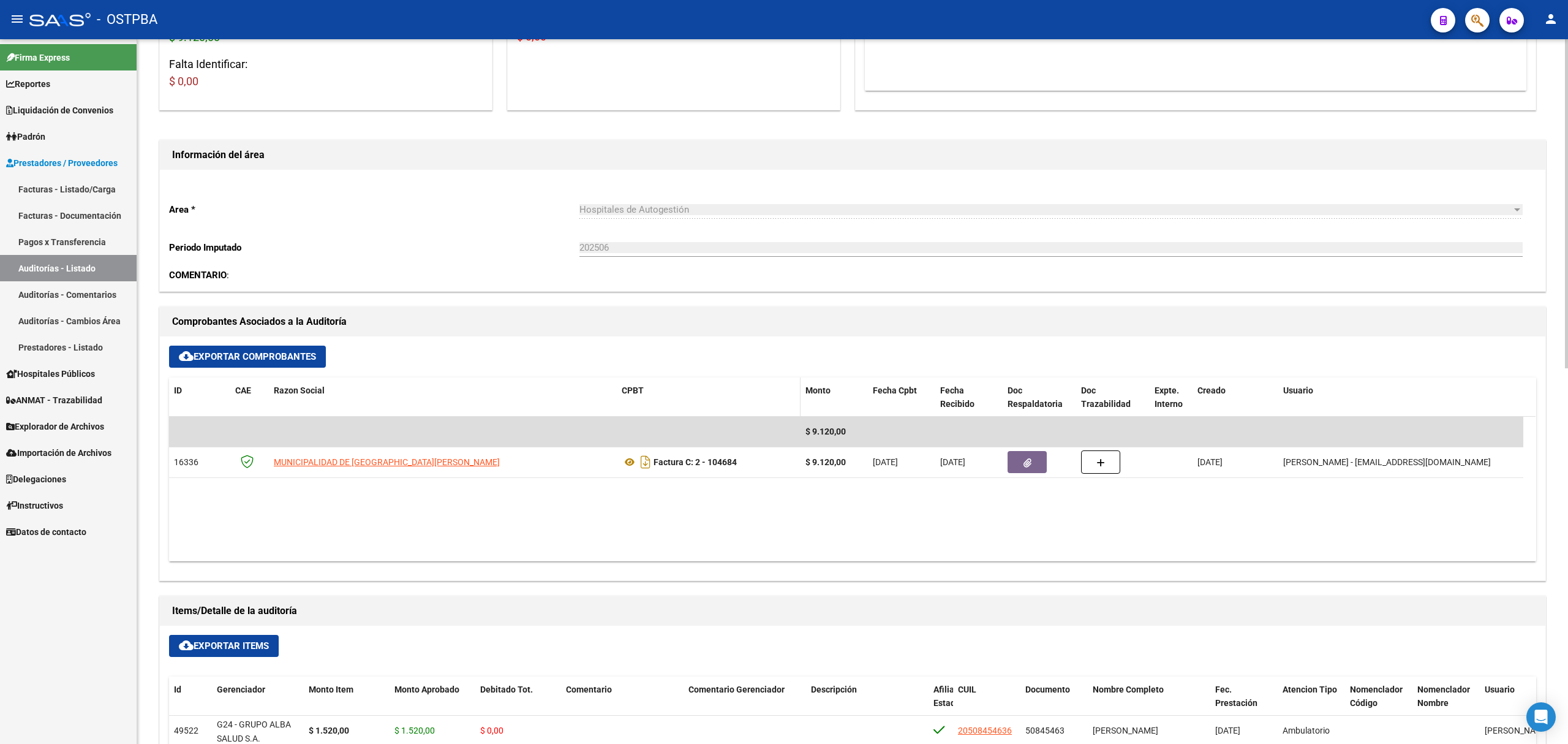
scroll to position [408, 0]
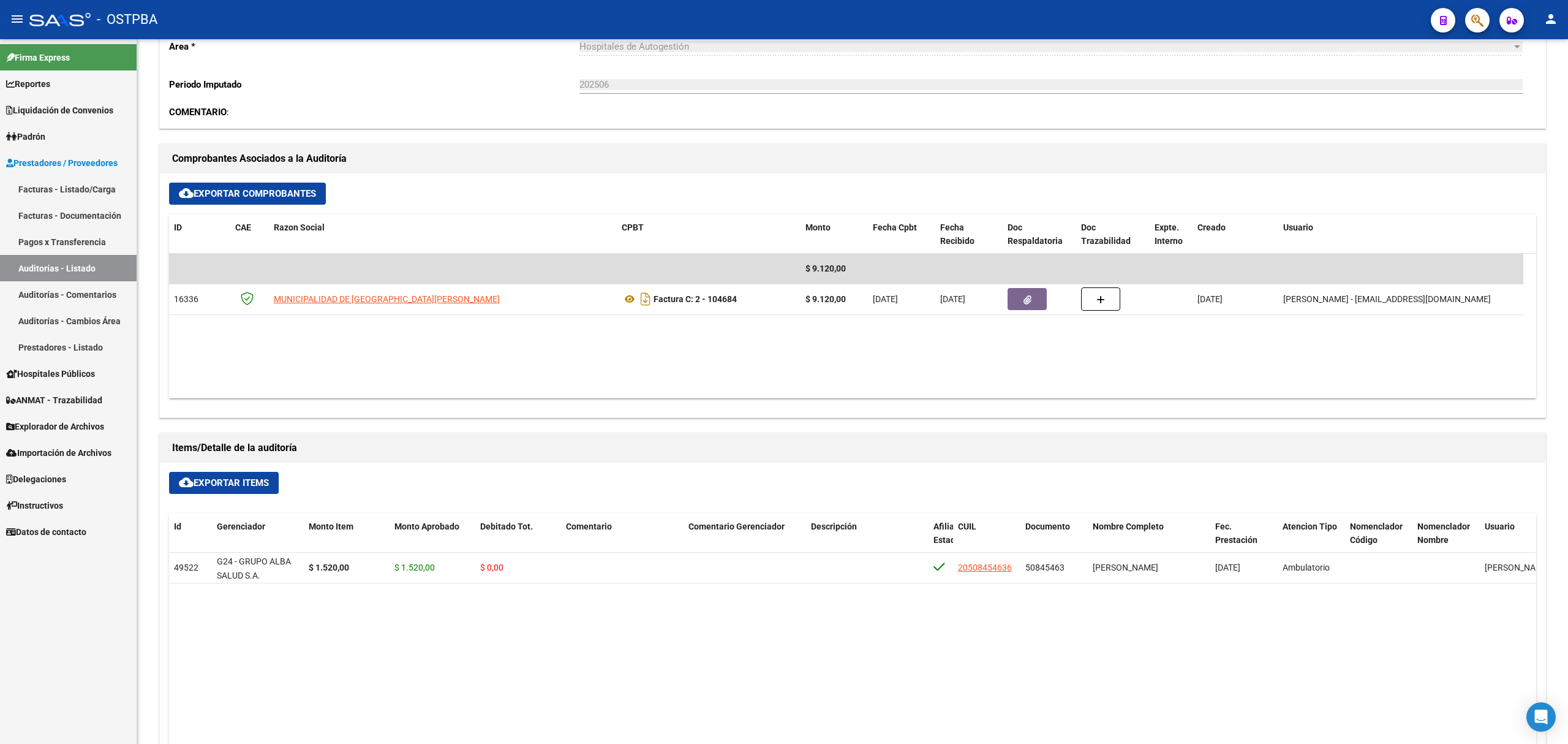
click at [67, 265] on link "Auditorías - Listado" at bounding box center [68, 268] width 137 height 26
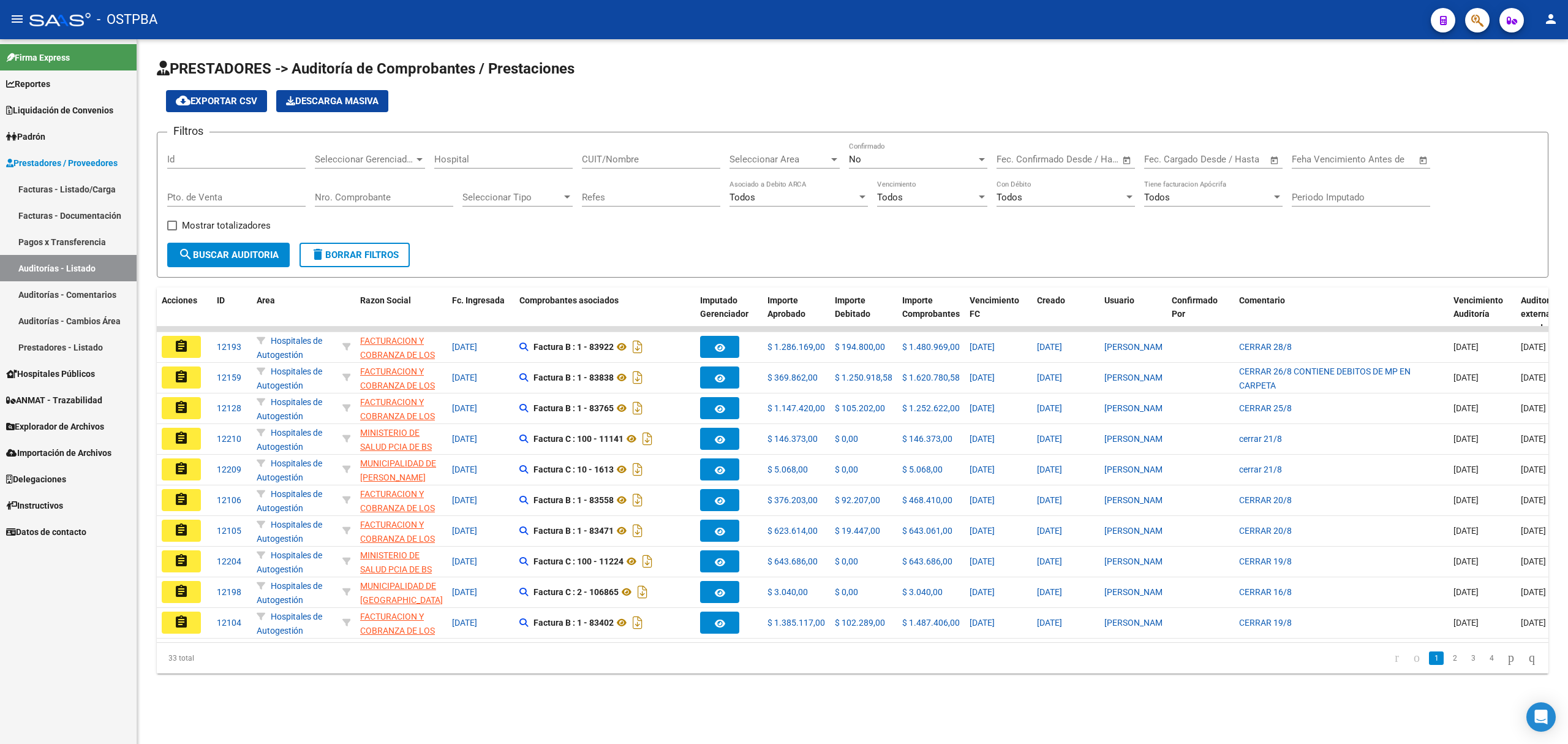
click at [184, 157] on input "Id" at bounding box center [236, 159] width 138 height 11
type input "11588"
click at [883, 165] on div "No Confirmado" at bounding box center [918, 155] width 138 height 26
click at [865, 131] on span "Si" at bounding box center [918, 132] width 138 height 28
click at [208, 253] on span "search Buscar Auditoria" at bounding box center [228, 255] width 101 height 11
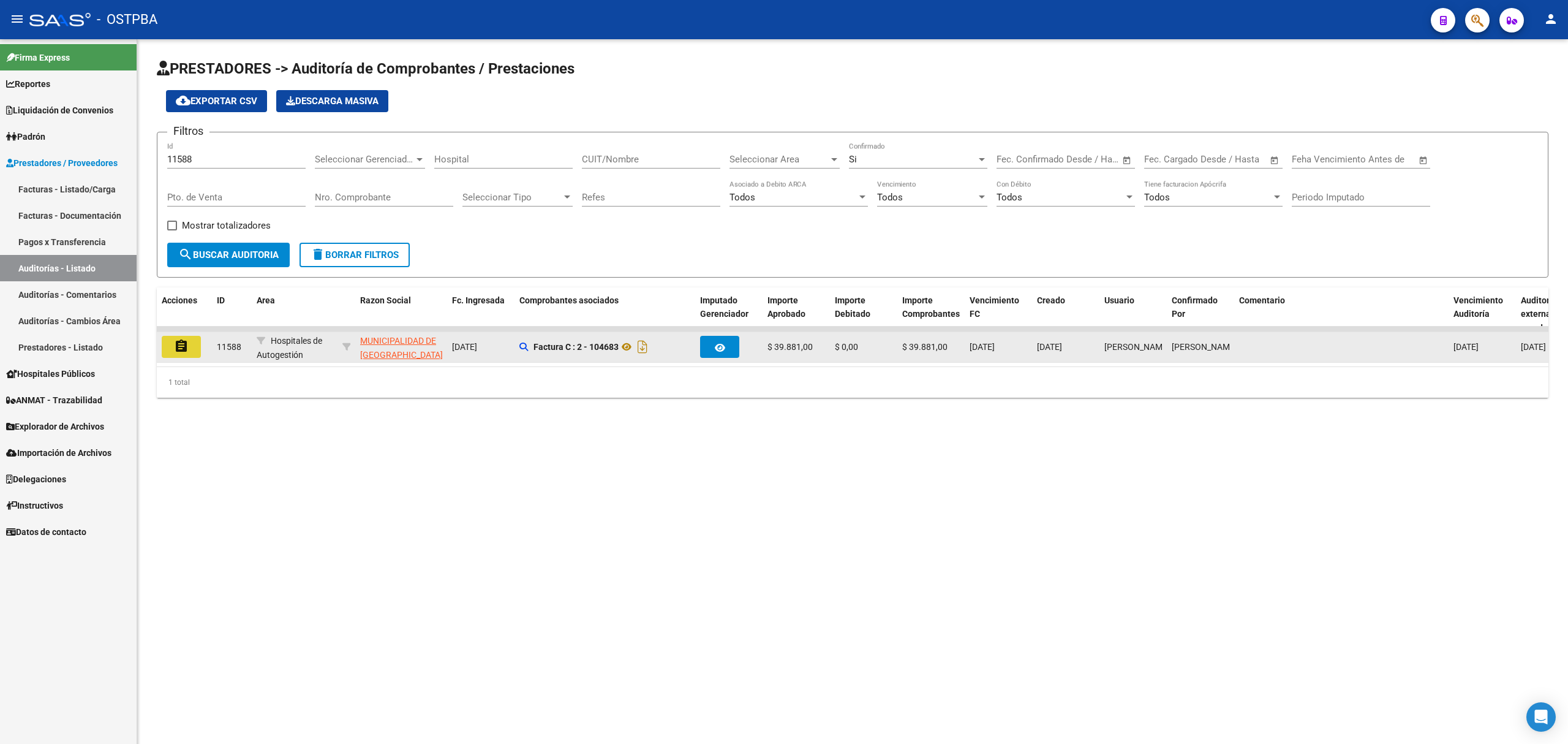
click at [184, 344] on mat-icon "assignment" at bounding box center [181, 346] width 14 height 14
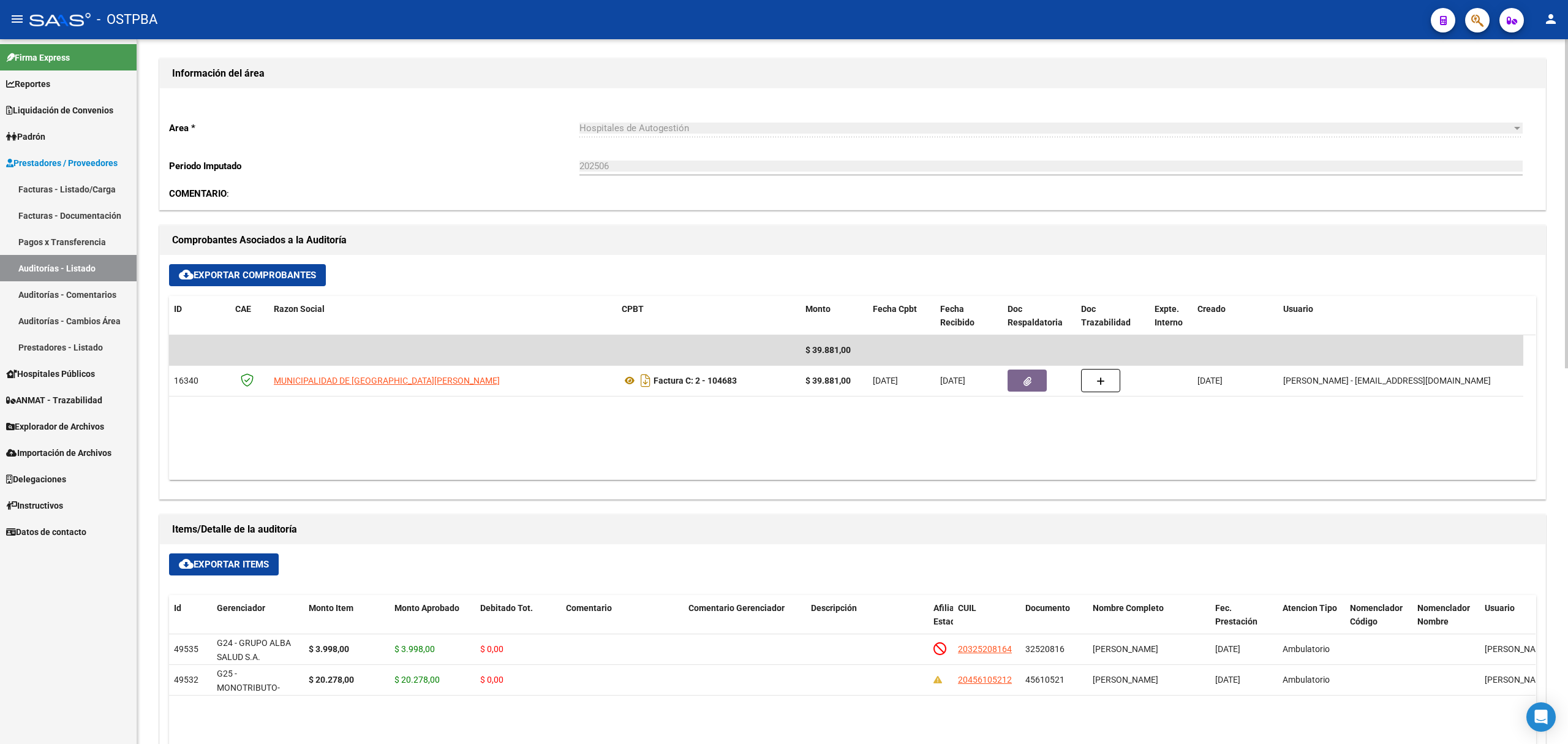
scroll to position [408, 0]
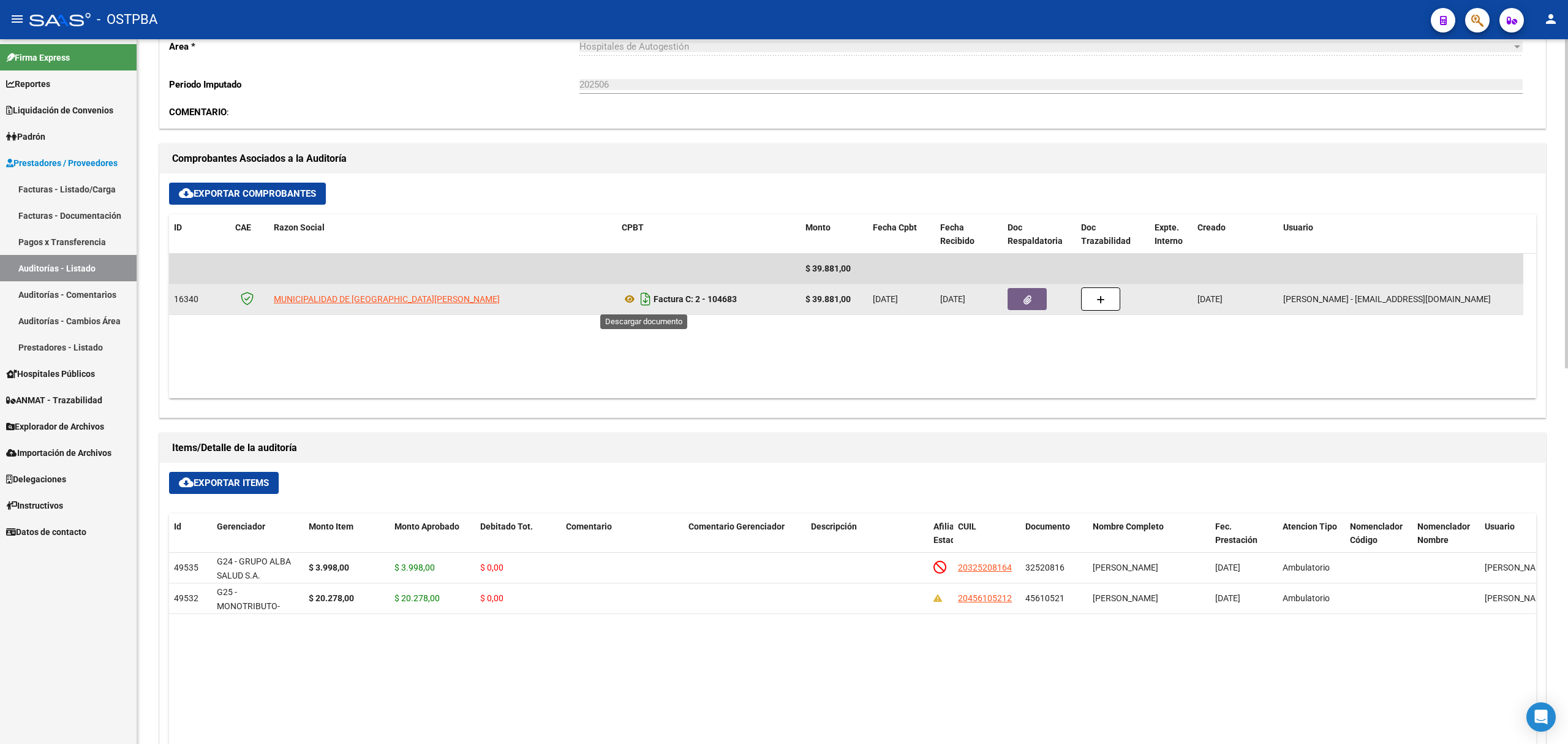
click at [642, 306] on icon "Descargar documento" at bounding box center [645, 299] width 16 height 20
click at [66, 263] on link "Auditorías - Listado" at bounding box center [68, 268] width 137 height 26
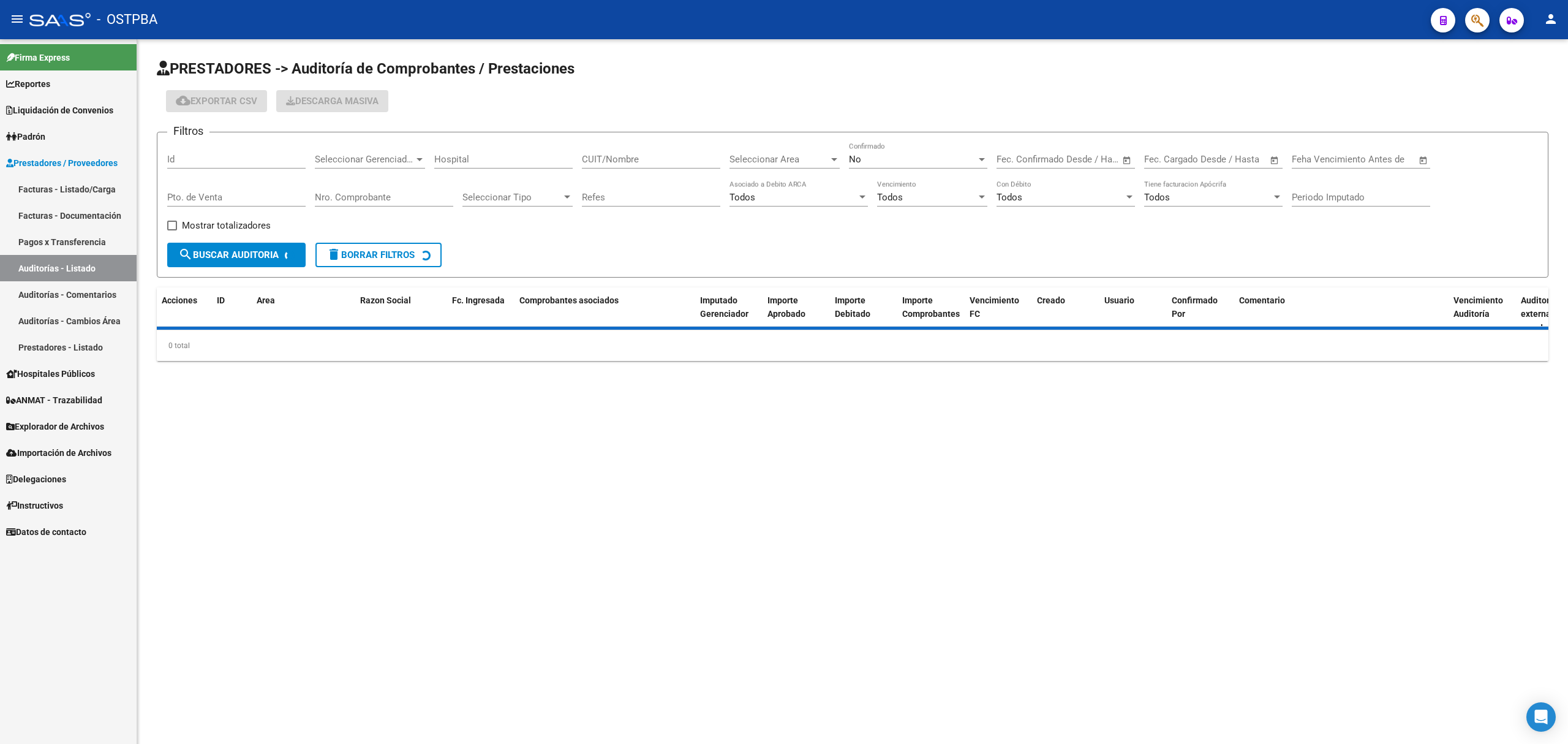
click at [191, 159] on input "Id" at bounding box center [236, 159] width 138 height 11
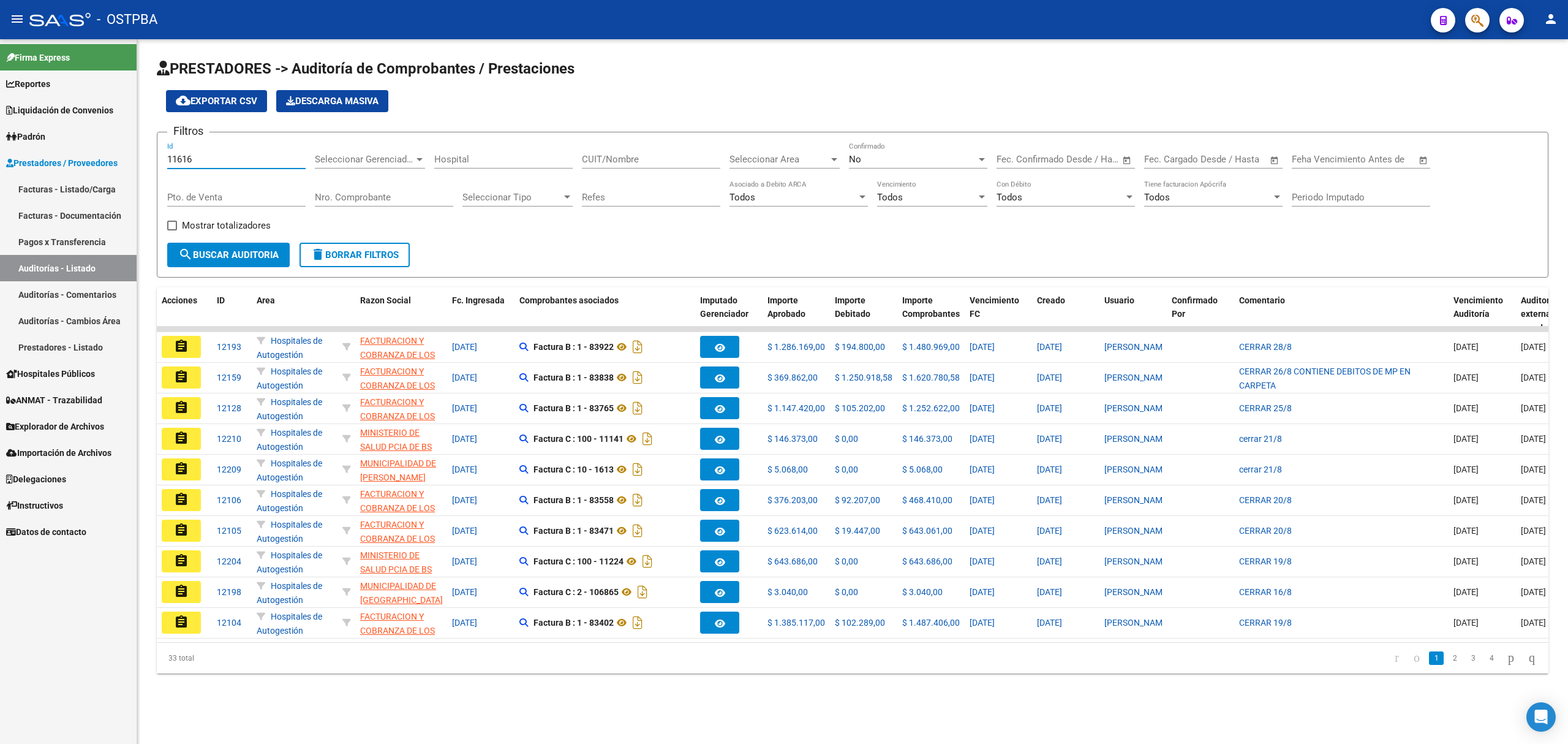
type input "11616"
click at [905, 162] on div "No" at bounding box center [913, 159] width 128 height 11
click at [887, 131] on span "Si" at bounding box center [918, 132] width 138 height 28
click at [199, 253] on span "search Buscar Auditoria" at bounding box center [228, 255] width 101 height 11
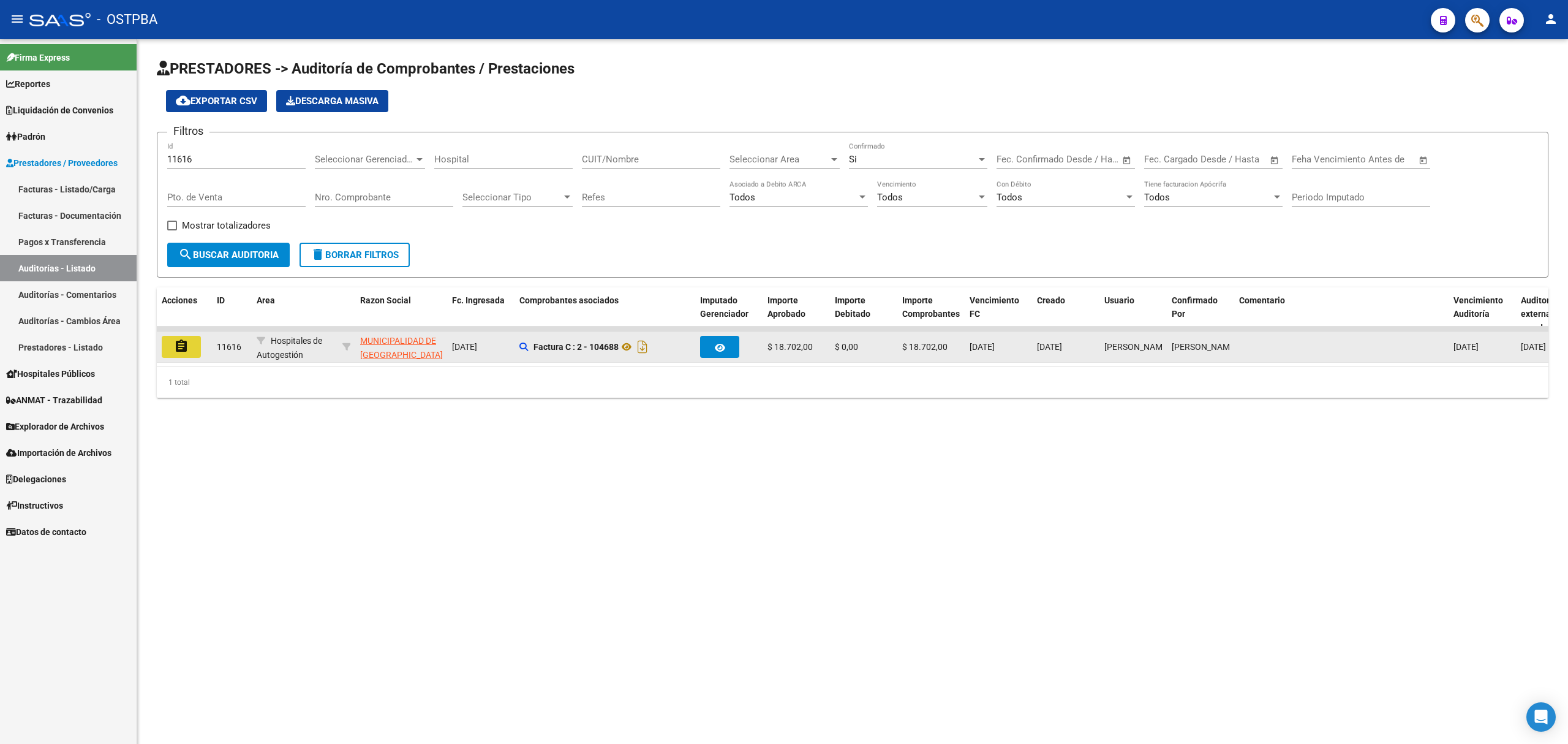
click at [186, 347] on mat-icon "assignment" at bounding box center [181, 346] width 14 height 14
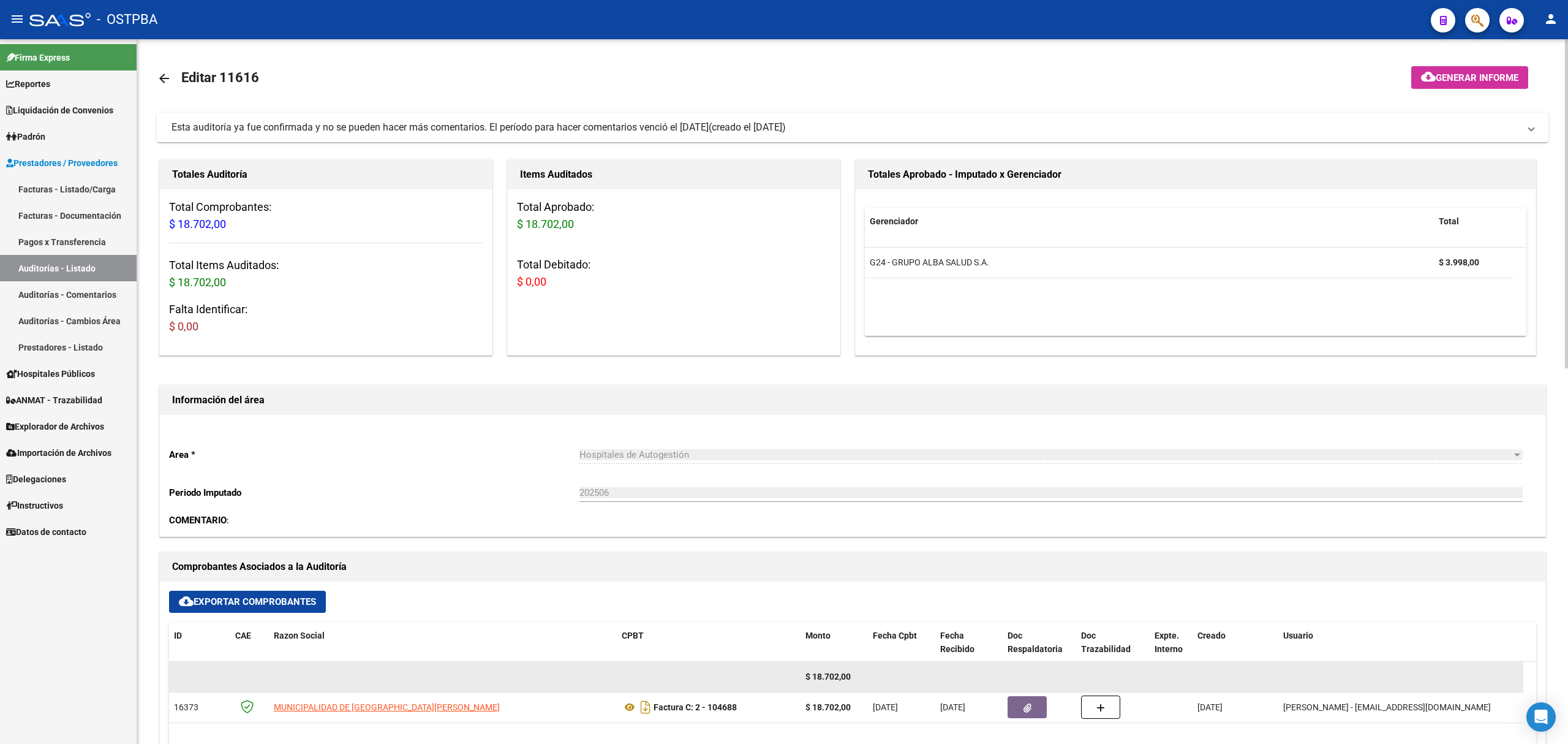
scroll to position [327, 0]
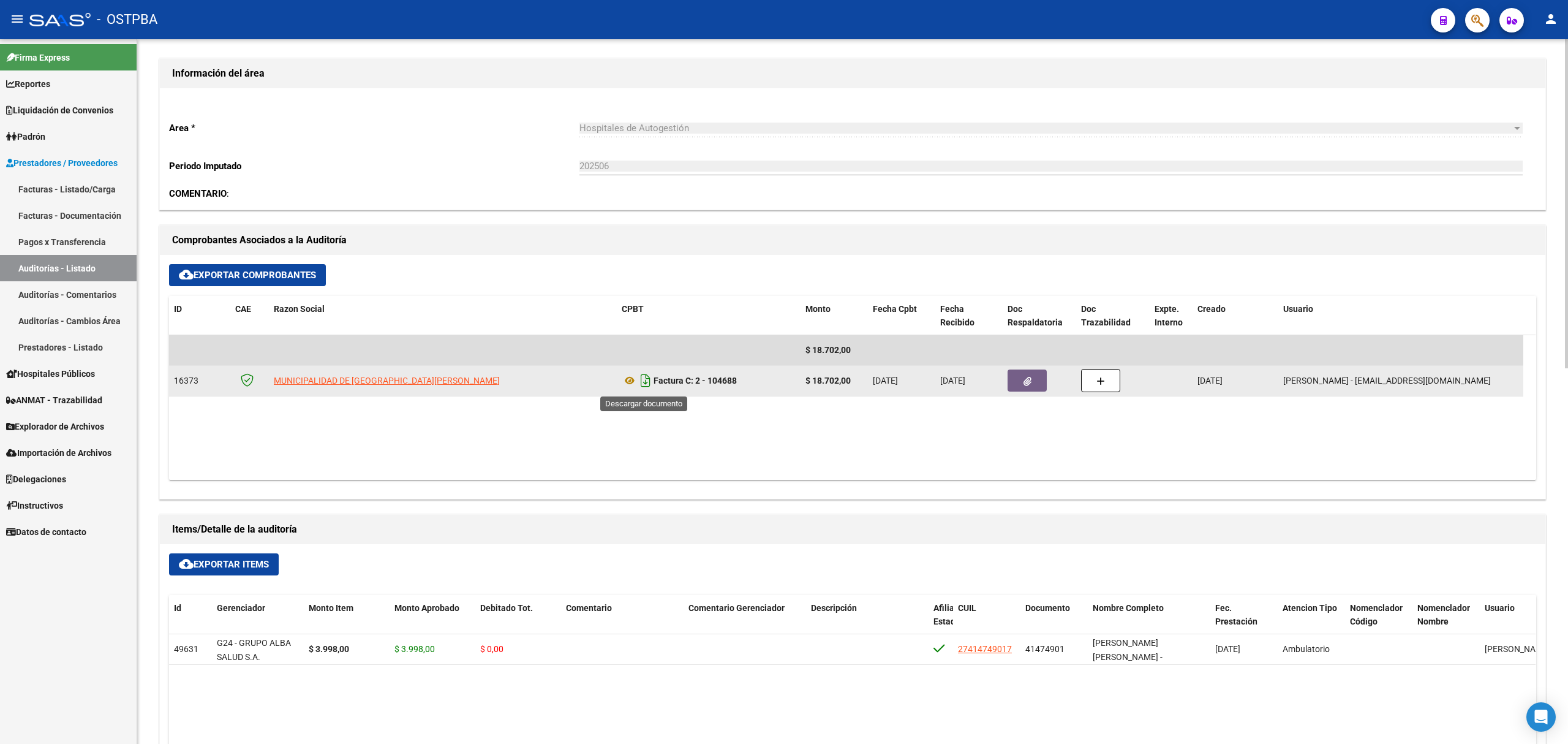
click at [638, 377] on icon "Descargar documento" at bounding box center [645, 381] width 16 height 20
click at [54, 265] on link "Auditorías - Listado" at bounding box center [68, 268] width 137 height 26
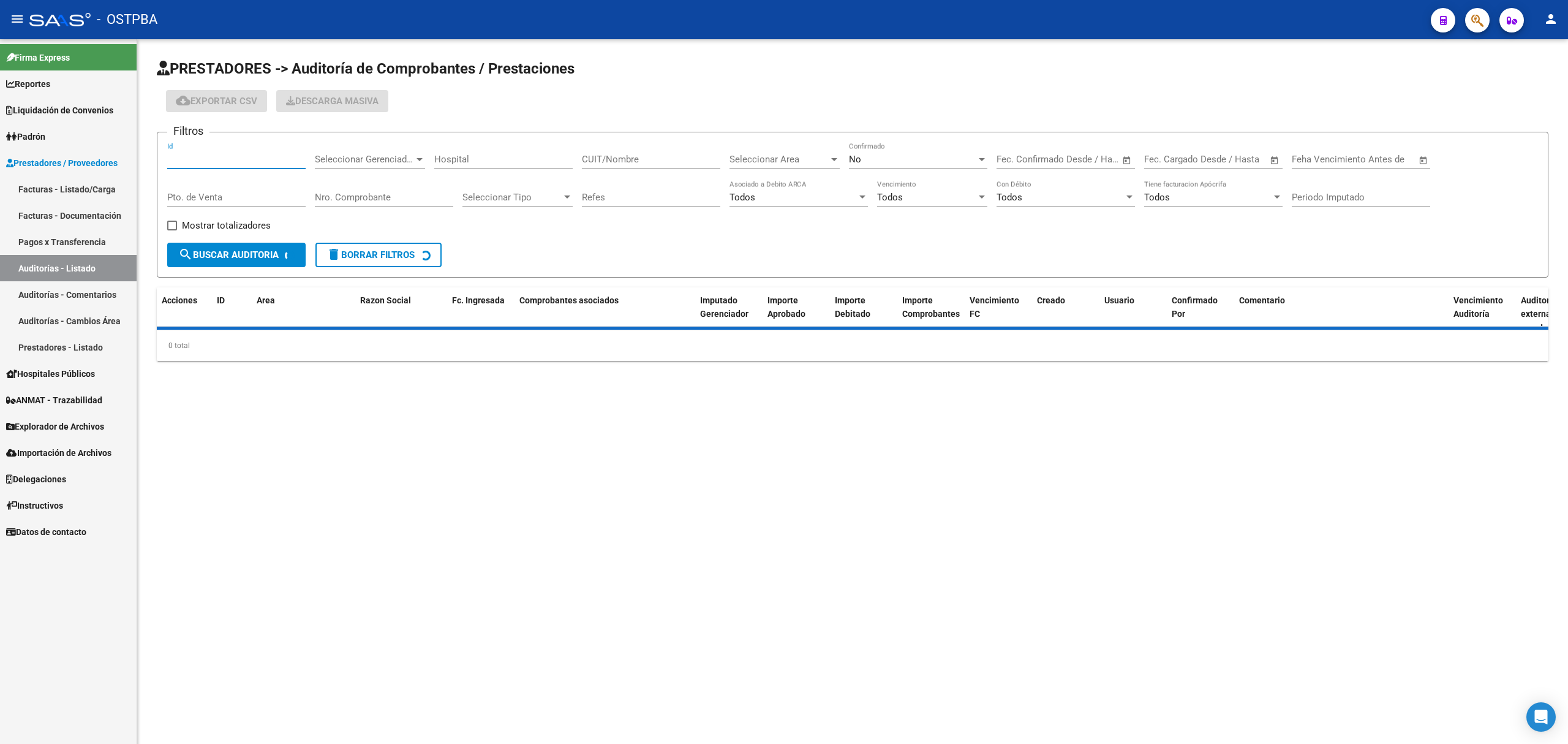
click at [209, 160] on input "Id" at bounding box center [236, 159] width 138 height 11
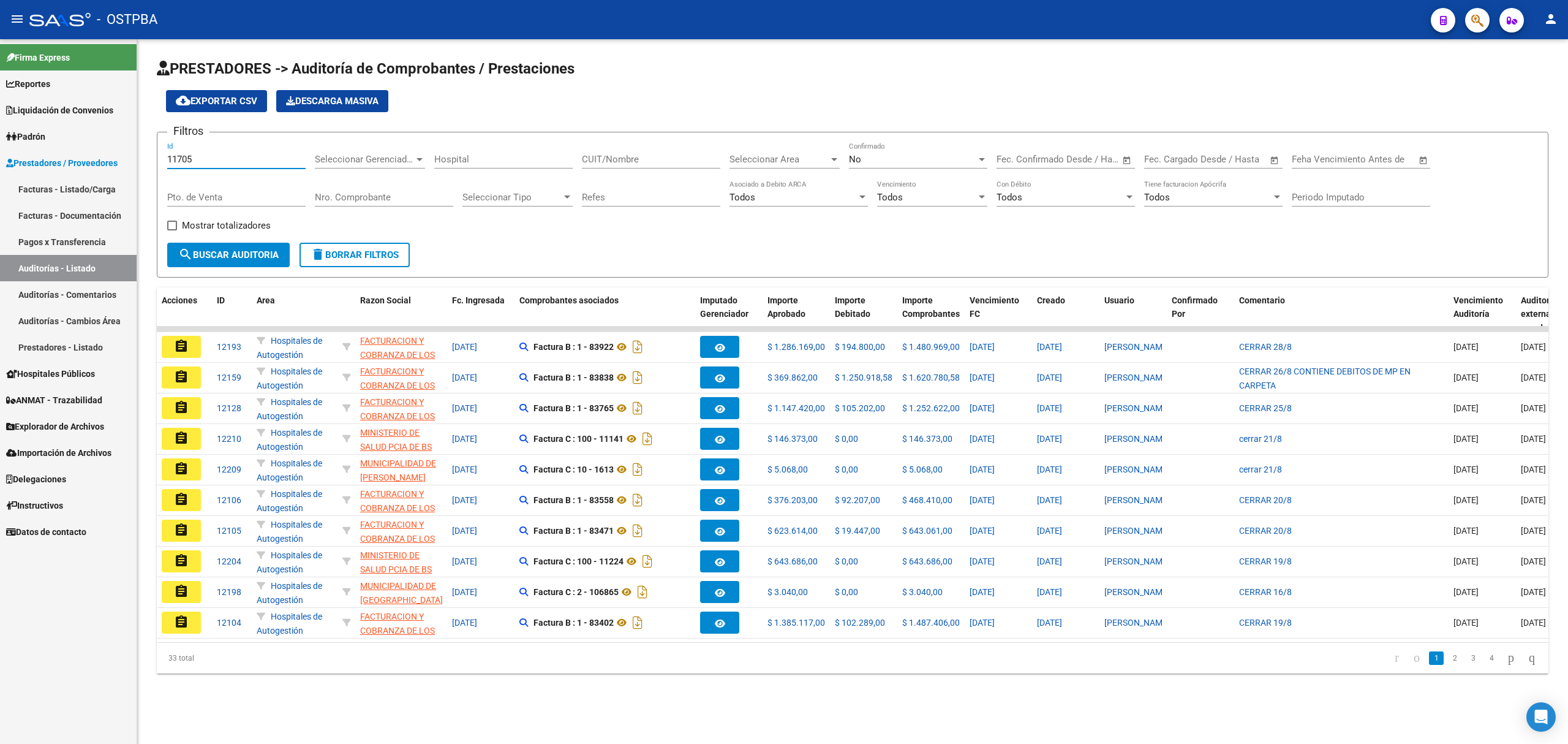
type input "11705"
click at [942, 163] on div "No" at bounding box center [913, 159] width 128 height 11
click at [892, 134] on span "Si" at bounding box center [918, 132] width 138 height 28
click at [229, 253] on span "search Buscar Auditoria" at bounding box center [228, 255] width 101 height 11
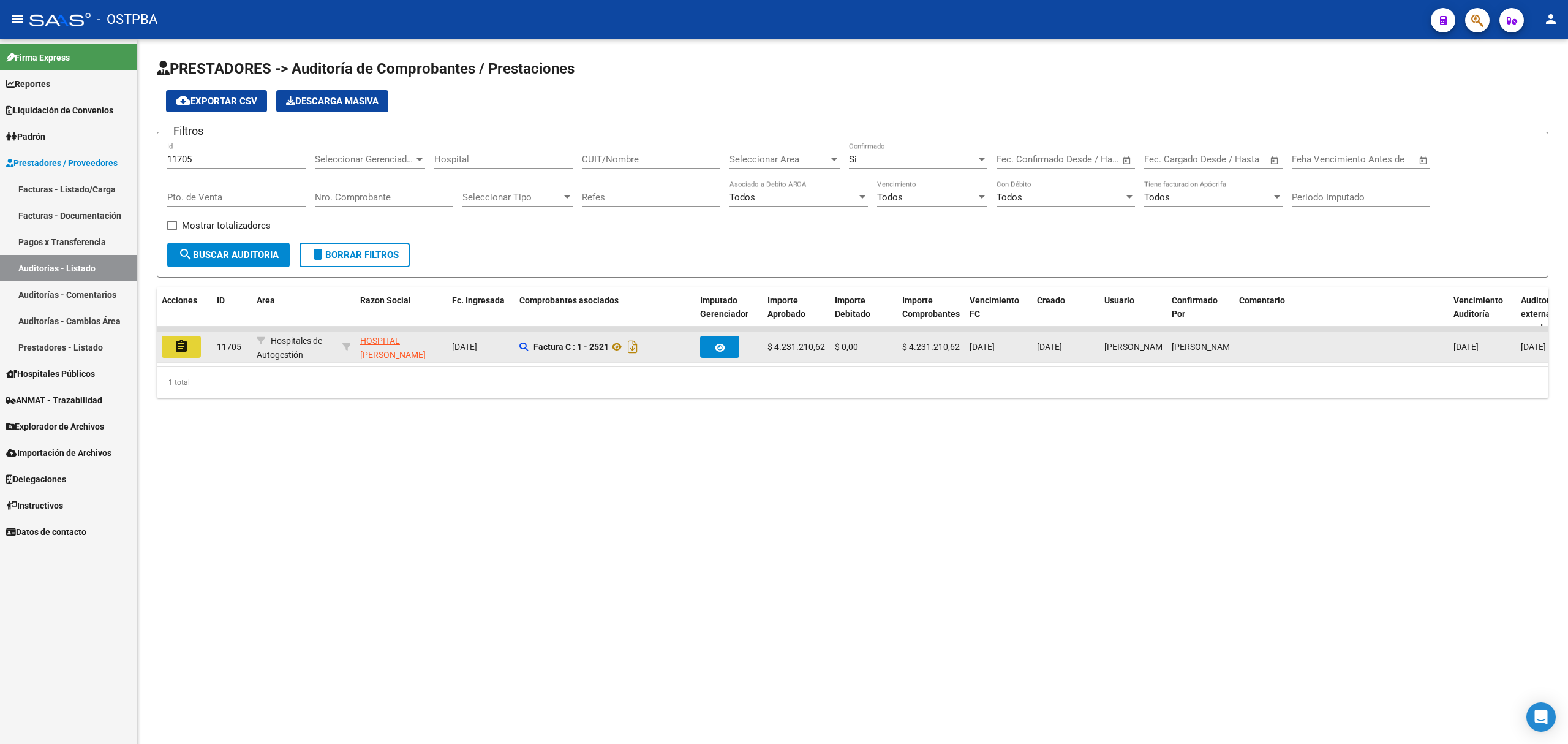
click at [182, 340] on mat-icon "assignment" at bounding box center [181, 346] width 14 height 14
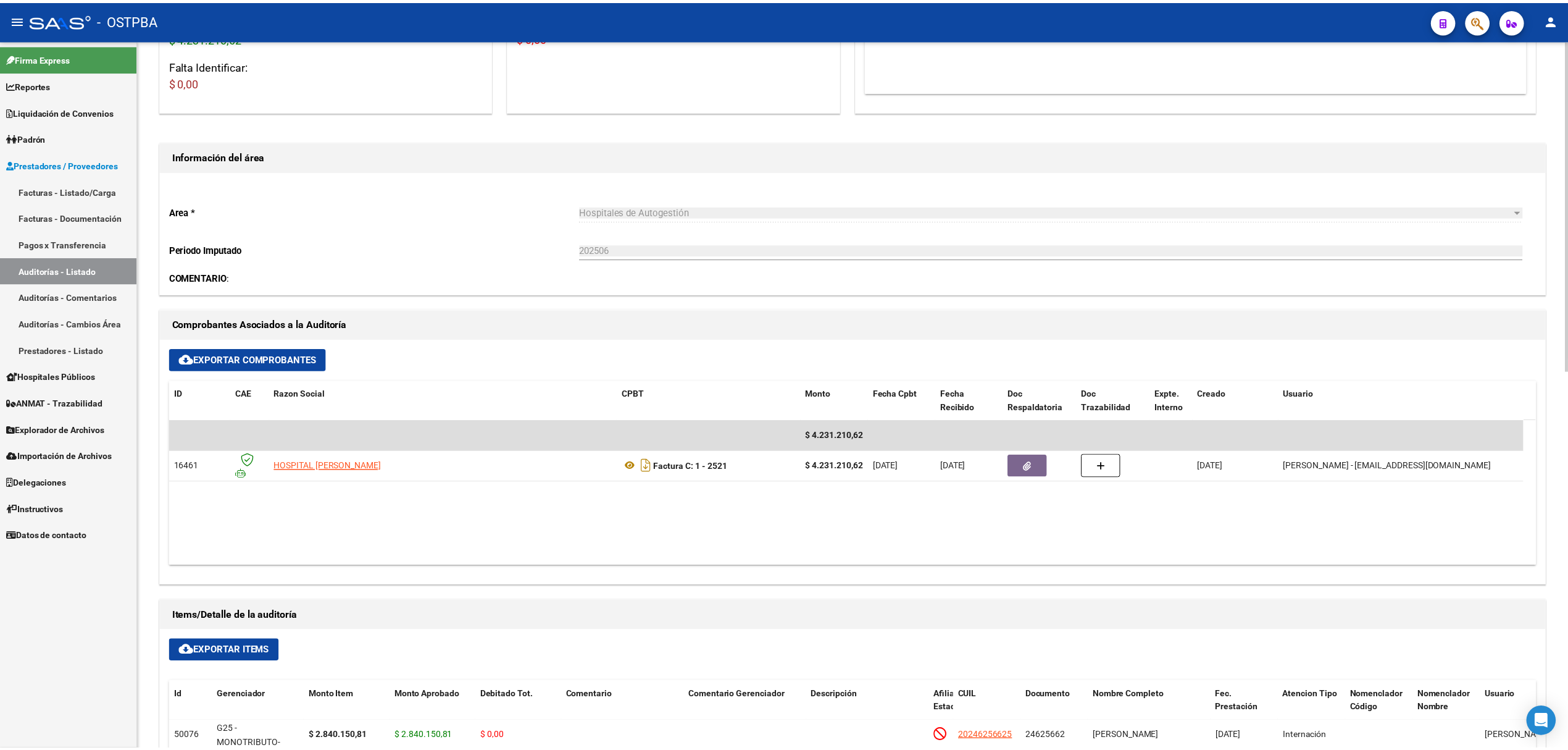
scroll to position [412, 0]
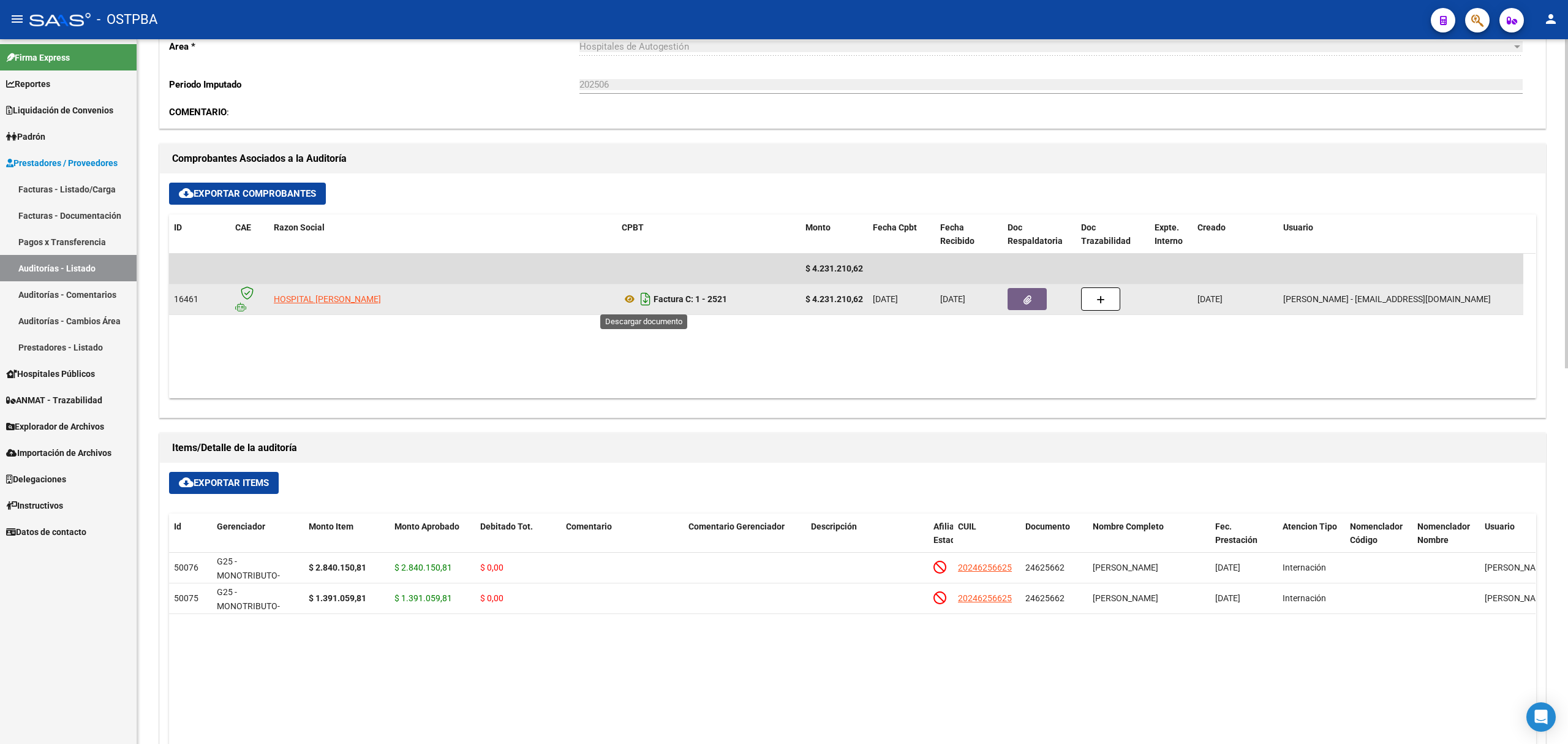
click at [645, 302] on icon "Descargar documento" at bounding box center [645, 299] width 16 height 20
click at [1020, 297] on button "button" at bounding box center [1027, 299] width 39 height 22
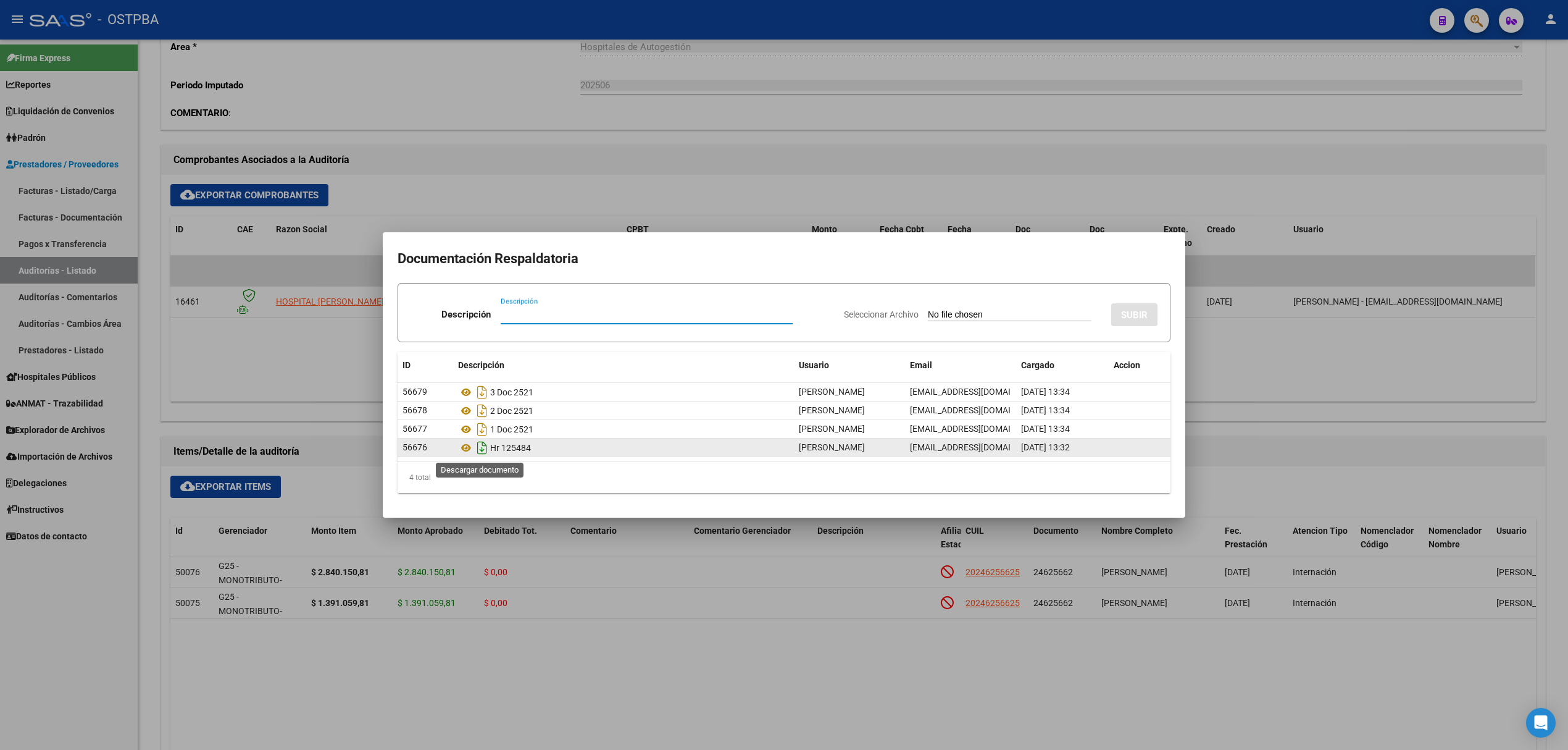
click at [480, 447] on icon "Descargar documento" at bounding box center [482, 448] width 16 height 20
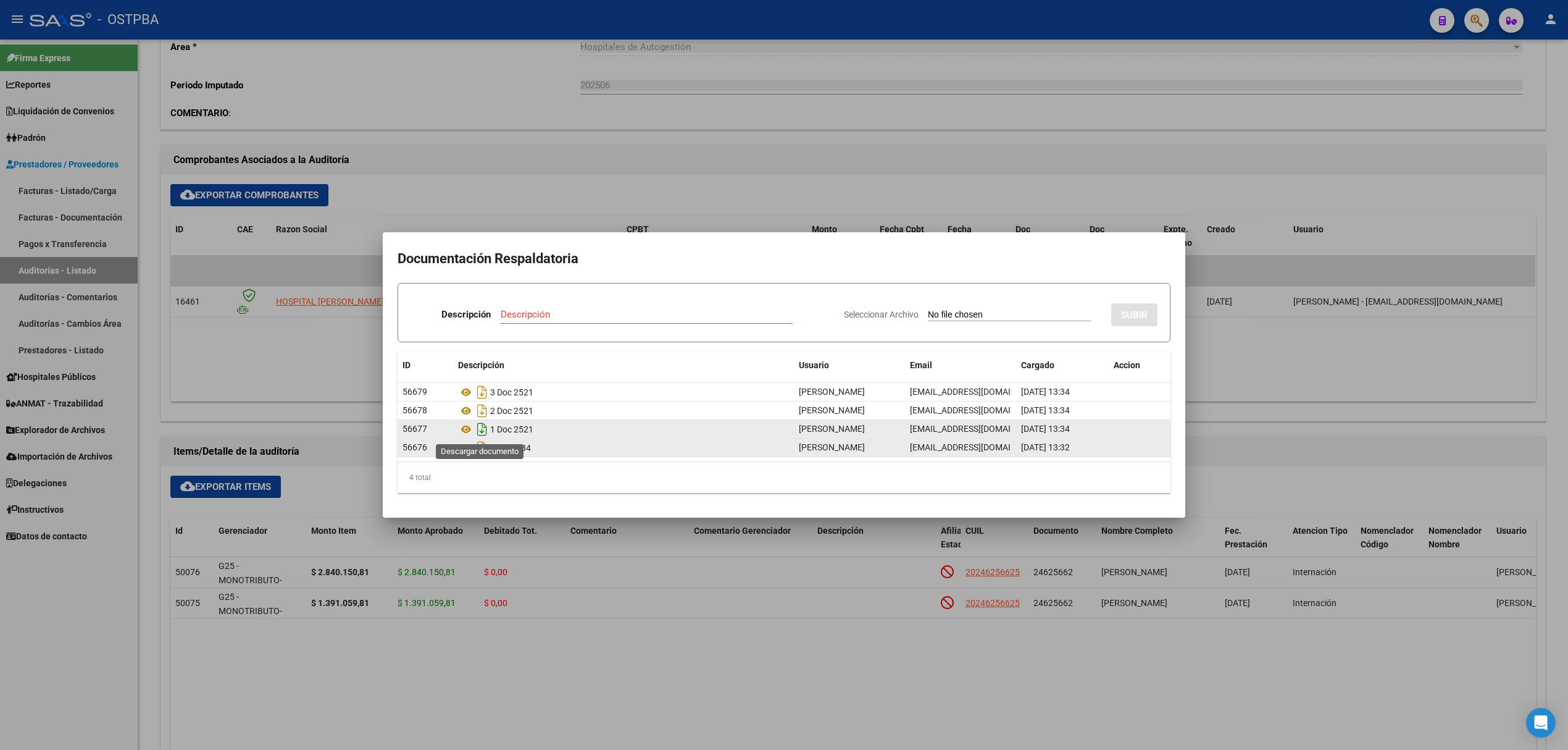
click at [486, 427] on icon "Descargar documento" at bounding box center [482, 429] width 16 height 20
